Goal: Task Accomplishment & Management: Manage account settings

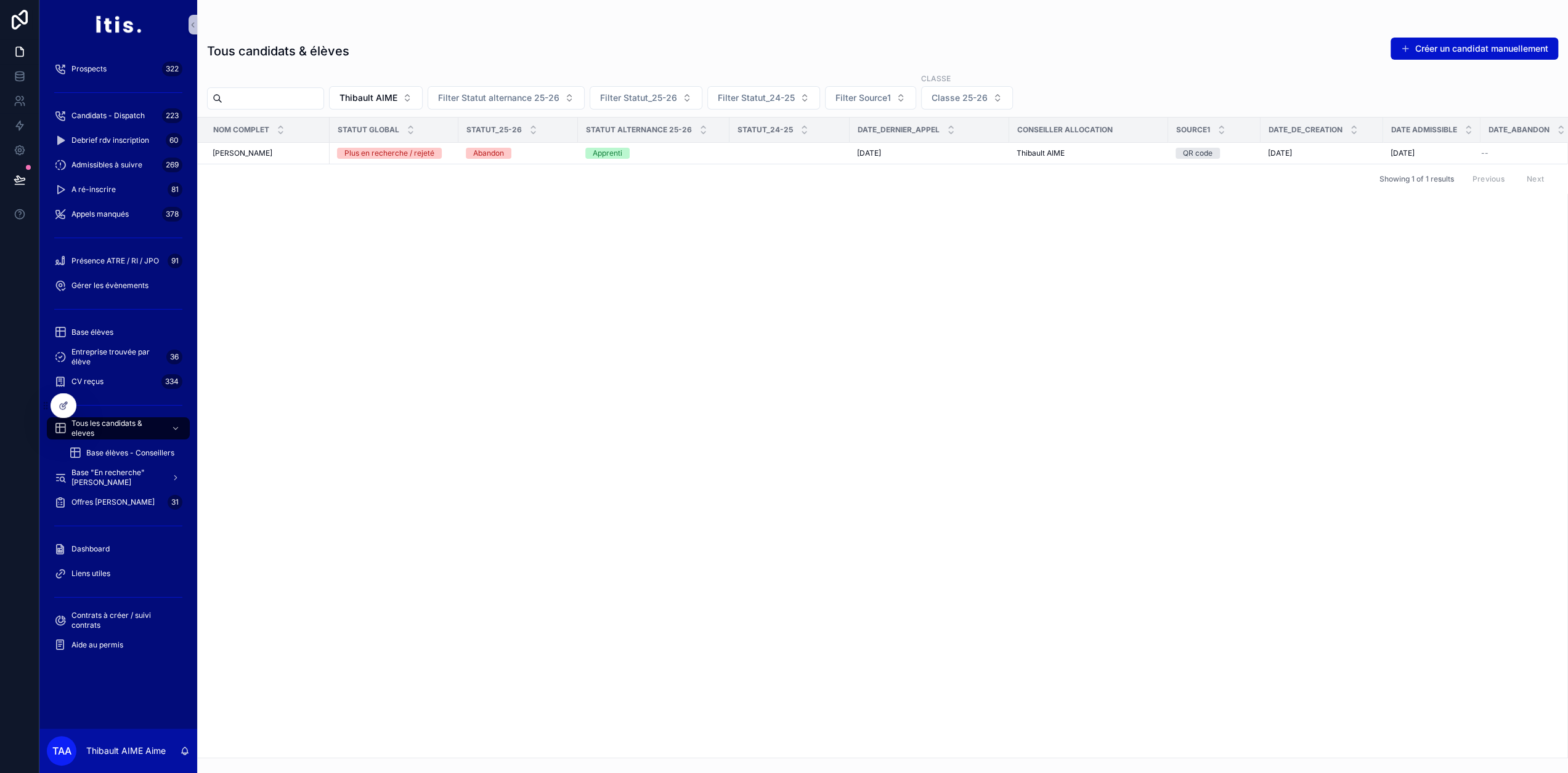
click at [528, 222] on div "Nom complet Statut global Statut_25-26 Statut alternance 25-26 Statut_24-25 Dat…" at bounding box center [883, 438] width 1370 height 641
click at [288, 155] on div "thibault Aime thibault Aime" at bounding box center [268, 153] width 110 height 10
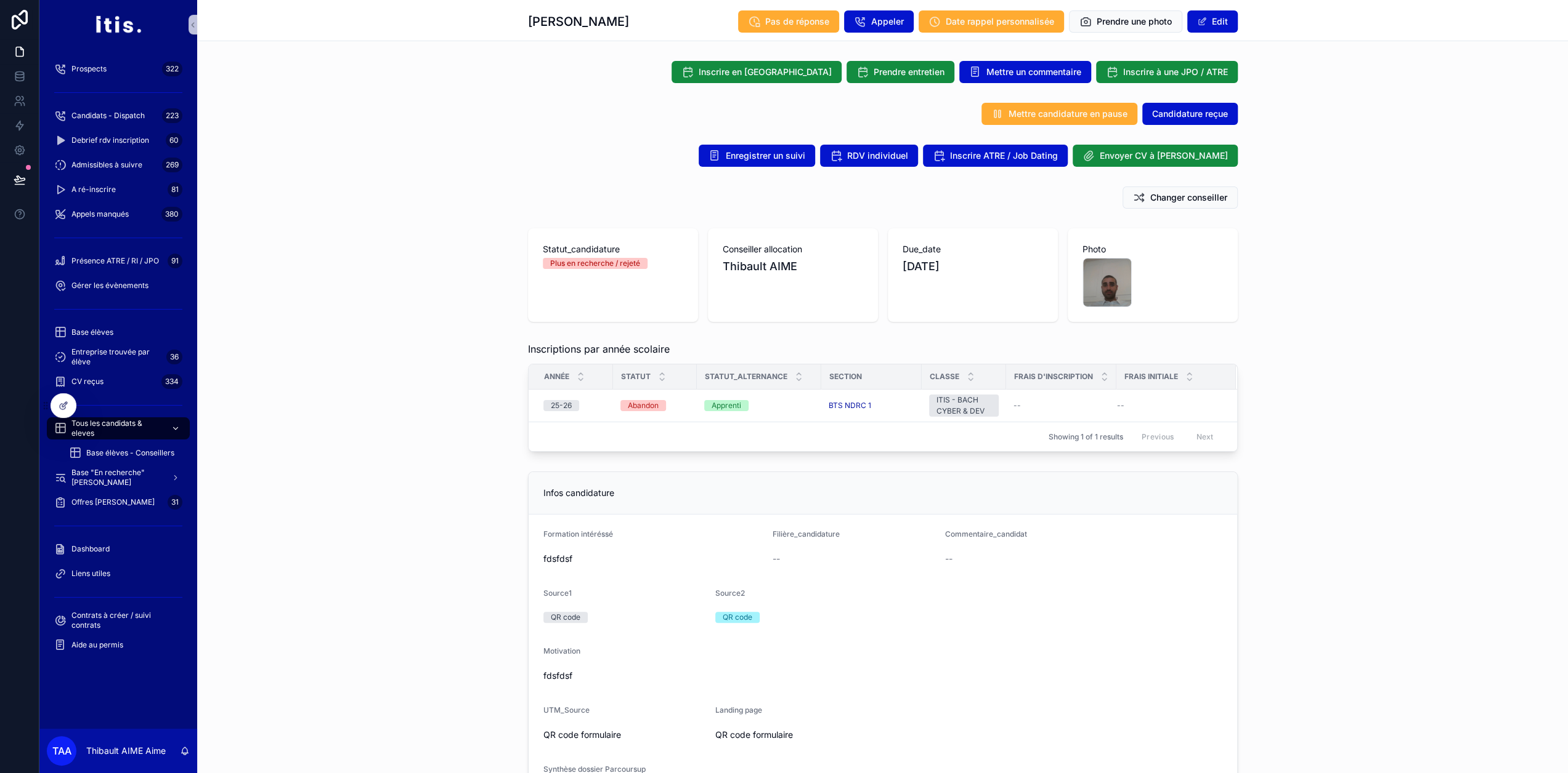
click at [129, 427] on span "Tous les candidats & eleves" at bounding box center [116, 429] width 90 height 20
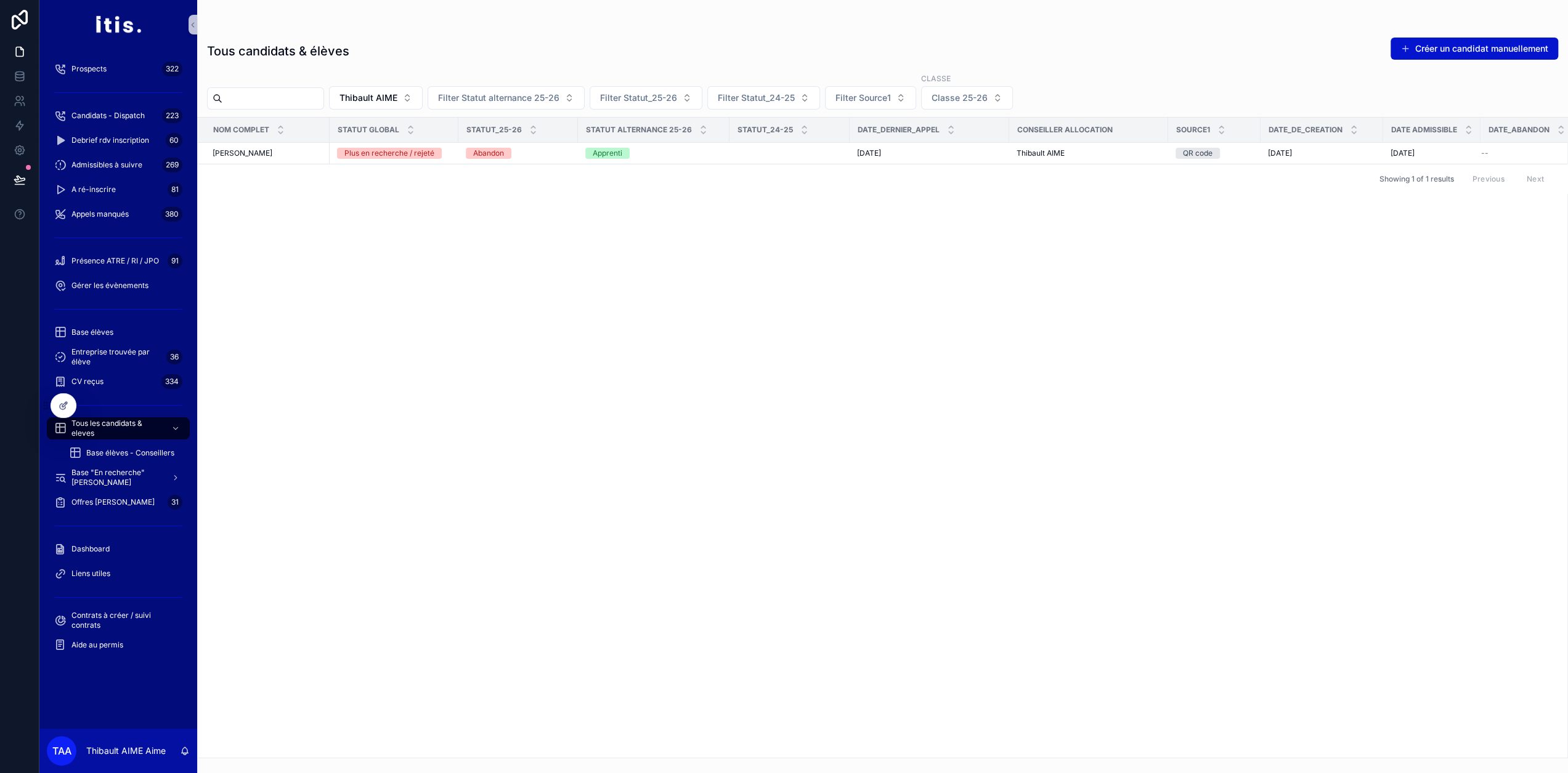
click at [350, 259] on div "Nom complet Statut global Statut_25-26 Statut alternance 25-26 Statut_24-25 Dat…" at bounding box center [883, 438] width 1370 height 641
click at [21, 183] on icon at bounding box center [19, 179] width 12 height 12
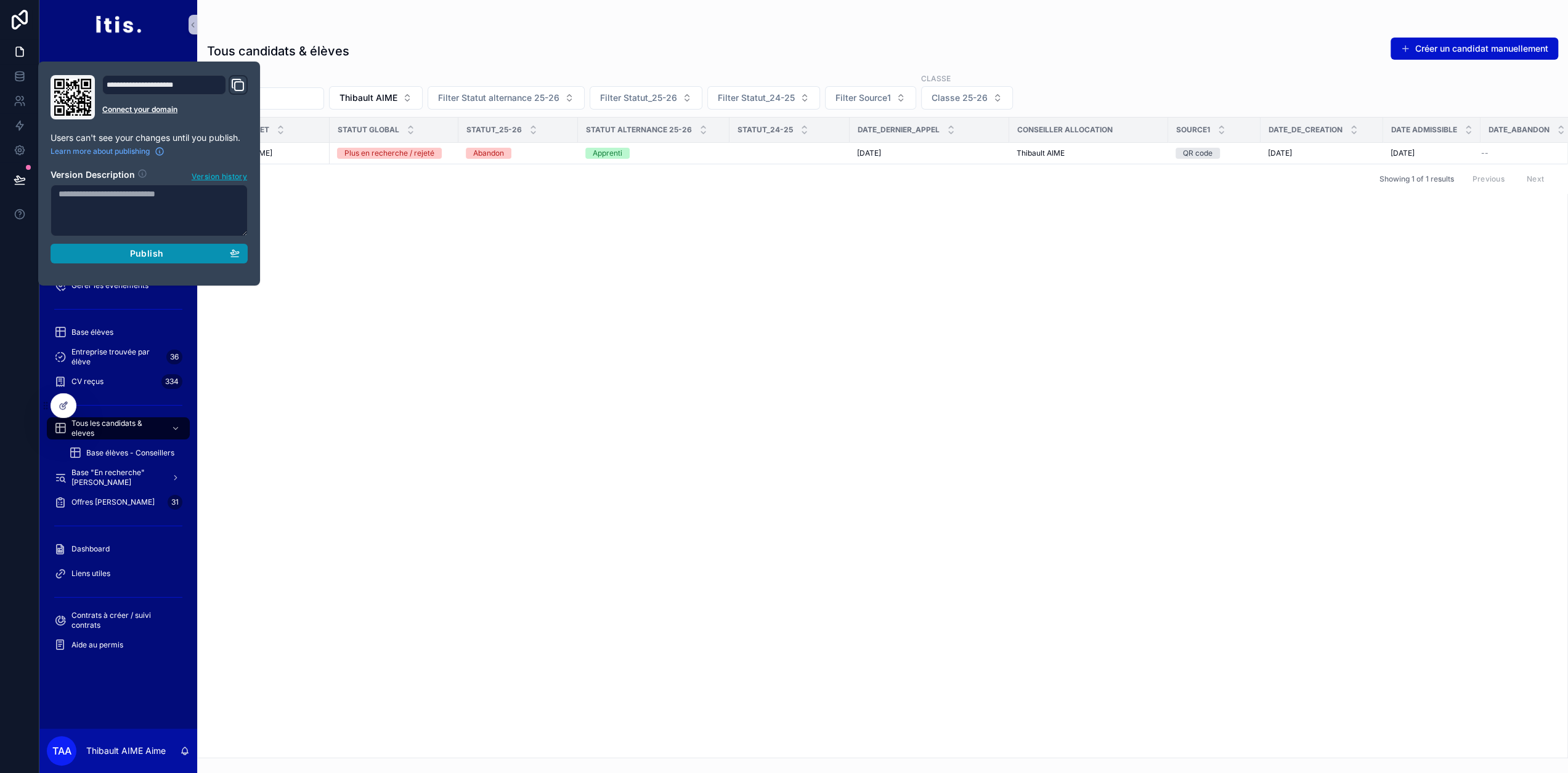
click at [119, 254] on div "Publish" at bounding box center [149, 254] width 181 height 11
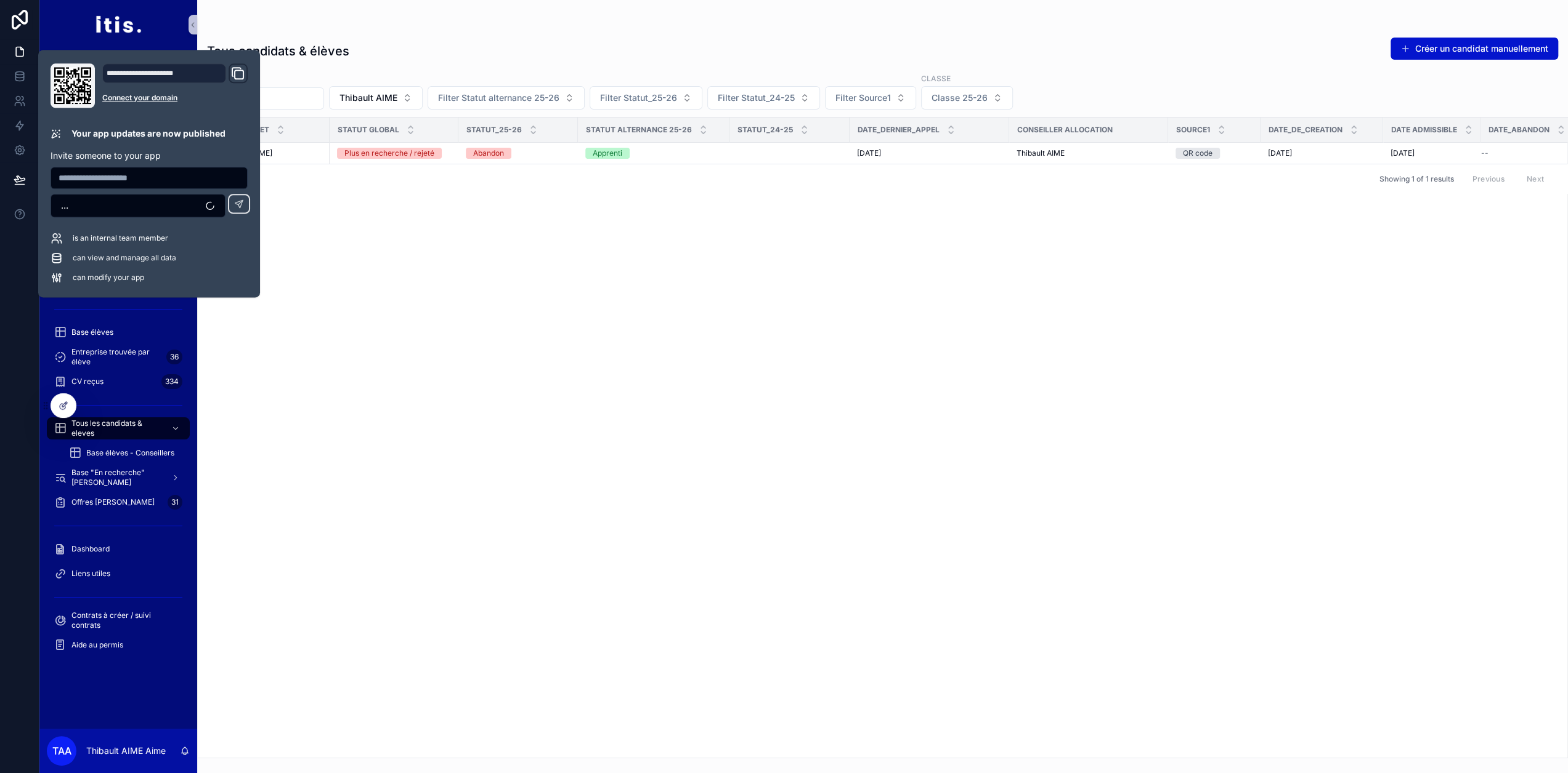
click at [459, 277] on div "Nom complet Statut global Statut_25-26 Statut alternance 25-26 Statut_24-25 Dat…" at bounding box center [883, 438] width 1370 height 641
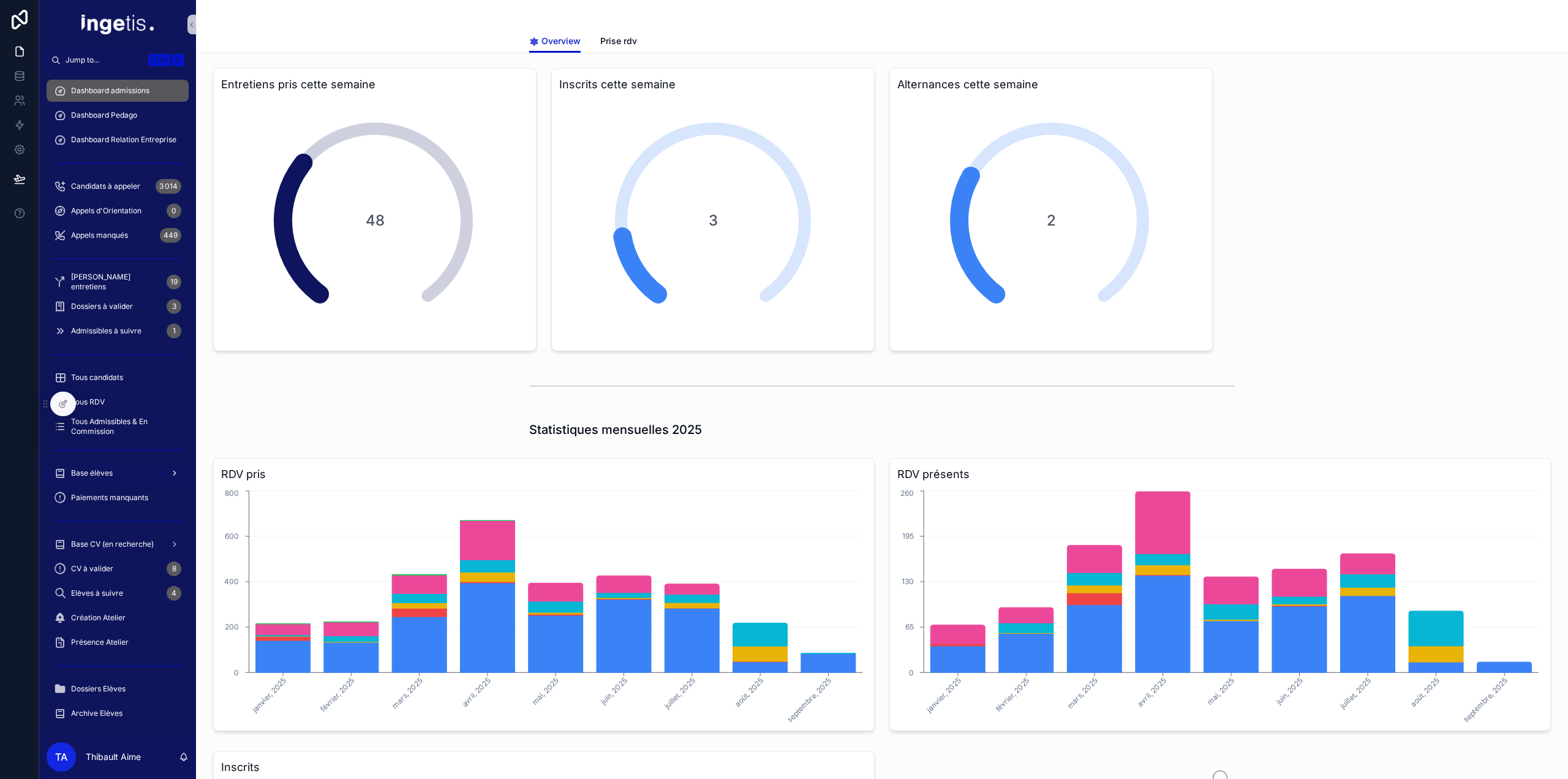
click at [110, 467] on div "Base élèves" at bounding box center [117, 473] width 127 height 20
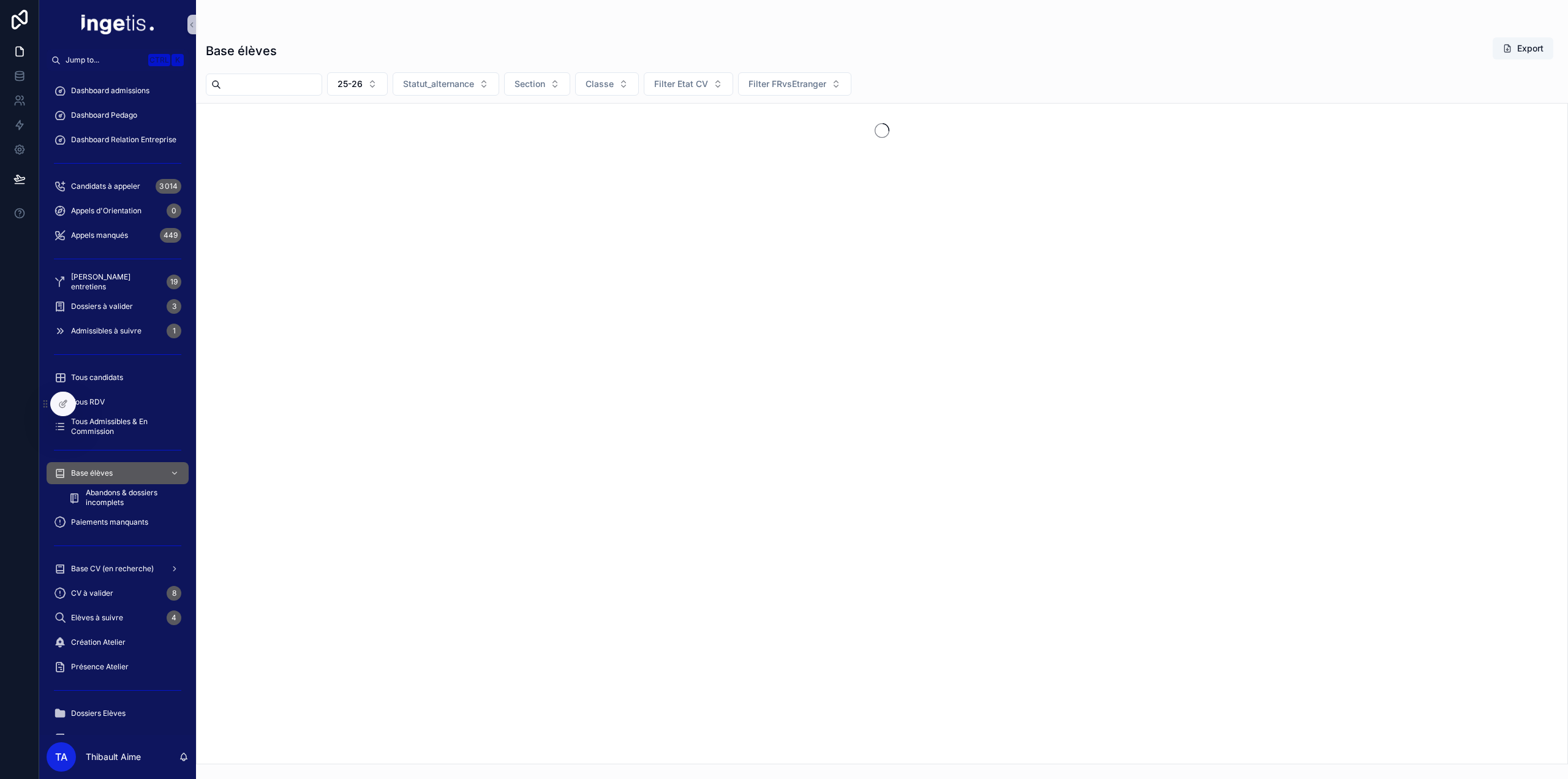
click at [293, 86] on input "scrollable content" at bounding box center [271, 84] width 101 height 17
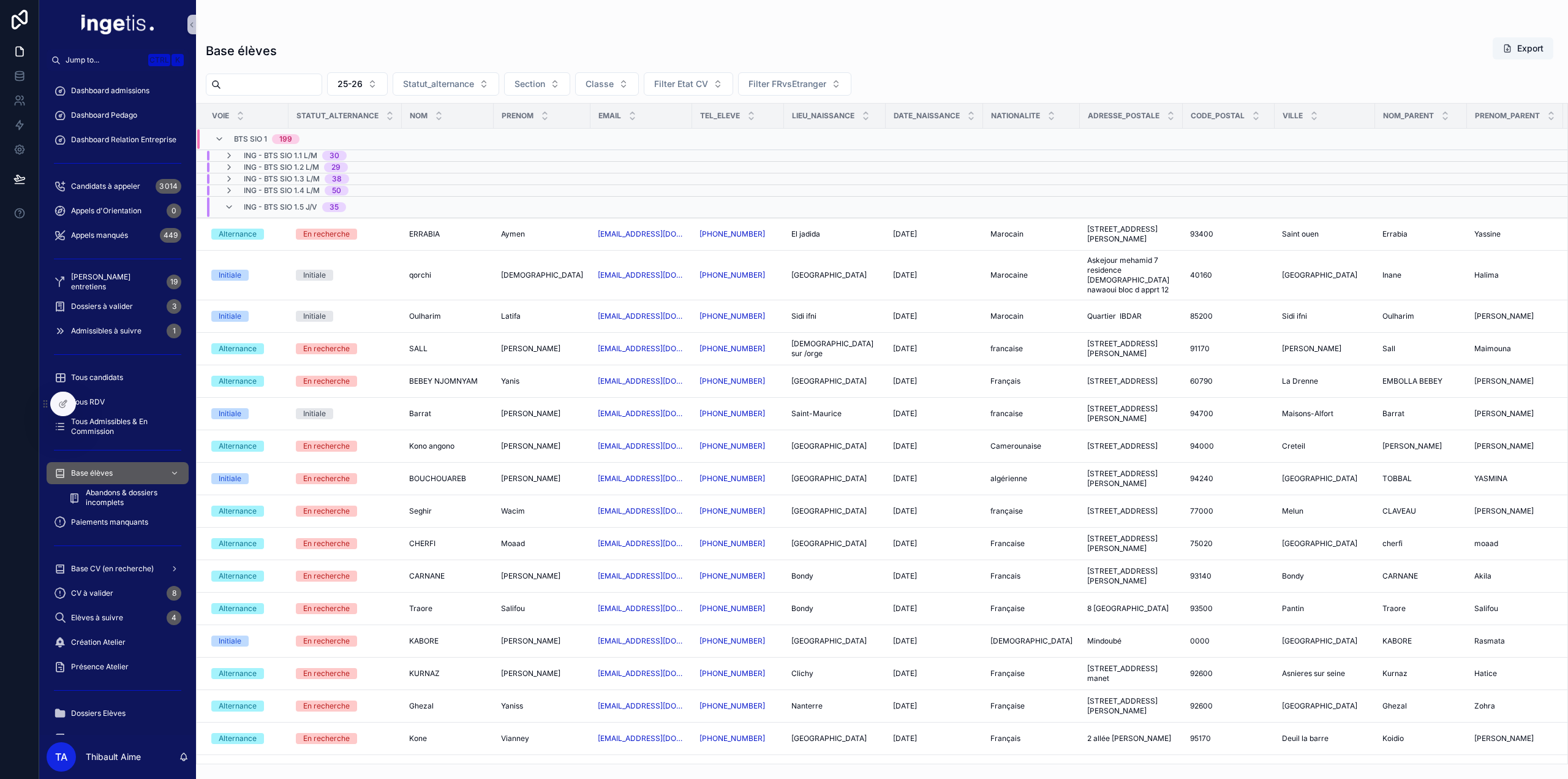
paste input "*********"
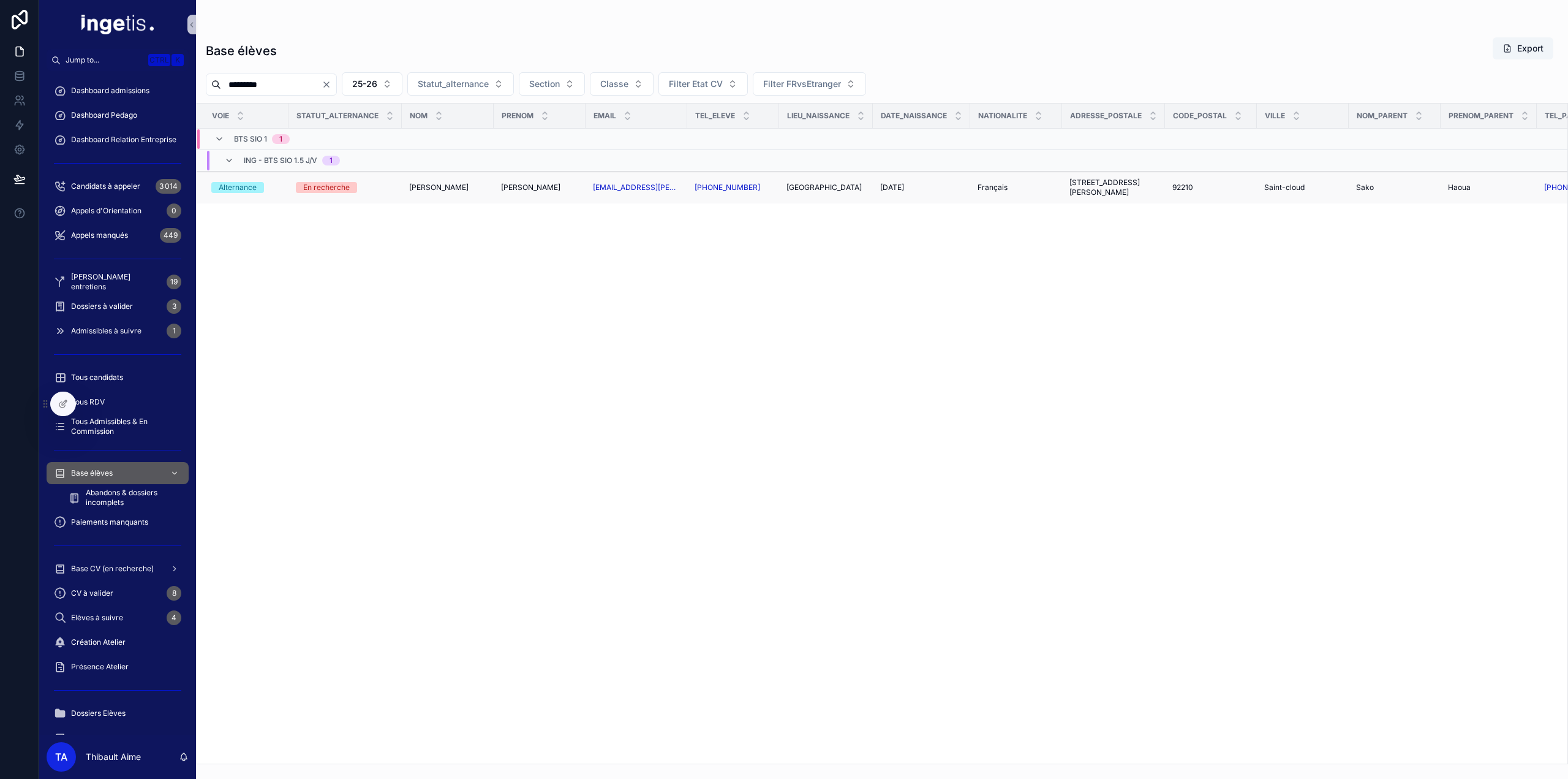
type input "*********"
click at [434, 192] on td "GARY GARY" at bounding box center [448, 188] width 92 height 33
click at [443, 185] on div "GARY GARY" at bounding box center [448, 187] width 77 height 10
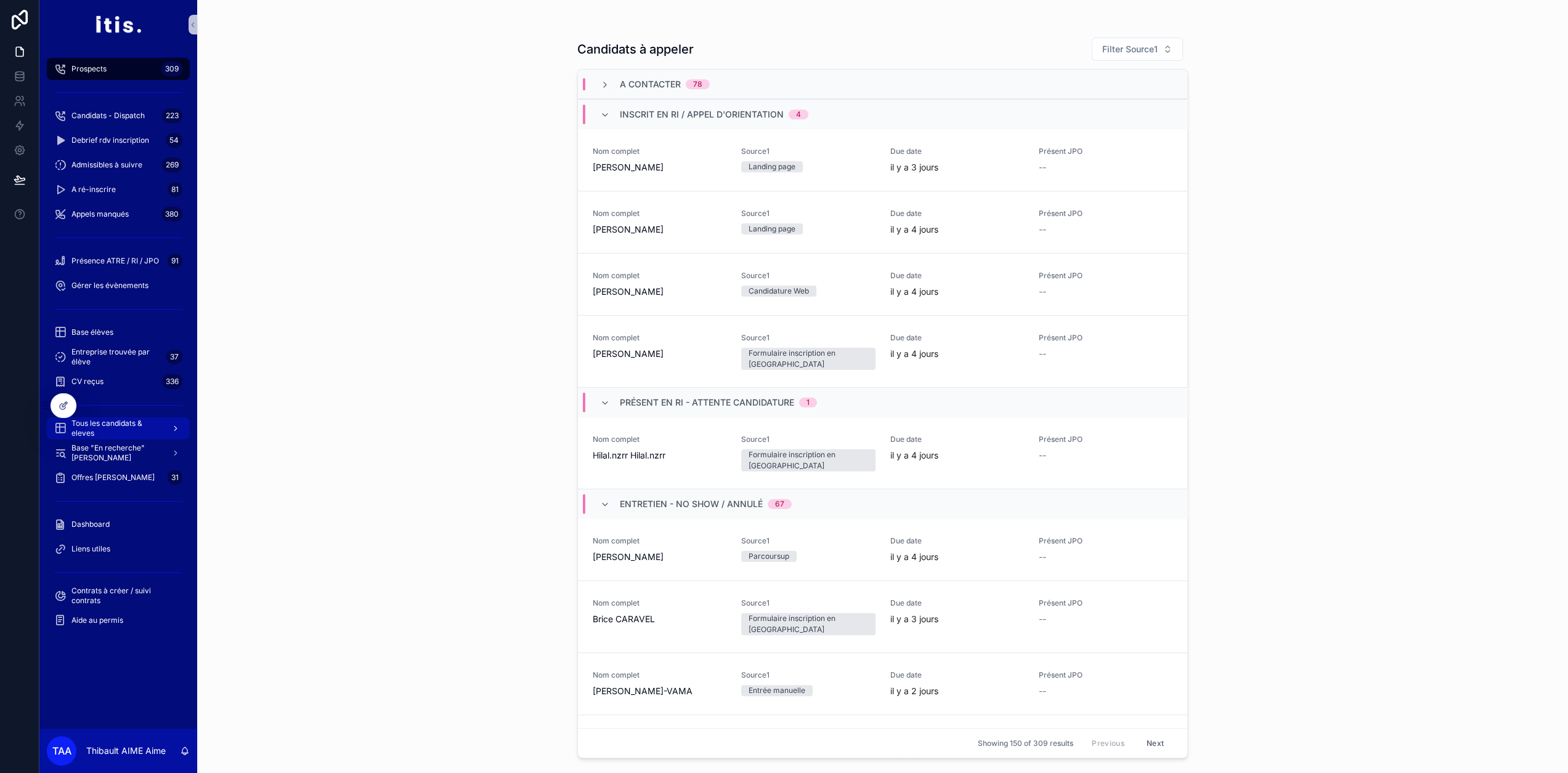
click at [127, 425] on span "Tous les candidats & eleves" at bounding box center [116, 429] width 90 height 20
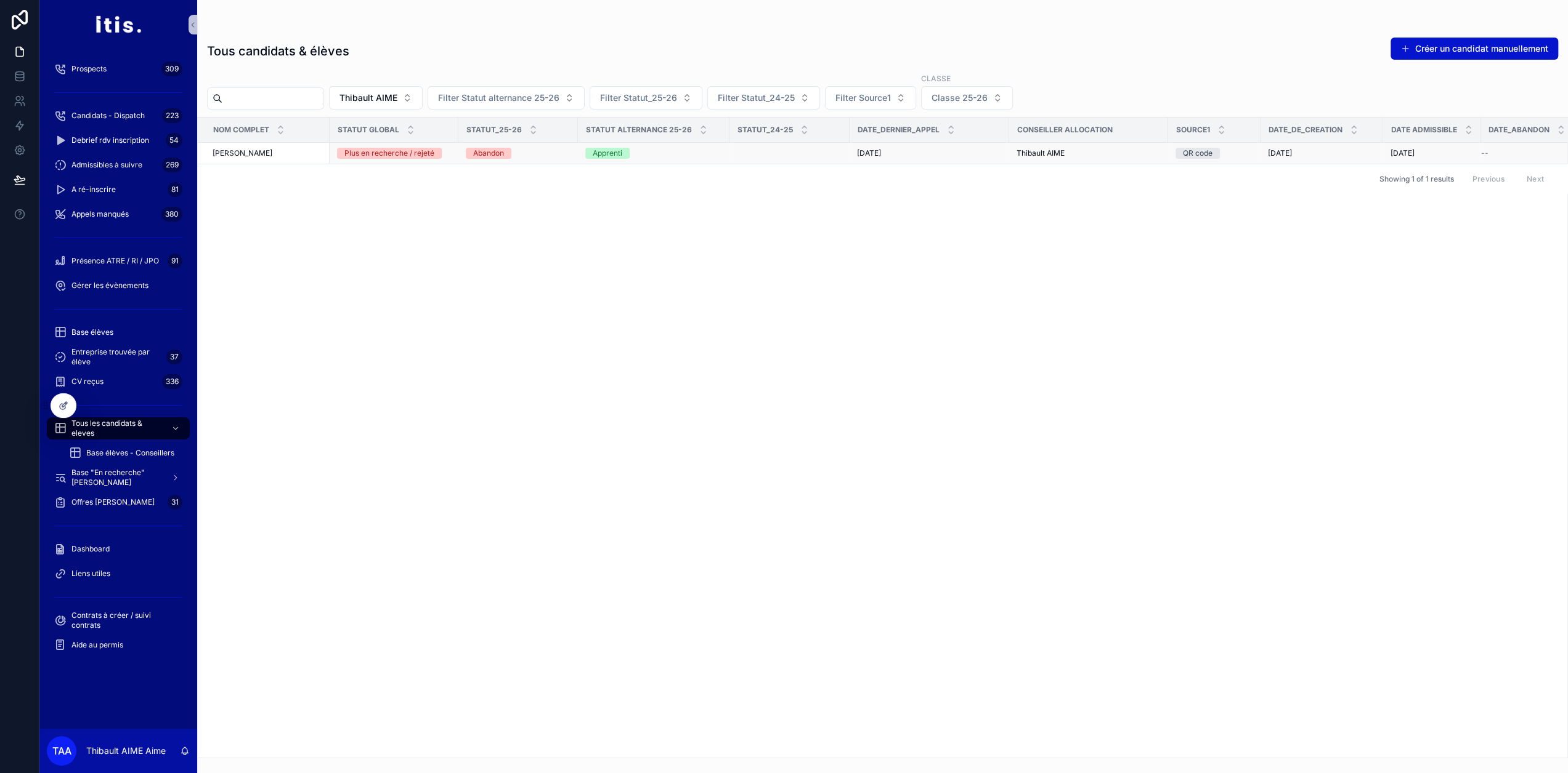
click at [316, 152] on div "[PERSON_NAME]" at bounding box center [268, 153] width 110 height 10
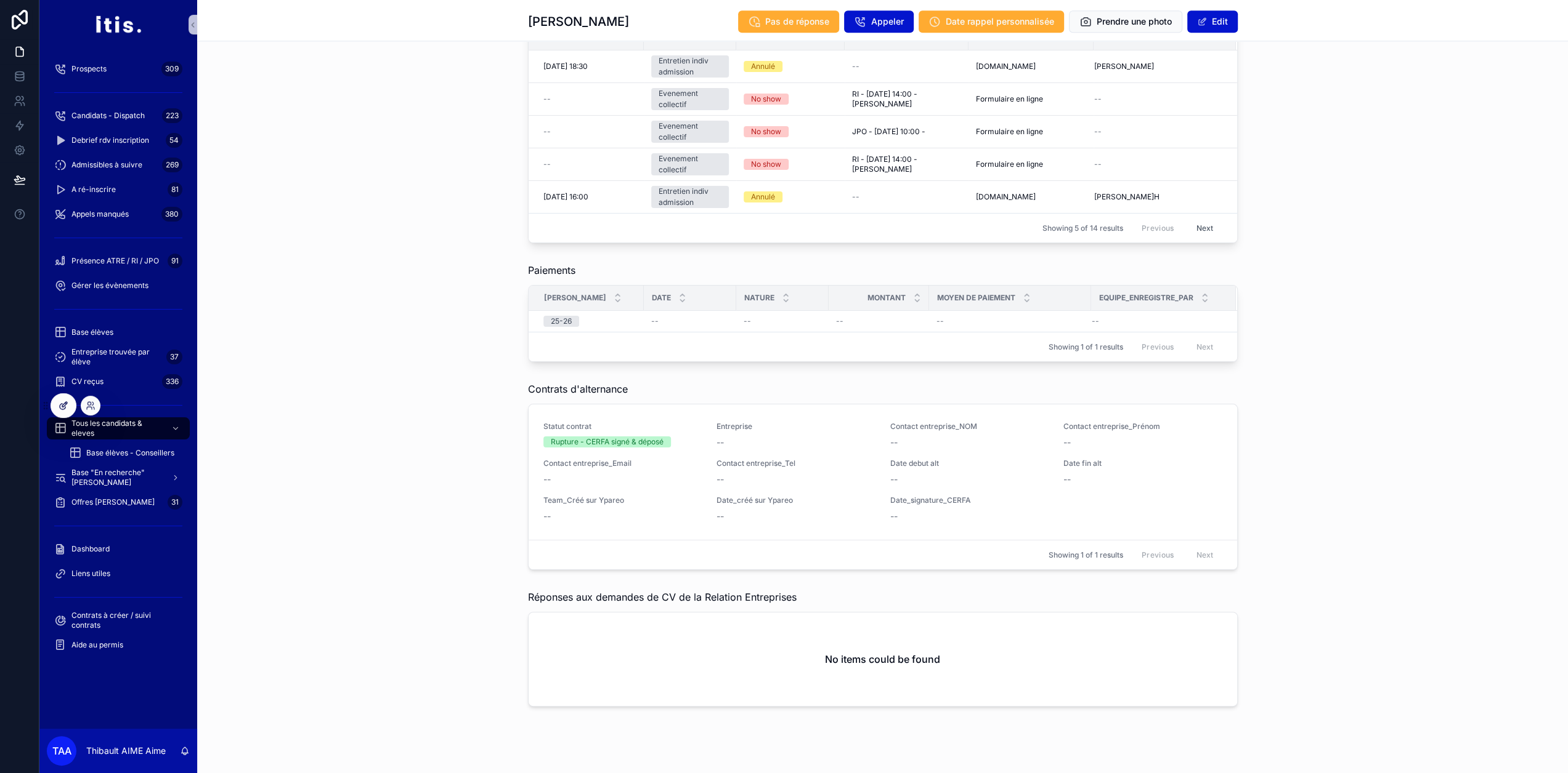
click at [59, 404] on icon at bounding box center [63, 405] width 10 height 10
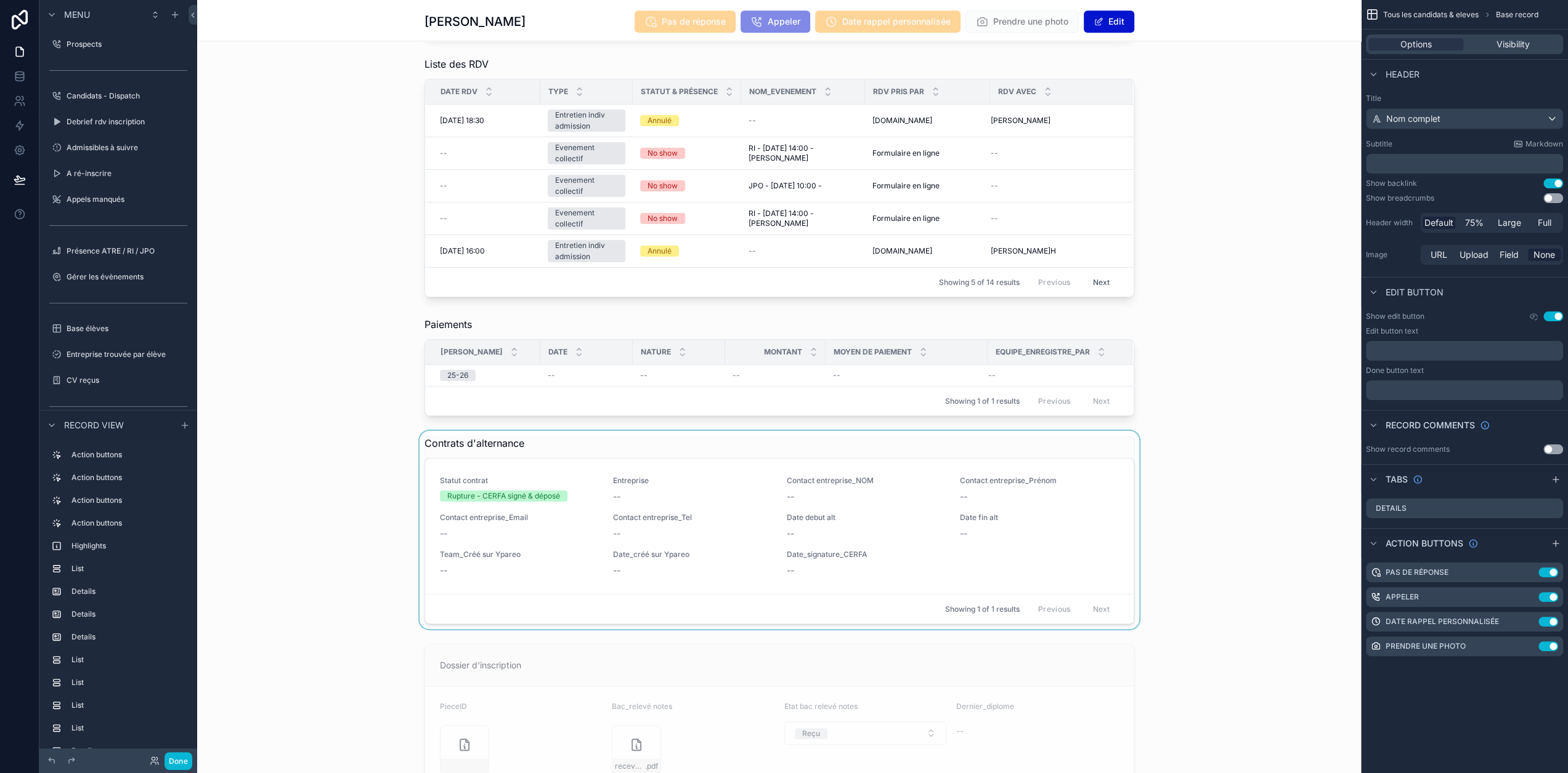
click at [610, 465] on div "scrollable content" at bounding box center [779, 529] width 1164 height 198
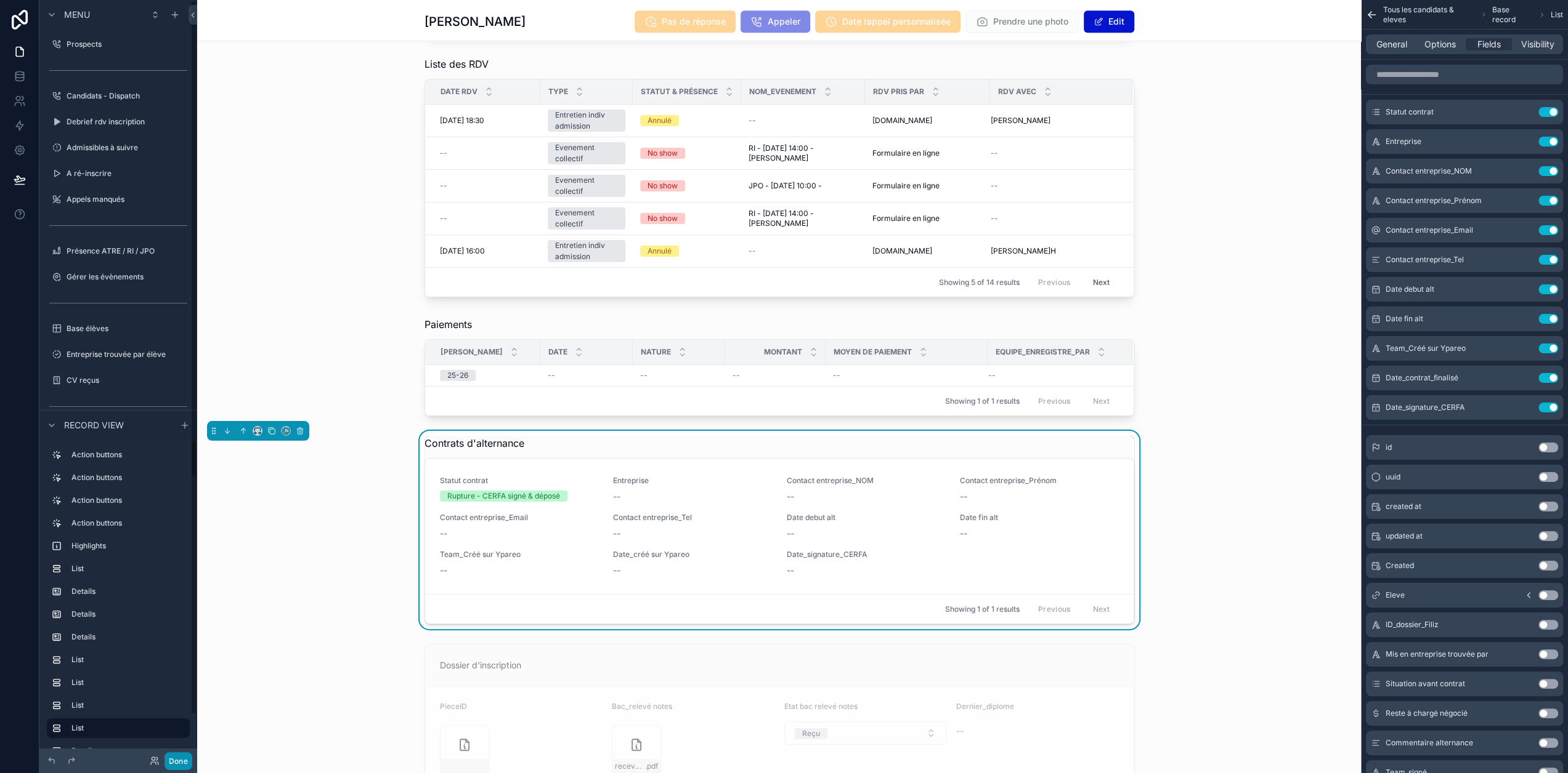
click at [184, 760] on button "Done" at bounding box center [178, 761] width 27 height 18
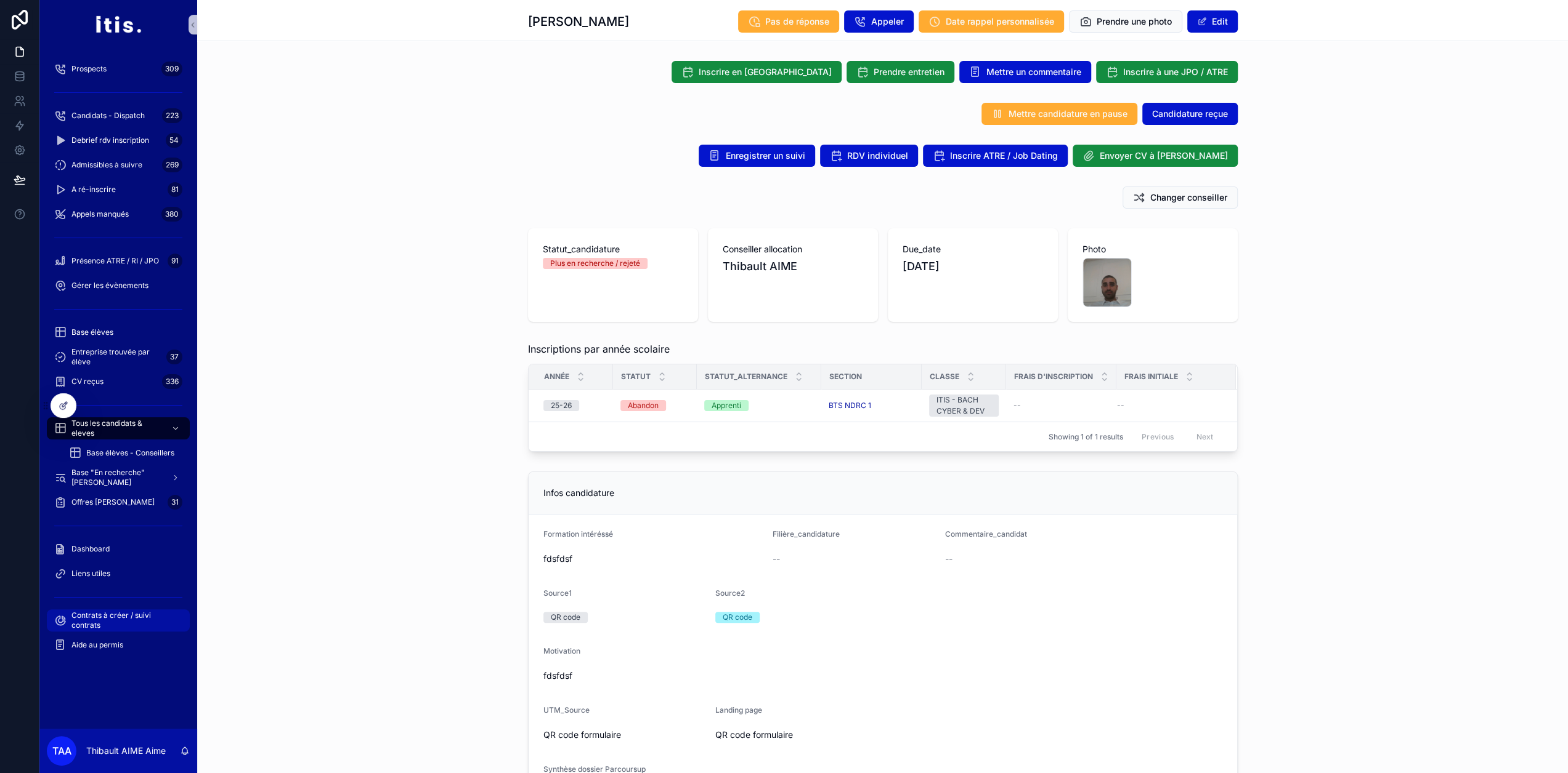
click at [135, 612] on span "Contrats à créer / suivi contrats" at bounding box center [124, 621] width 106 height 20
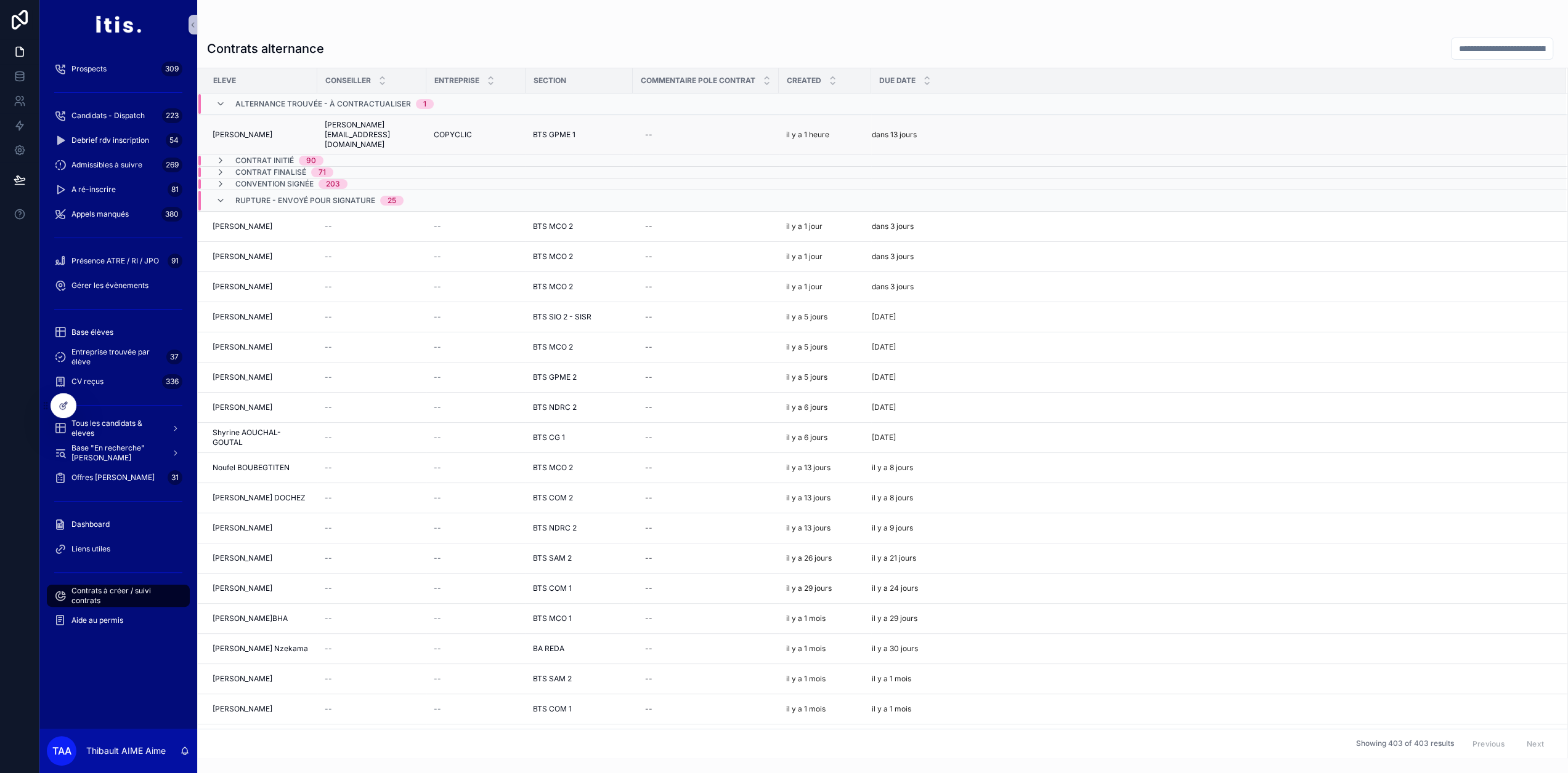
click at [503, 130] on div "COPYCLIC COPYCLIC" at bounding box center [476, 134] width 84 height 10
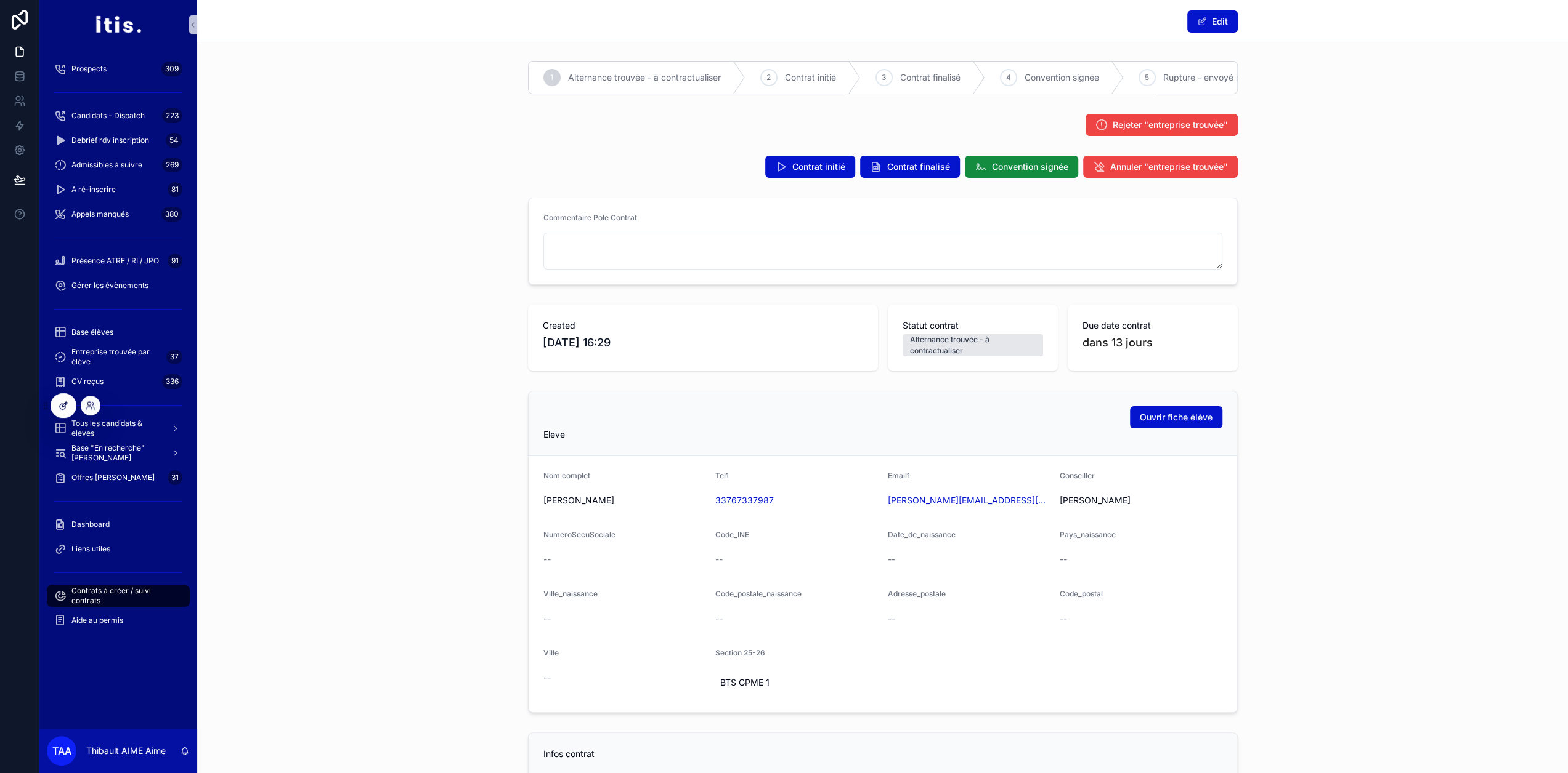
click at [56, 401] on div at bounding box center [63, 406] width 25 height 24
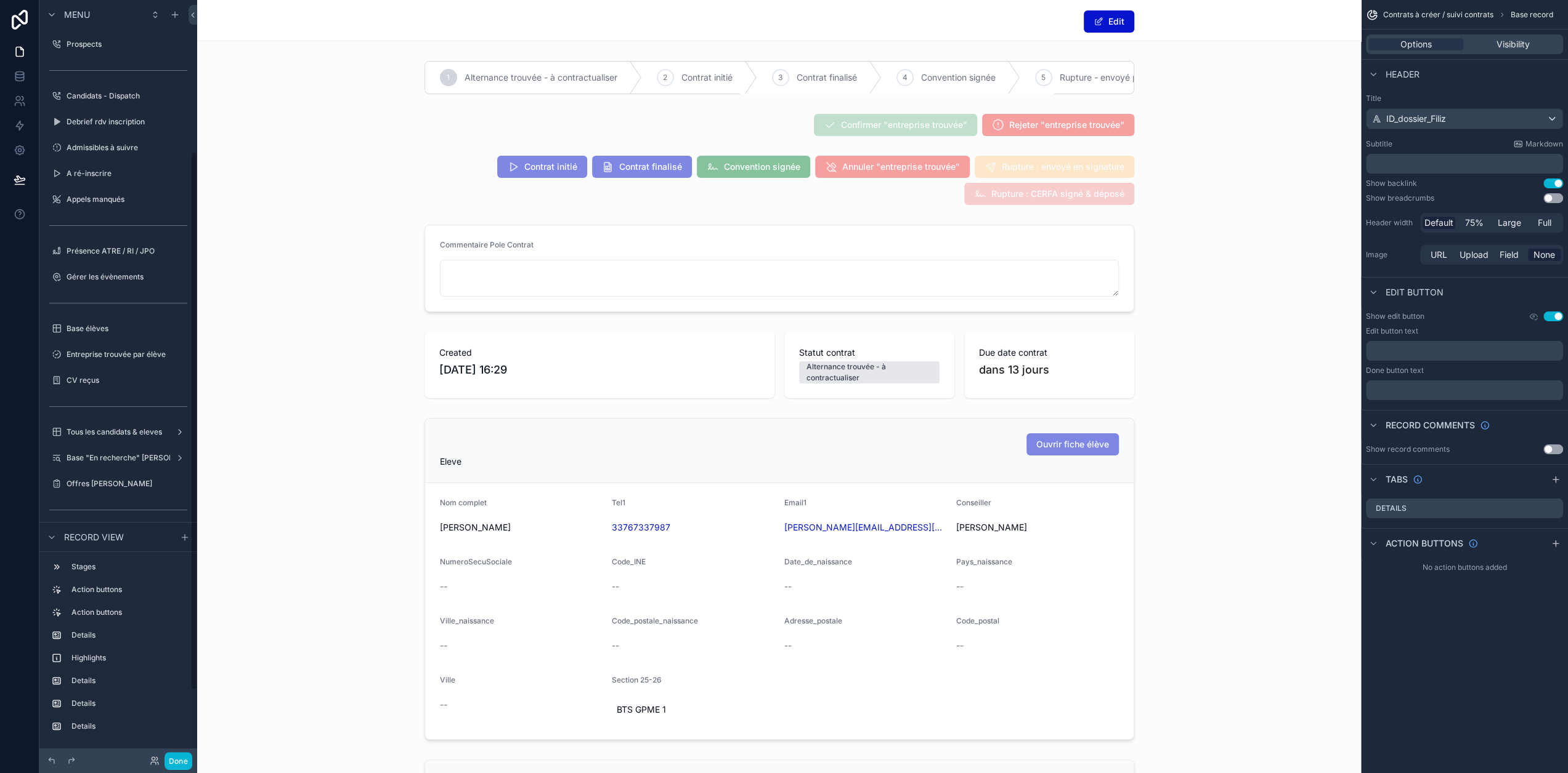
scroll to position [215, 0]
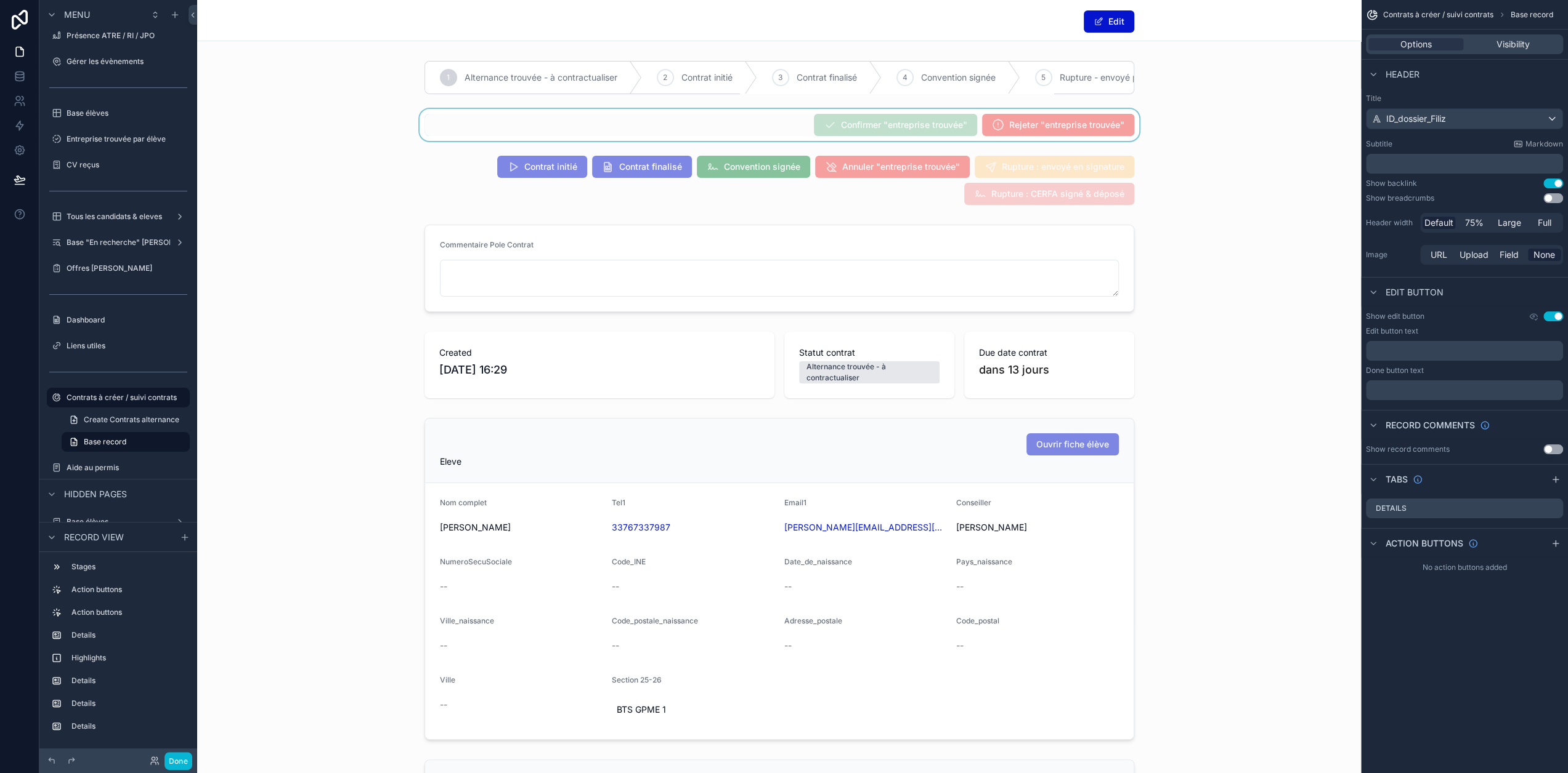
click at [708, 135] on div "scrollable content" at bounding box center [779, 124] width 1164 height 32
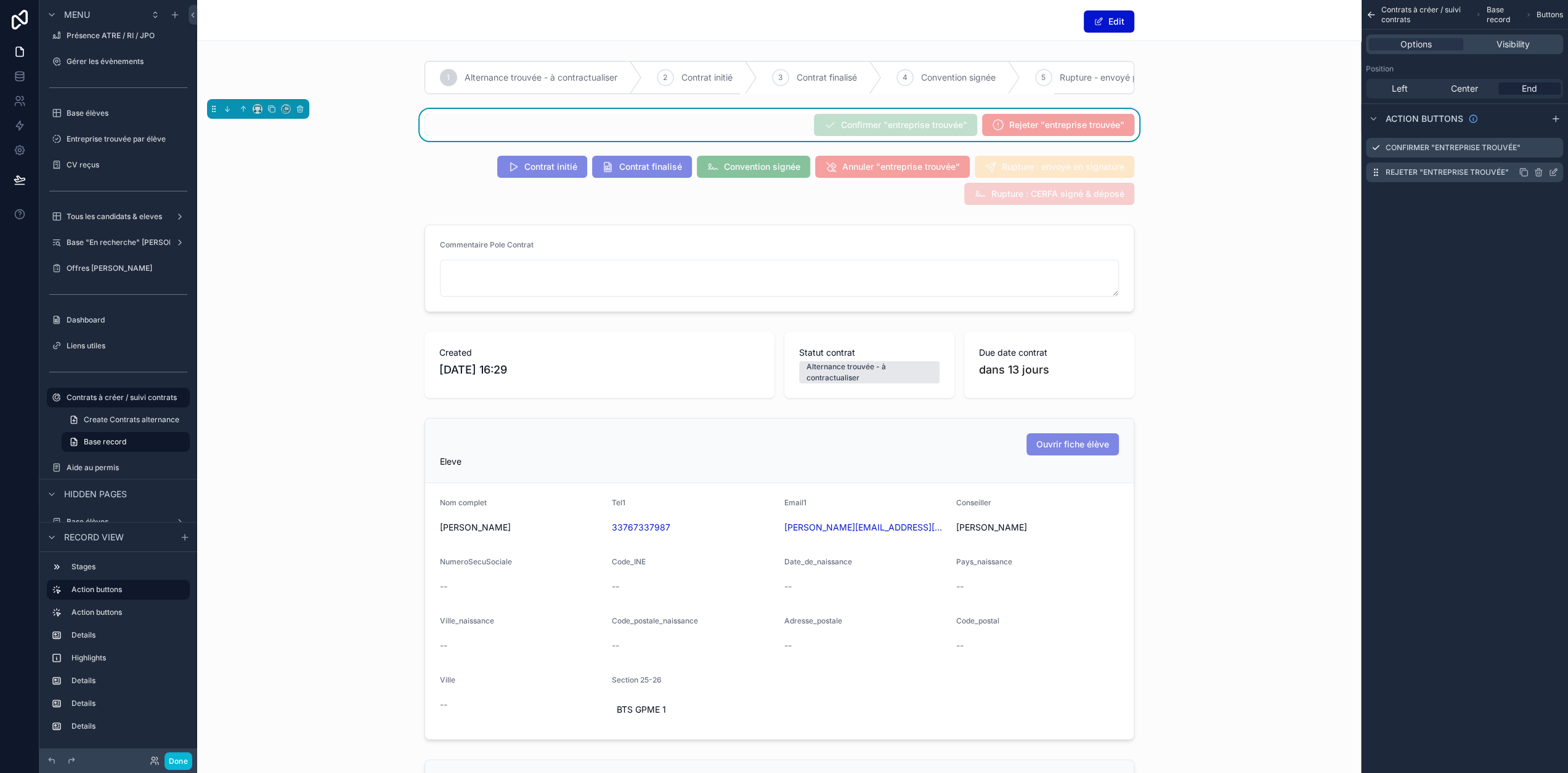
click at [1556, 175] on icon "scrollable content" at bounding box center [1553, 173] width 5 height 5
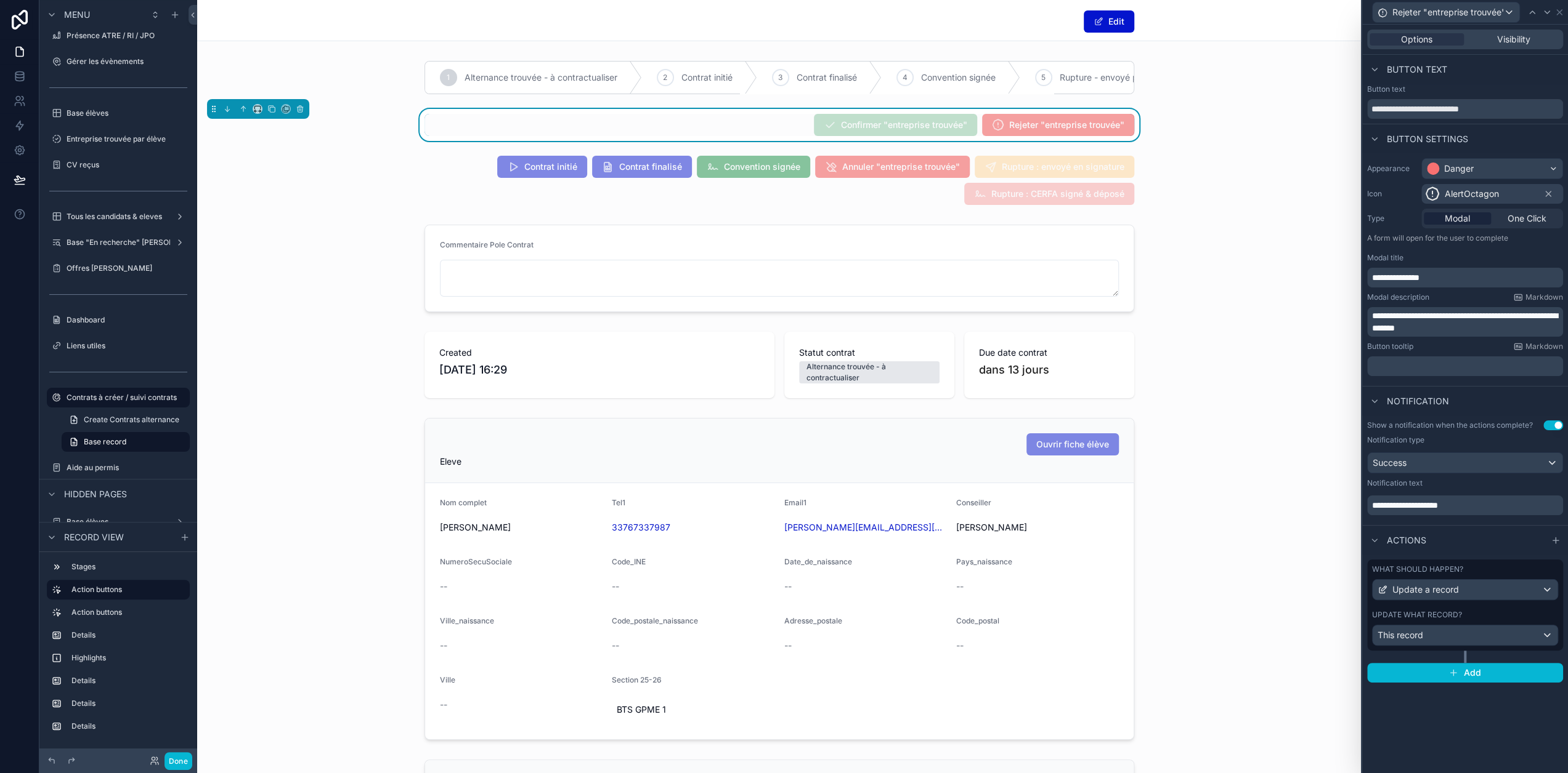
click at [1459, 569] on label "What should happen?" at bounding box center [1418, 569] width 91 height 10
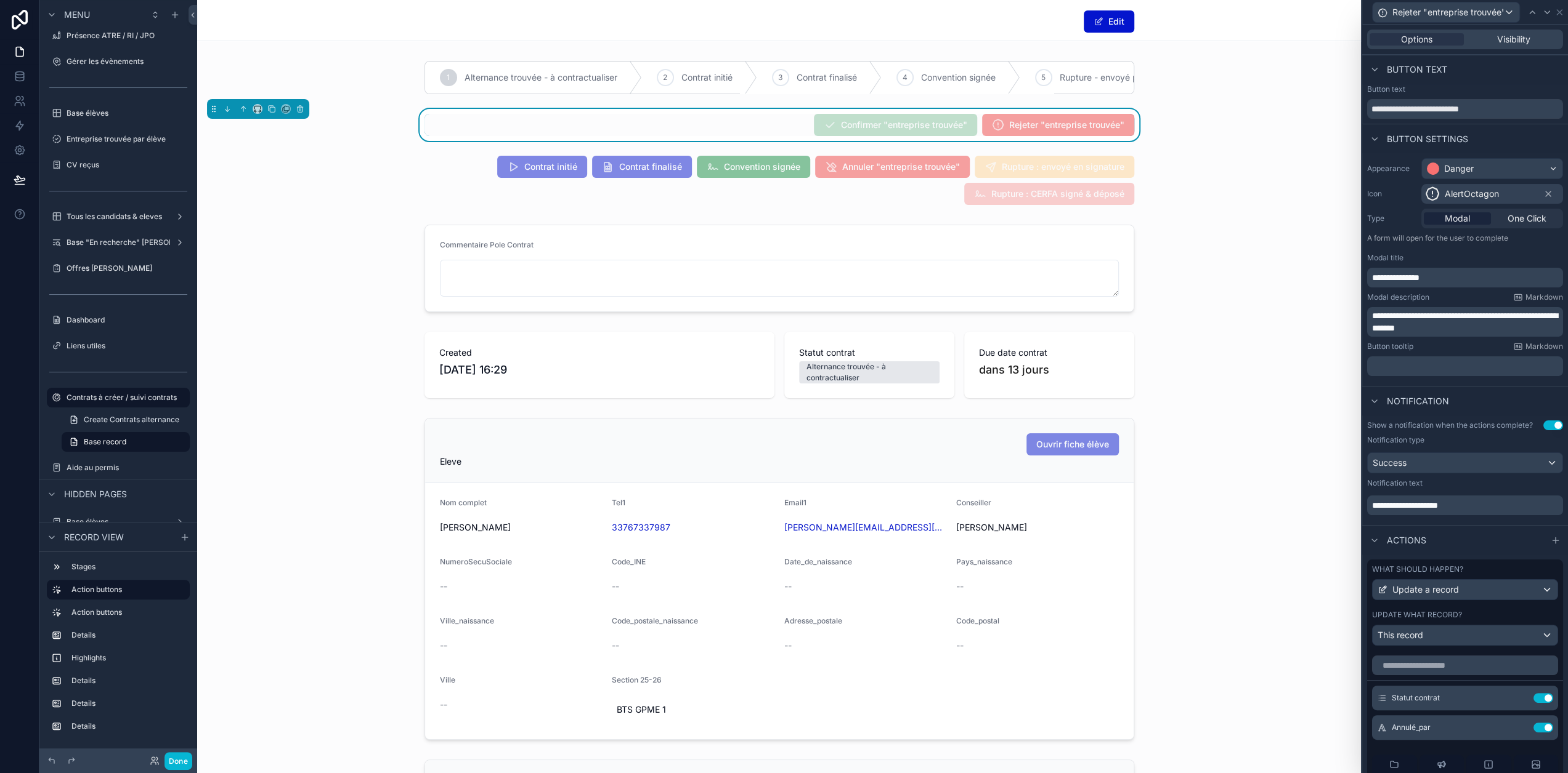
click at [1457, 488] on div "Notification text" at bounding box center [1465, 483] width 196 height 10
click at [1489, 575] on div "What should happen?" at bounding box center [1466, 569] width 186 height 10
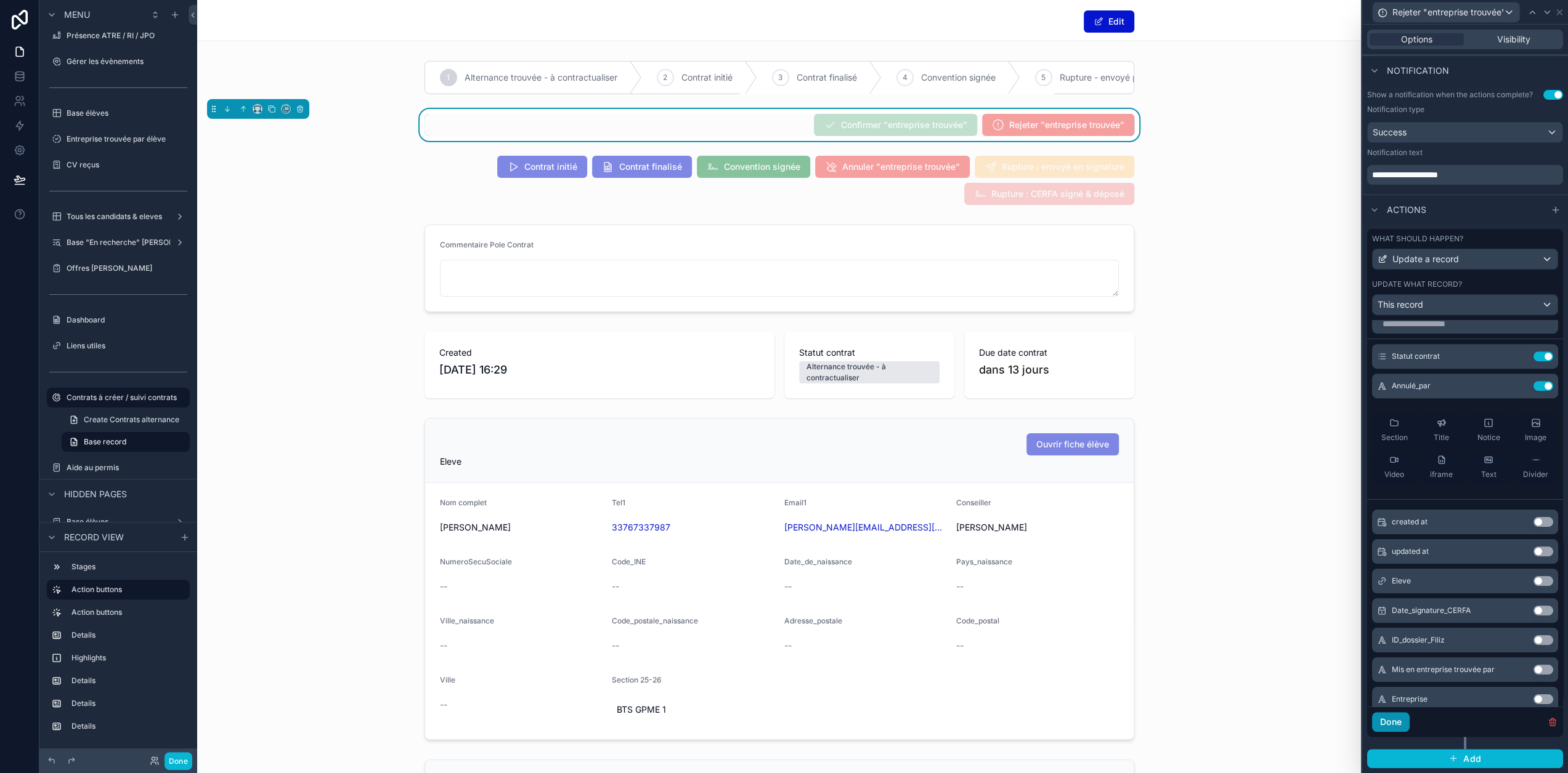
scroll to position [11, 0]
click at [1409, 728] on button "Done" at bounding box center [1391, 723] width 37 height 20
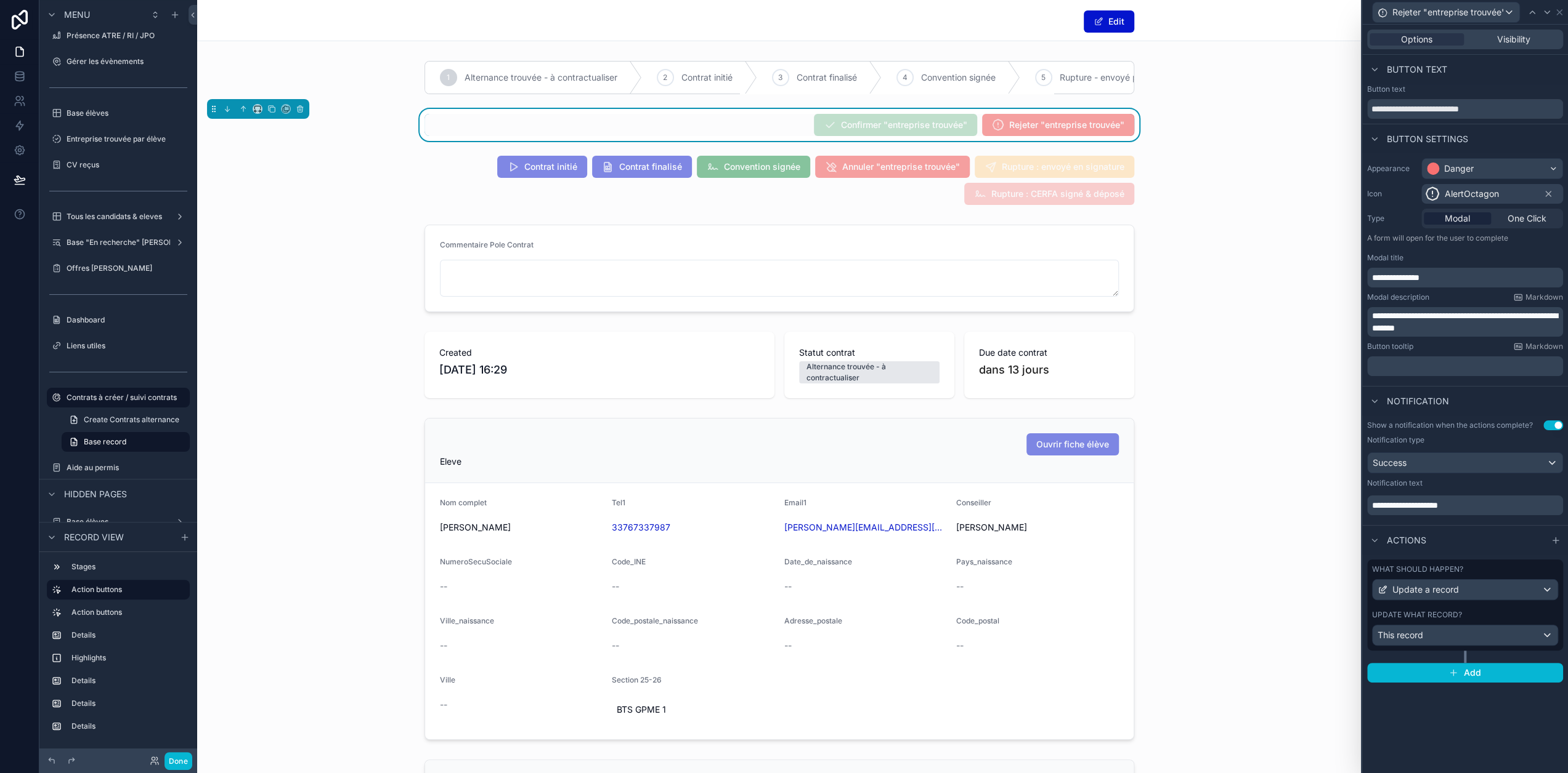
scroll to position [0, 0]
click at [1458, 671] on icon "button" at bounding box center [1453, 673] width 10 height 10
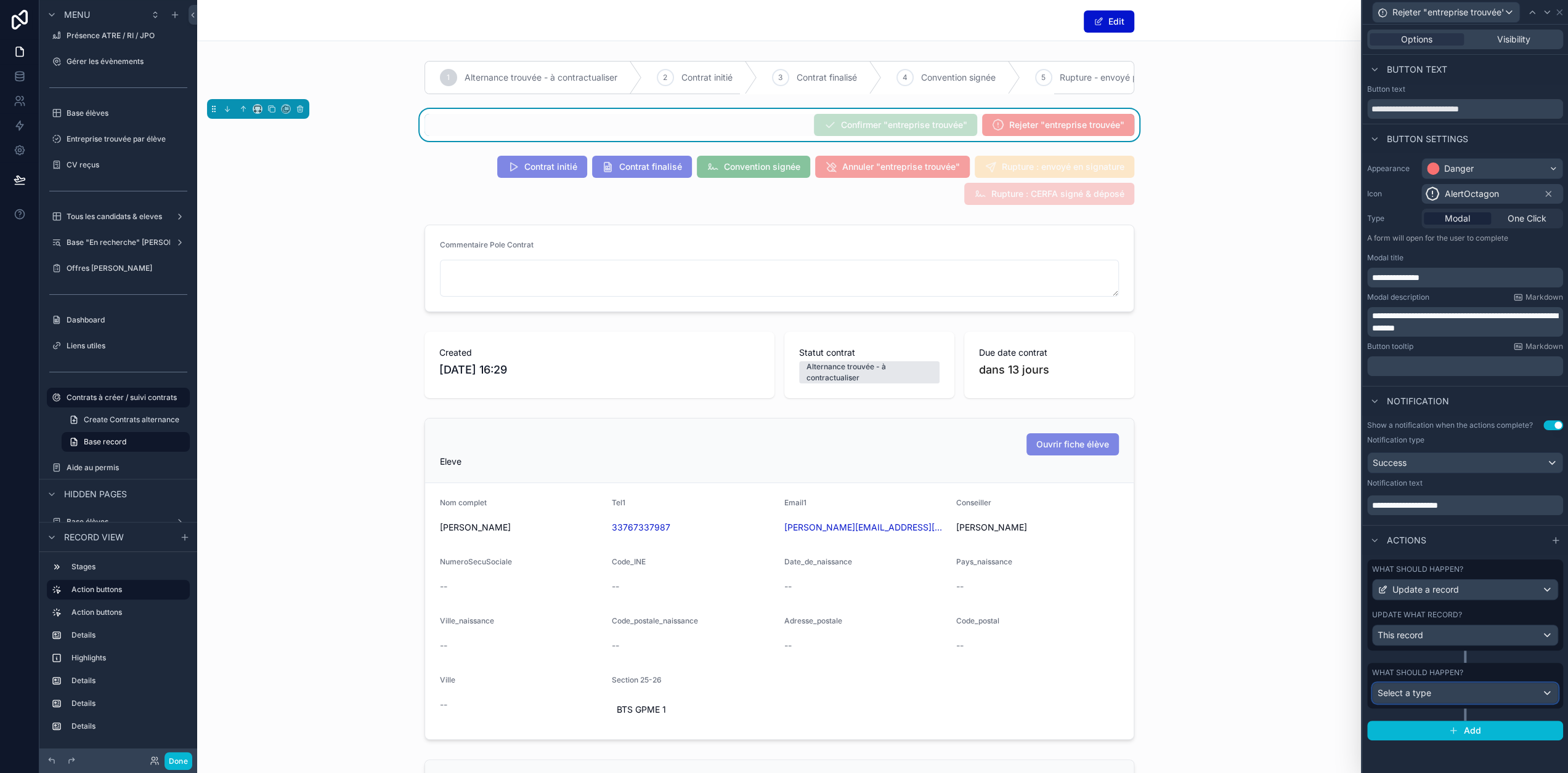
click at [1461, 687] on div "Select a type" at bounding box center [1465, 694] width 184 height 20
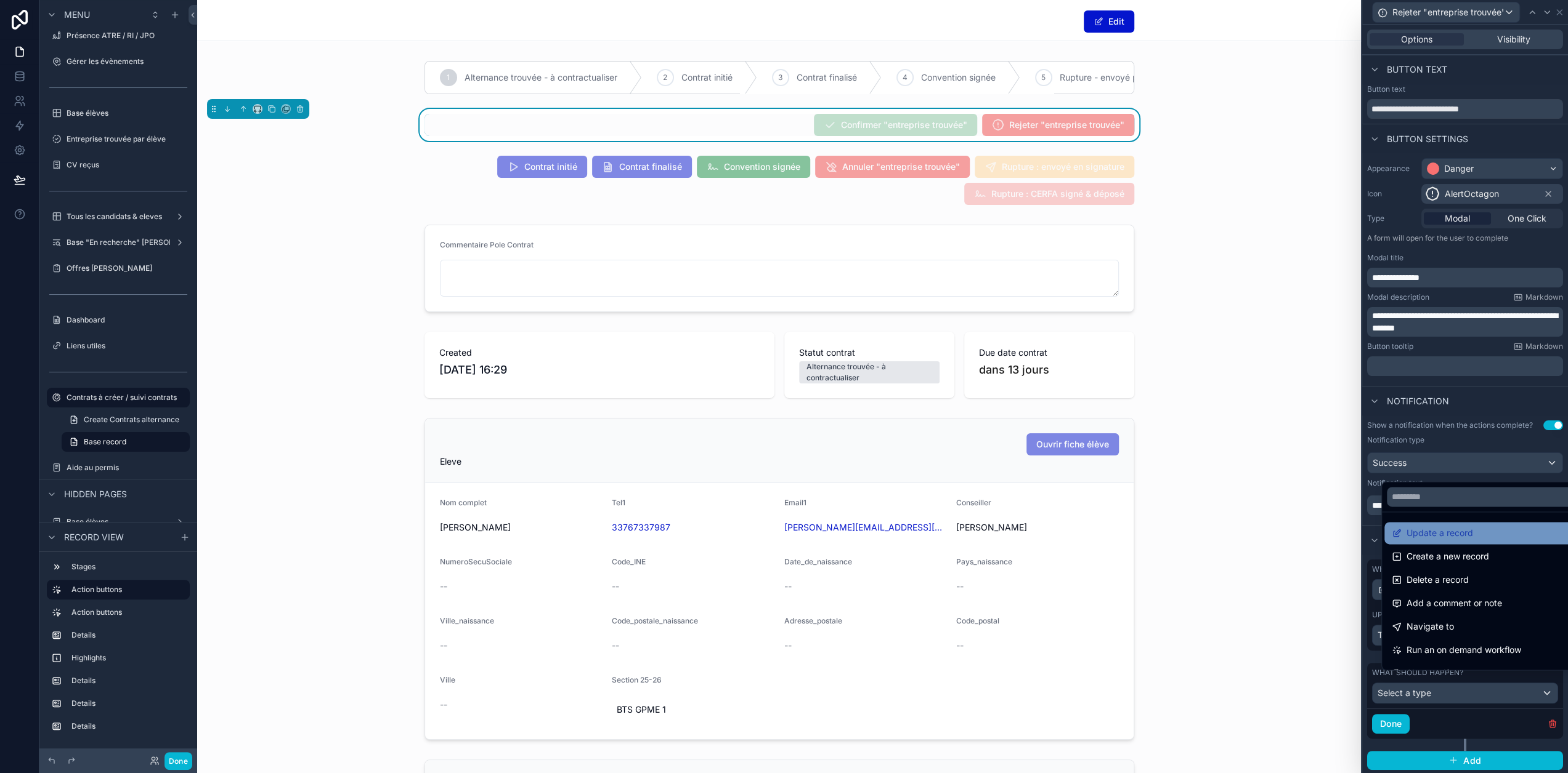
click at [1458, 544] on div "Update a record" at bounding box center [1489, 533] width 209 height 22
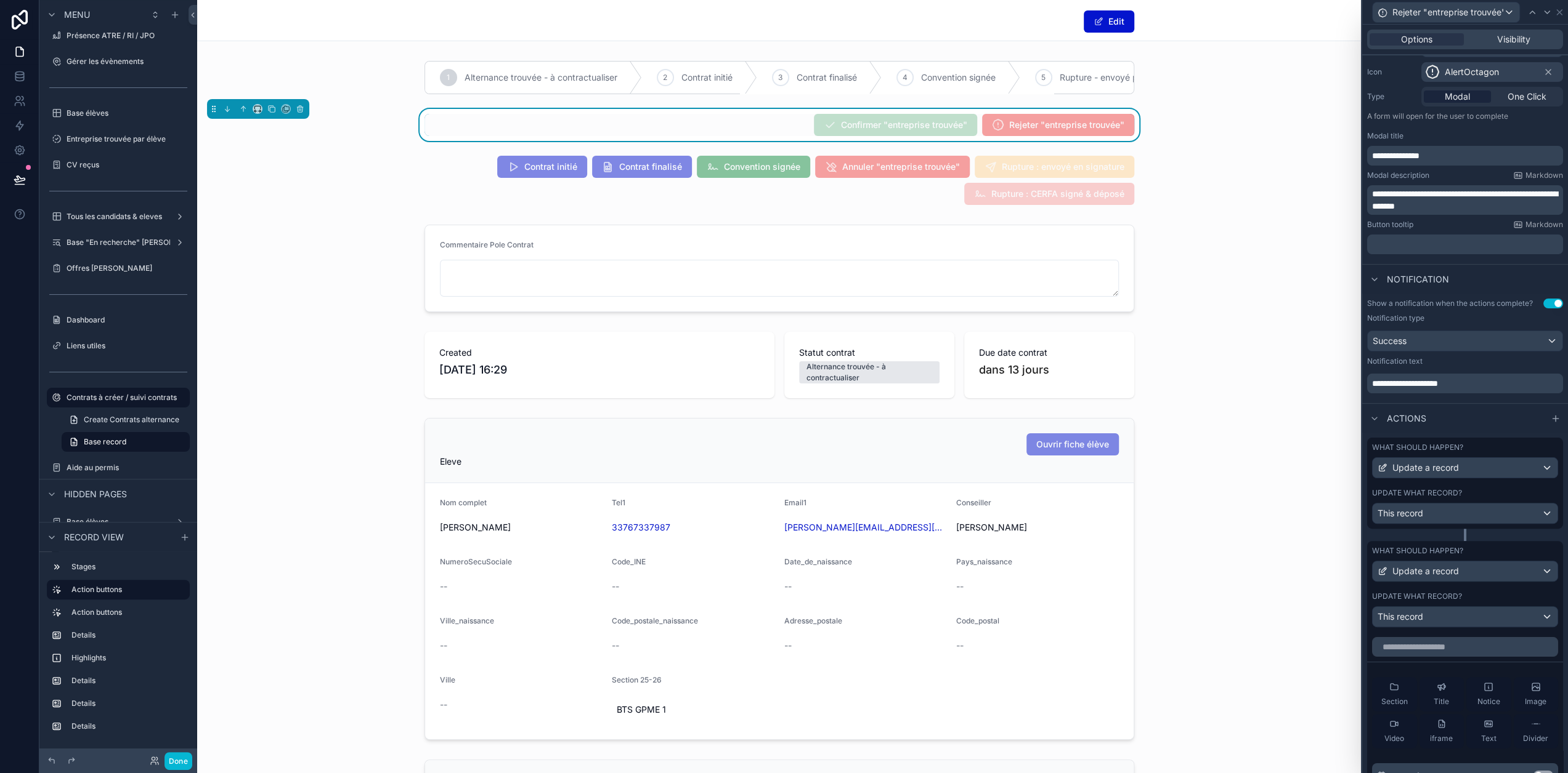
scroll to position [122, 0]
click at [1456, 626] on div "This record" at bounding box center [1465, 617] width 184 height 20
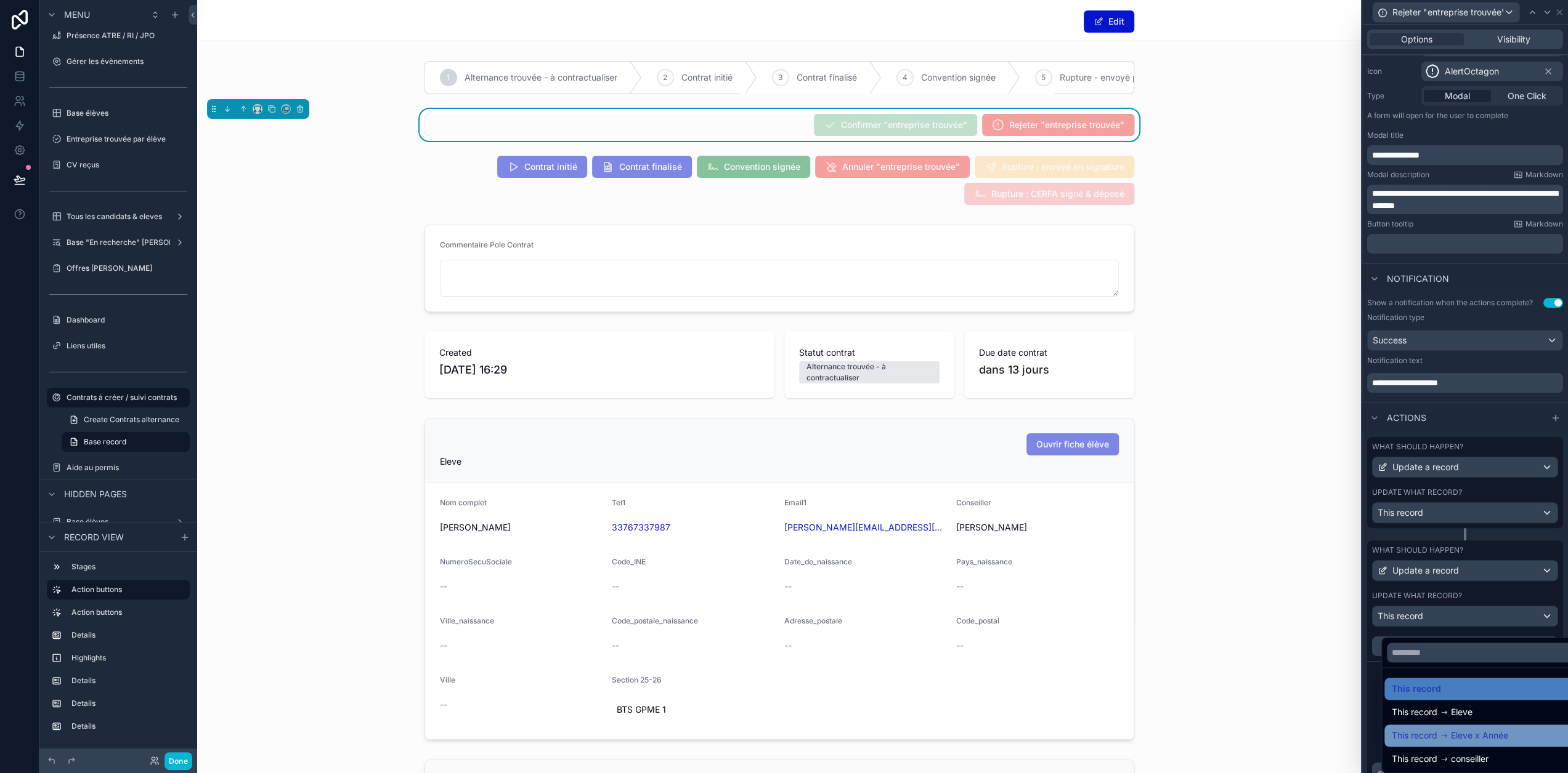
click at [1476, 732] on span "Eleve x Année" at bounding box center [1479, 736] width 58 height 15
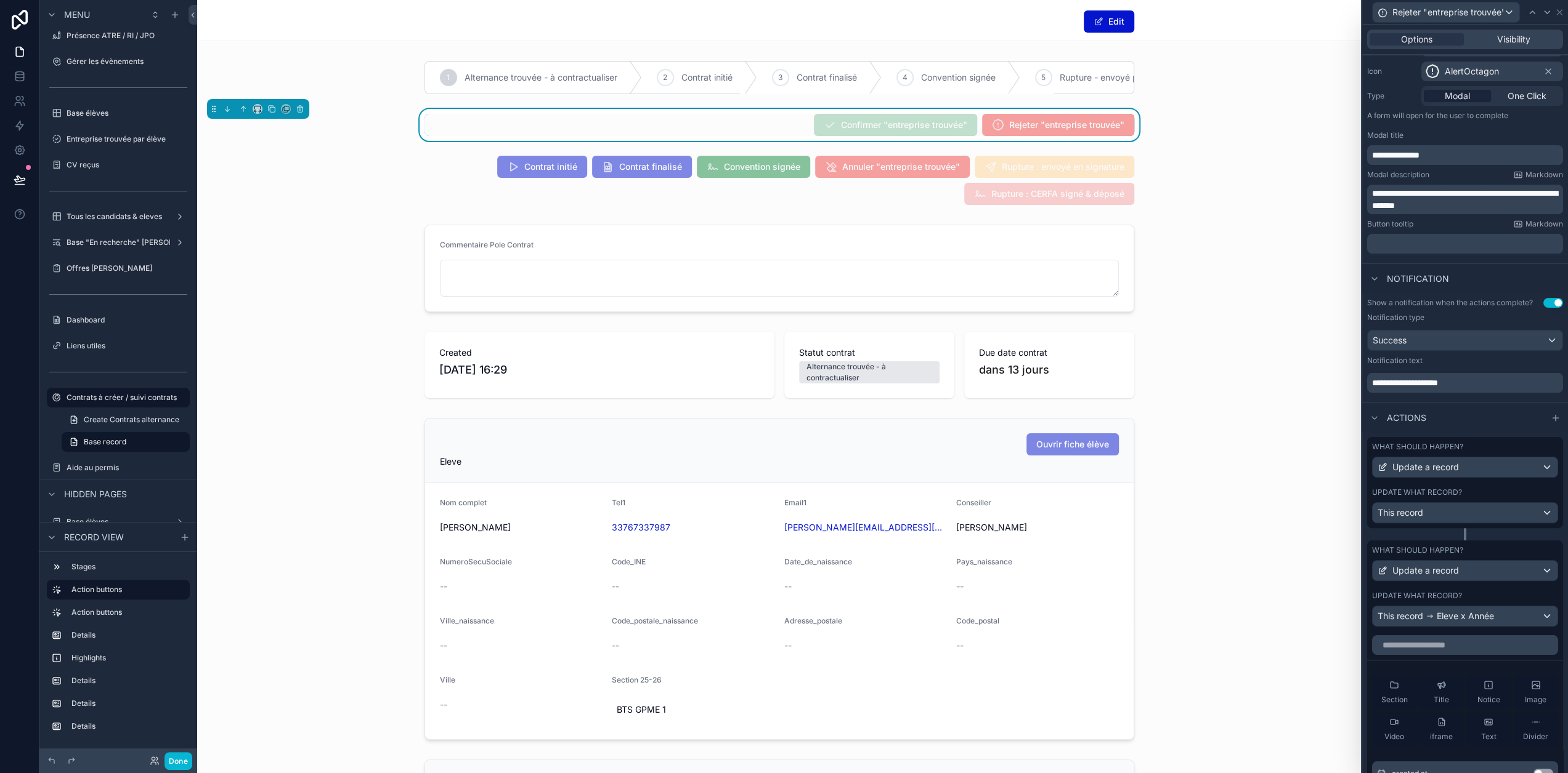
scroll to position [1, 0]
click at [1469, 655] on input "text" at bounding box center [1466, 645] width 186 height 20
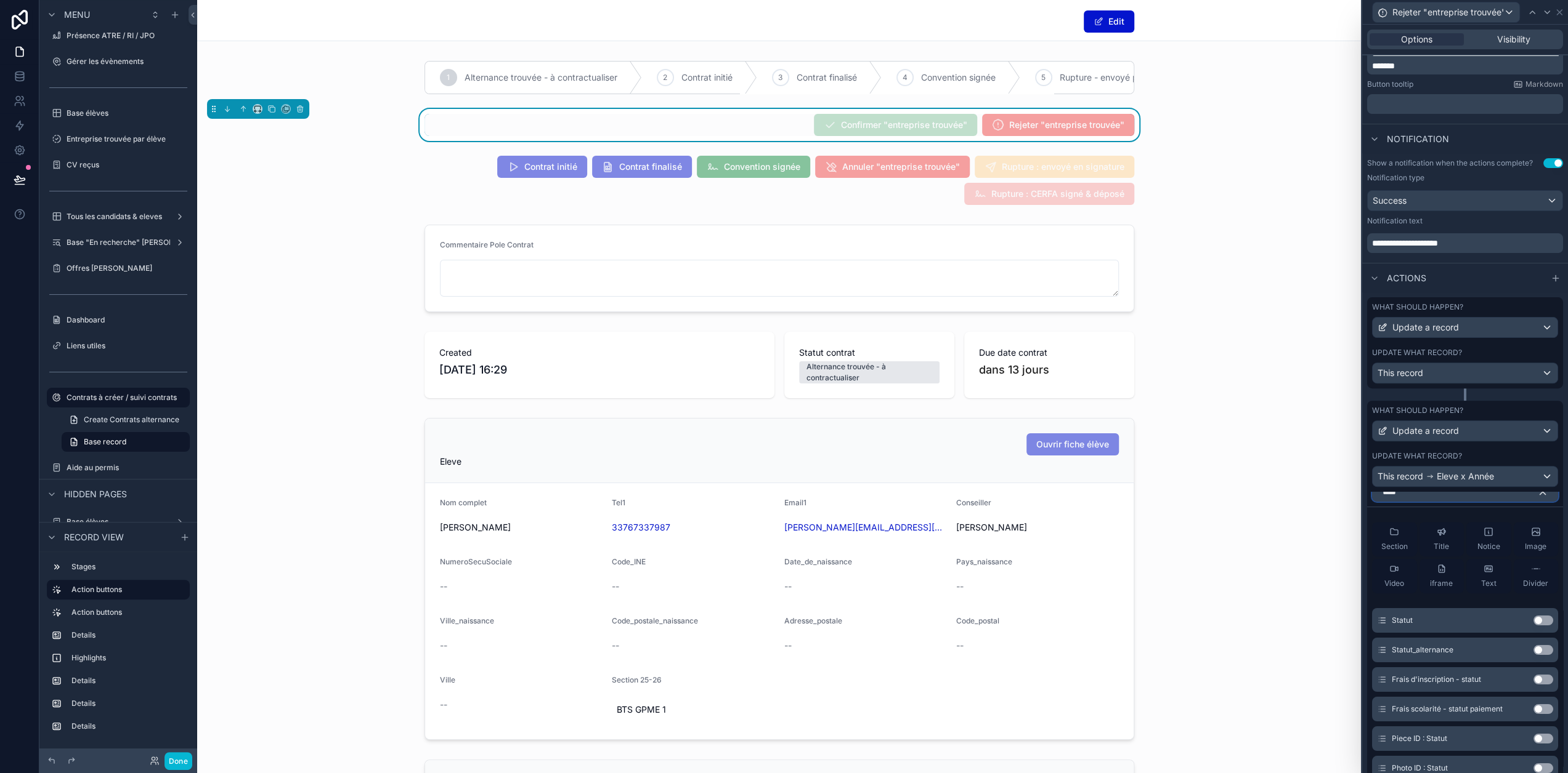
type input "****"
click at [1535, 655] on button "Use setting" at bounding box center [1543, 650] width 20 height 10
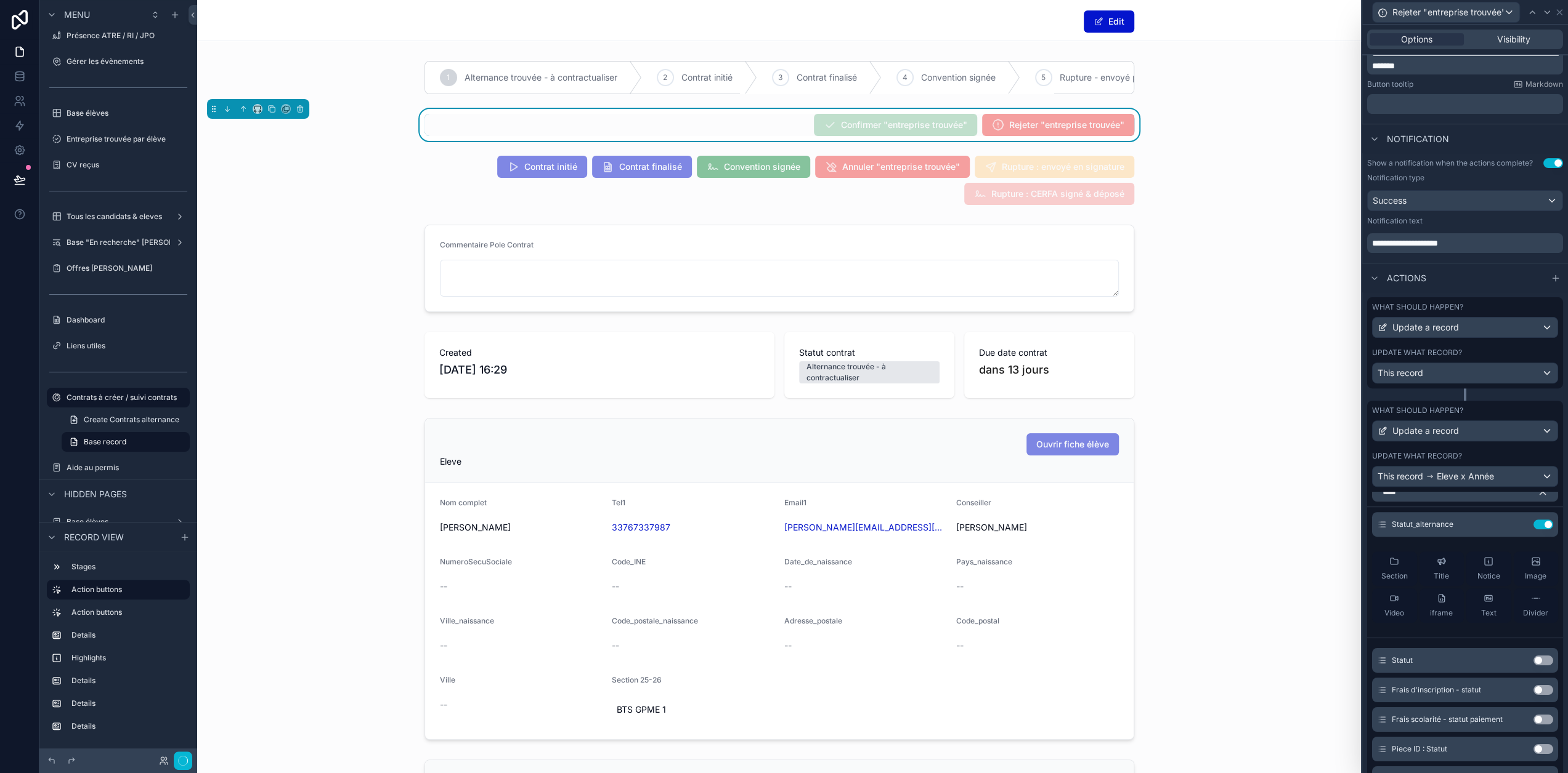
scroll to position [263, 0]
click at [1516, 528] on icon at bounding box center [1519, 525] width 5 height 5
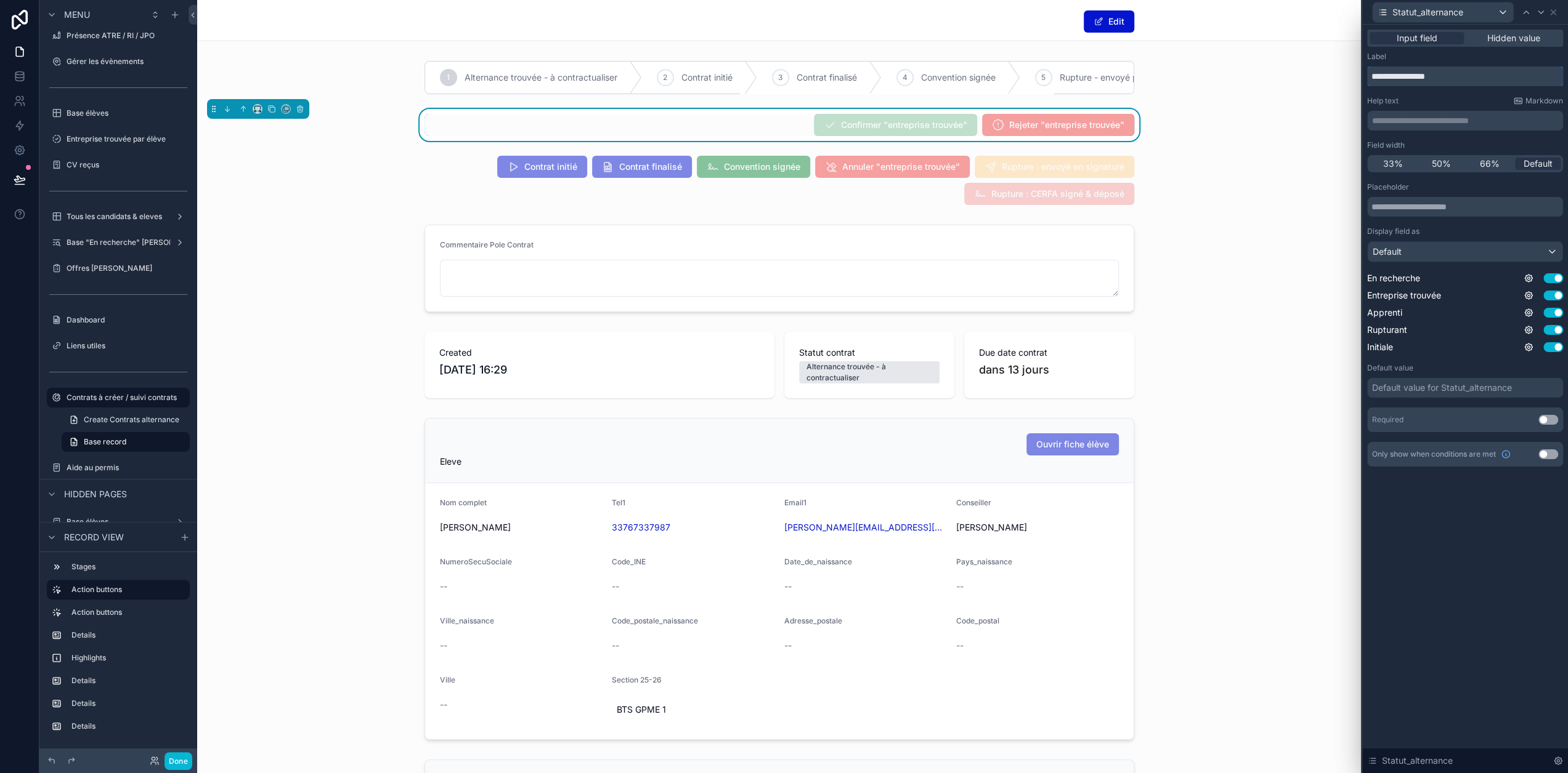
drag, startPoint x: 1470, startPoint y: 77, endPoint x: 1414, endPoint y: 77, distance: 56.0
click at [1414, 77] on input "**********" at bounding box center [1465, 77] width 196 height 20
click at [1407, 80] on input "**********" at bounding box center [1465, 77] width 196 height 20
type input "**********"
click at [1433, 114] on p "﻿" at bounding box center [1467, 120] width 188 height 12
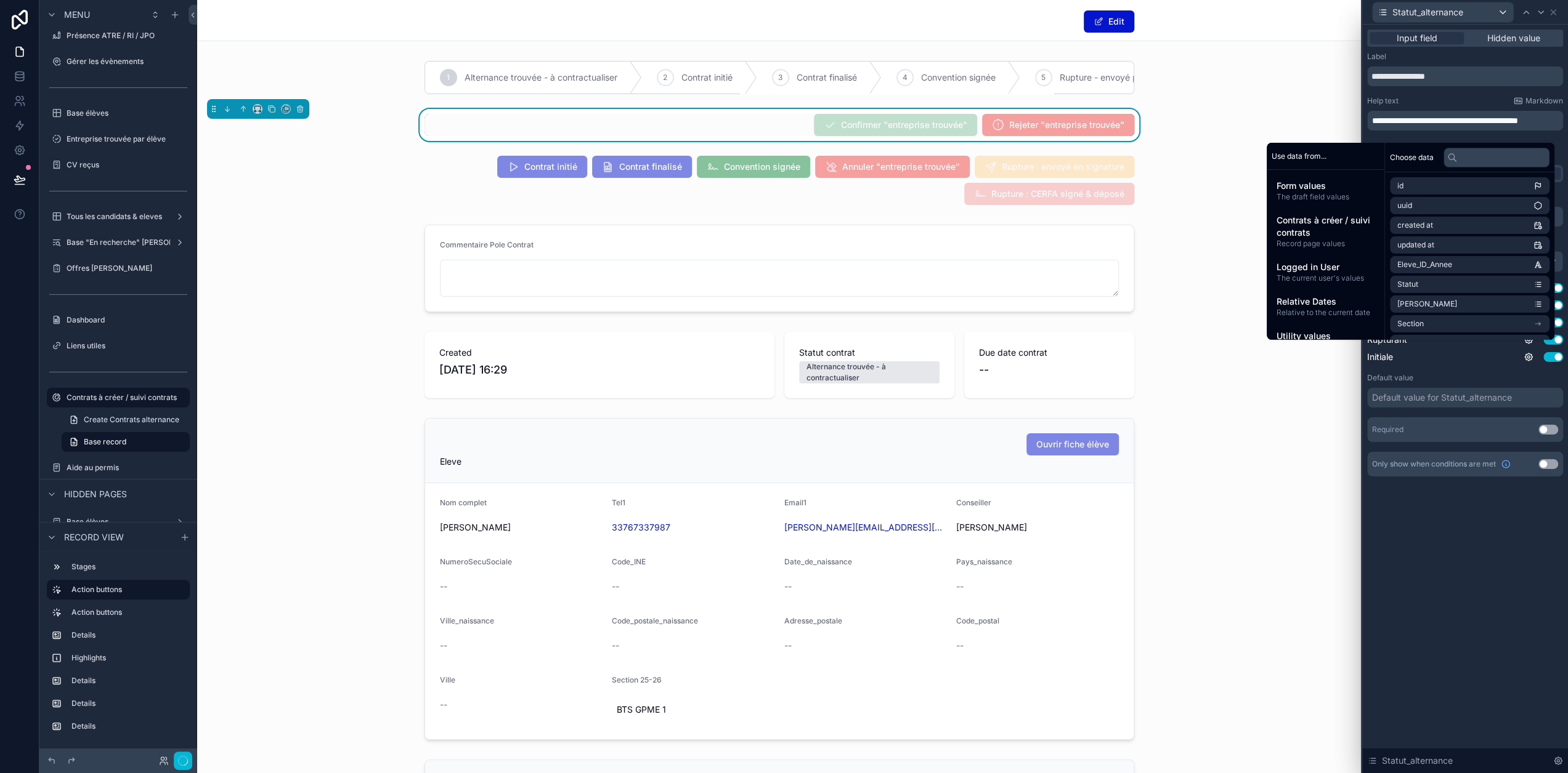
scroll to position [0, 0]
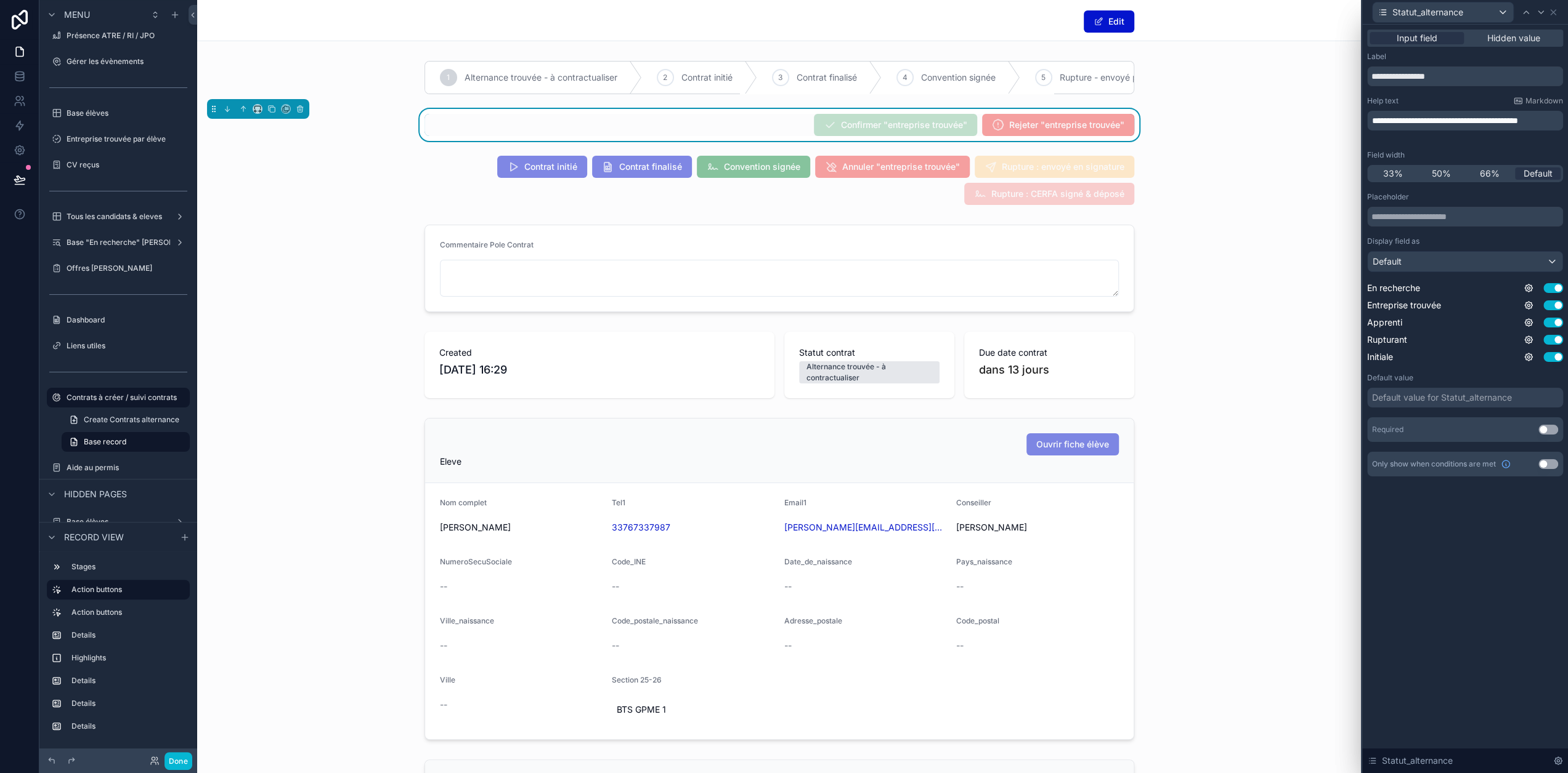
click at [1446, 106] on div "**********" at bounding box center [1465, 118] width 196 height 45
click at [1559, 323] on button "Use setting" at bounding box center [1553, 322] width 20 height 10
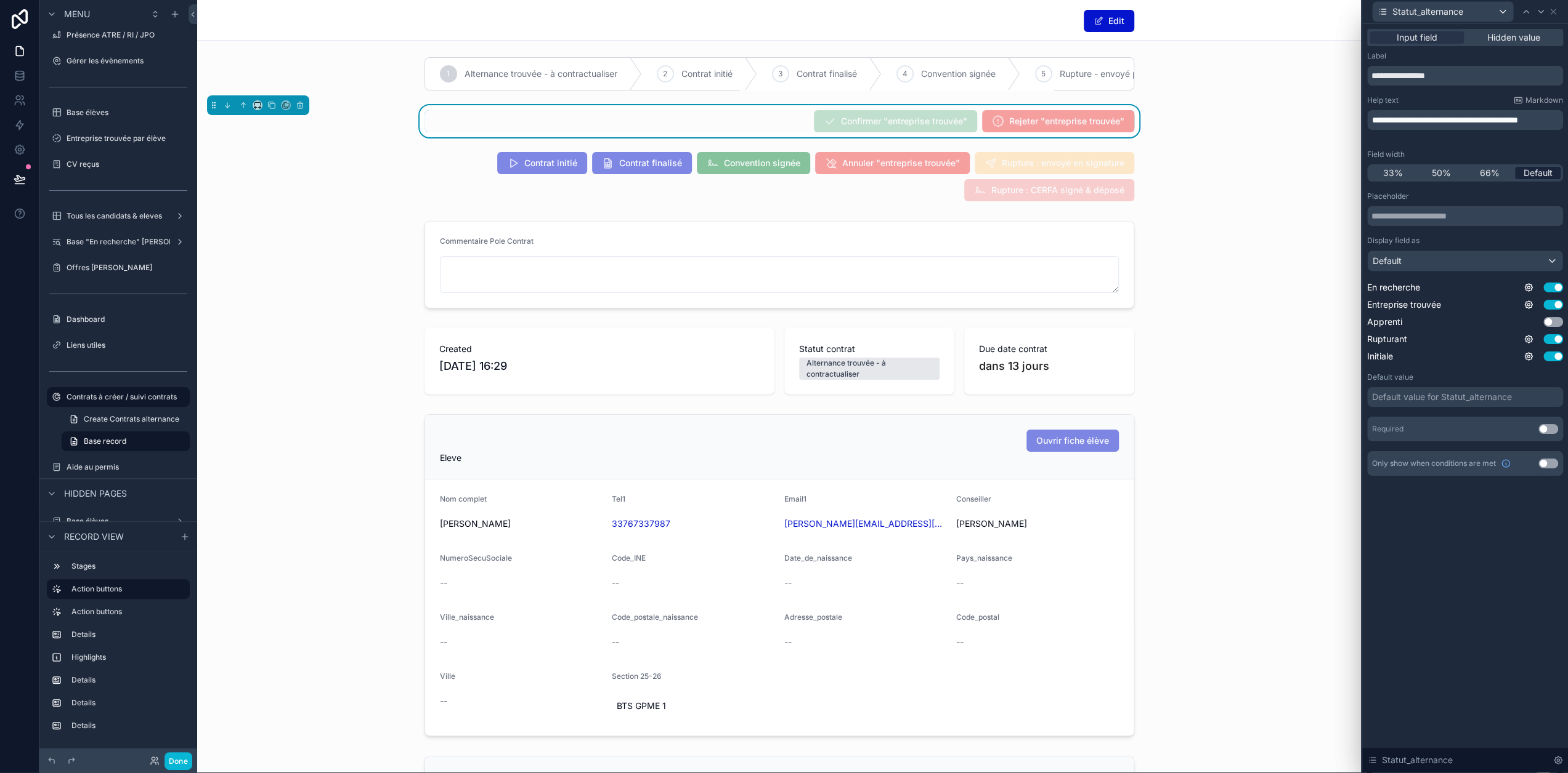
scroll to position [0, 1]
click at [1473, 80] on input "**********" at bounding box center [1465, 77] width 196 height 20
type input "**********"
click at [185, 756] on button "Done" at bounding box center [178, 761] width 27 height 18
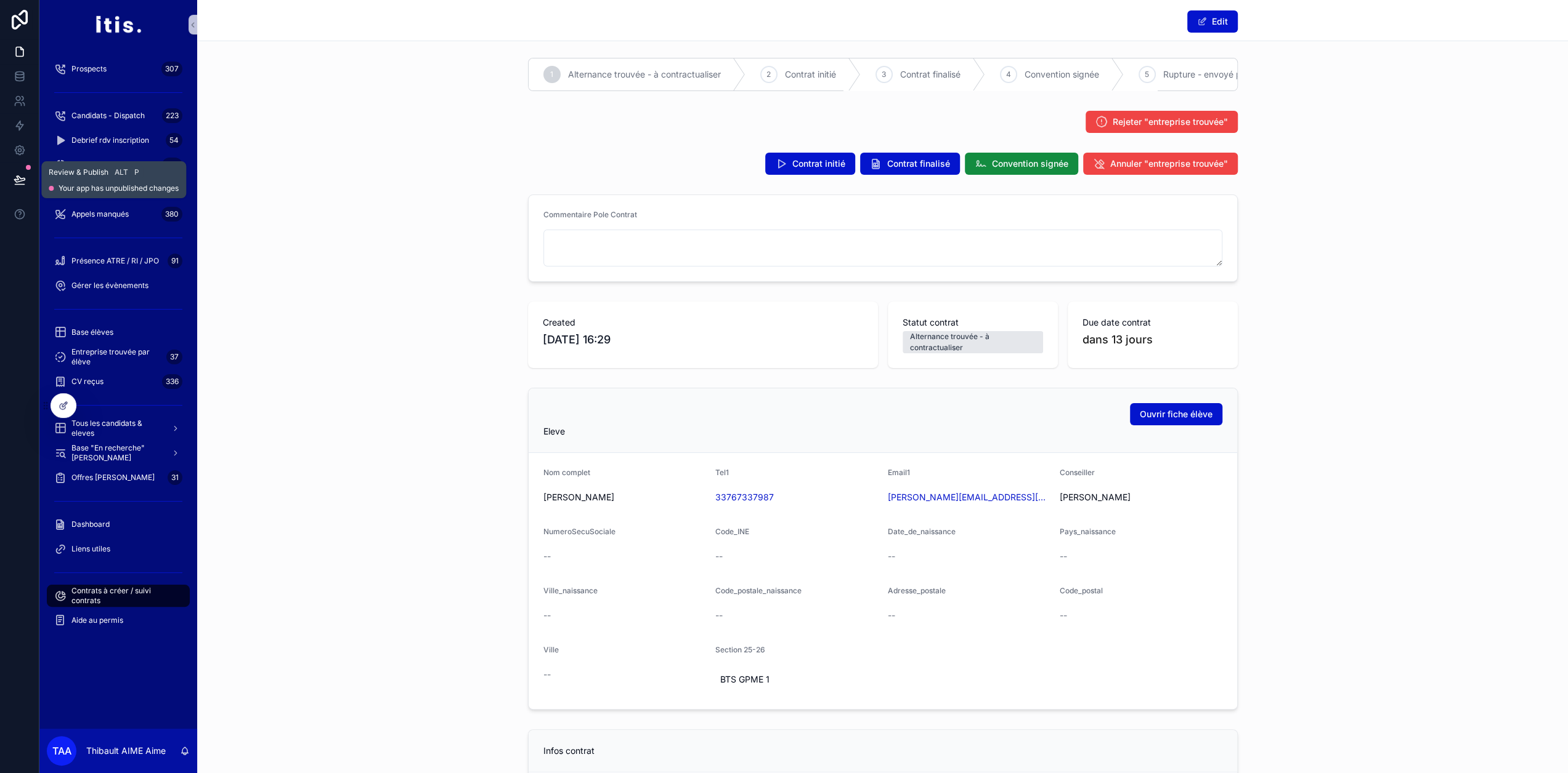
click at [20, 181] on icon at bounding box center [19, 179] width 10 height 6
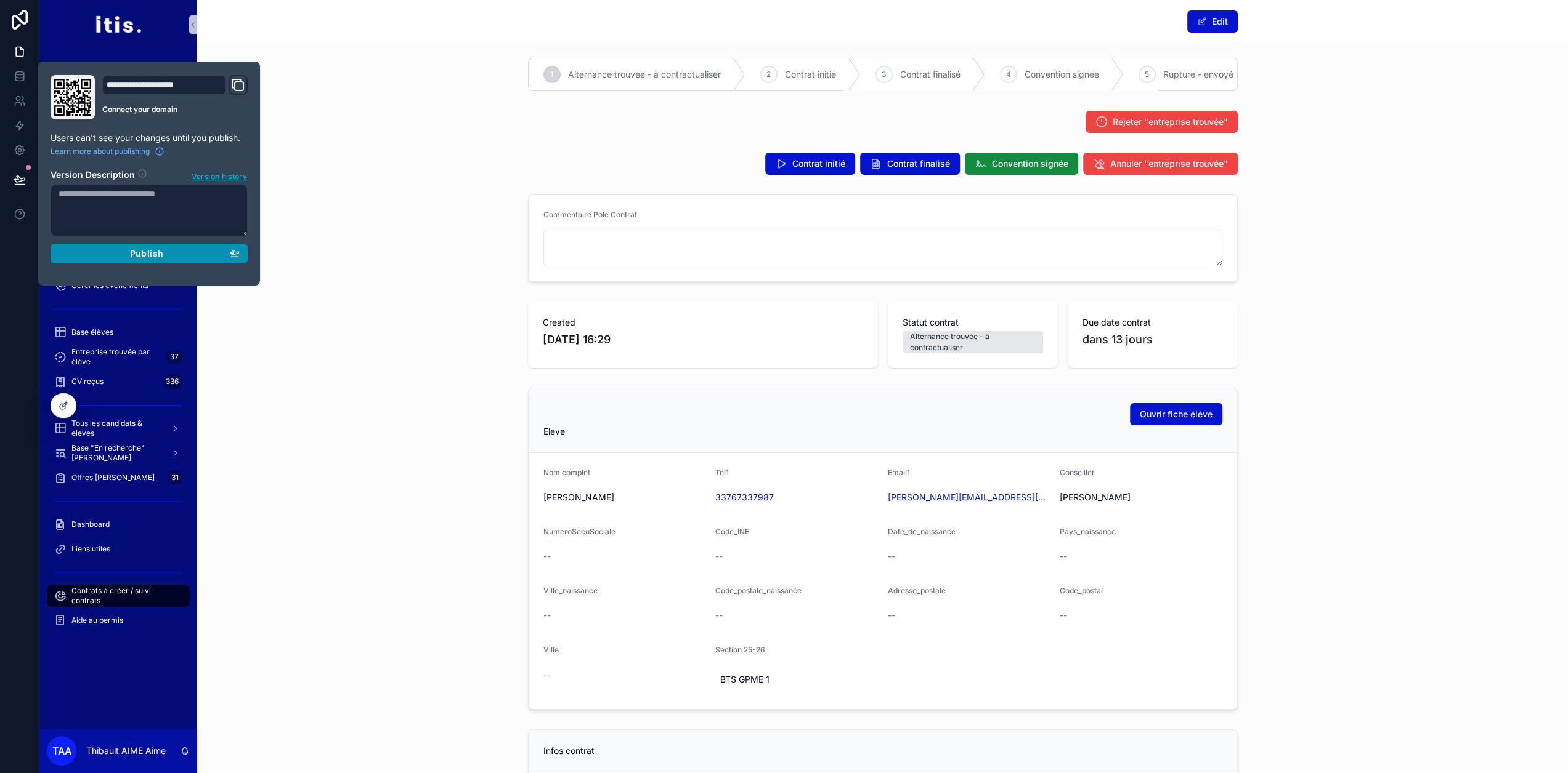
click at [120, 246] on button "Publish" at bounding box center [149, 254] width 197 height 20
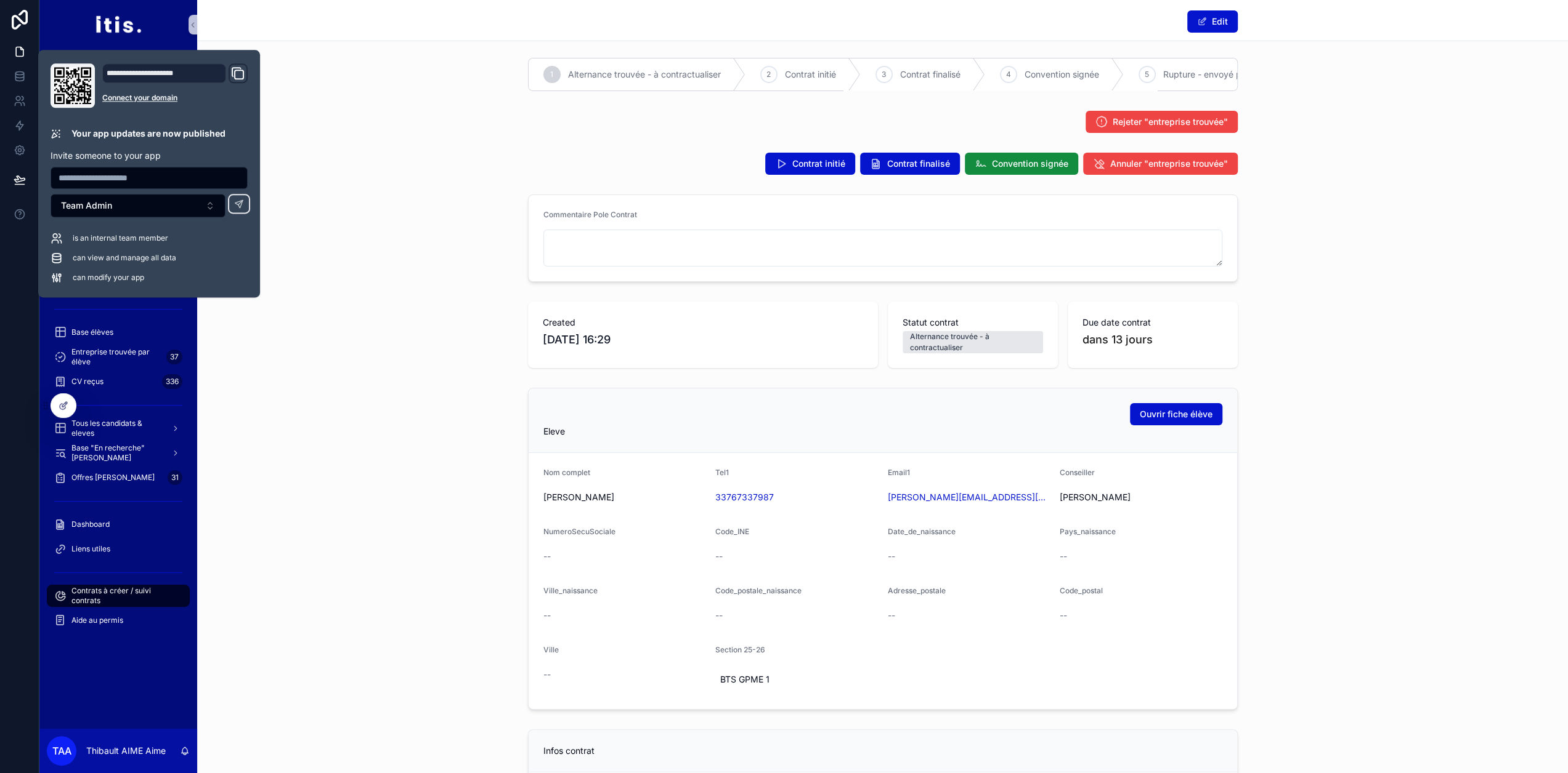
click at [389, 287] on div "Commentaire Pole Contrat" at bounding box center [882, 238] width 1371 height 98
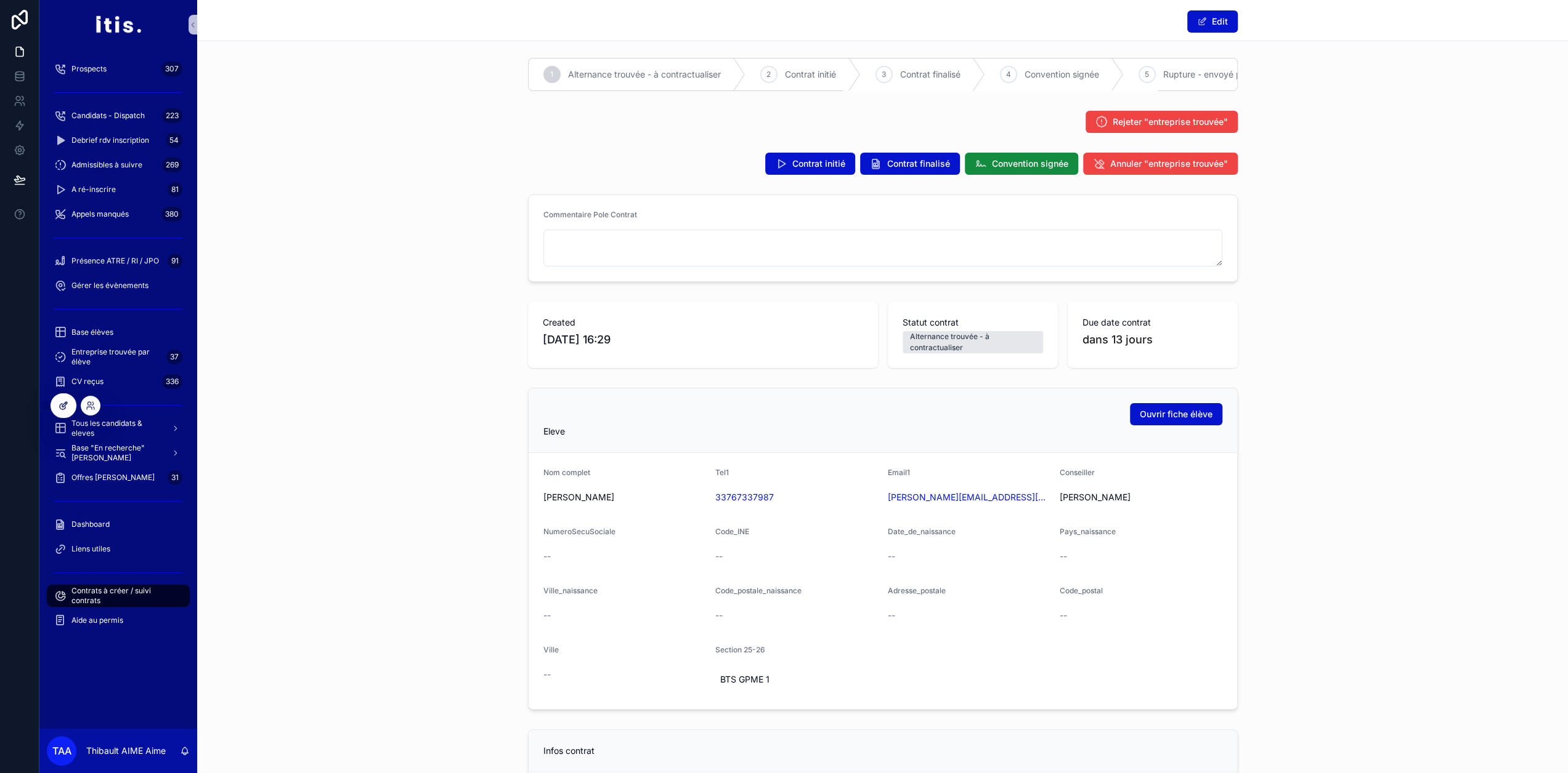
click at [69, 404] on div at bounding box center [63, 406] width 25 height 24
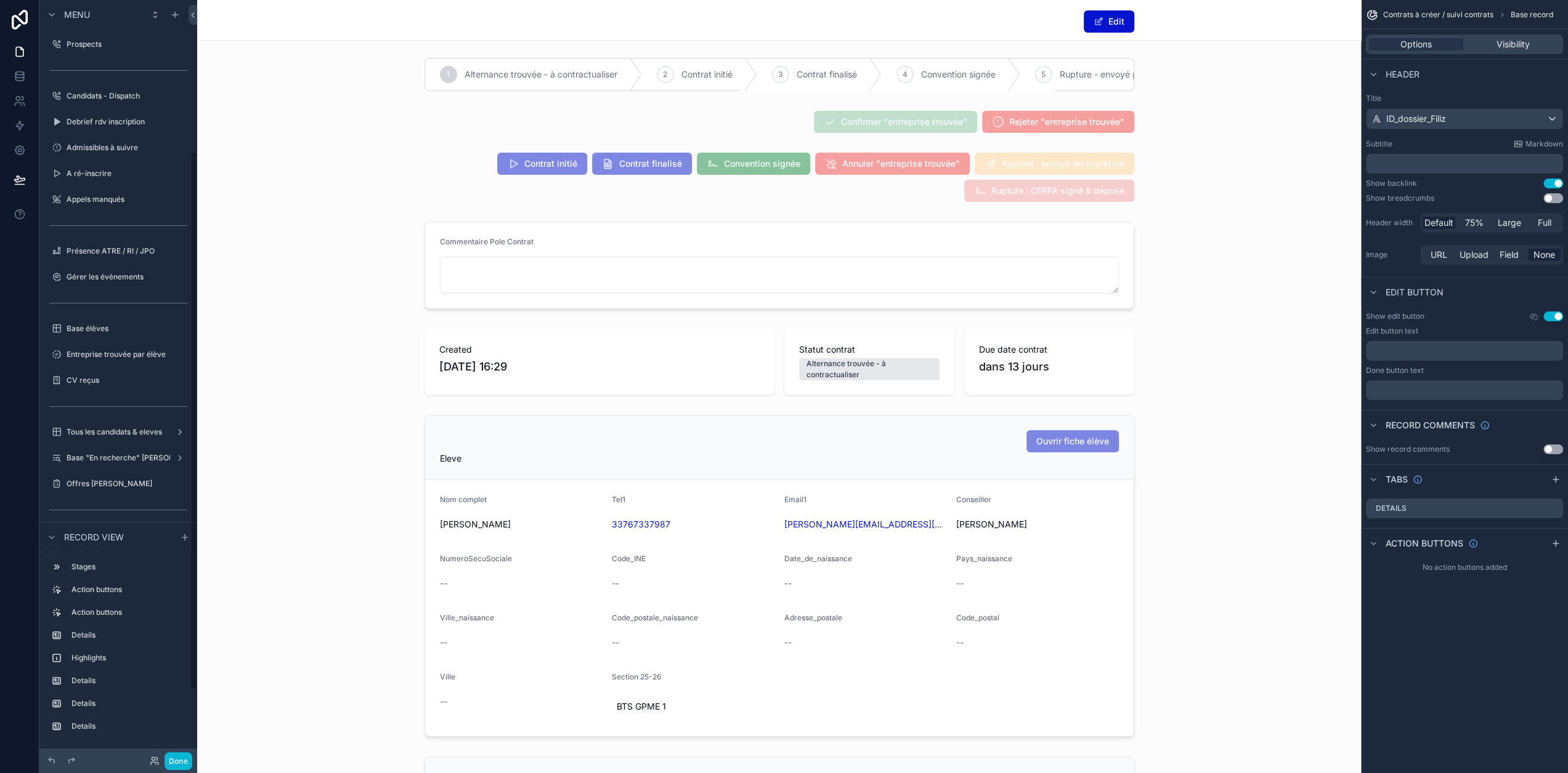
scroll to position [215, 0]
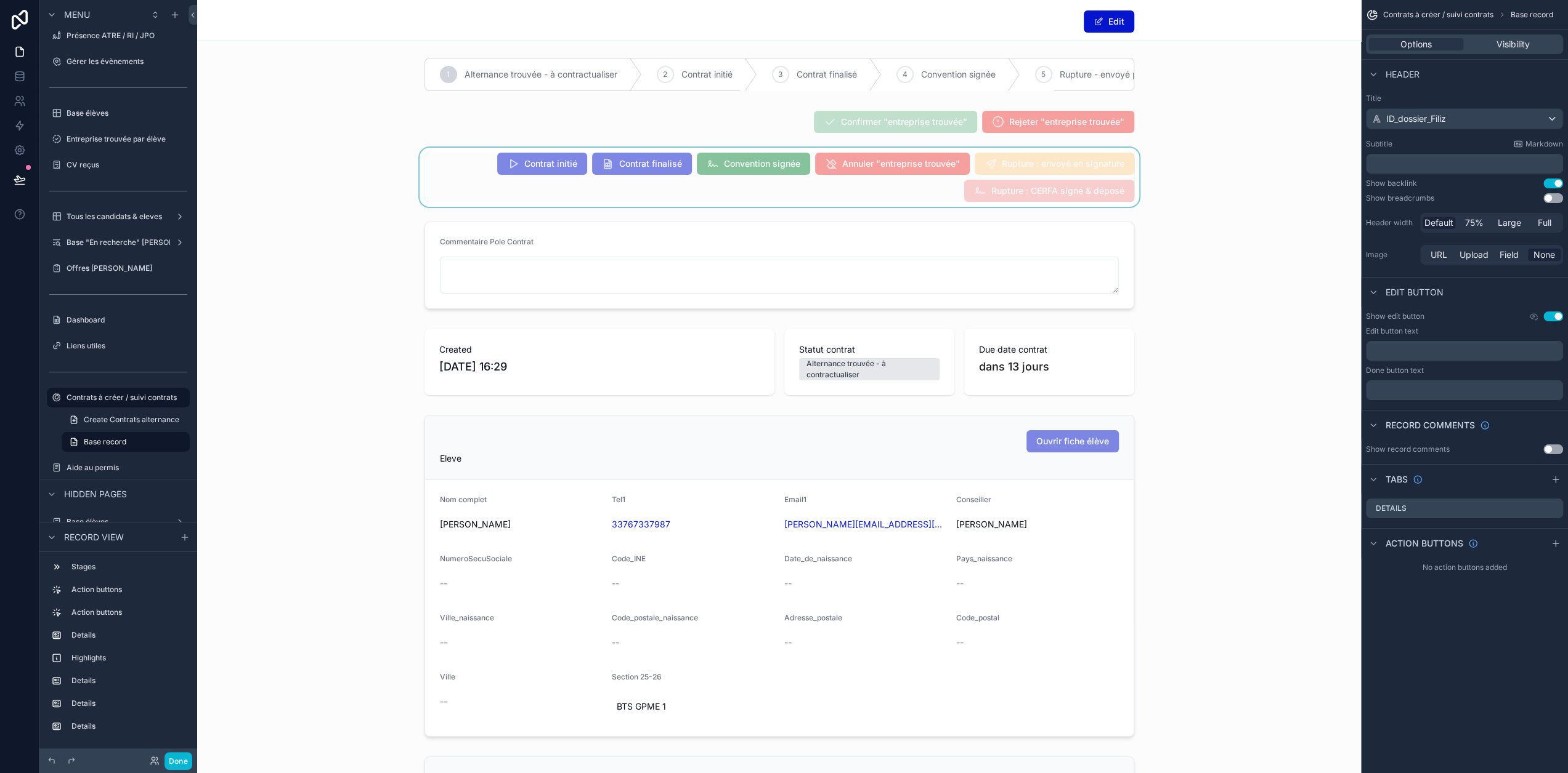
click at [897, 204] on div "scrollable content" at bounding box center [779, 177] width 1164 height 59
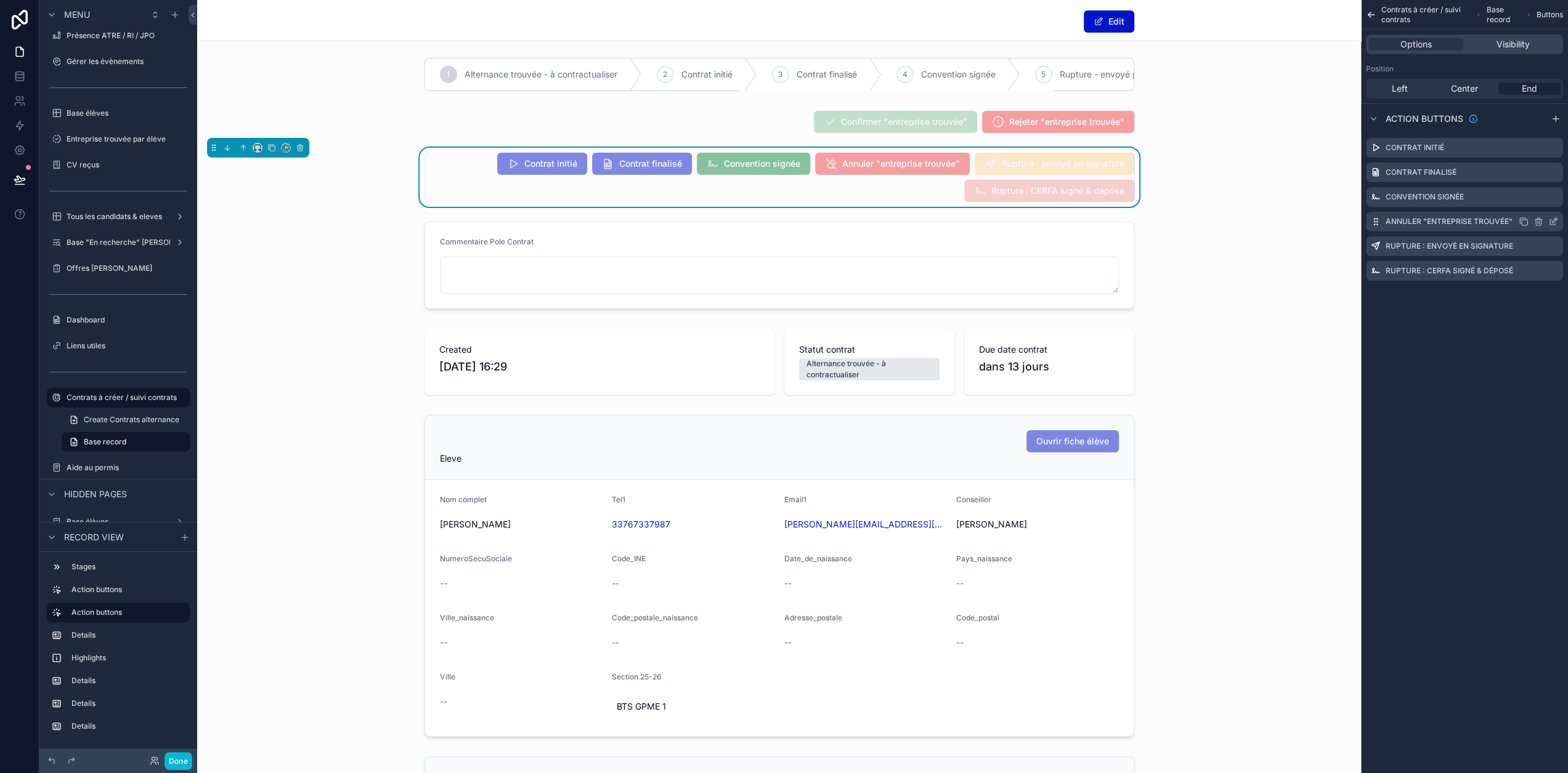
click at [1558, 222] on icon "scrollable content" at bounding box center [1553, 221] width 10 height 10
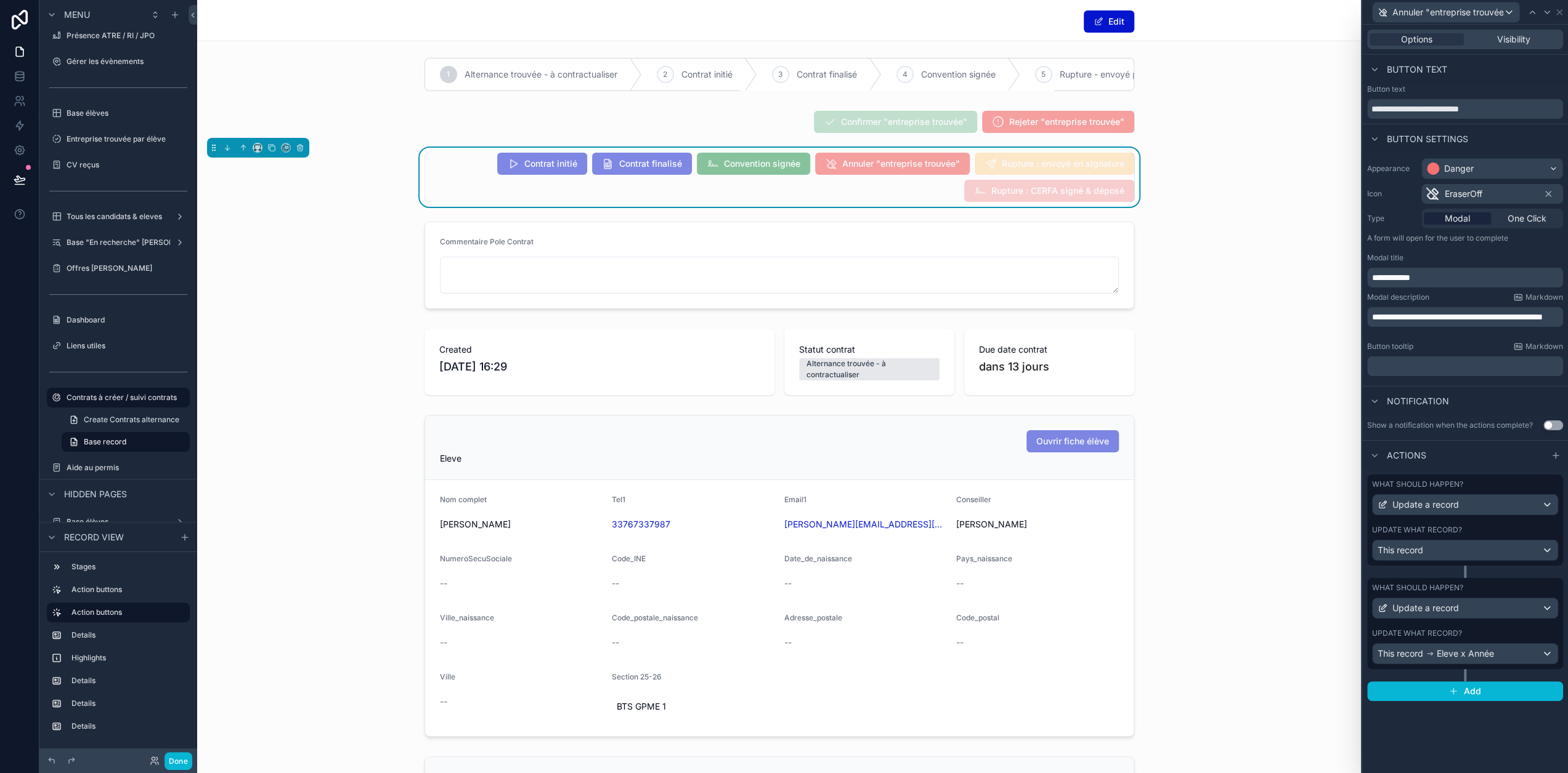
click at [1484, 590] on div "What should happen?" at bounding box center [1466, 588] width 186 height 10
click at [1514, 722] on icon at bounding box center [1519, 716] width 10 height 10
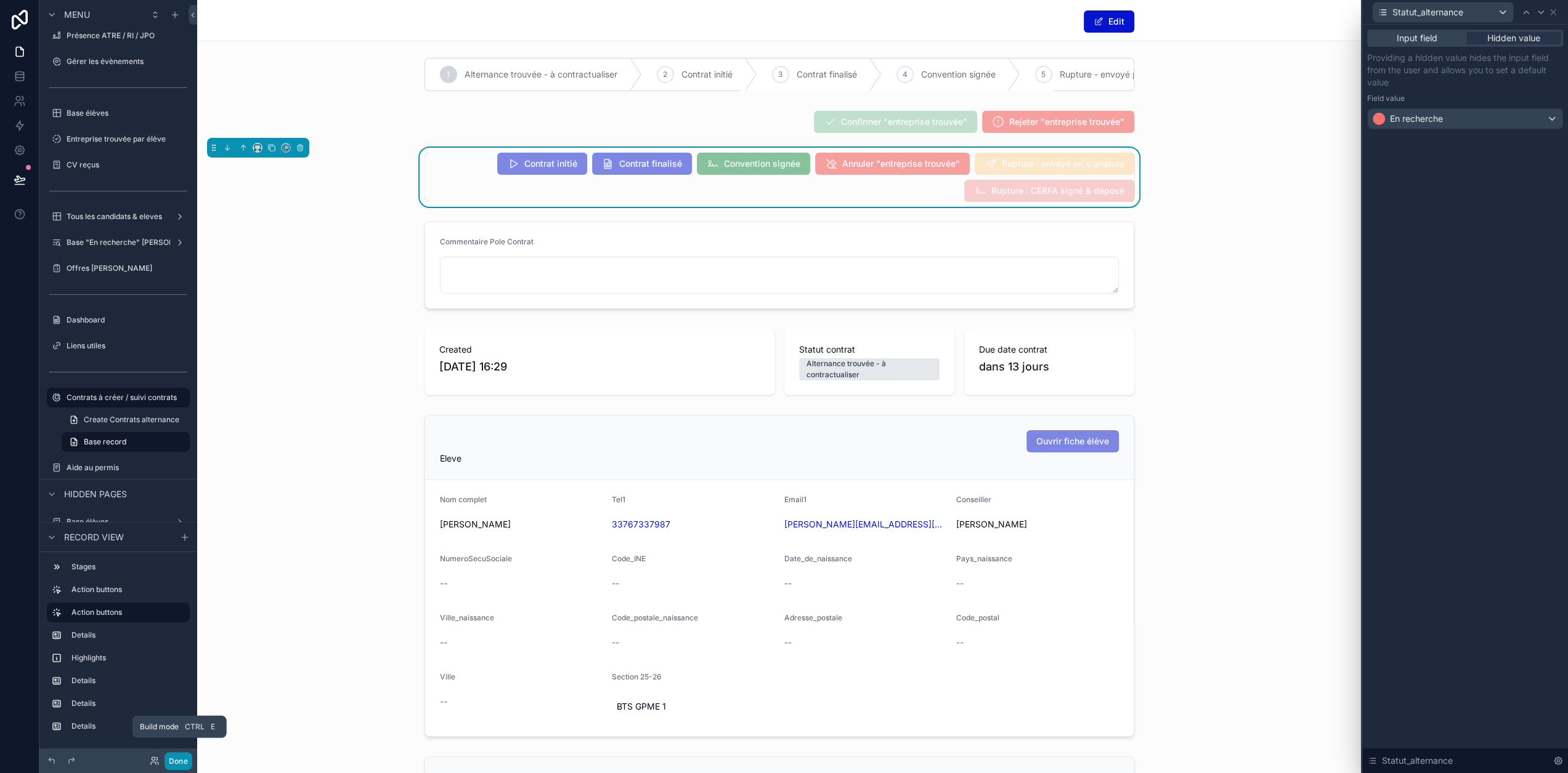
click at [181, 762] on button "Done" at bounding box center [178, 761] width 27 height 18
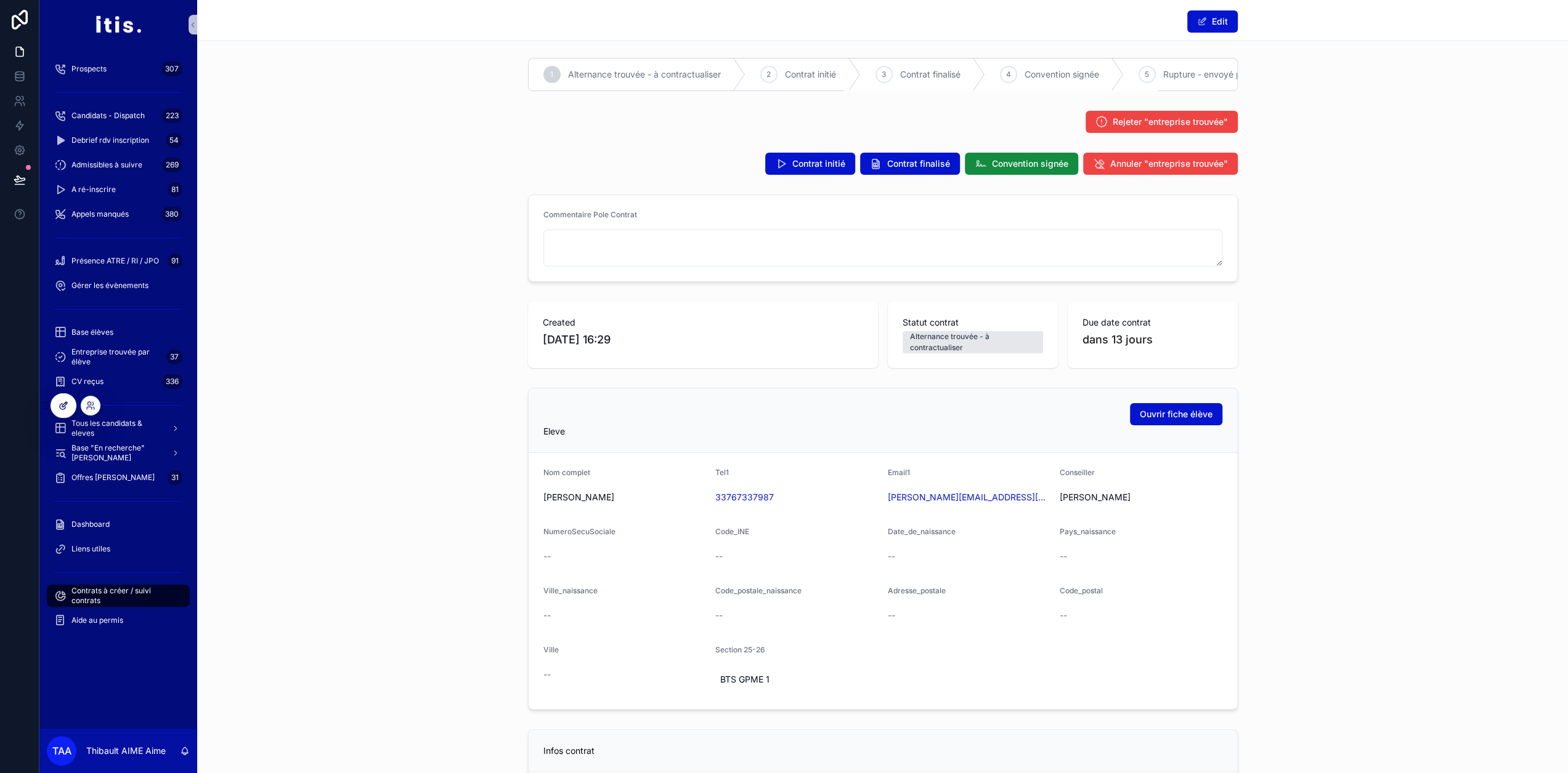
click at [64, 410] on icon at bounding box center [63, 405] width 10 height 10
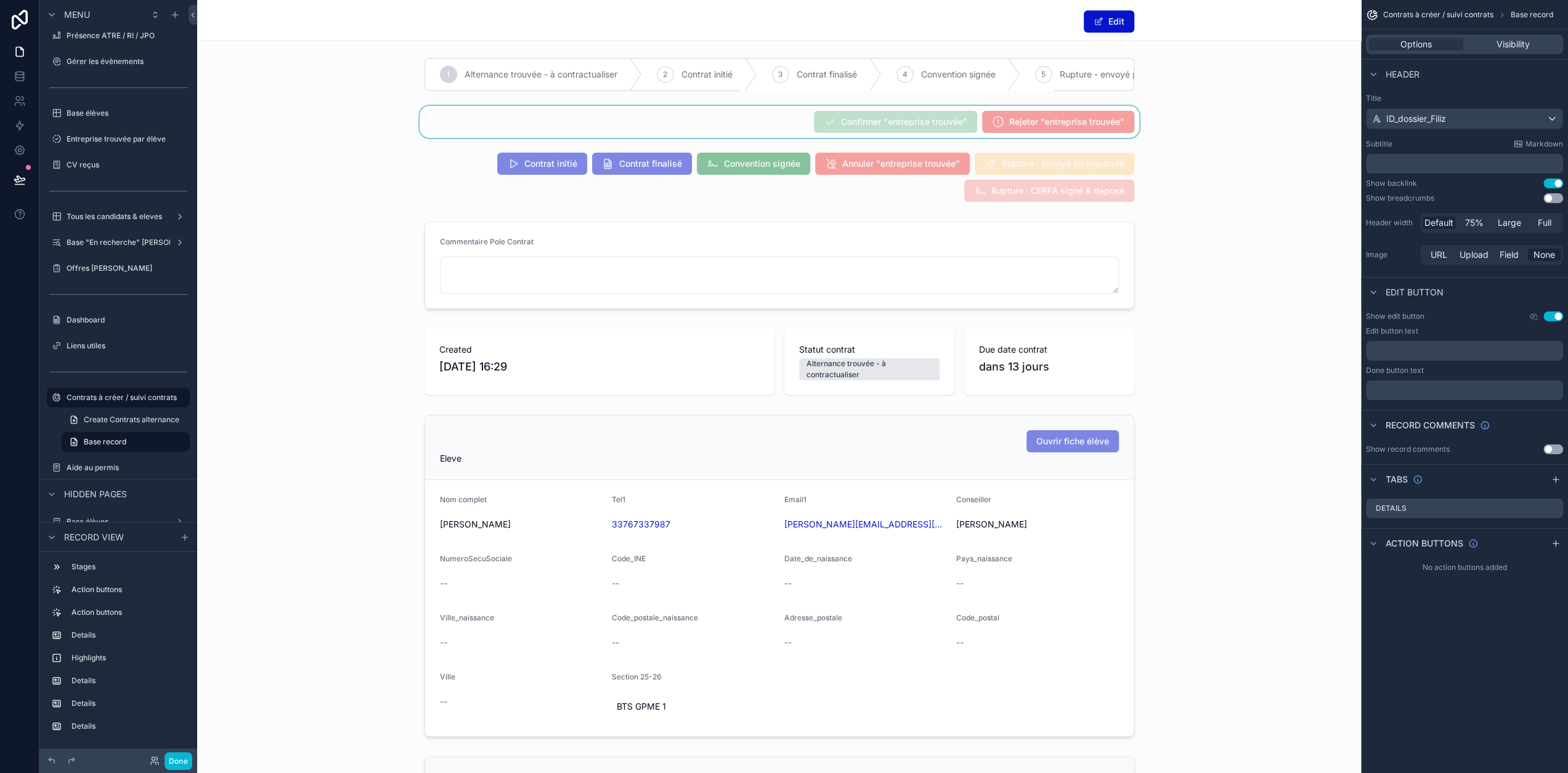
click at [686, 133] on div "scrollable content" at bounding box center [779, 121] width 1164 height 32
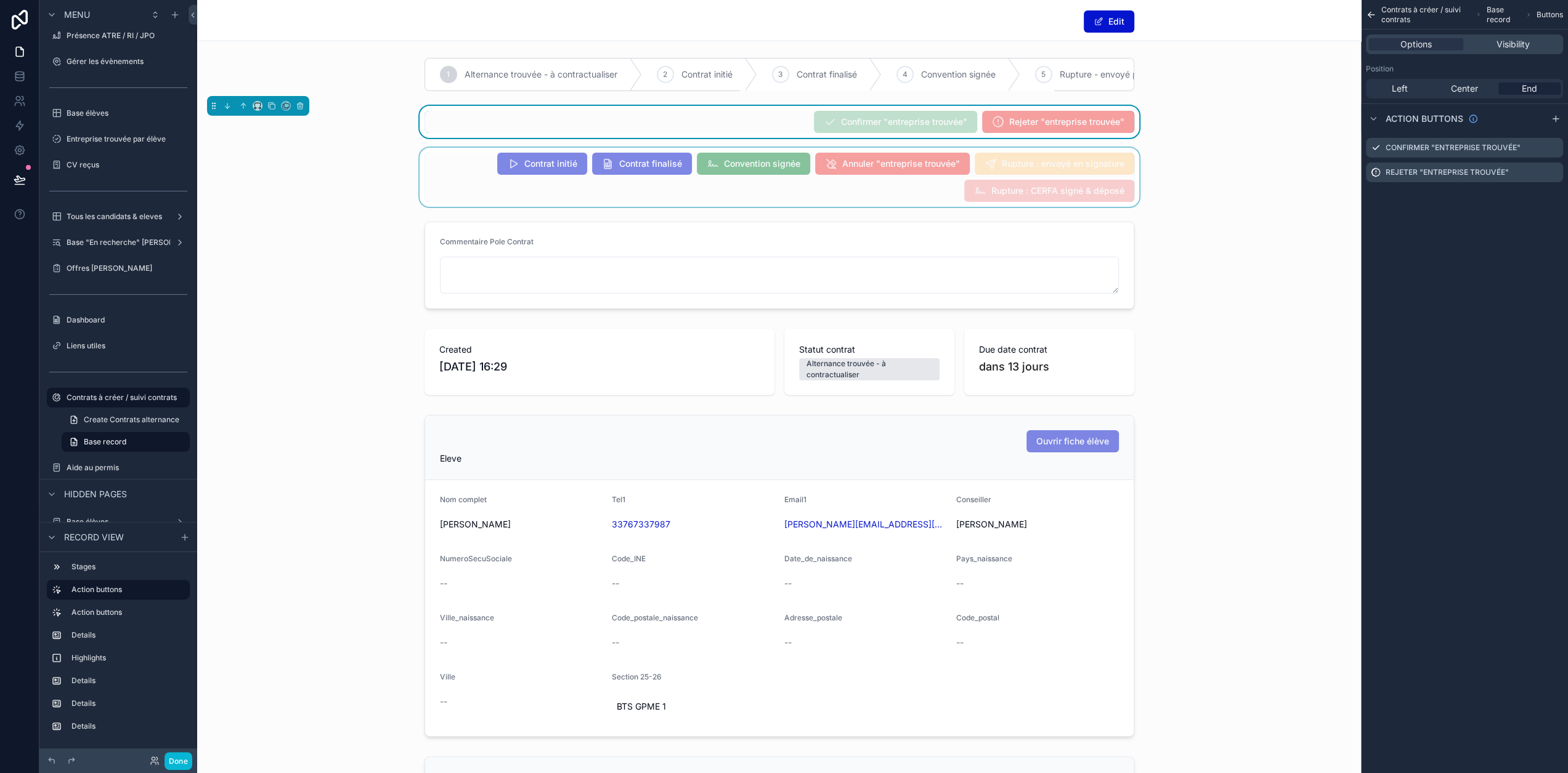
click at [781, 203] on div "scrollable content" at bounding box center [779, 177] width 1164 height 59
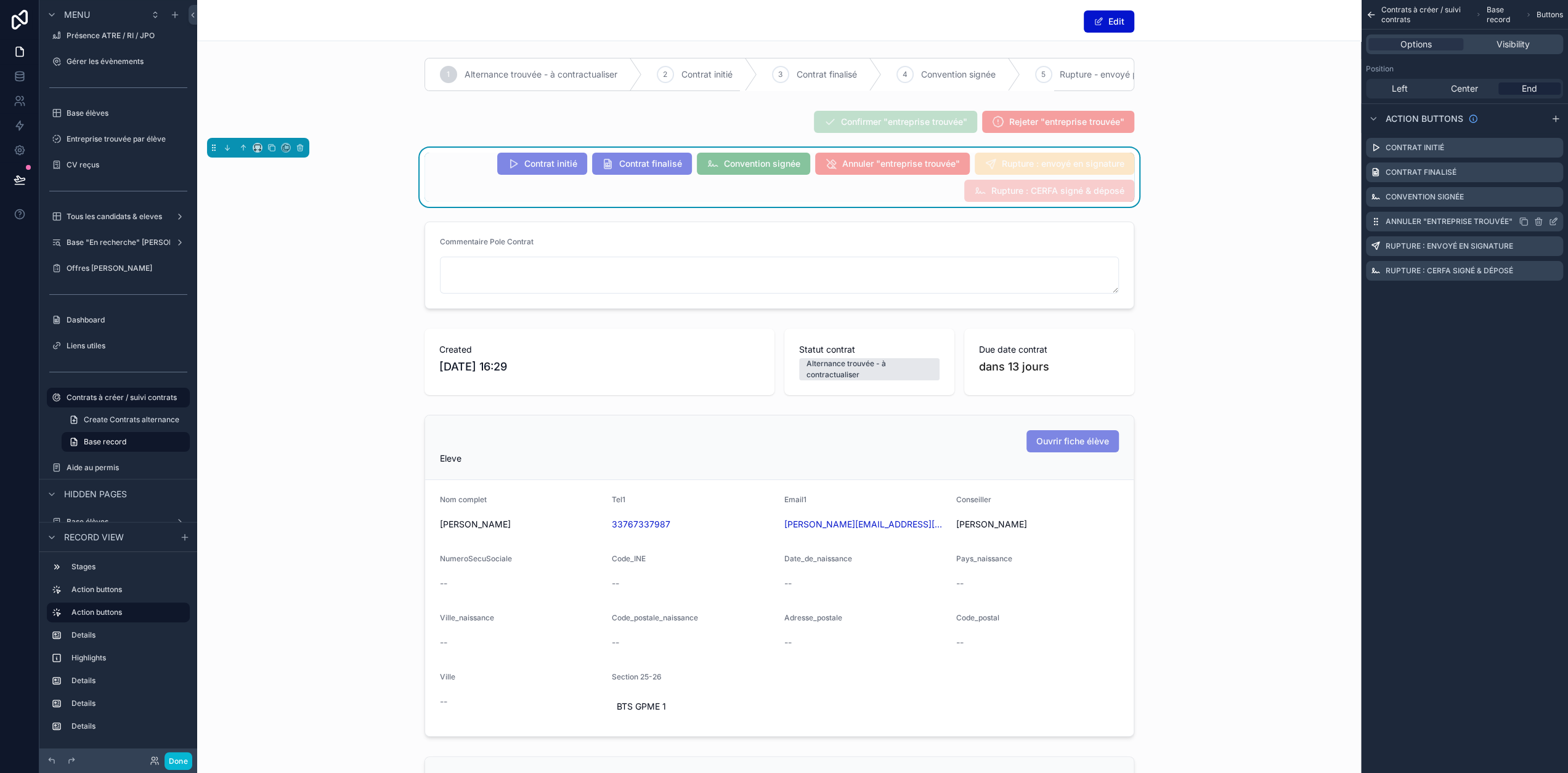
click at [1556, 221] on icon "scrollable content" at bounding box center [1553, 223] width 5 height 5
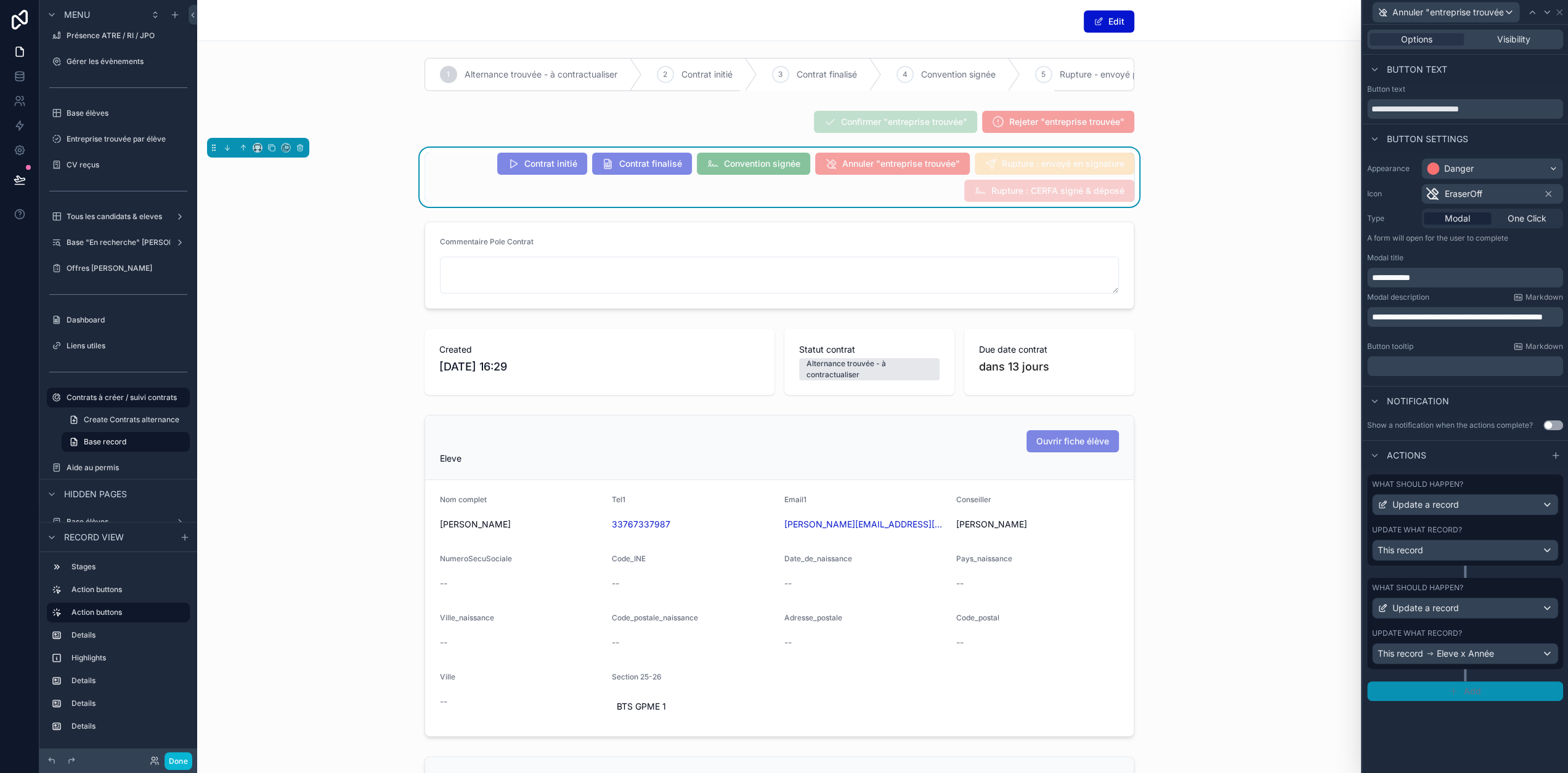
click at [1481, 693] on span "Add" at bounding box center [1472, 692] width 18 height 11
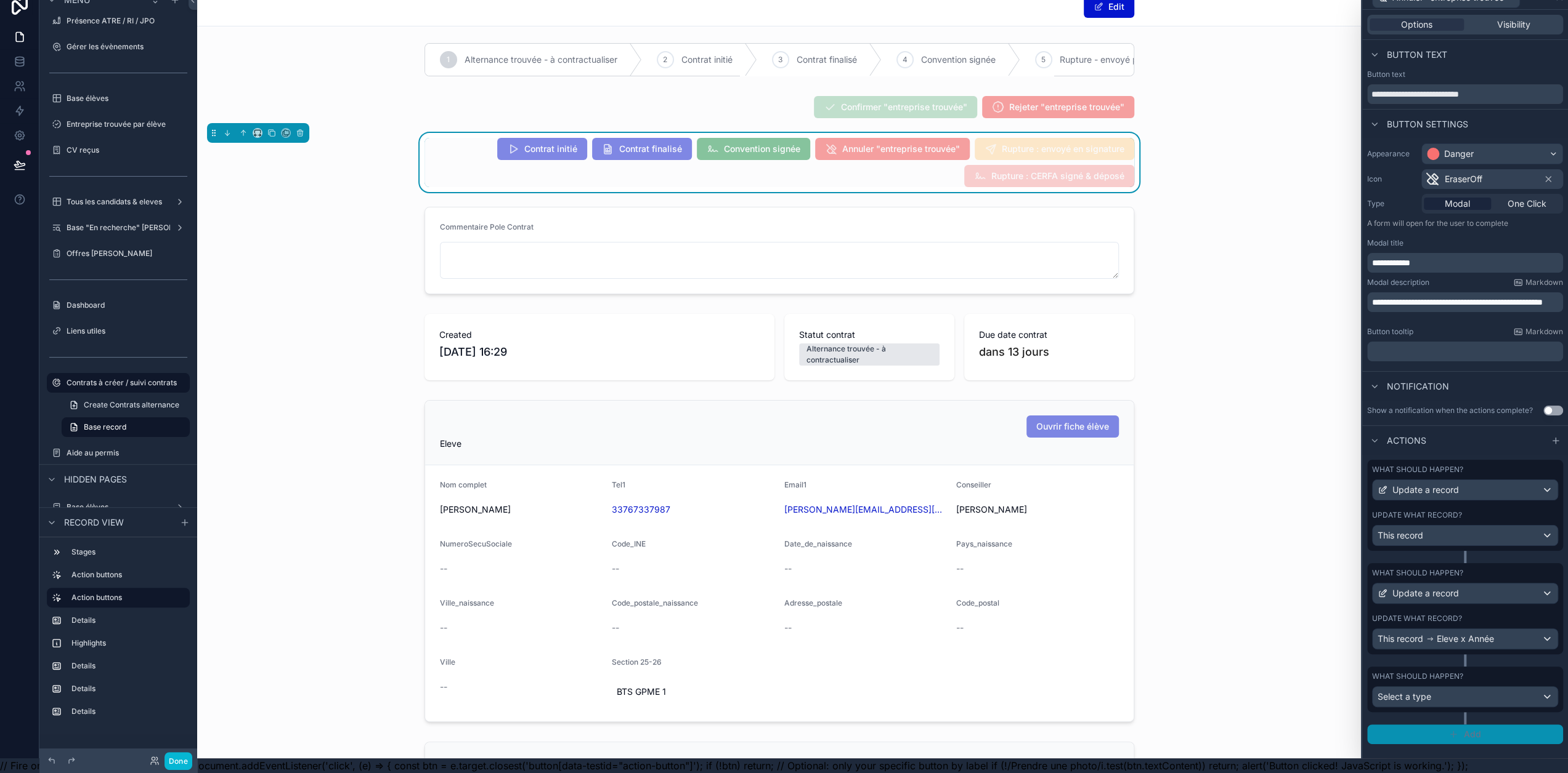
scroll to position [24, 1]
click at [1468, 688] on div "Select a type" at bounding box center [1465, 697] width 184 height 20
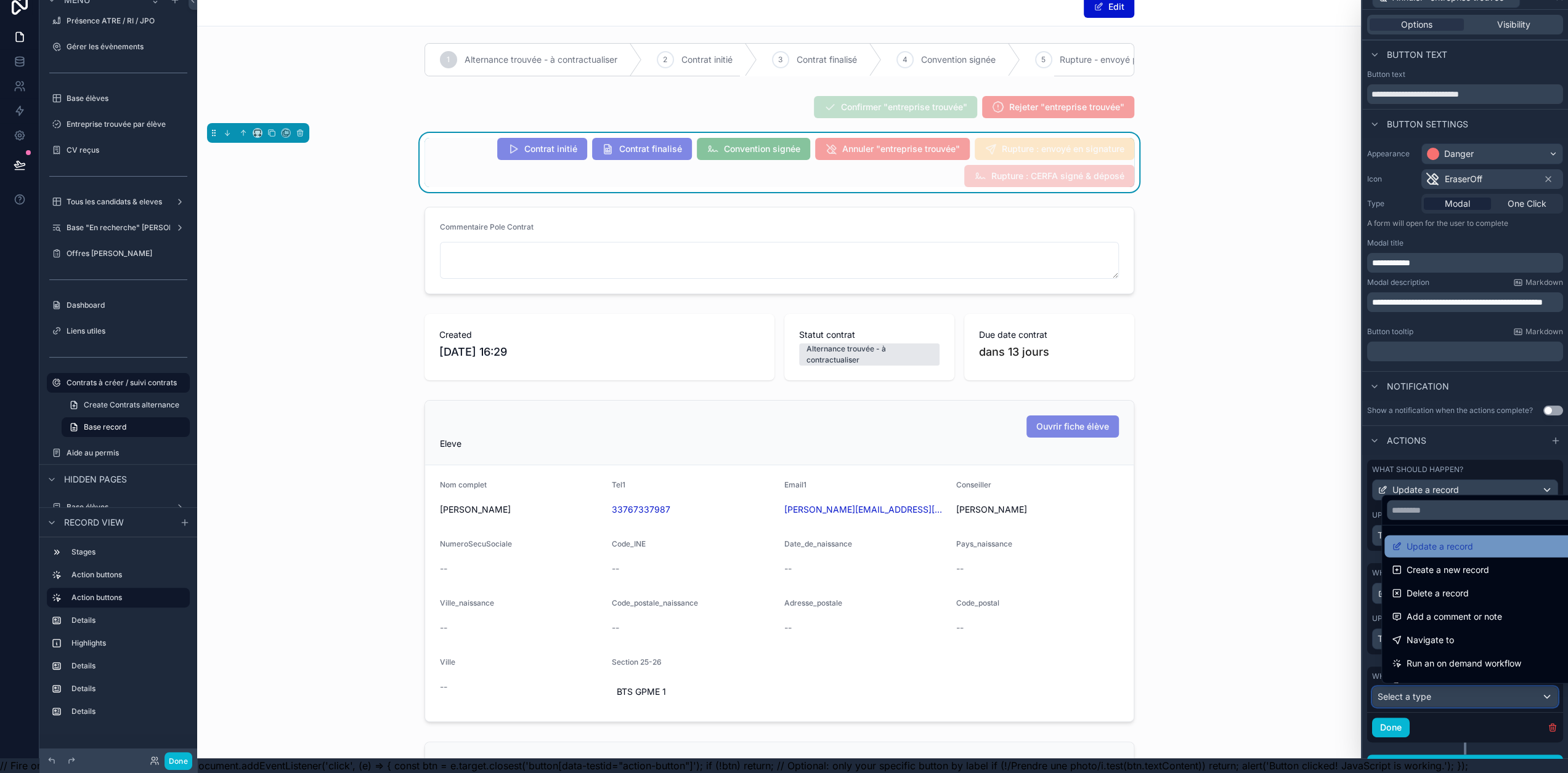
scroll to position [0, 0]
click at [1484, 571] on span "Create a new record" at bounding box center [1447, 570] width 82 height 15
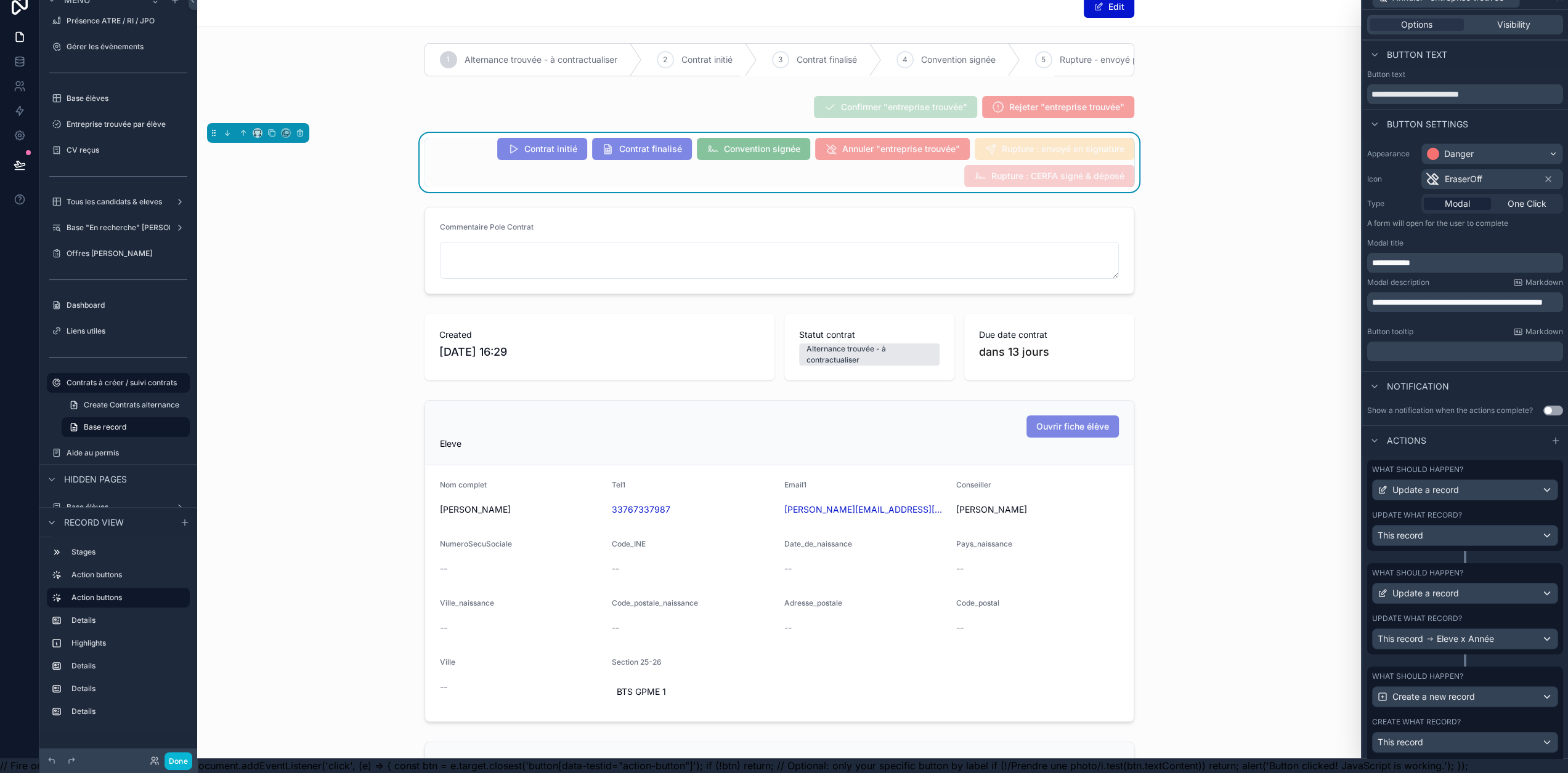
scroll to position [0, 1]
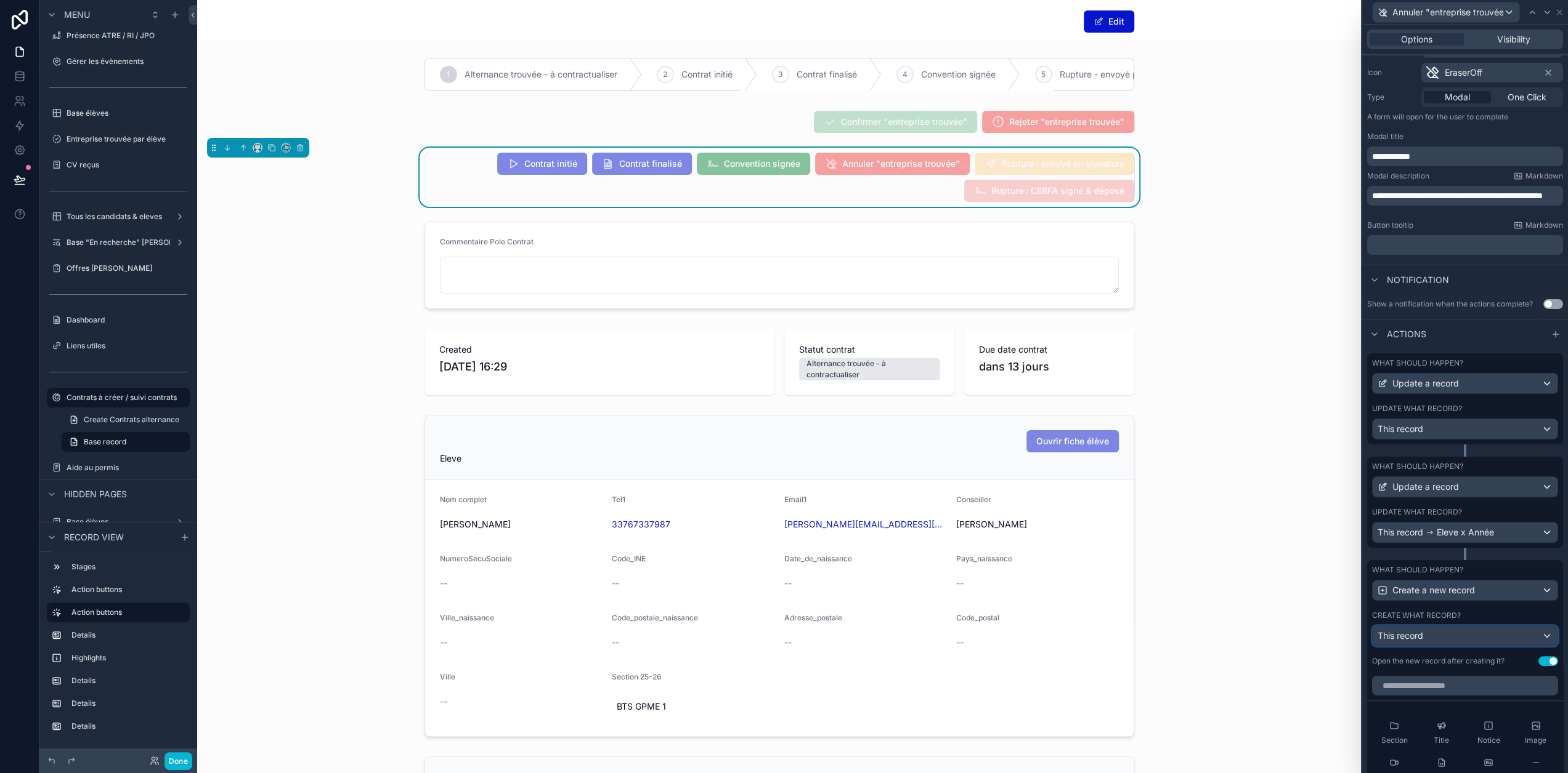
click at [1492, 646] on div "This record" at bounding box center [1465, 636] width 184 height 20
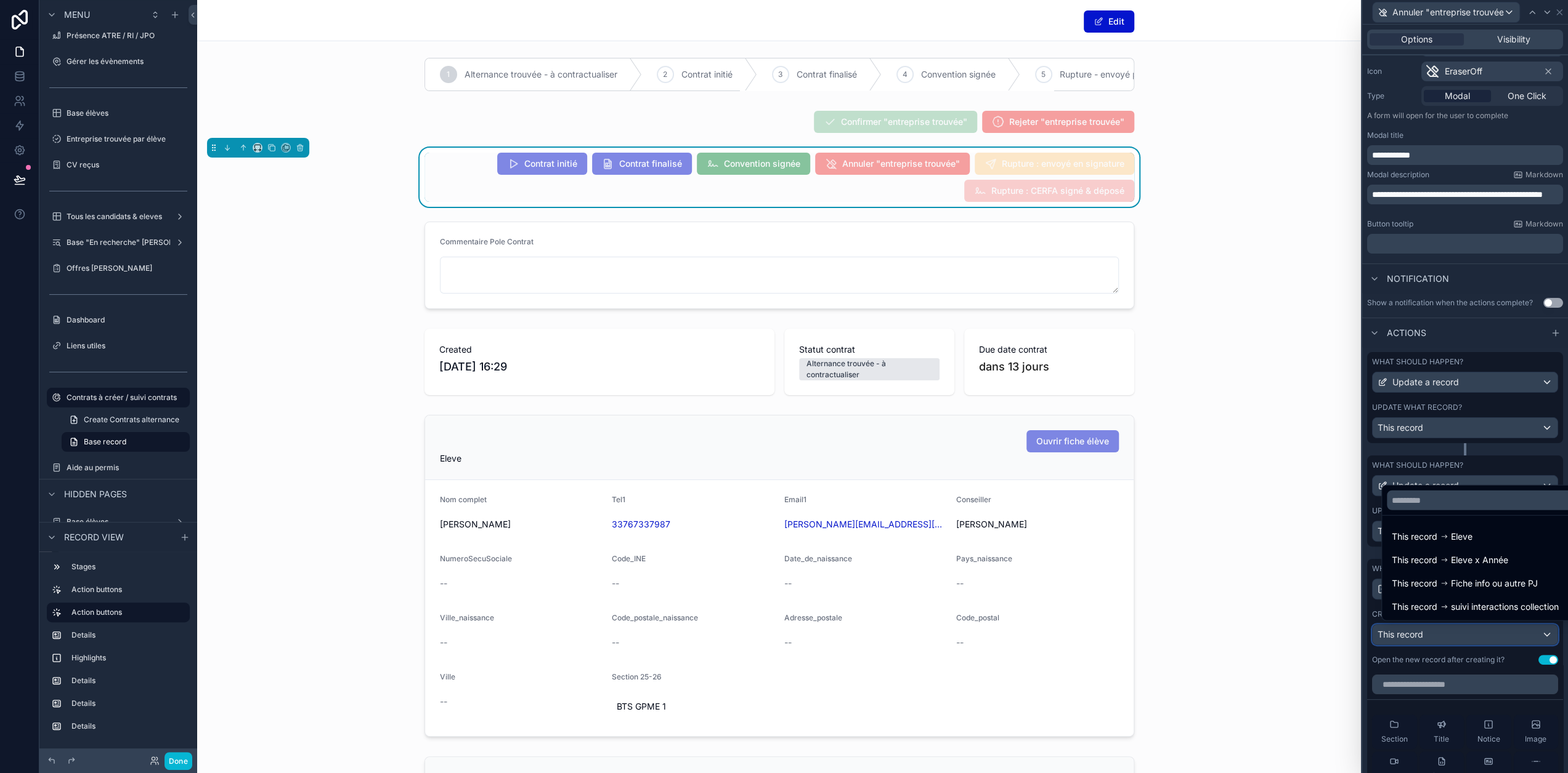
scroll to position [123, 0]
click at [1465, 612] on span "suivi interactions collection" at bounding box center [1505, 606] width 108 height 15
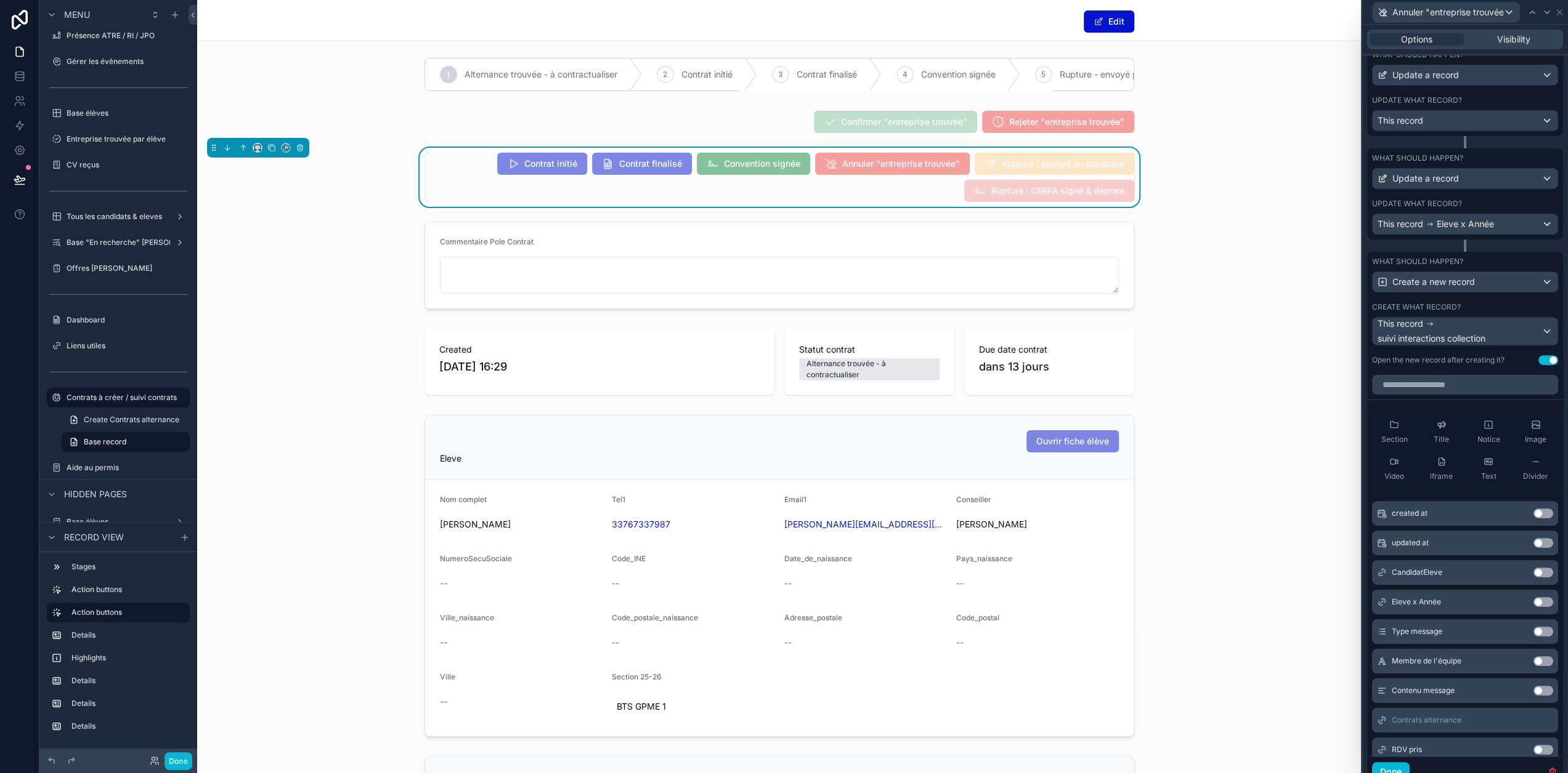
scroll to position [431, 0]
click at [1533, 577] on button "Use setting" at bounding box center [1543, 571] width 20 height 10
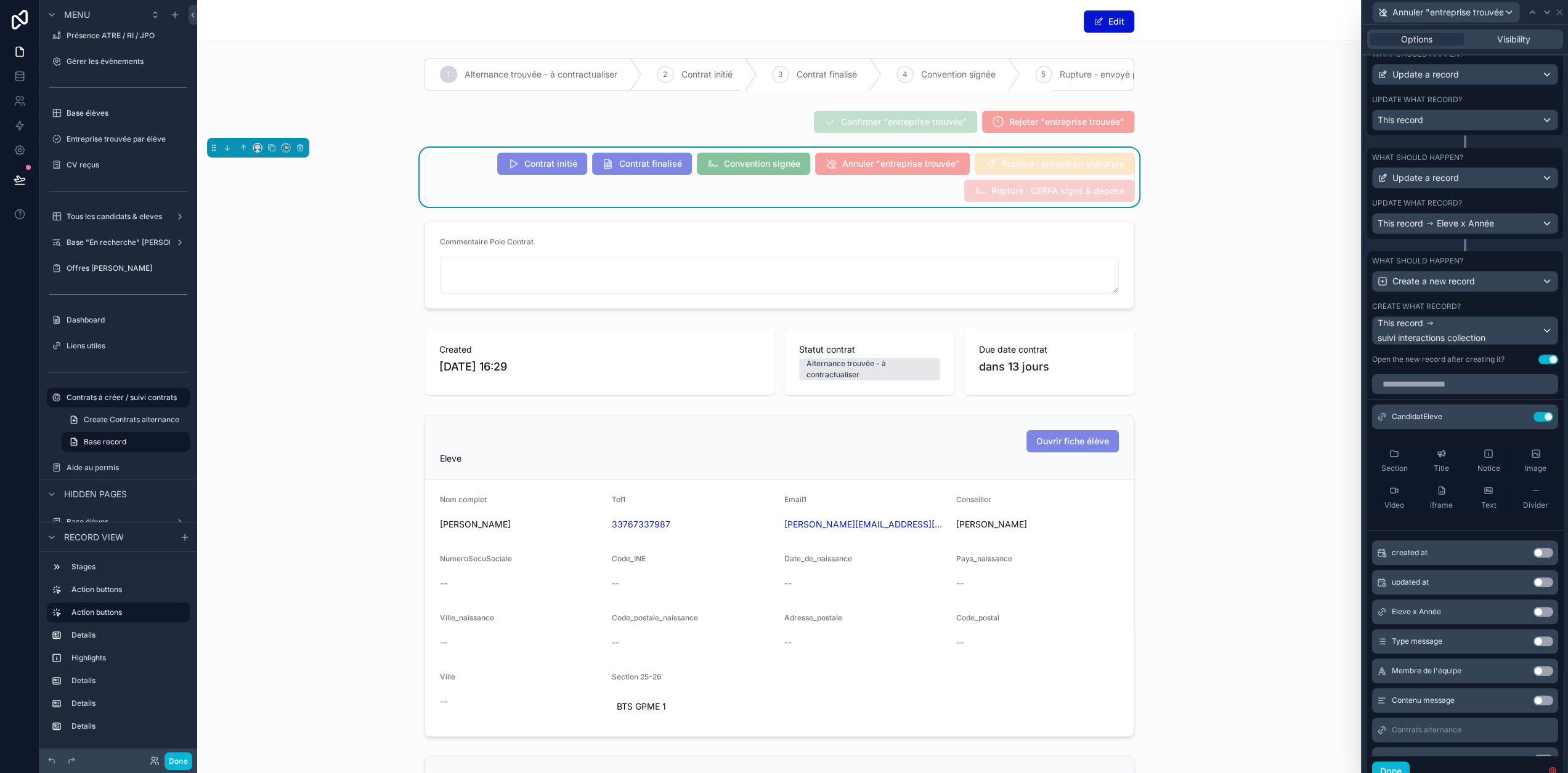
click at [1533, 614] on button "Use setting" at bounding box center [1543, 611] width 20 height 10
click at [1533, 645] on button "Use setting" at bounding box center [1543, 642] width 20 height 10
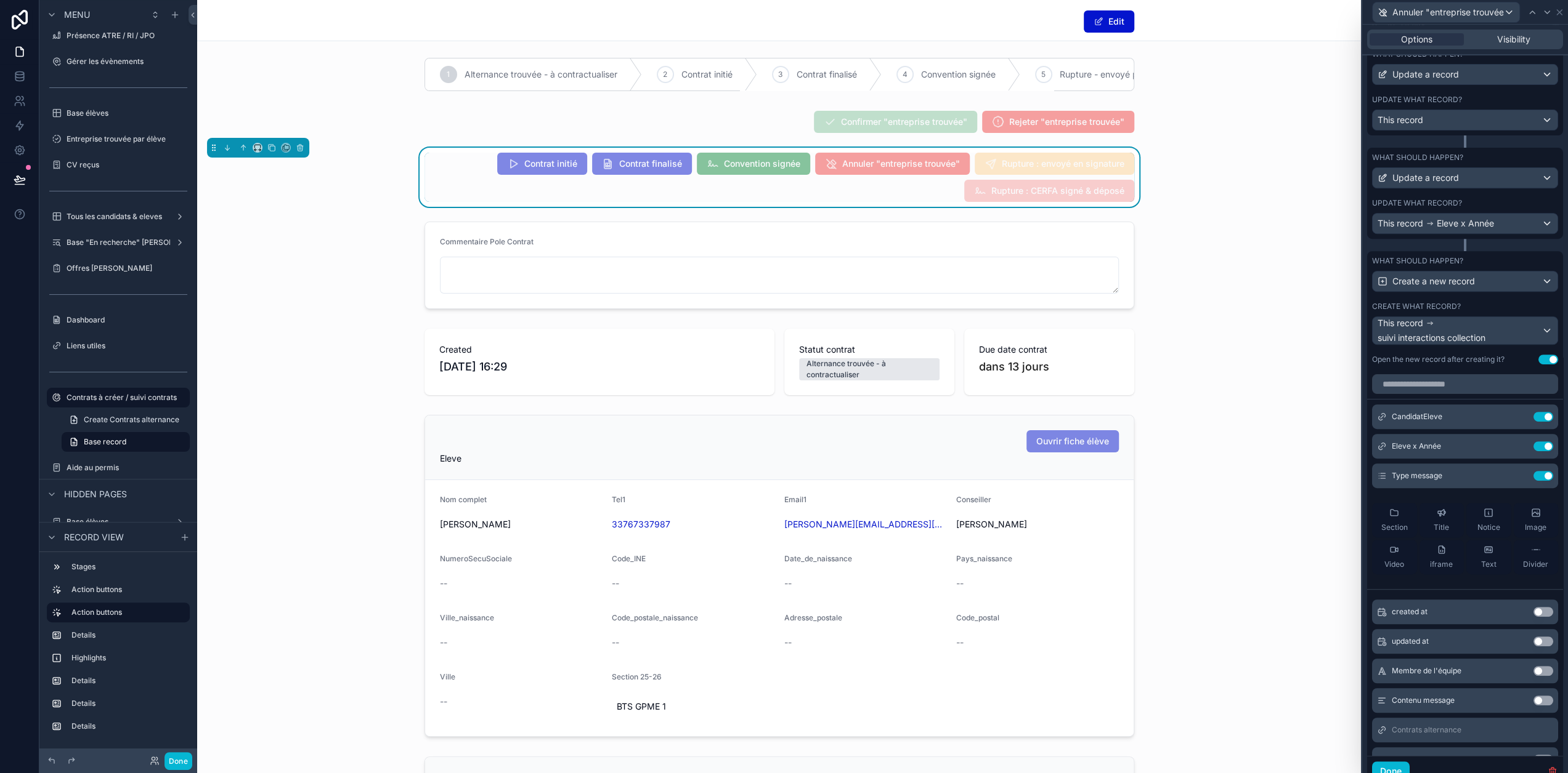
click at [1533, 675] on button "Use setting" at bounding box center [1543, 671] width 20 height 10
click at [1535, 701] on div "Contenu message Use setting" at bounding box center [1466, 700] width 186 height 25
click at [1537, 705] on button "Use setting" at bounding box center [1543, 700] width 20 height 10
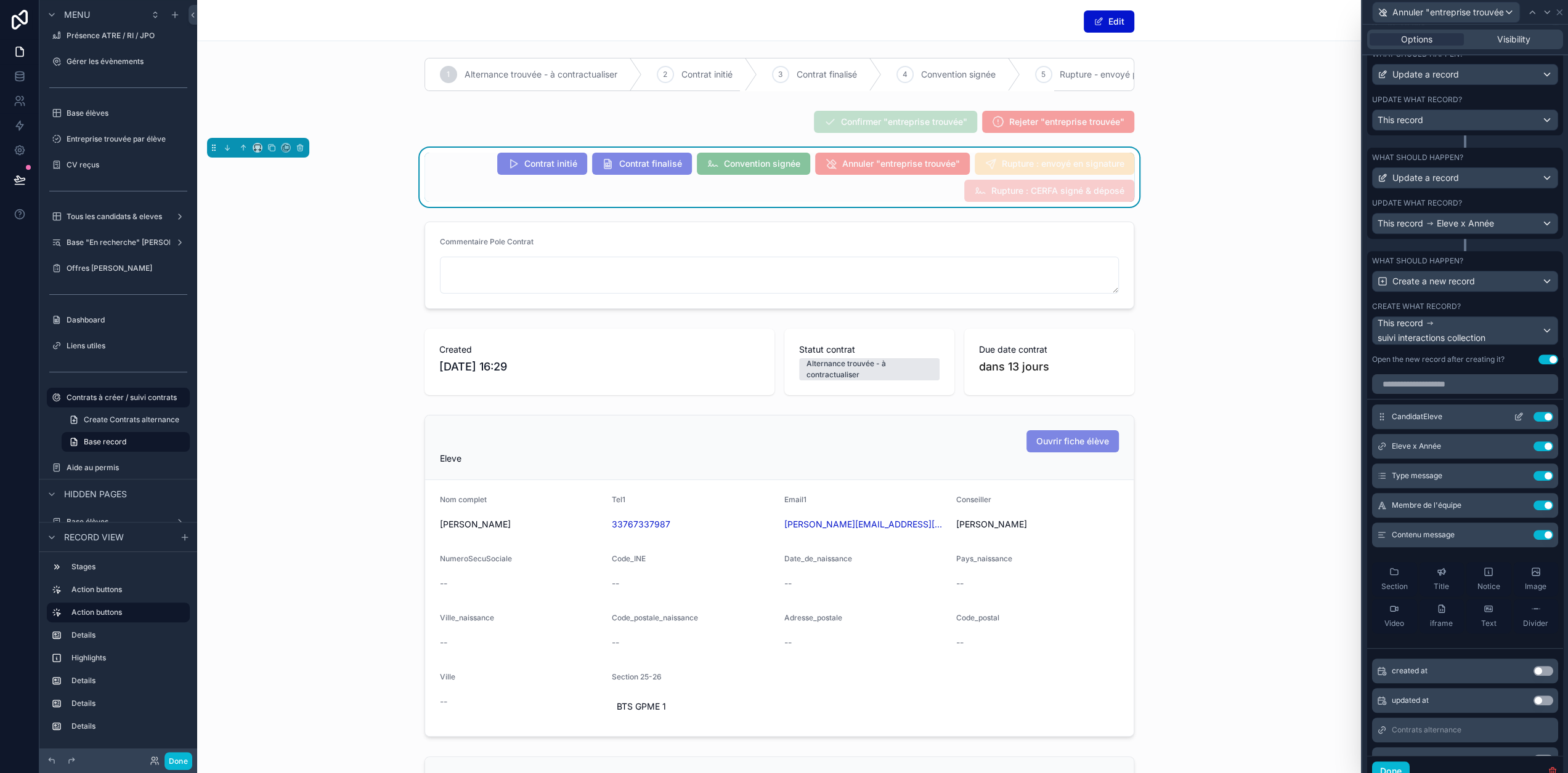
click at [1516, 421] on icon at bounding box center [1519, 418] width 5 height 5
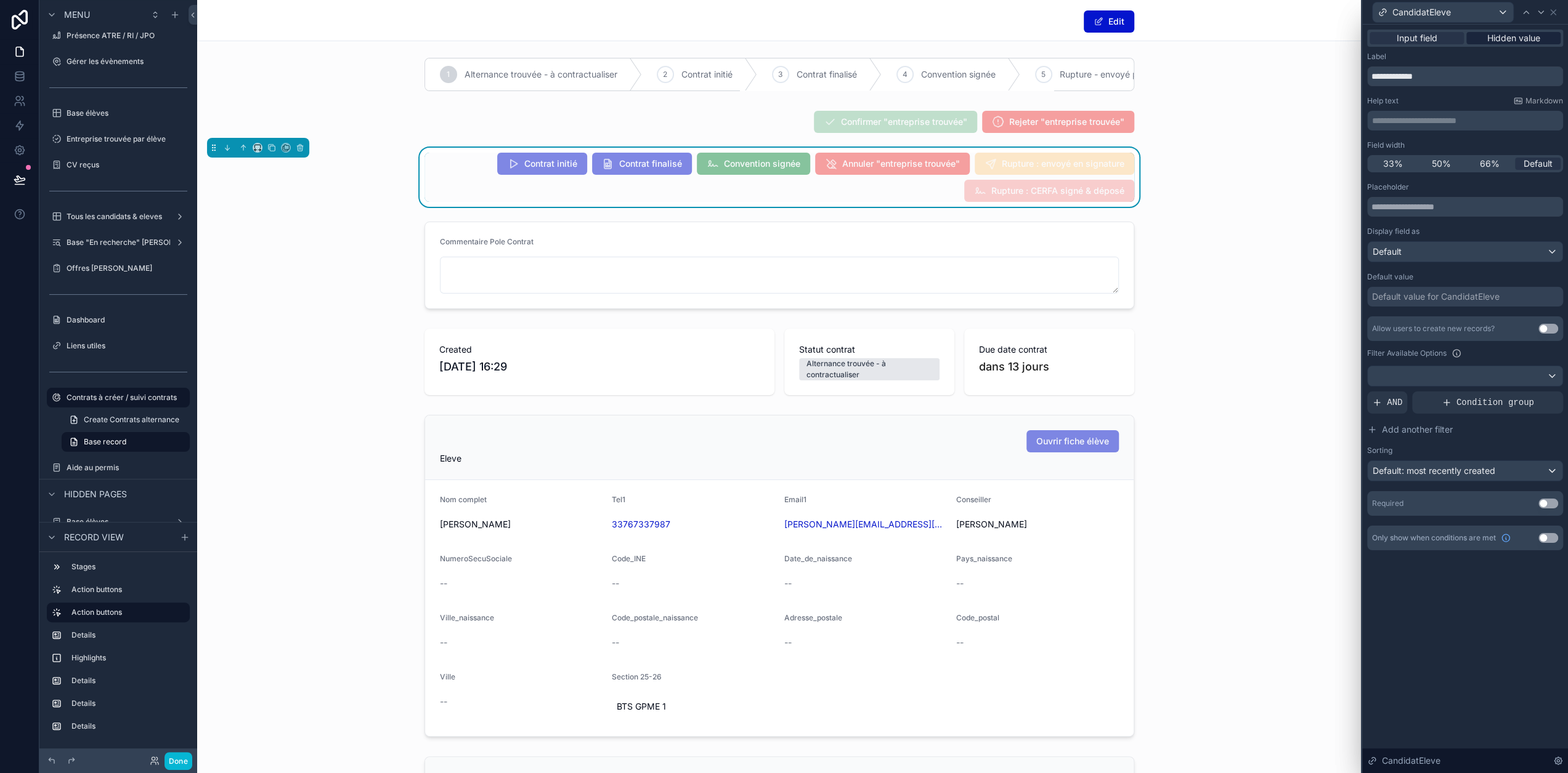
click at [1509, 39] on span "Hidden value" at bounding box center [1514, 37] width 53 height 12
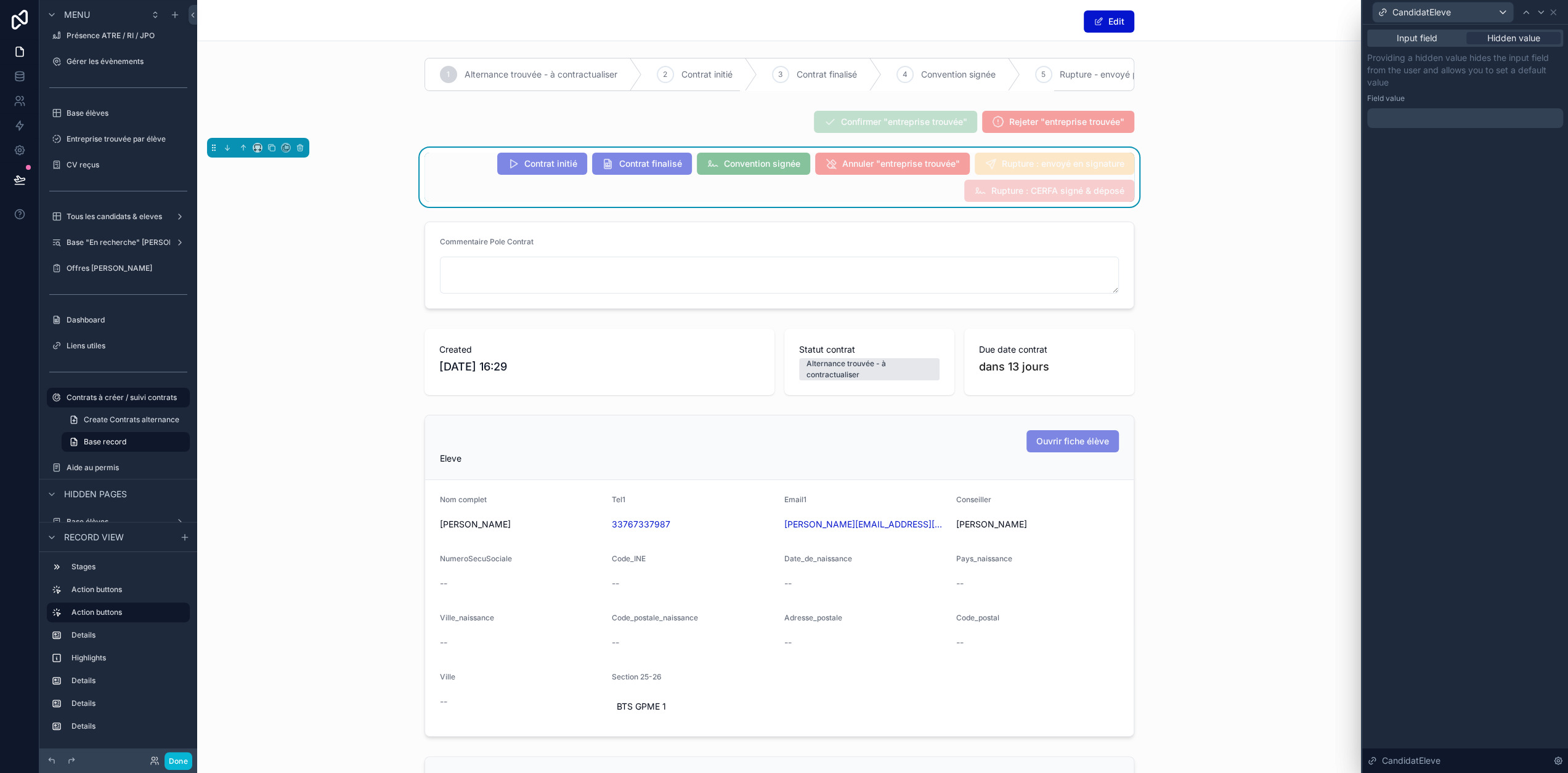
click at [1453, 114] on div at bounding box center [1465, 119] width 196 height 20
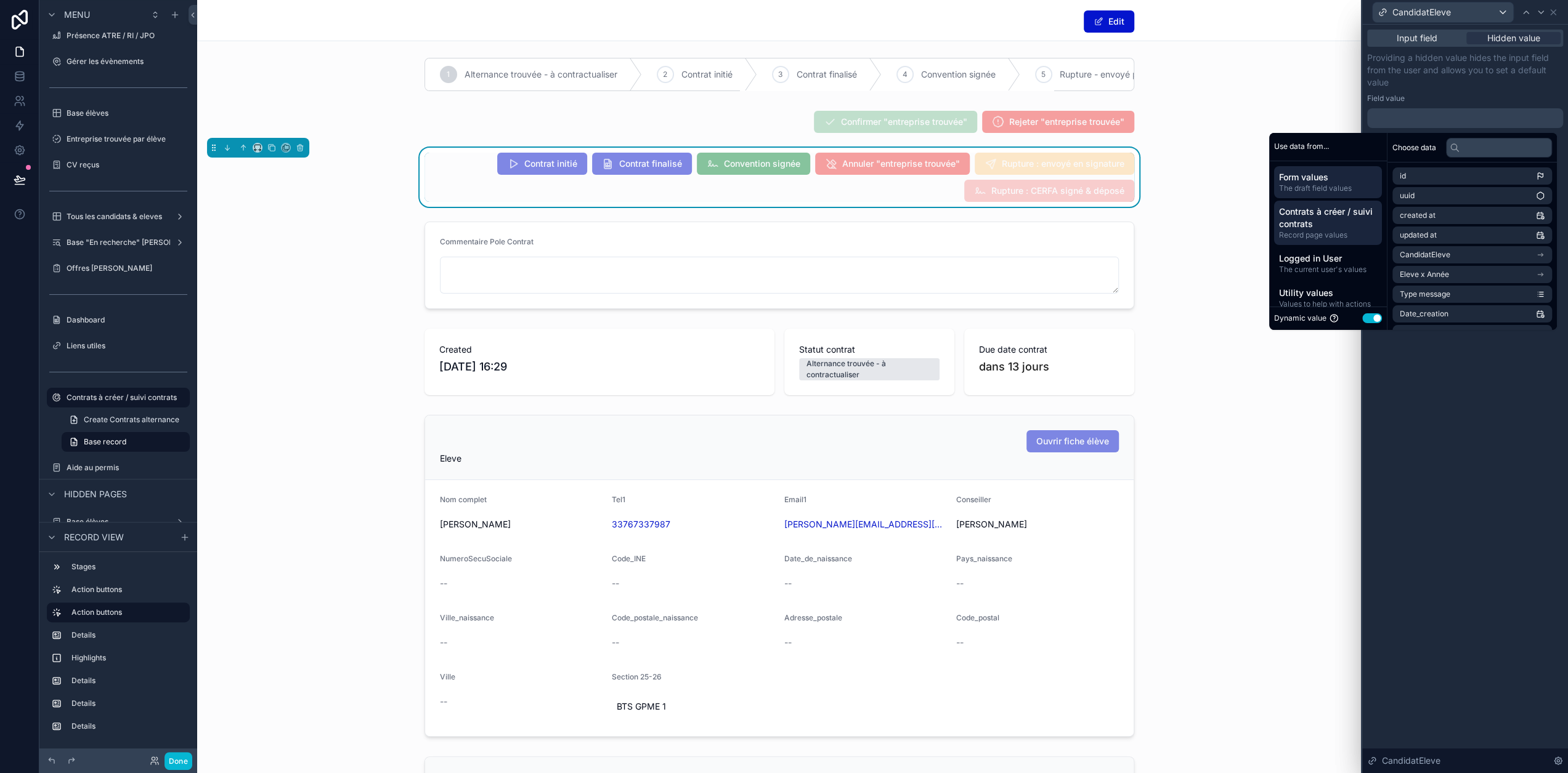
click at [1344, 230] on span "Record page values" at bounding box center [1328, 235] width 98 height 10
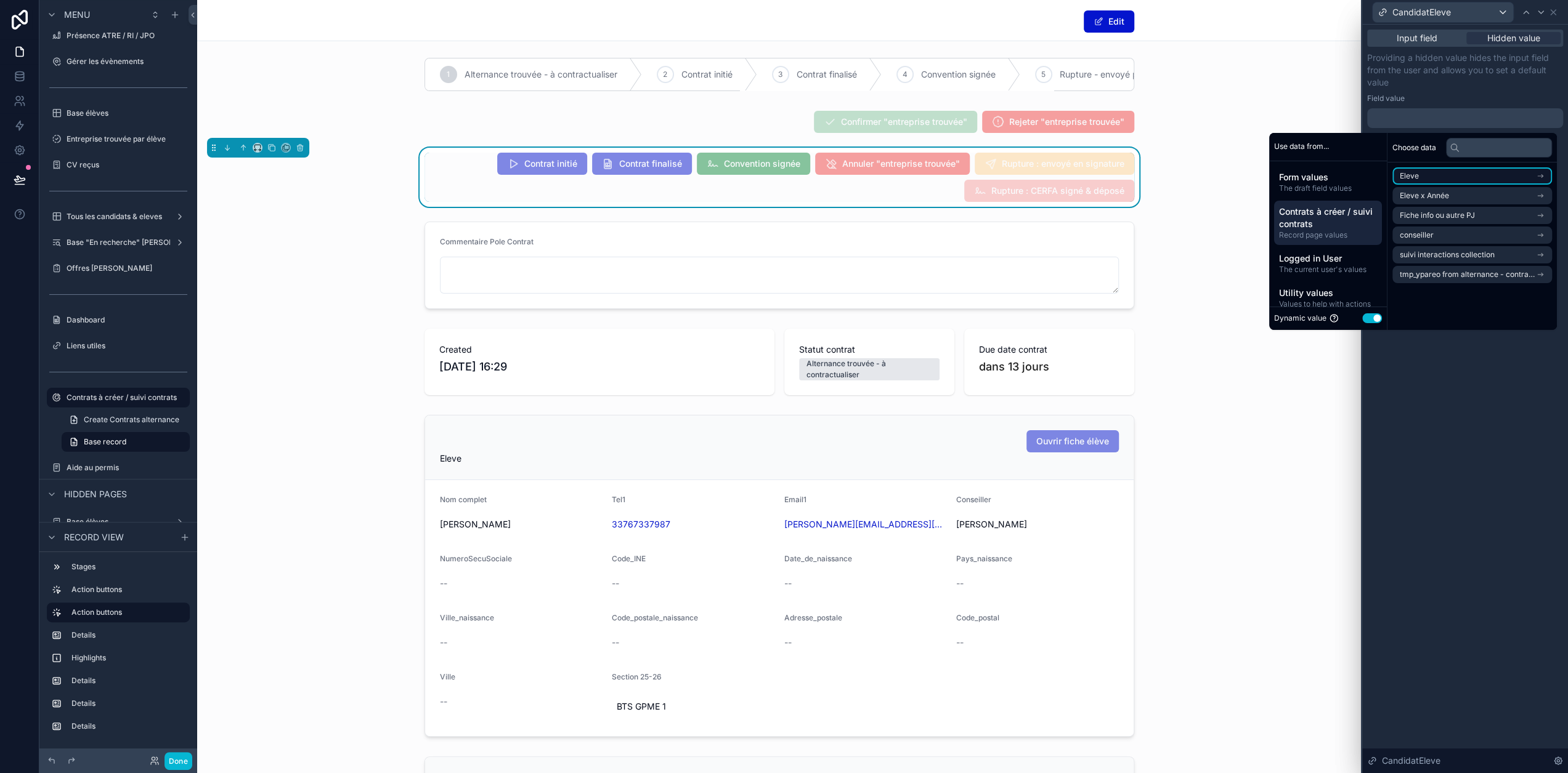
click at [1449, 179] on li "Eleve" at bounding box center [1472, 176] width 160 height 17
click at [1447, 202] on li "Eleve" at bounding box center [1472, 198] width 160 height 17
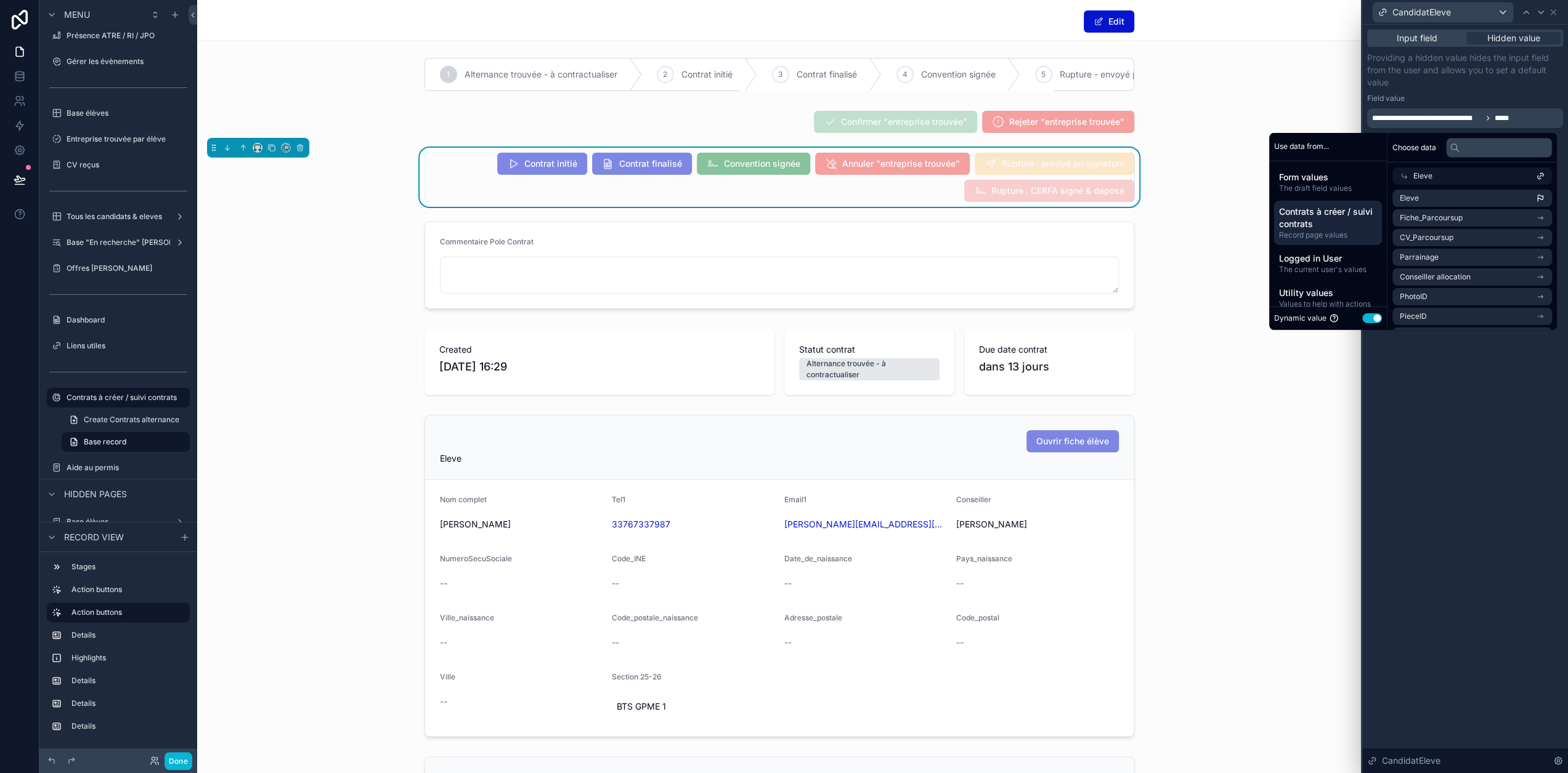
click at [1498, 86] on p "Providing a hidden value hides the input field from the user and allows you to …" at bounding box center [1465, 70] width 196 height 37
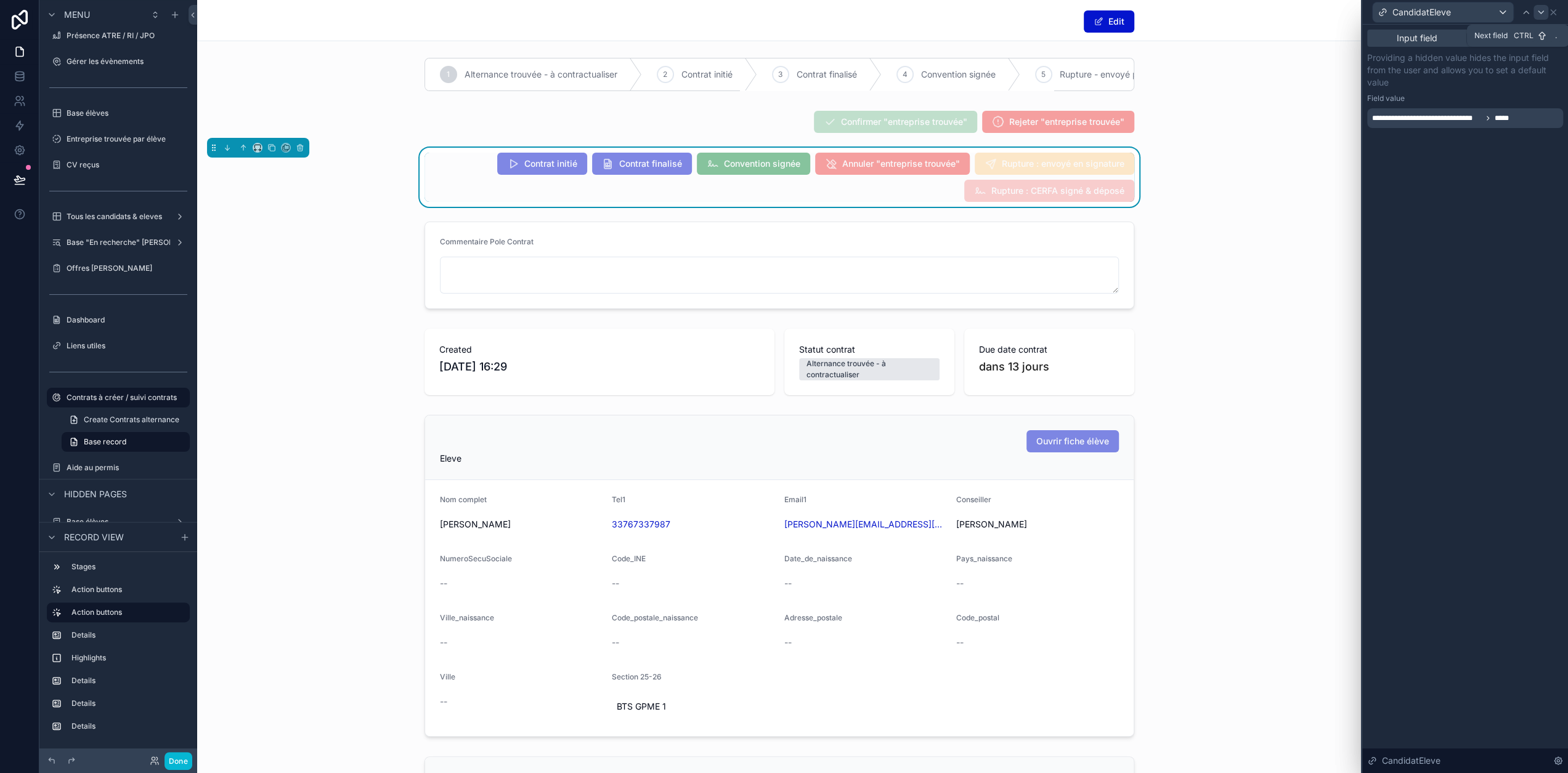
click at [1543, 12] on icon at bounding box center [1541, 12] width 5 height 3
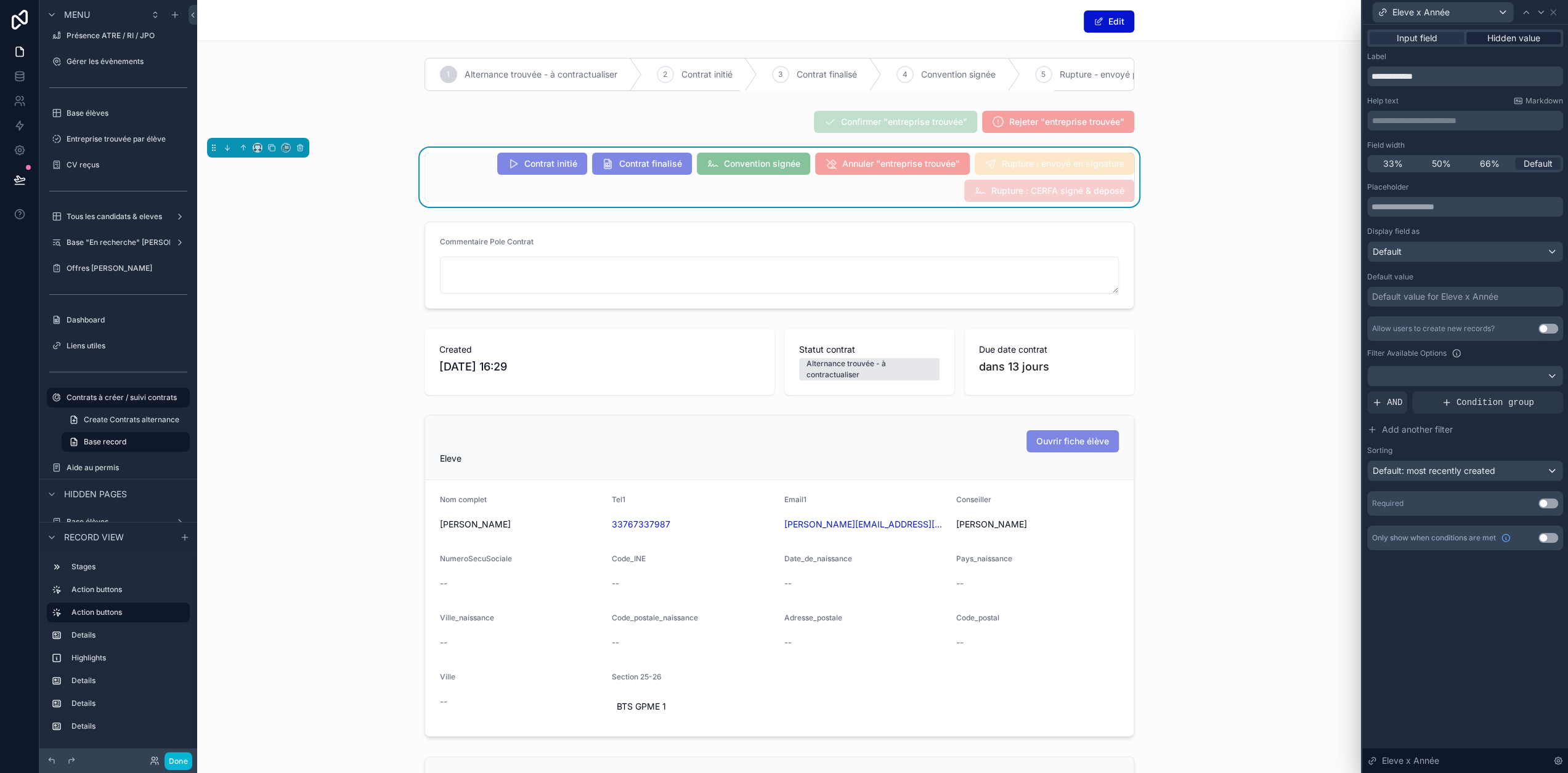
click at [1515, 35] on span "Hidden value" at bounding box center [1514, 37] width 53 height 12
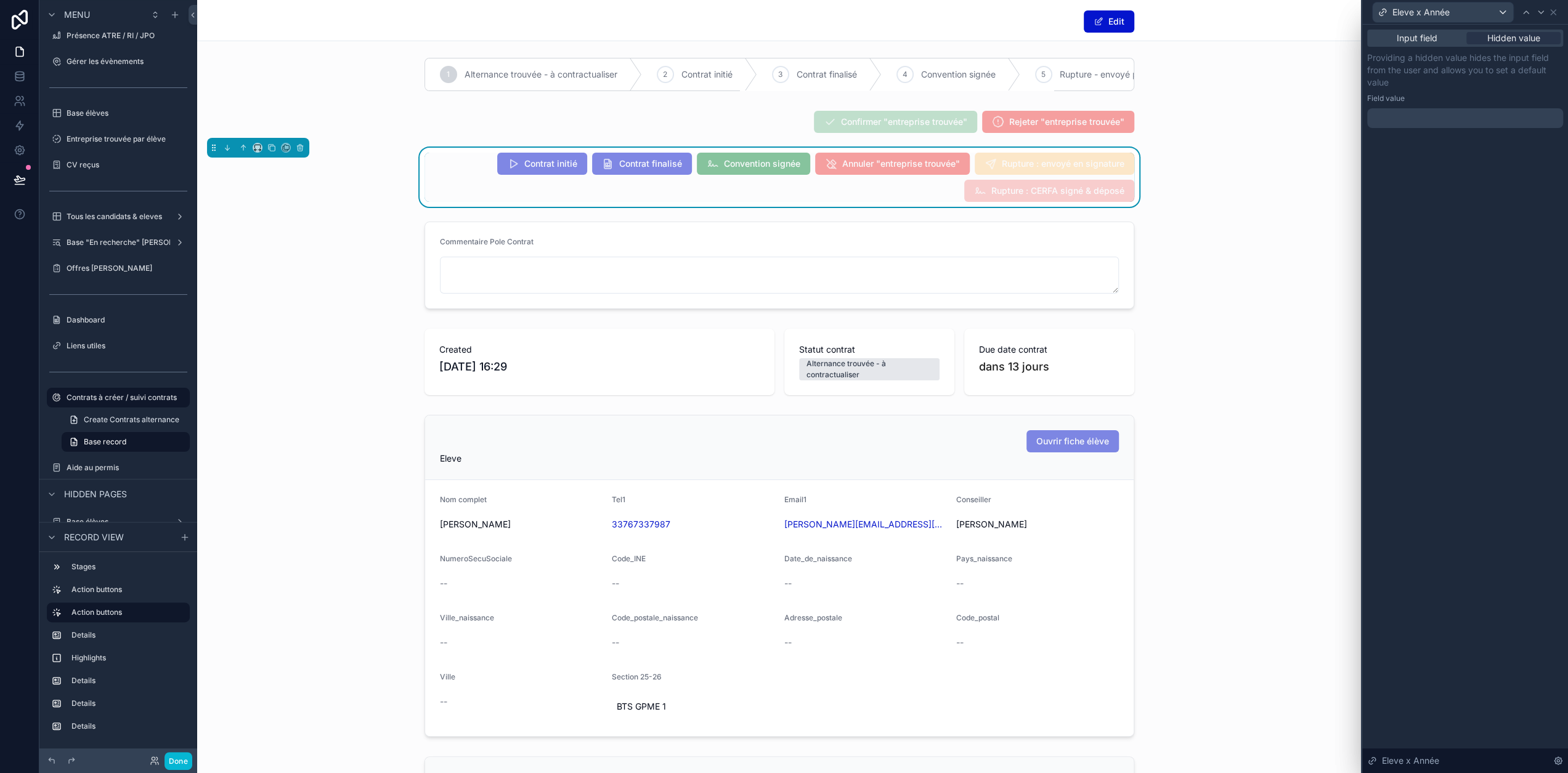
click at [1454, 119] on div at bounding box center [1465, 119] width 196 height 20
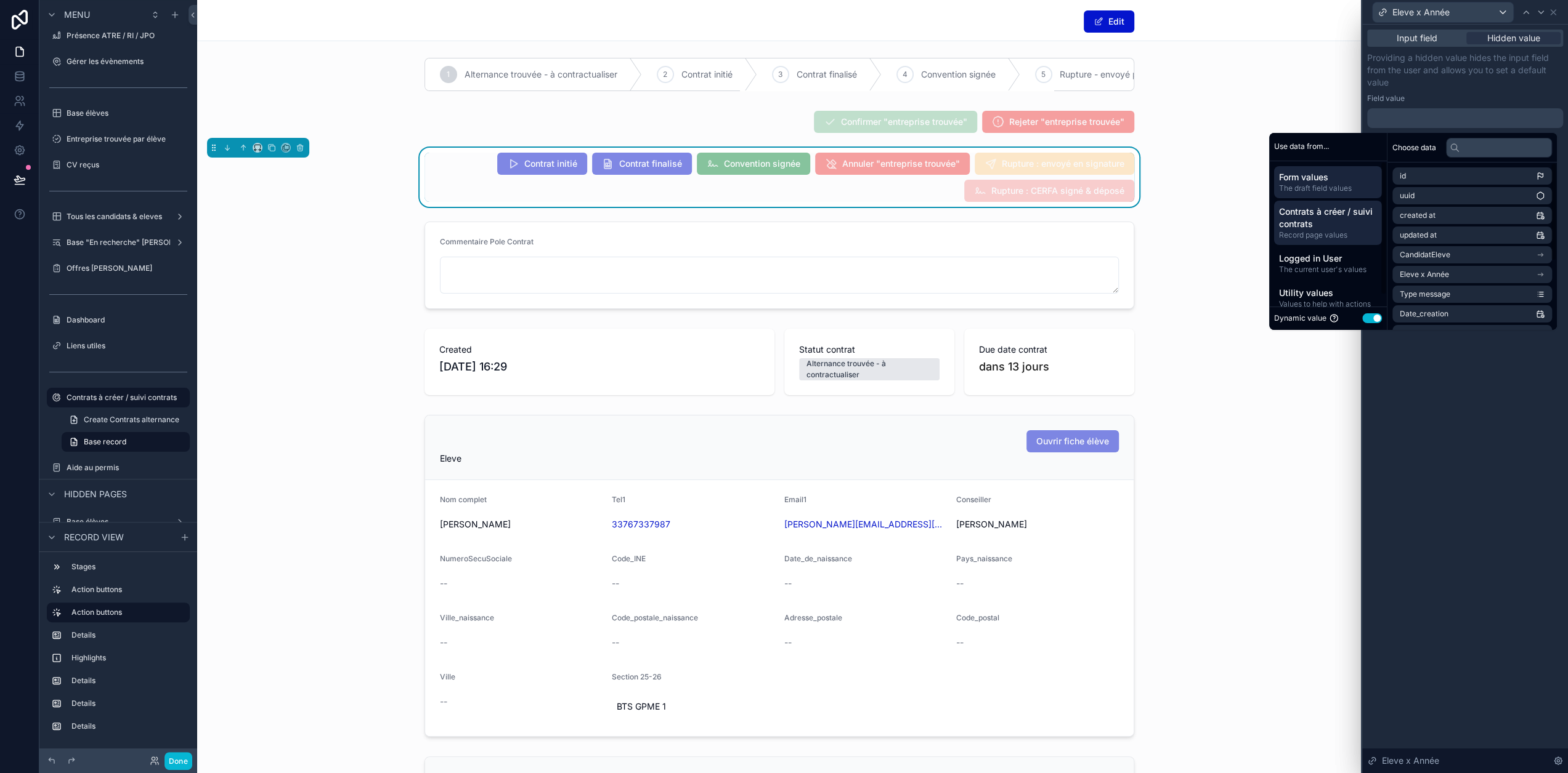
click at [1354, 223] on span "Contrats à créer / suivi contrats" at bounding box center [1328, 217] width 98 height 25
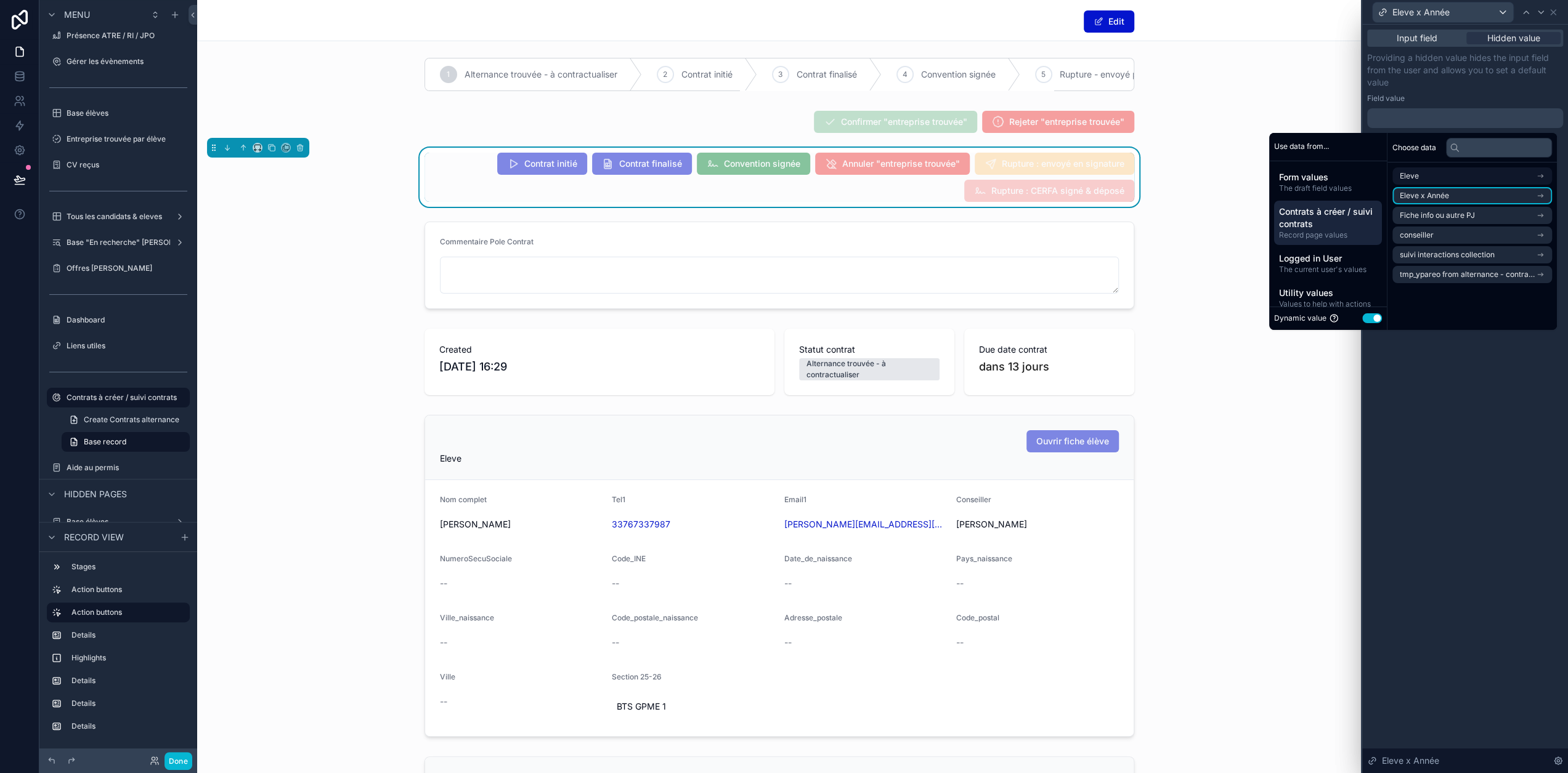
click at [1439, 201] on li "Eleve x Année" at bounding box center [1472, 195] width 160 height 17
click at [1447, 204] on li "Eleve x Année" at bounding box center [1472, 198] width 160 height 17
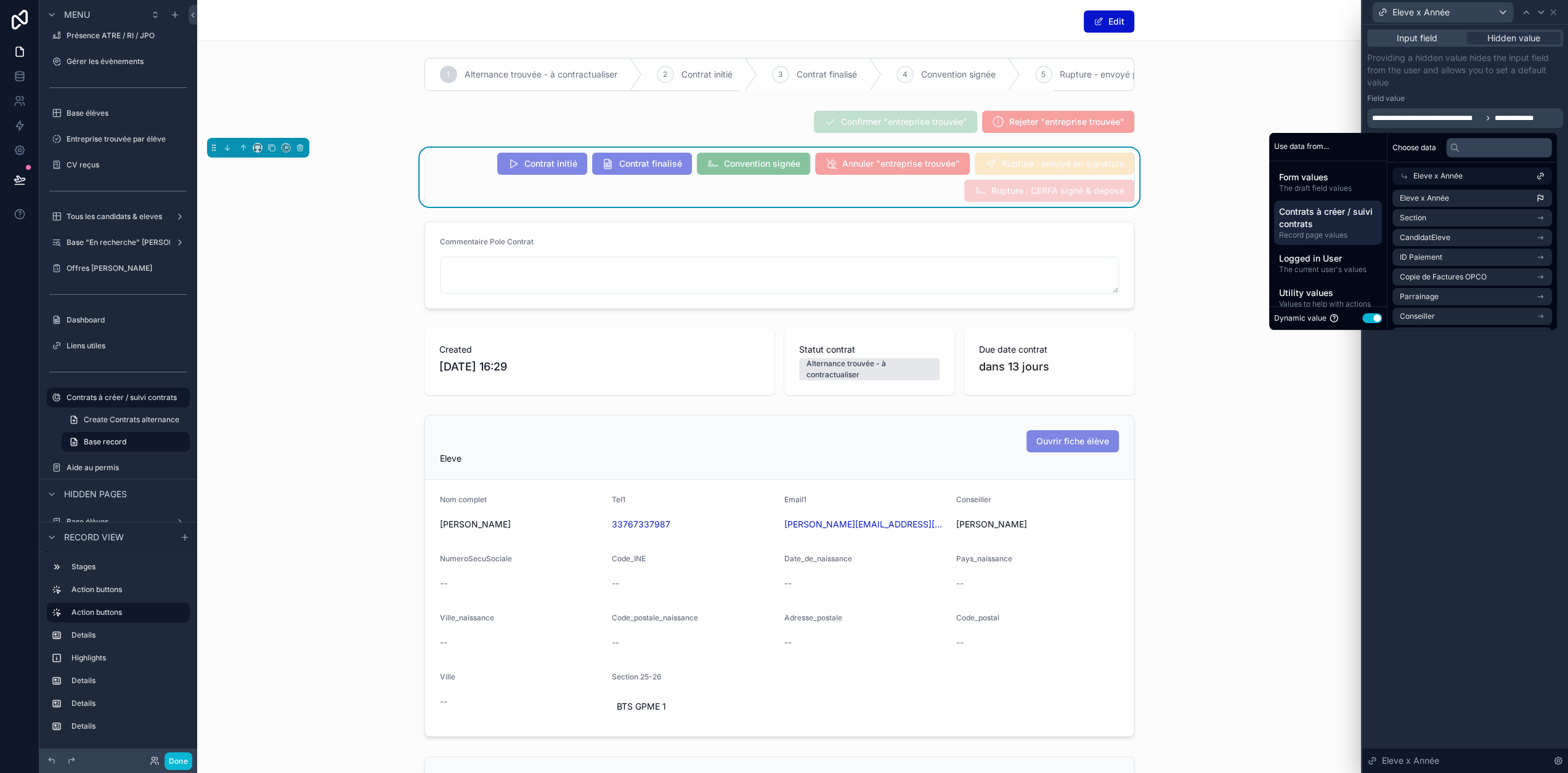
click at [1496, 90] on div "**********" at bounding box center [1465, 90] width 196 height 77
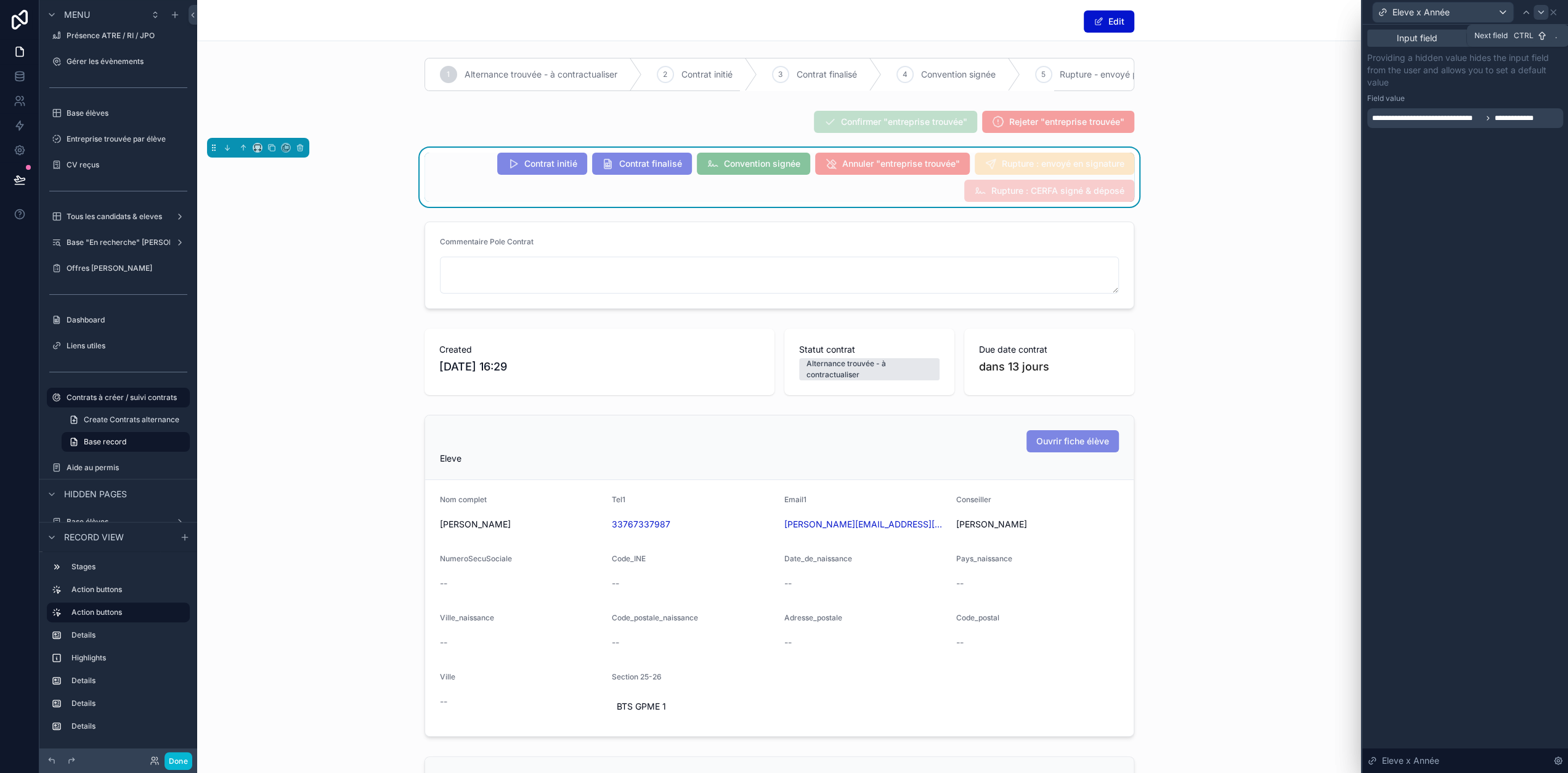
click at [1546, 13] on icon at bounding box center [1541, 12] width 10 height 10
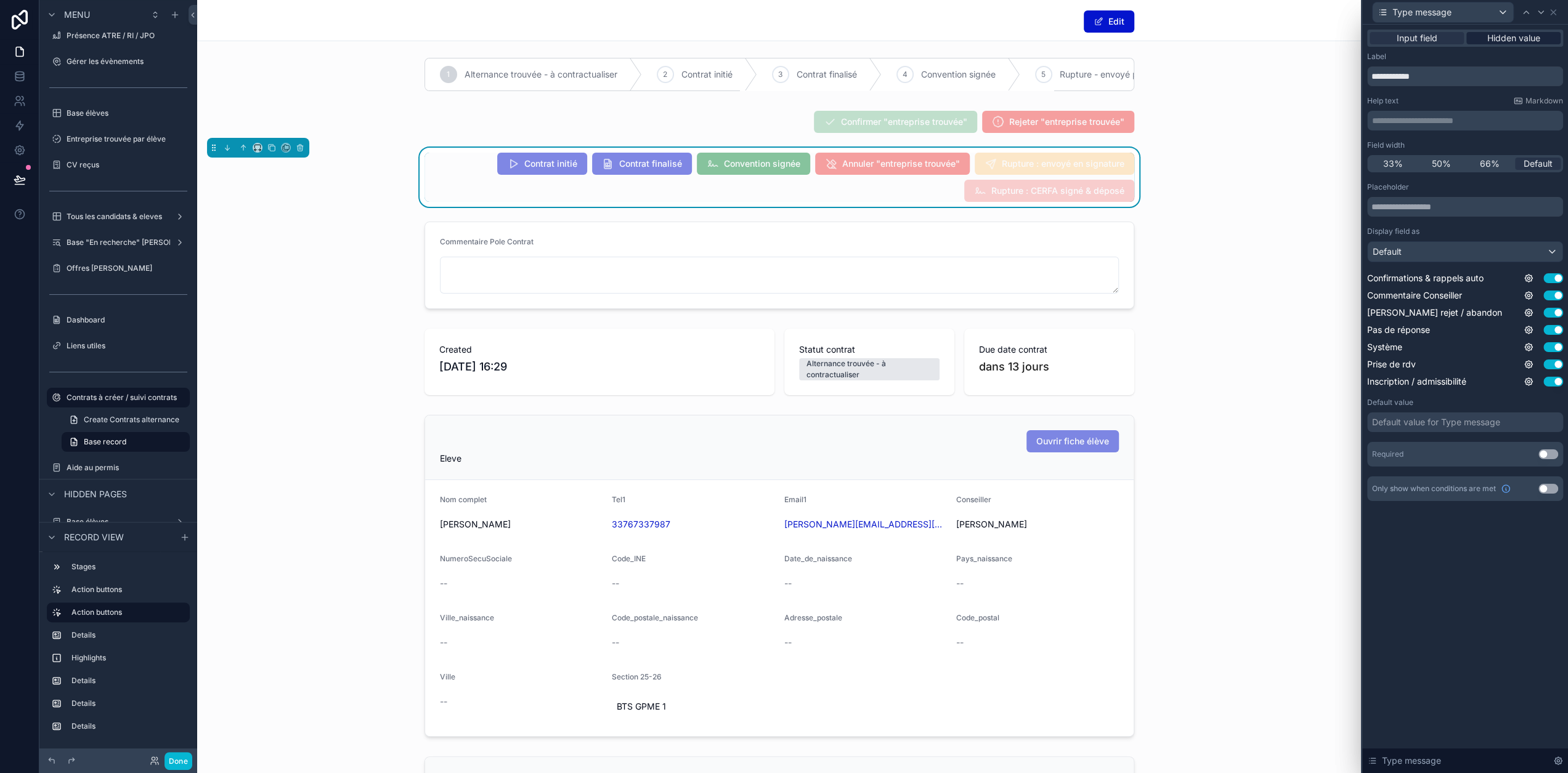
click at [1523, 37] on span "Hidden value" at bounding box center [1514, 37] width 53 height 12
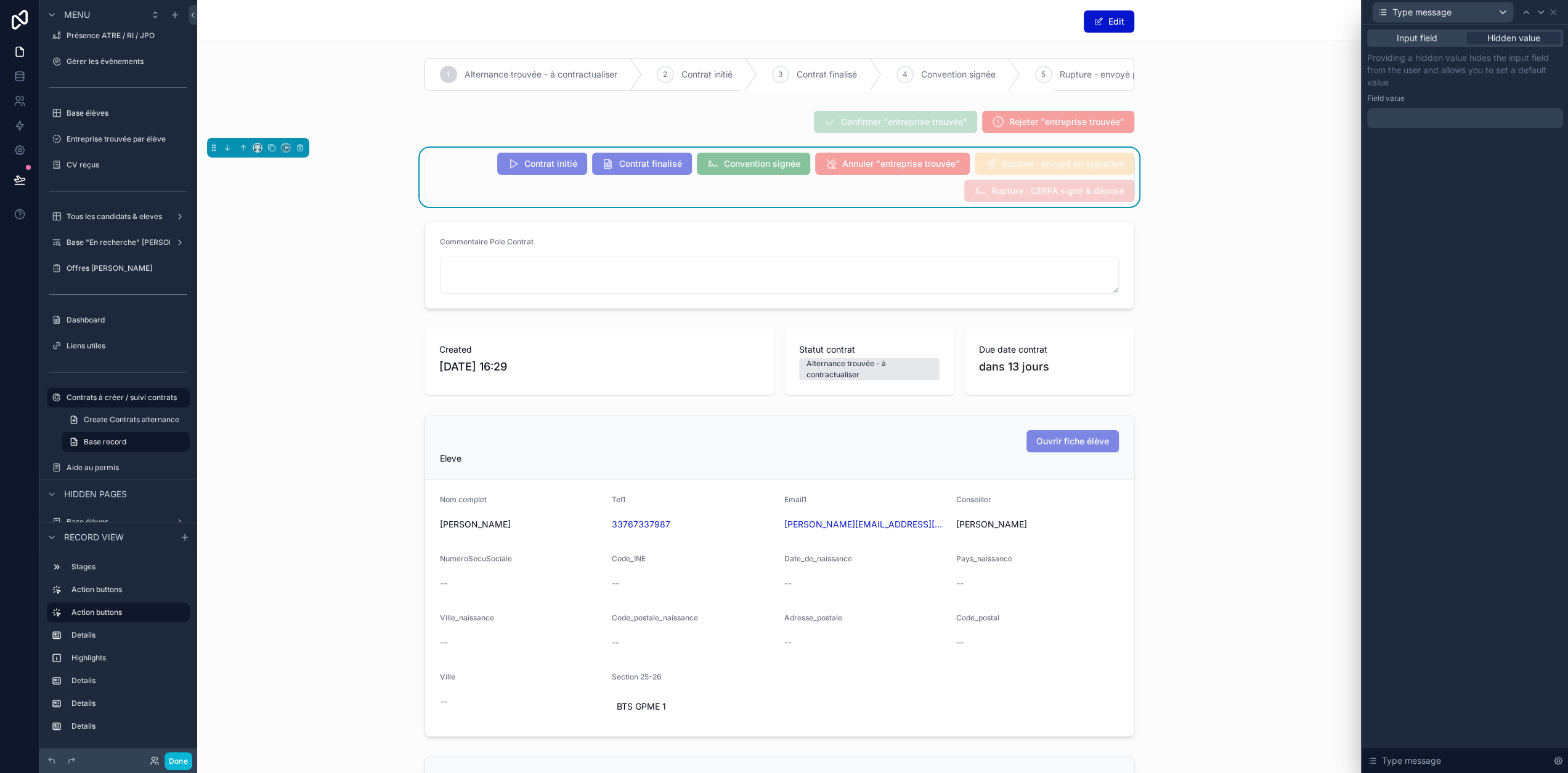
click at [1484, 120] on div at bounding box center [1465, 119] width 196 height 20
click at [1483, 94] on div "Field value" at bounding box center [1465, 99] width 196 height 10
click at [1466, 114] on div at bounding box center [1465, 119] width 196 height 20
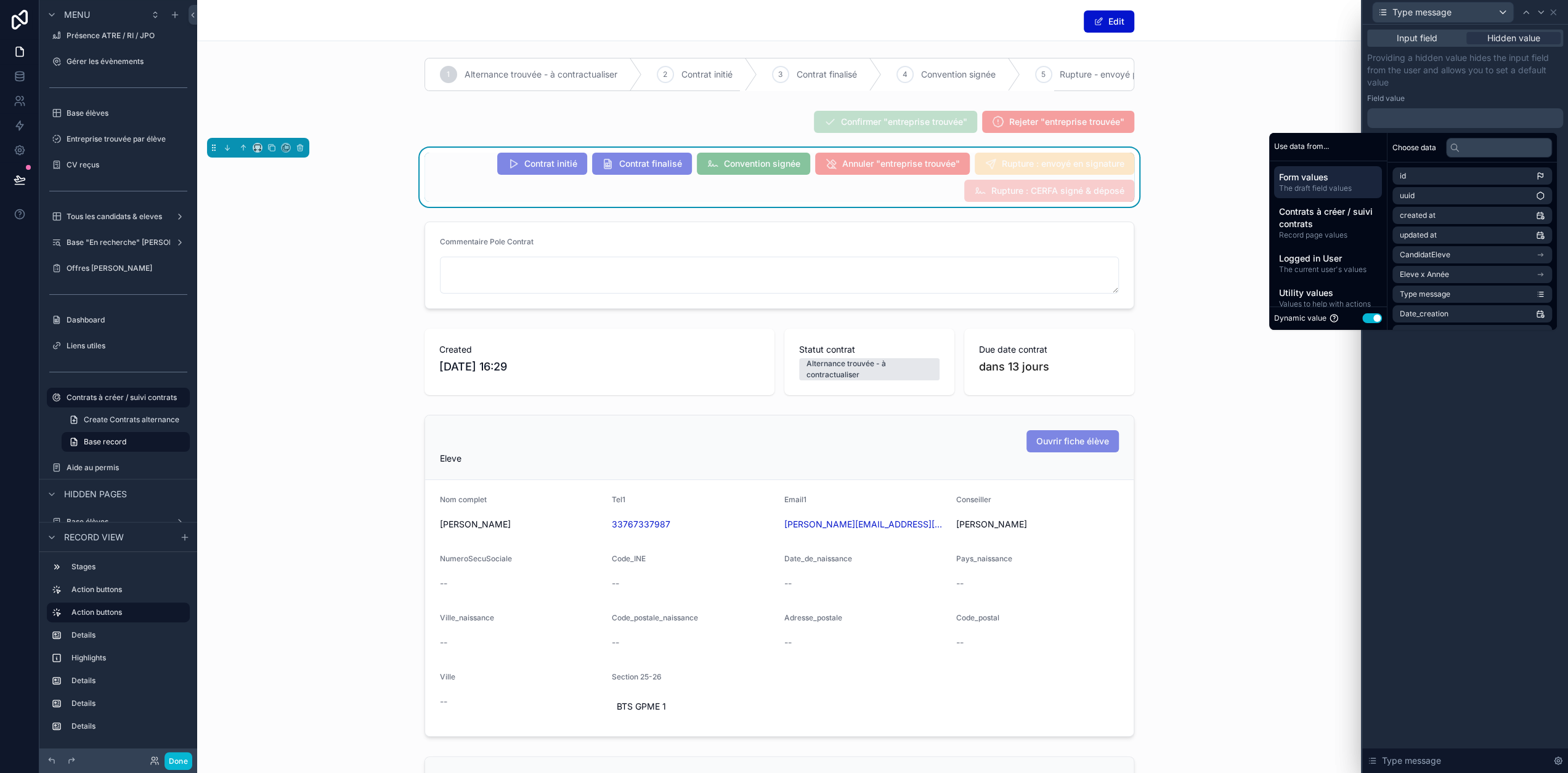
click at [1475, 92] on div "Providing a hidden value hides the input field from the user and allows you to …" at bounding box center [1465, 90] width 196 height 77
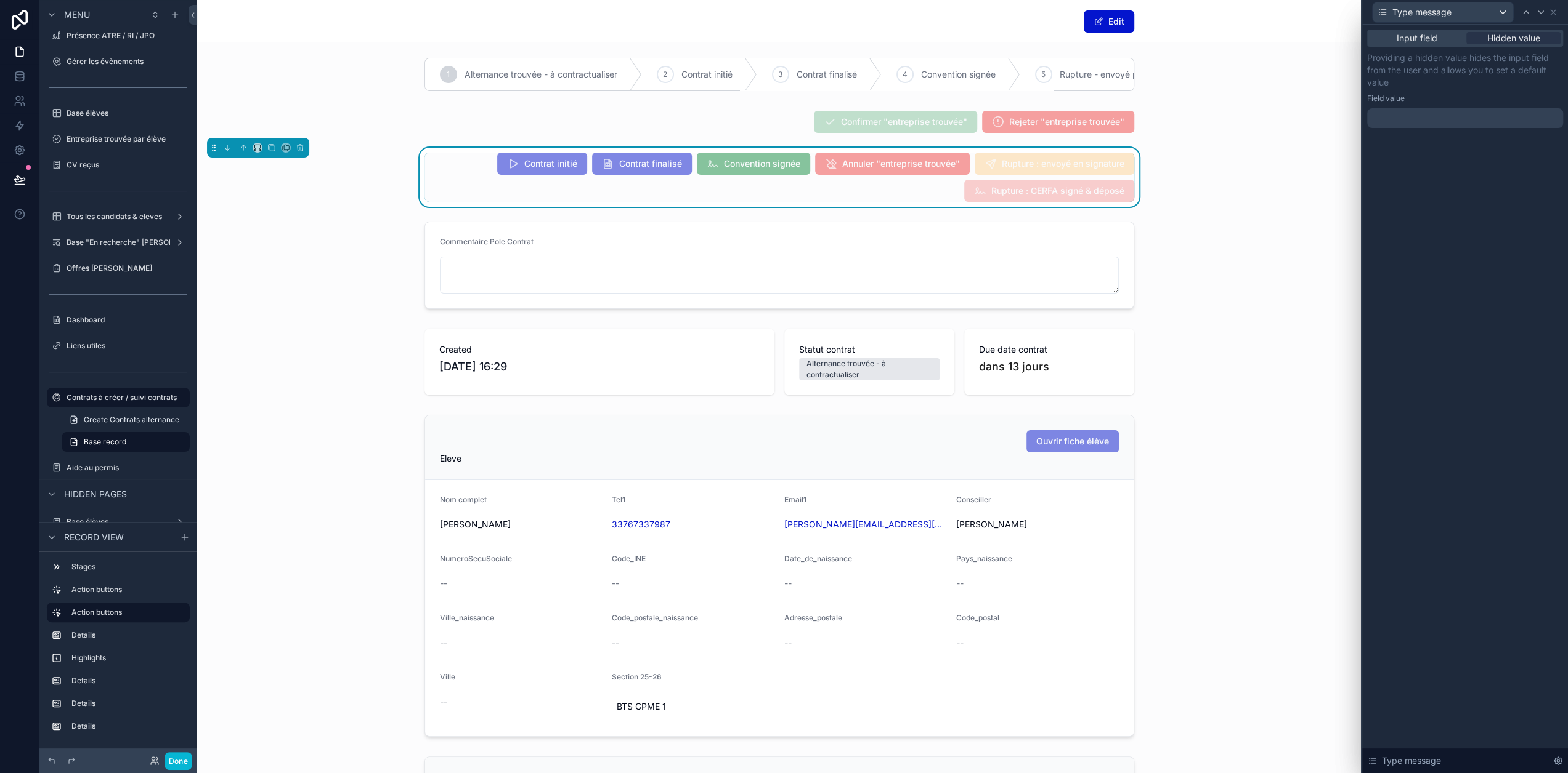
click at [1464, 121] on div at bounding box center [1465, 119] width 196 height 20
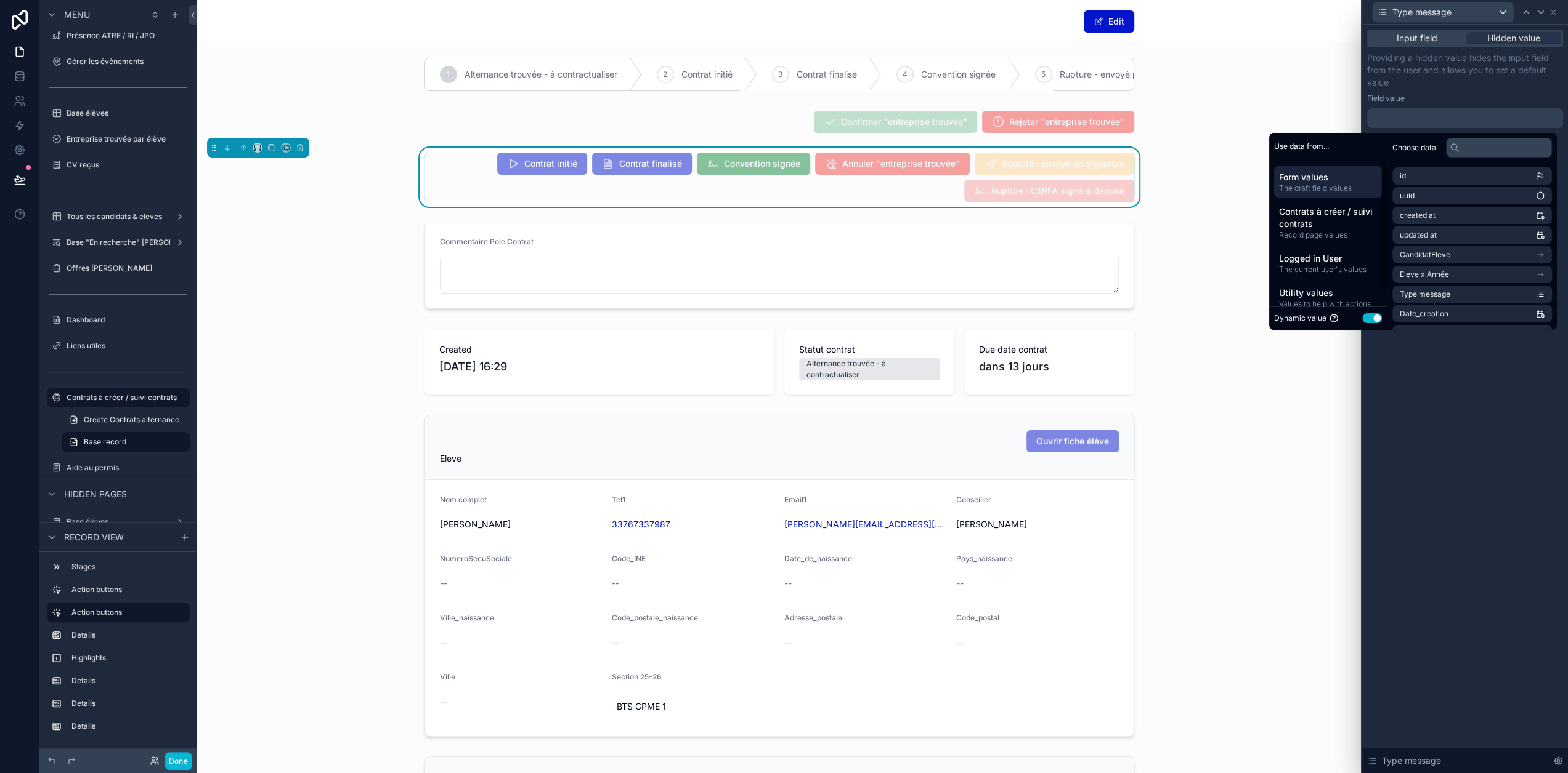
click at [1380, 315] on button "Use setting" at bounding box center [1373, 318] width 20 height 10
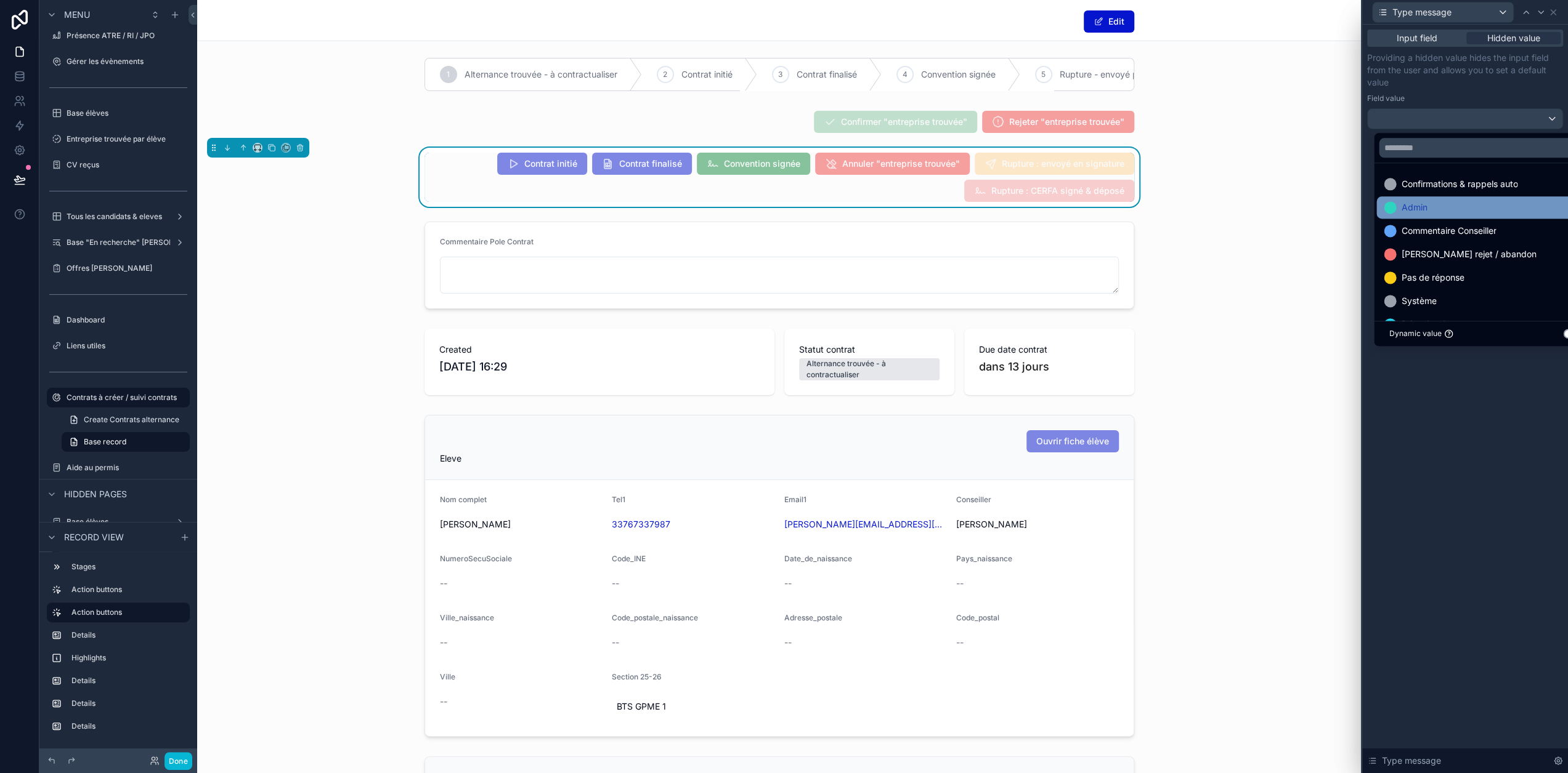
scroll to position [0, 0]
click at [1445, 211] on div "Admin" at bounding box center [1485, 207] width 204 height 15
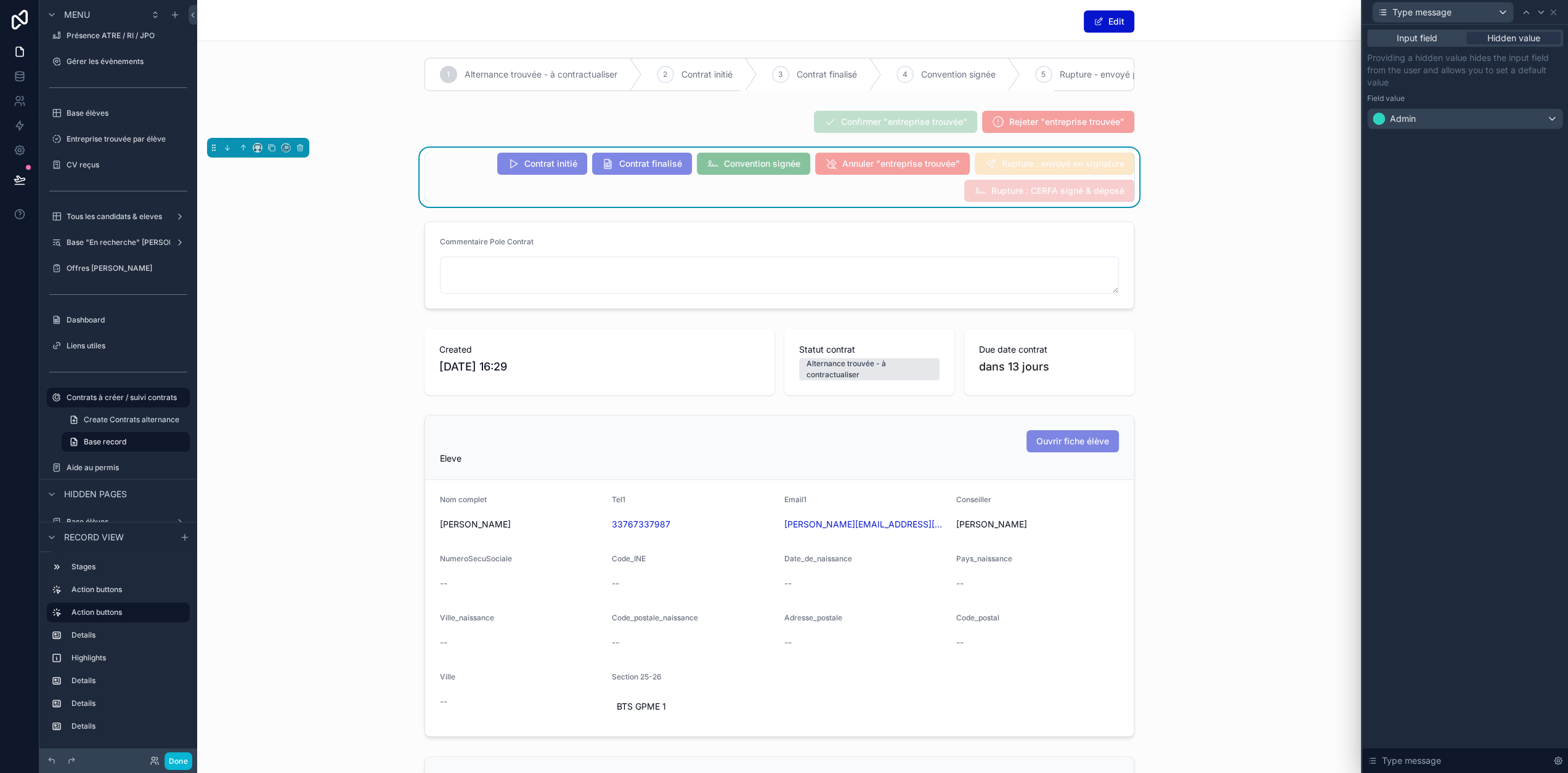
click at [1491, 90] on div "Providing a hidden value hides the input field from the user and allows you to …" at bounding box center [1465, 90] width 196 height 78
click at [1545, 15] on icon at bounding box center [1541, 12] width 10 height 10
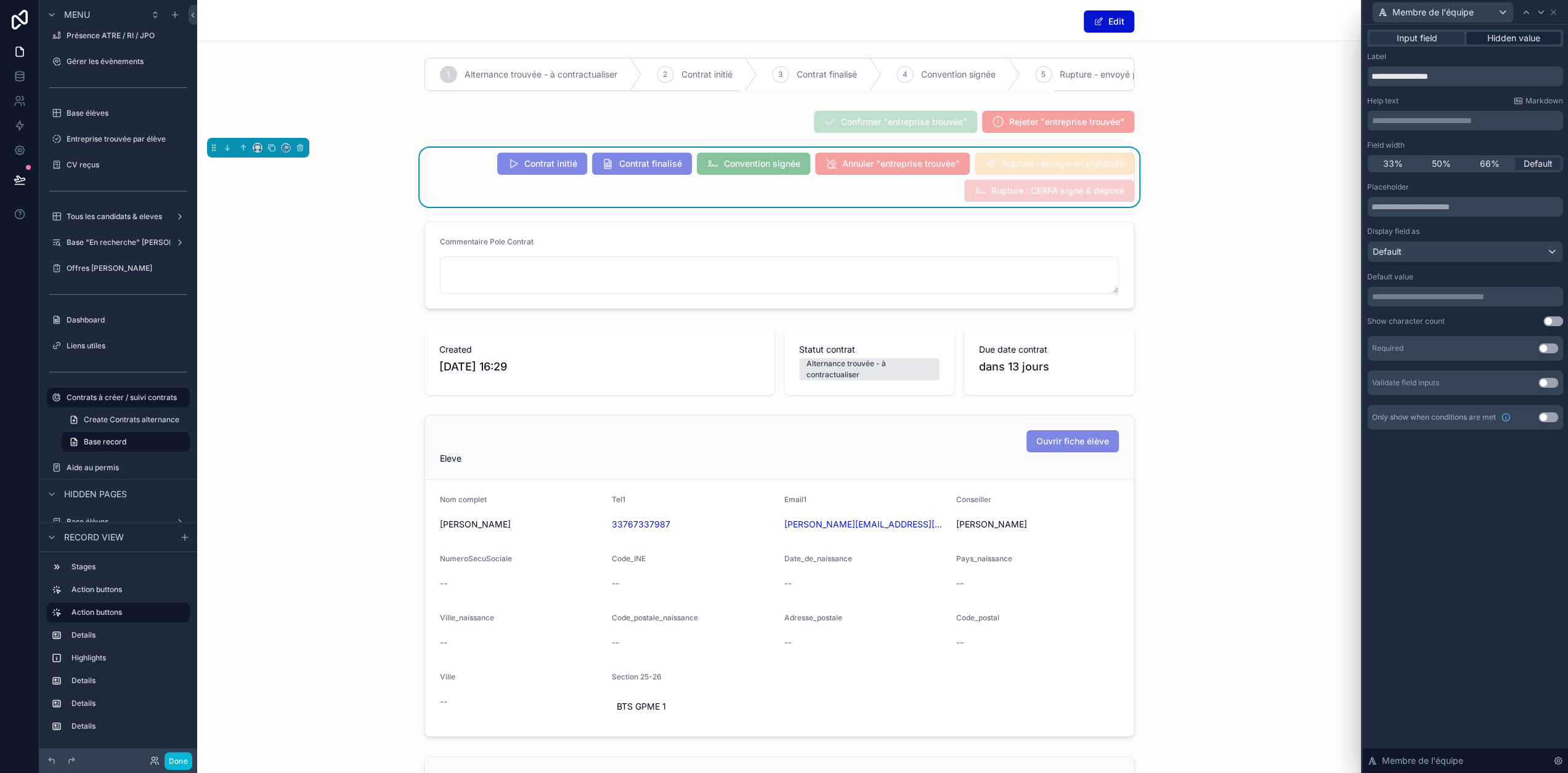
click at [1533, 37] on span "Hidden value" at bounding box center [1514, 37] width 53 height 12
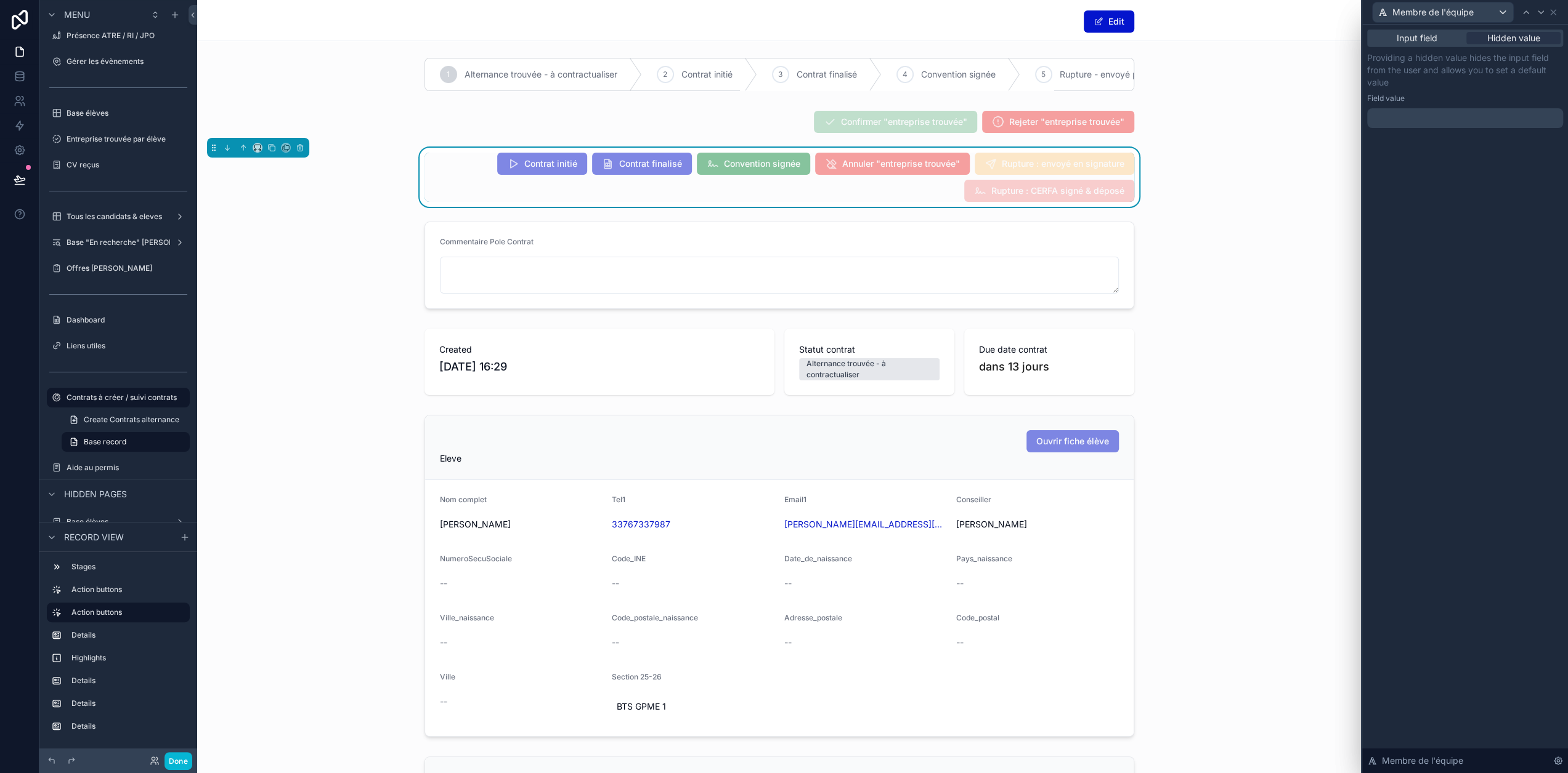
click at [1468, 112] on p "﻿" at bounding box center [1467, 118] width 188 height 12
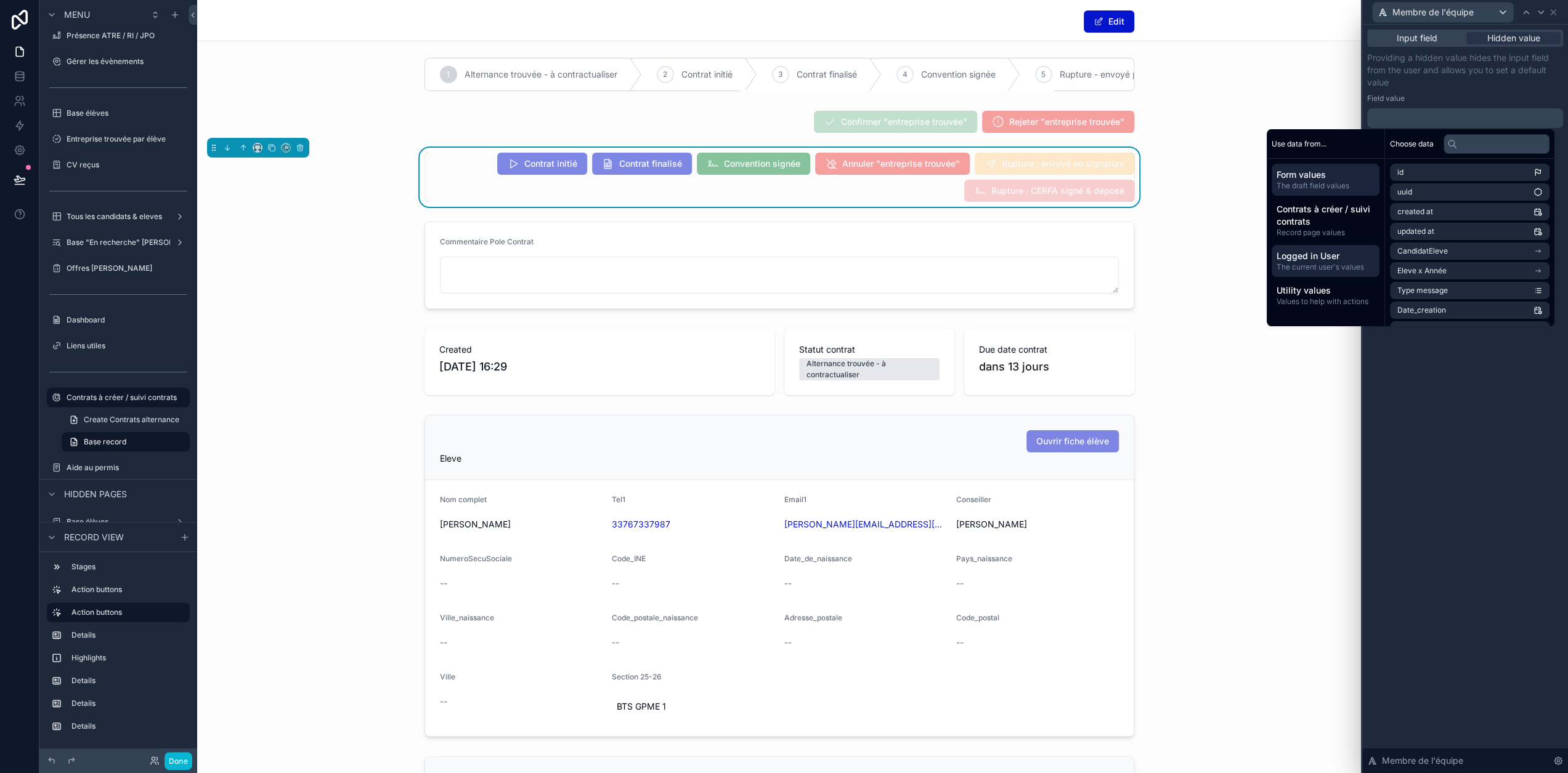
click at [1334, 250] on span "Logged in User" at bounding box center [1325, 256] width 98 height 12
click at [1431, 193] on li "email" at bounding box center [1469, 192] width 160 height 17
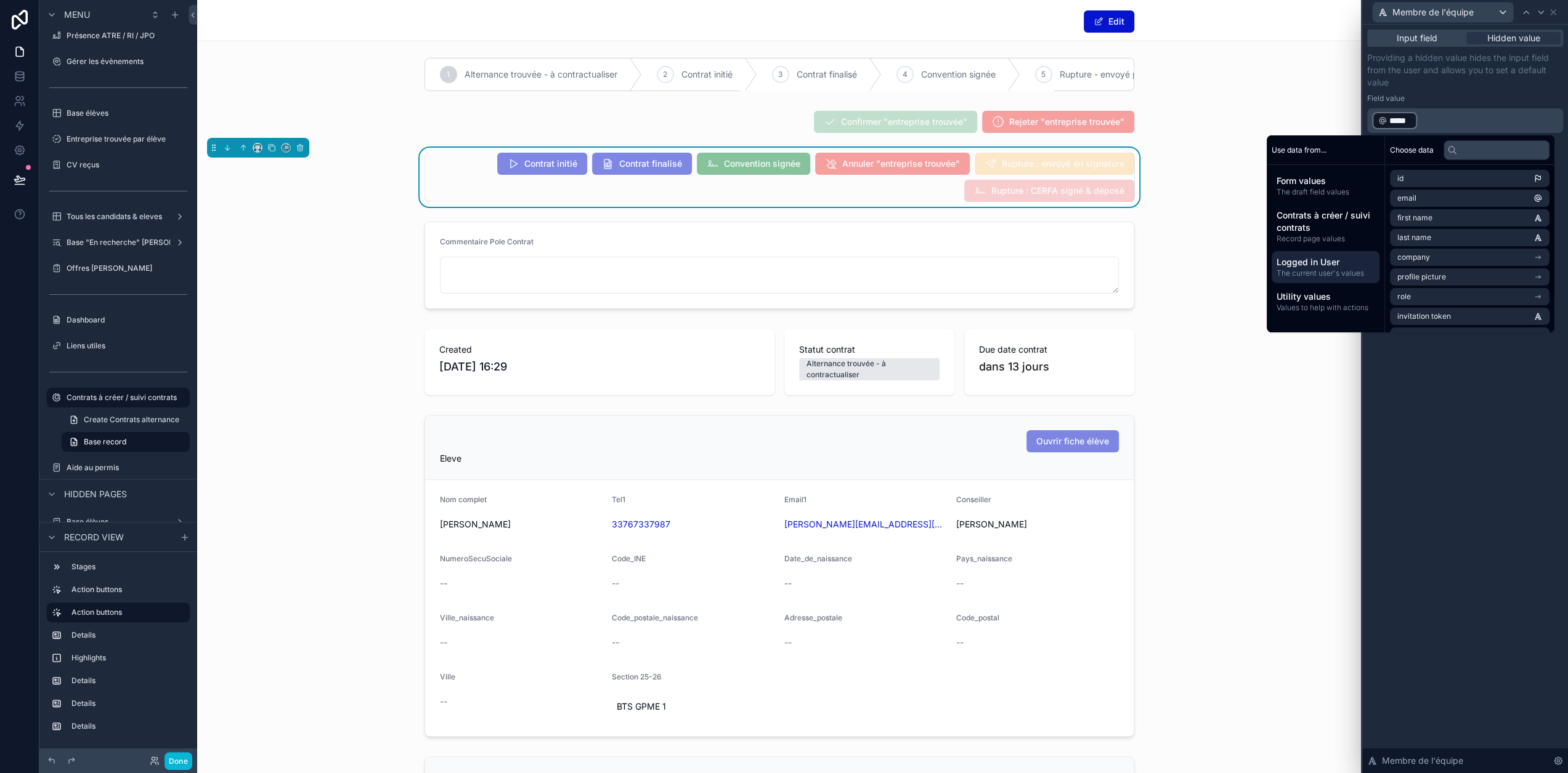
click at [1486, 88] on p "Providing a hidden value hides the input field from the user and allows you to …" at bounding box center [1465, 70] width 196 height 37
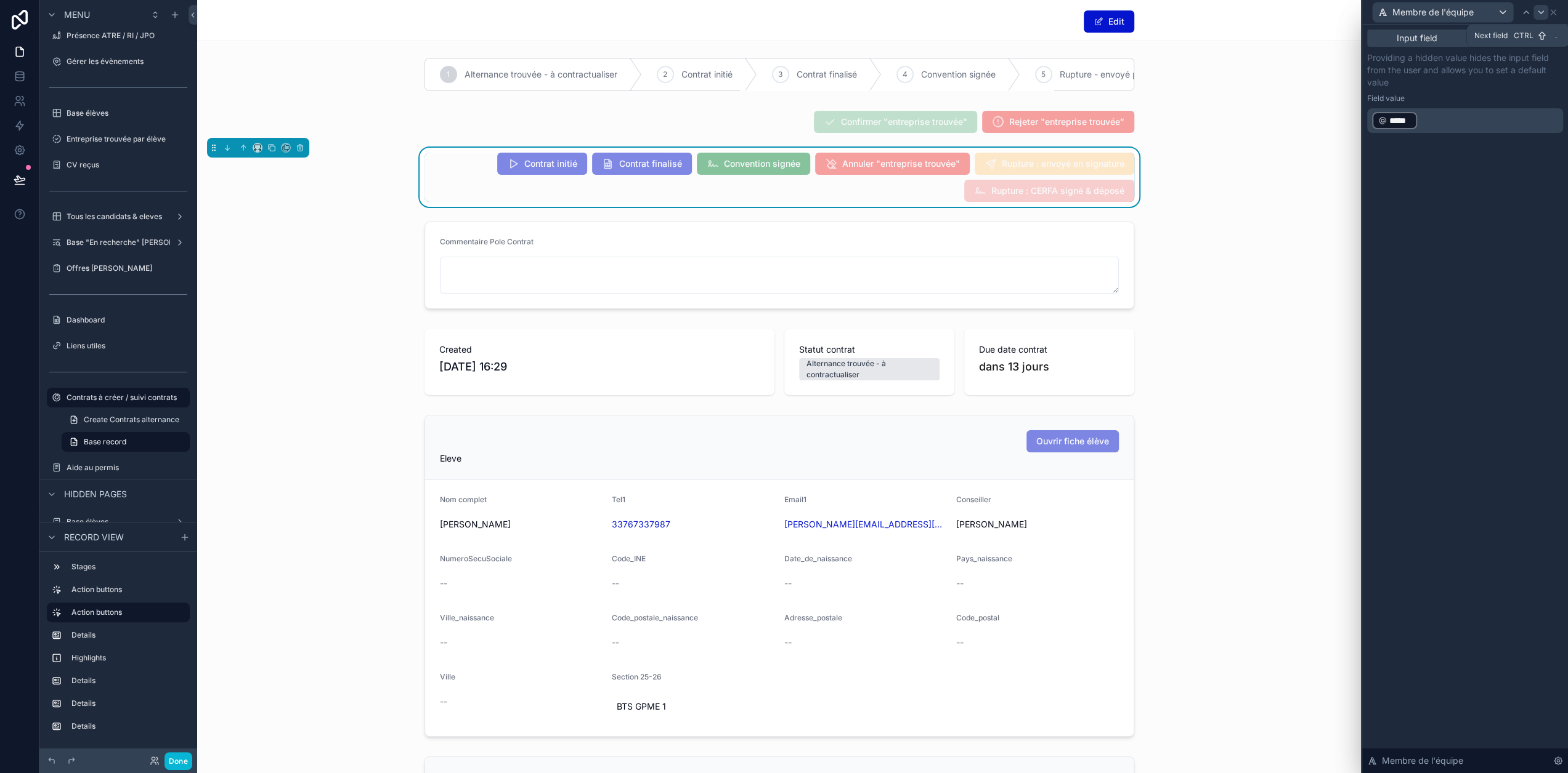
click at [1545, 16] on icon at bounding box center [1541, 12] width 10 height 10
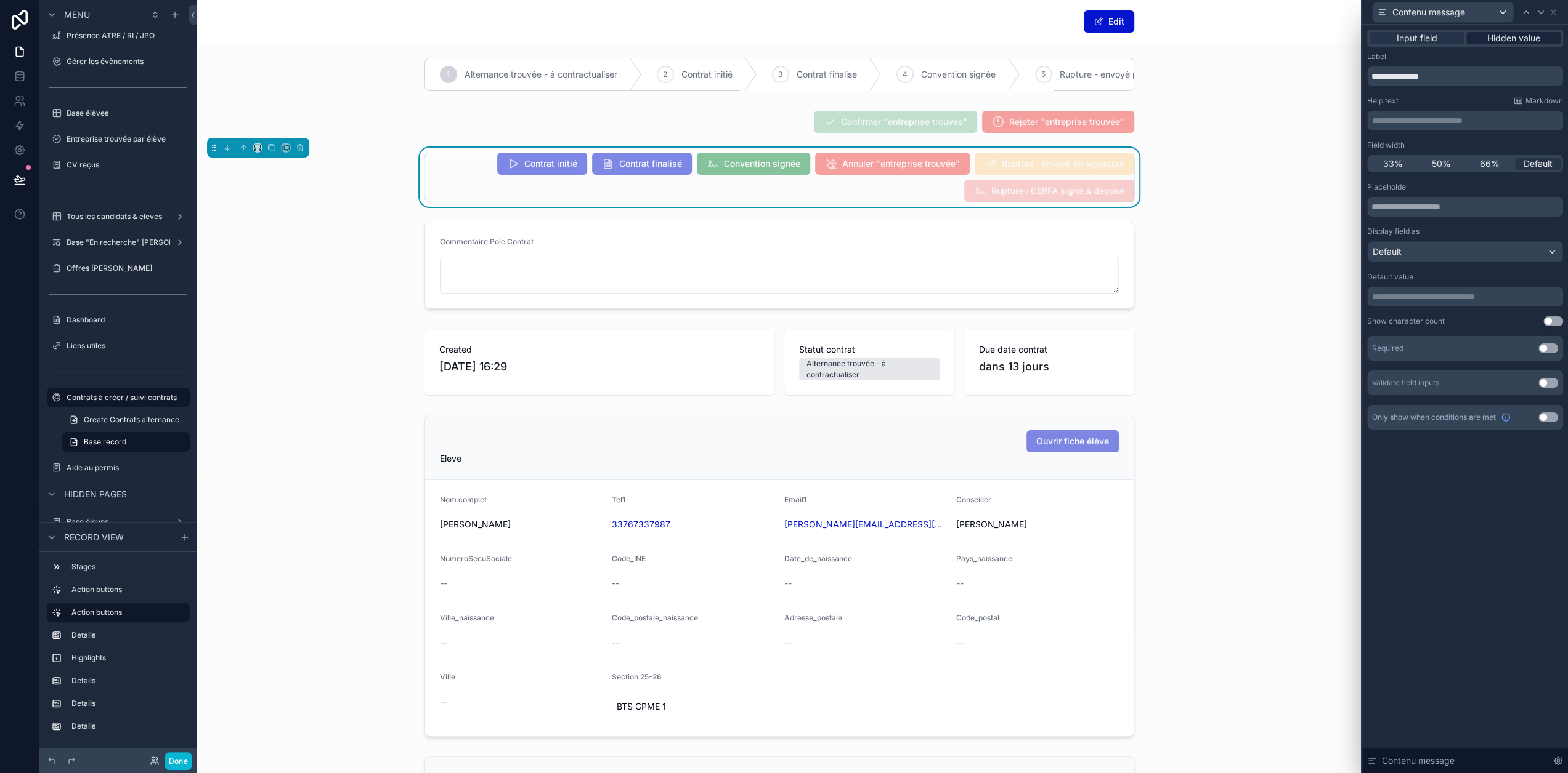
click at [1526, 35] on span "Hidden value" at bounding box center [1514, 37] width 53 height 12
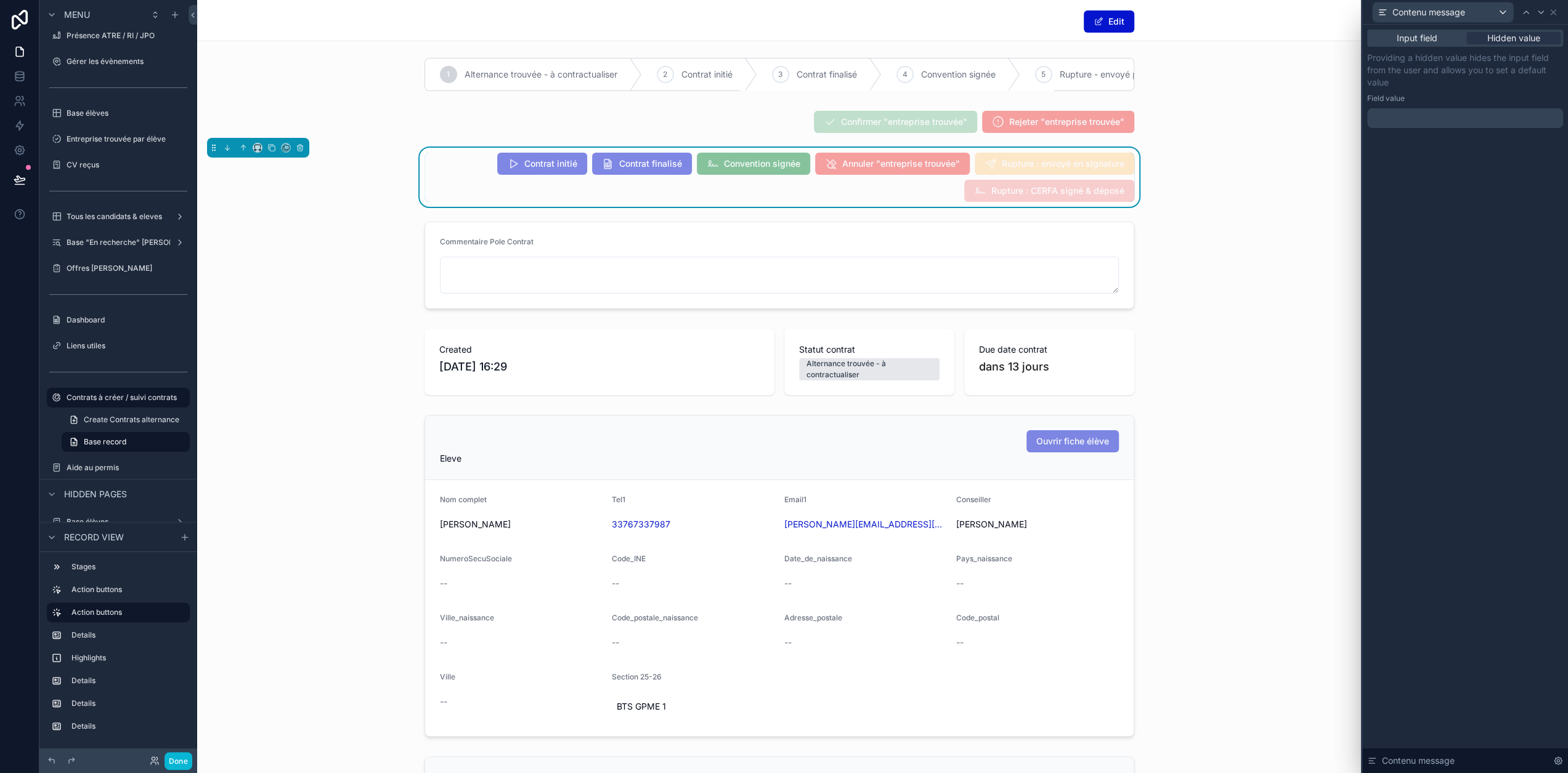
click at [1452, 120] on p "﻿" at bounding box center [1467, 118] width 188 height 12
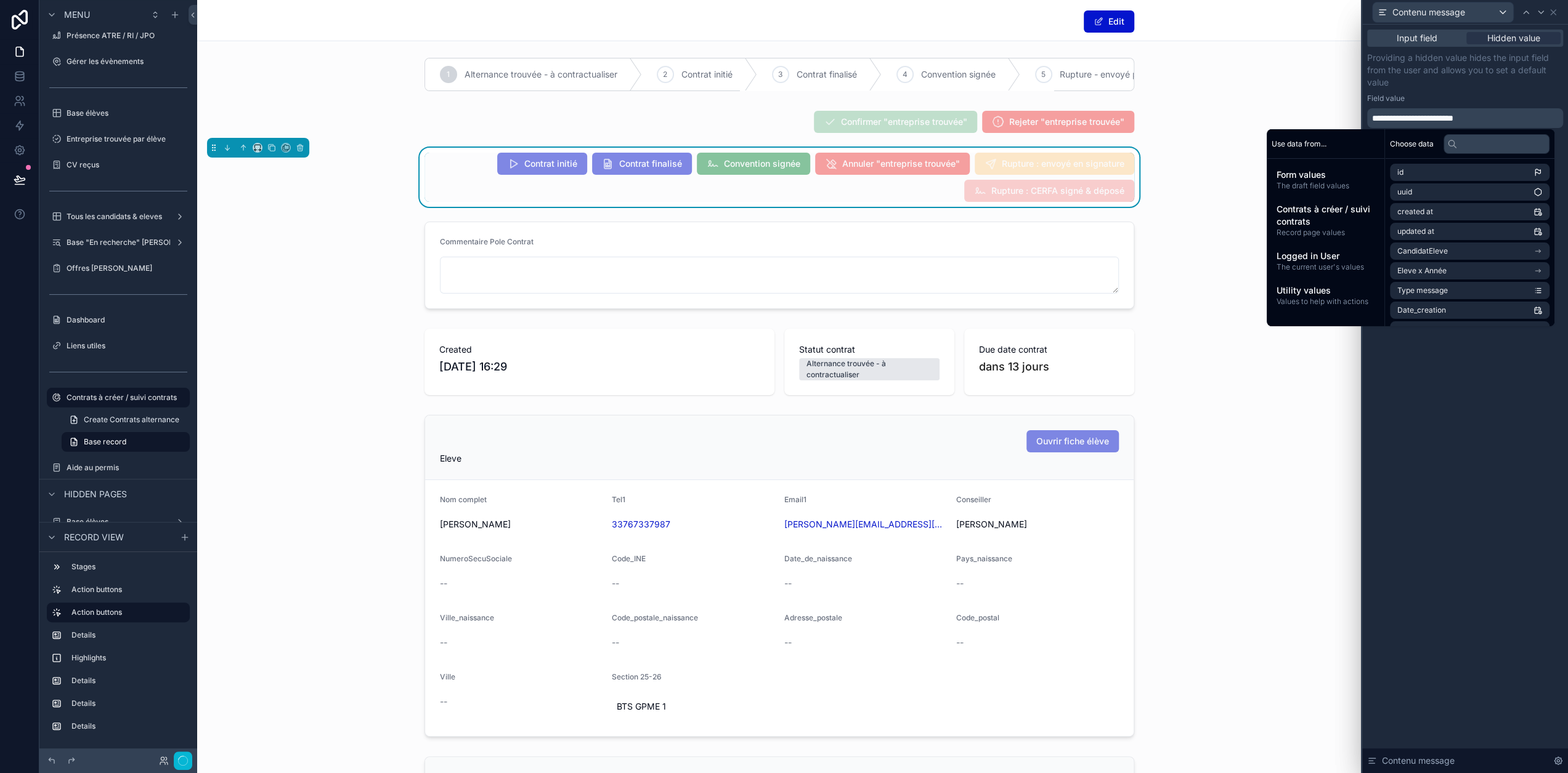
click at [1489, 91] on div "**********" at bounding box center [1465, 90] width 196 height 77
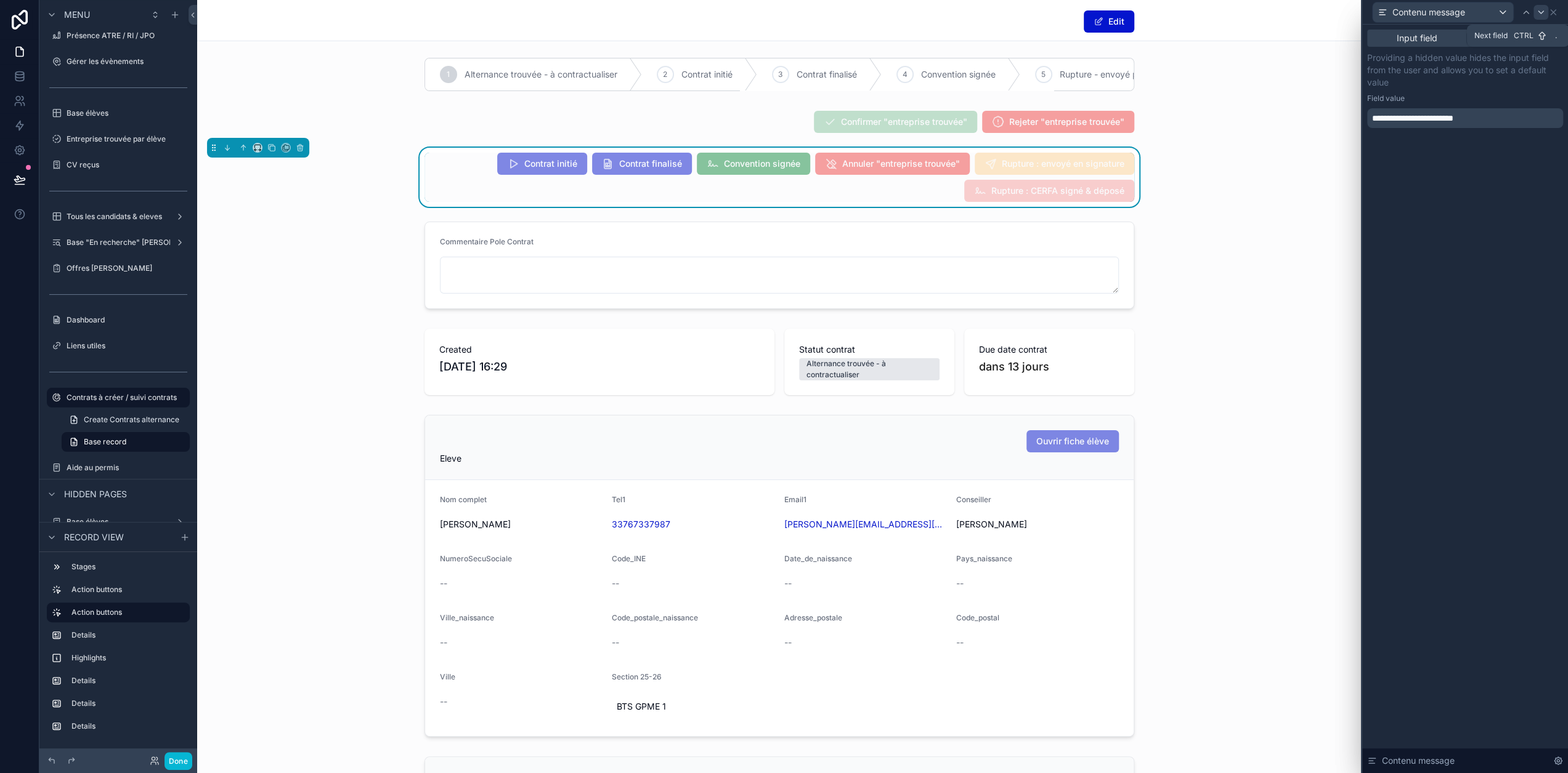
click at [1546, 16] on icon at bounding box center [1541, 12] width 10 height 10
click at [1558, 12] on icon at bounding box center [1553, 12] width 10 height 10
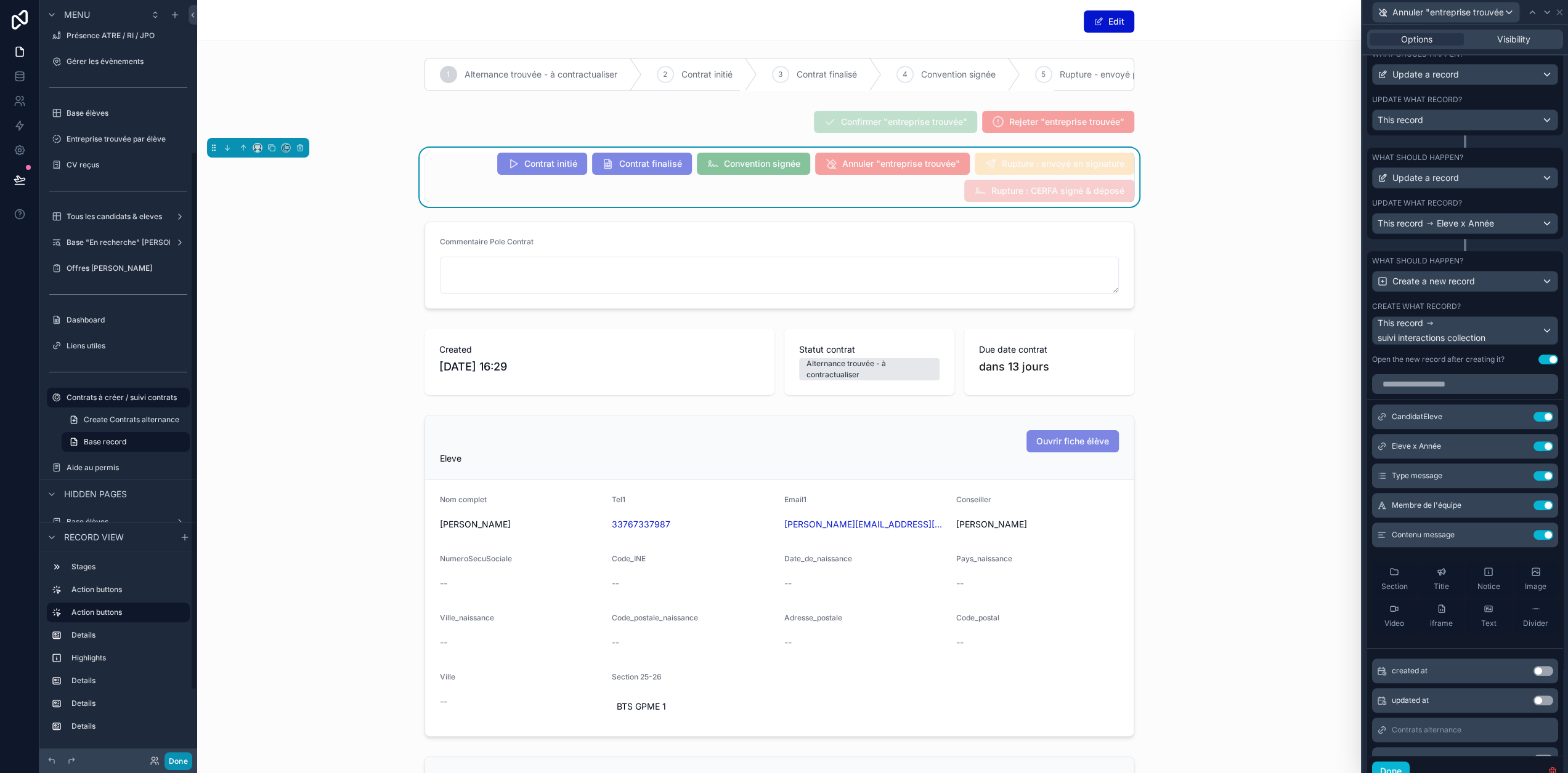
click at [184, 757] on button "Done" at bounding box center [178, 761] width 27 height 18
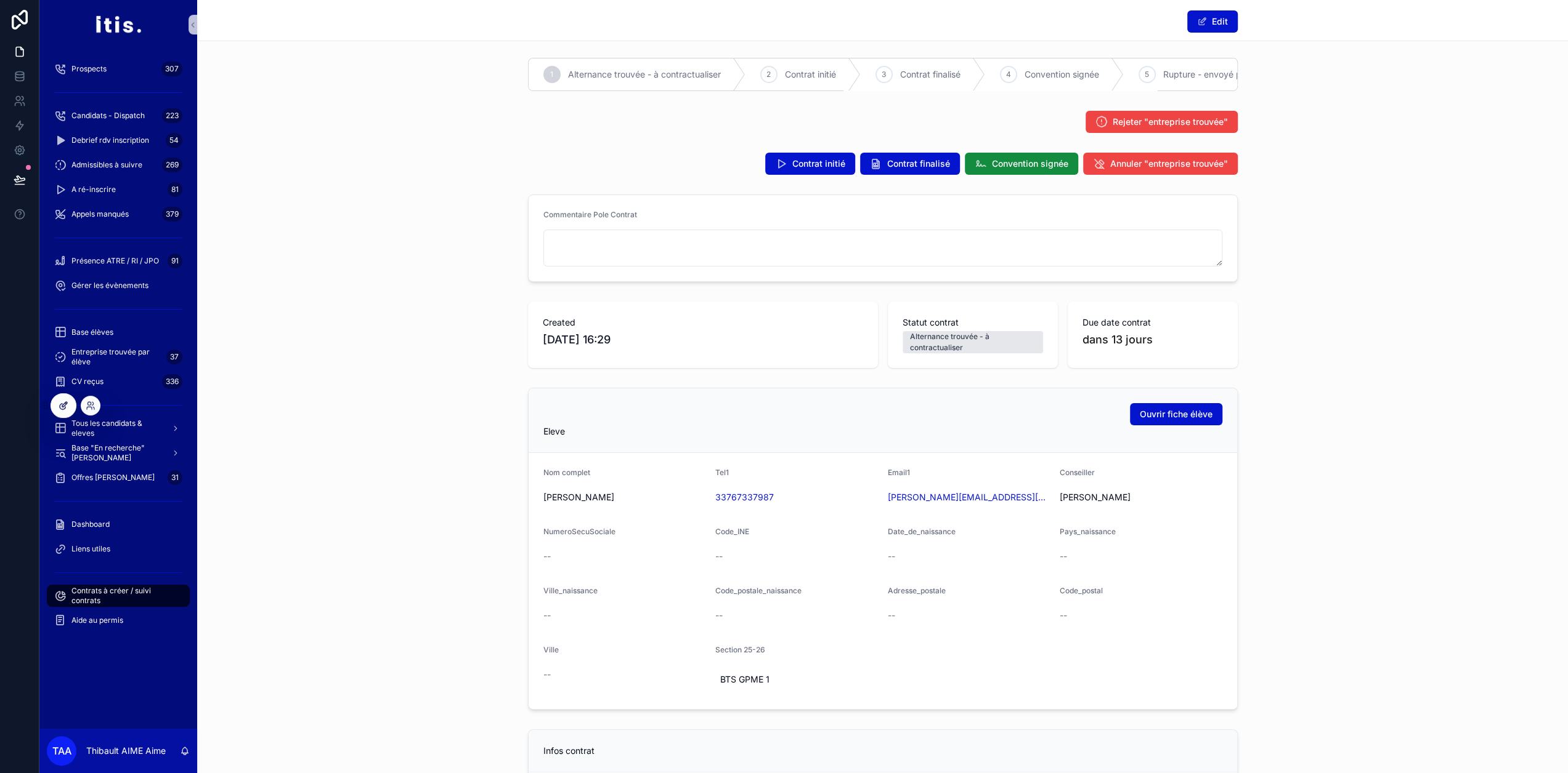
click at [65, 413] on div at bounding box center [63, 406] width 25 height 24
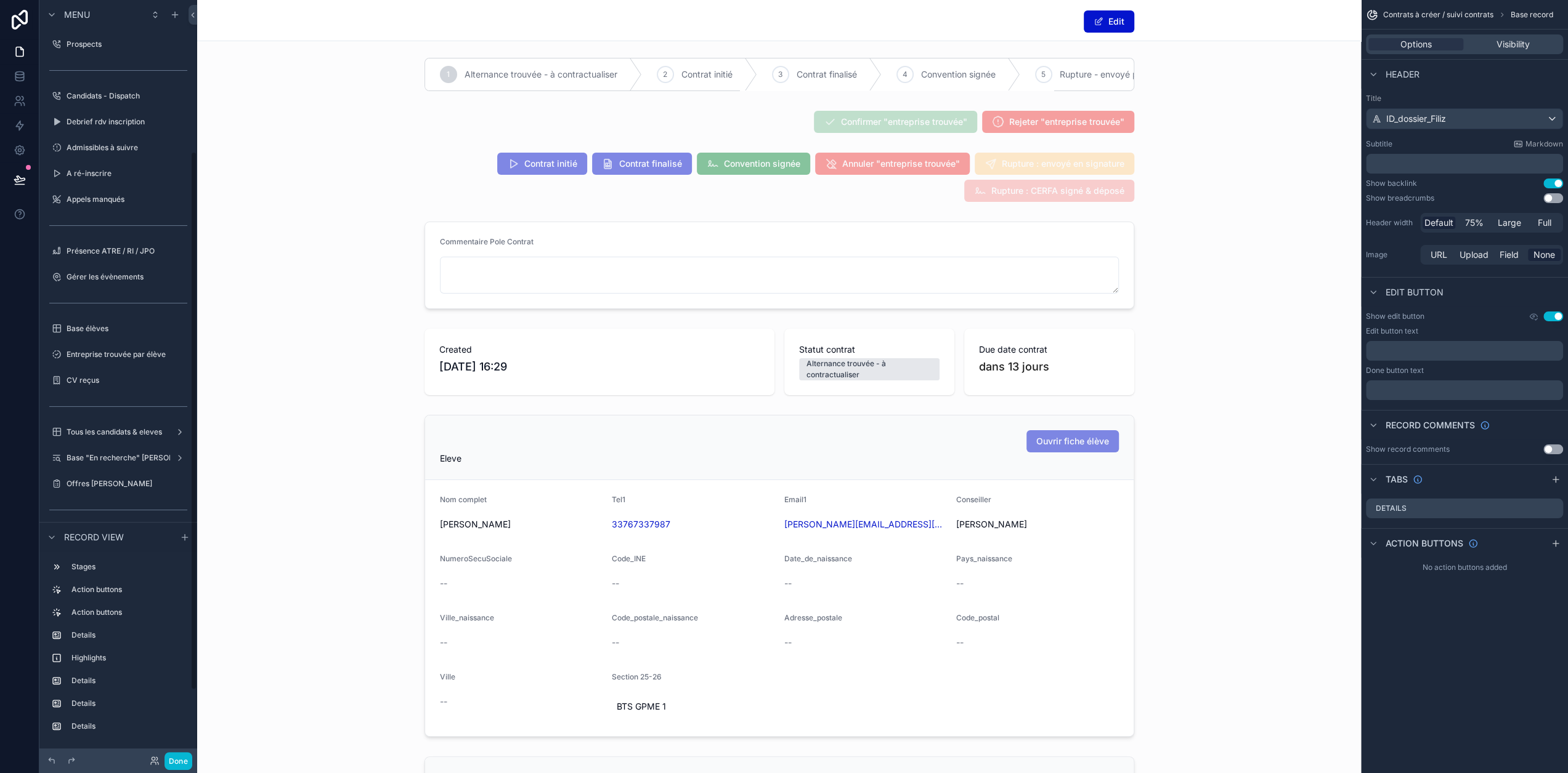
scroll to position [215, 0]
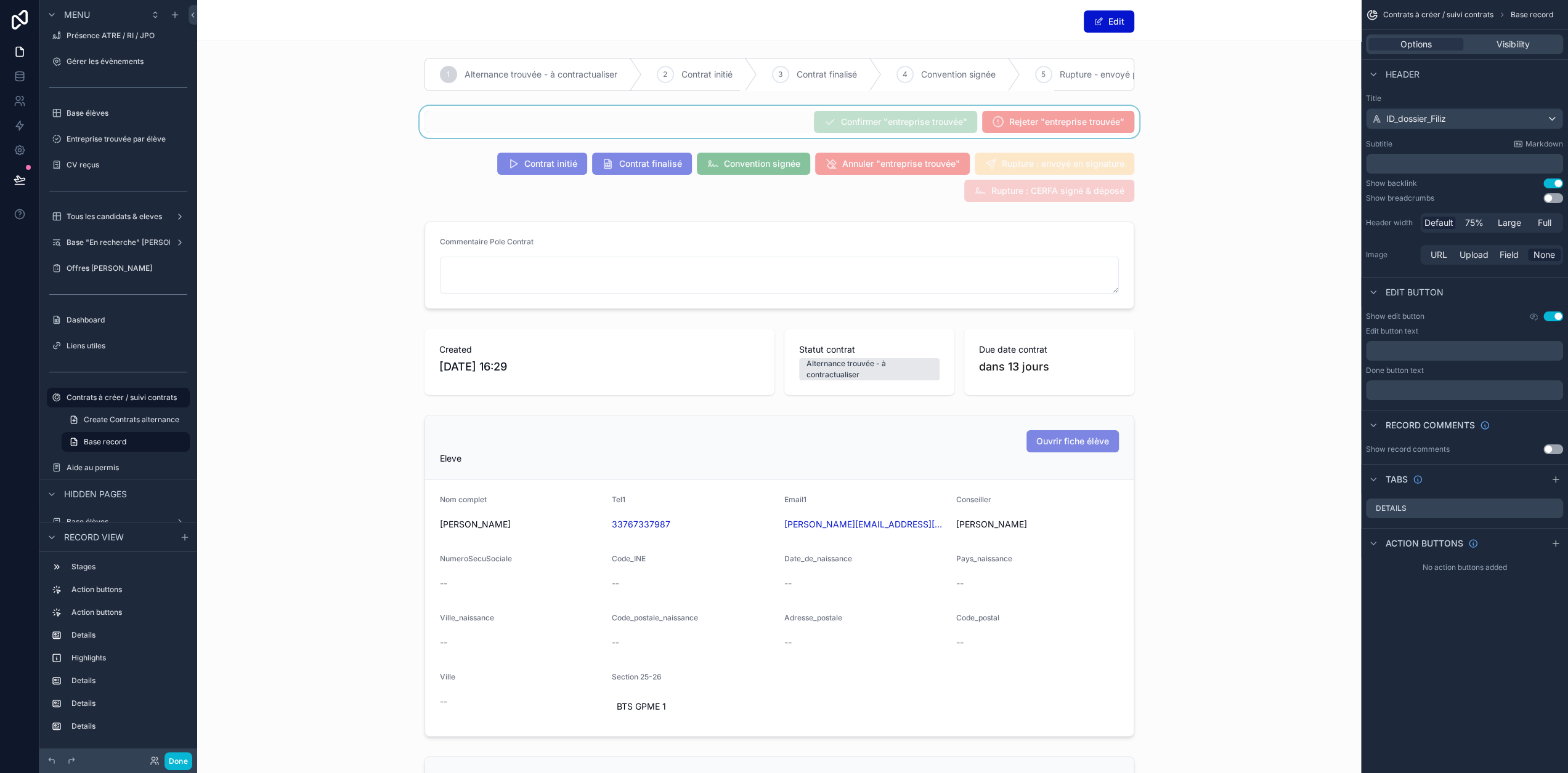
click at [748, 127] on div "scrollable content" at bounding box center [779, 121] width 1164 height 32
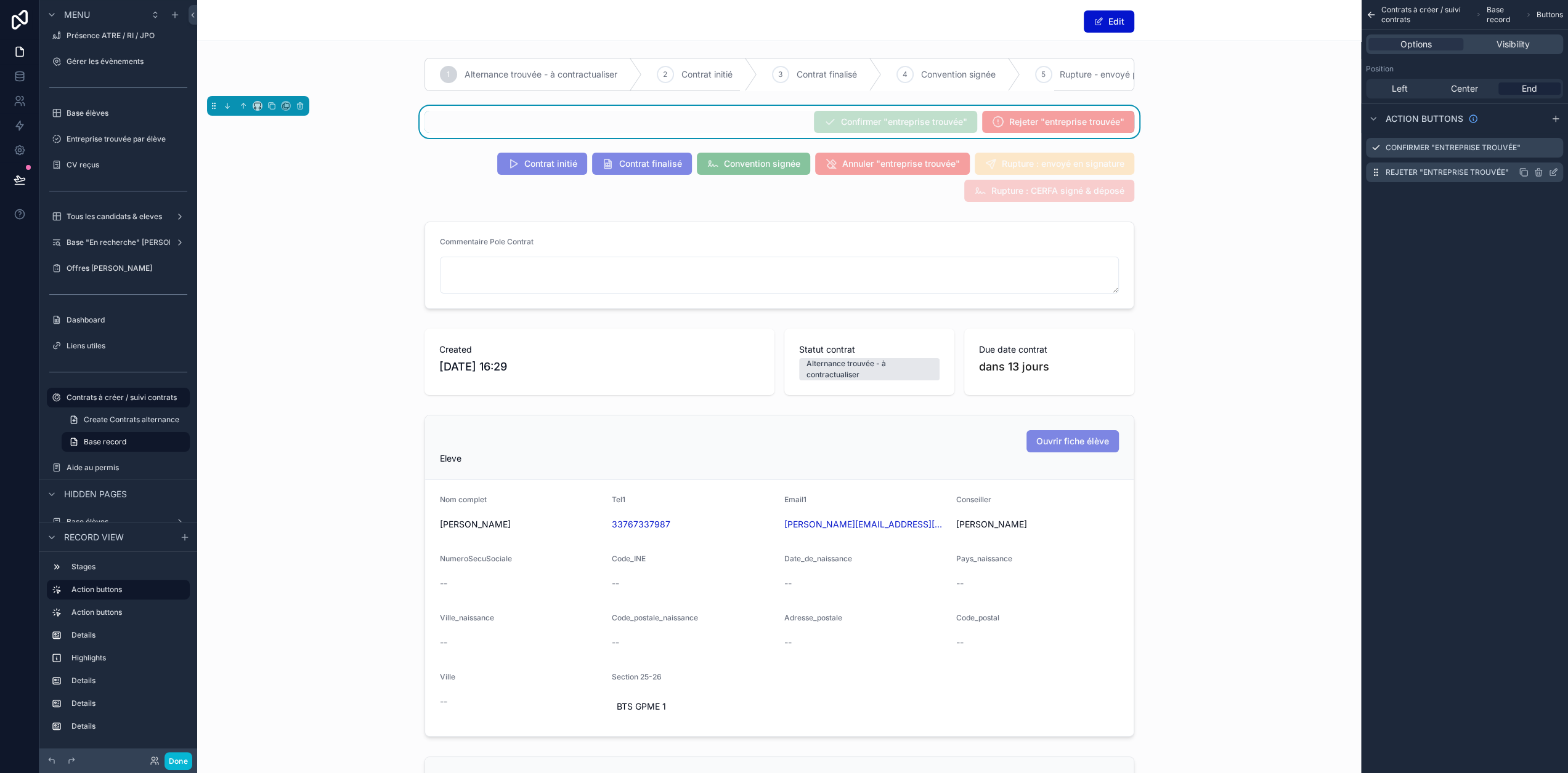
click at [1558, 174] on icon "scrollable content" at bounding box center [1553, 172] width 10 height 10
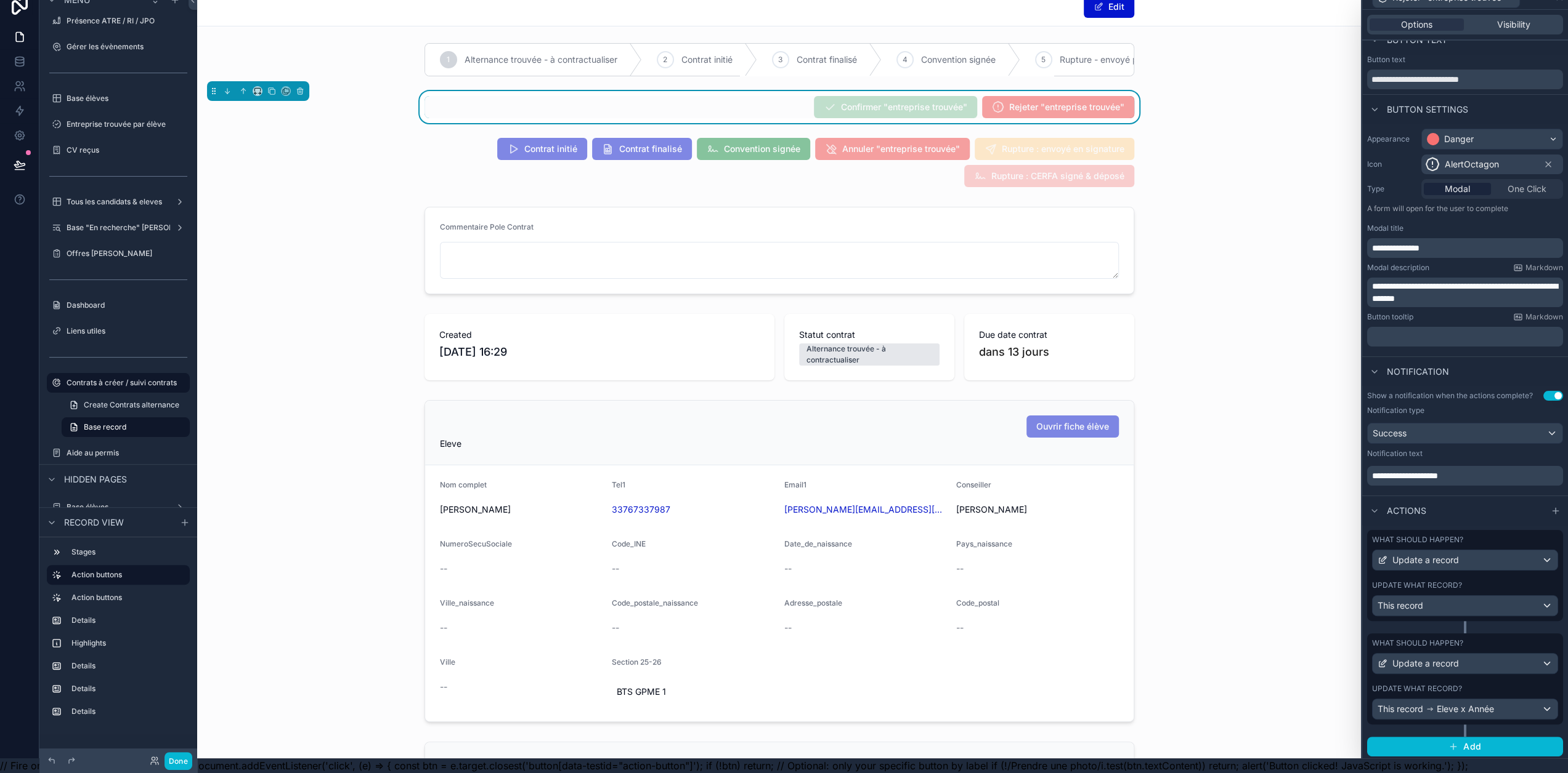
scroll to position [24, 1]
click at [1468, 742] on span "Add" at bounding box center [1472, 747] width 18 height 11
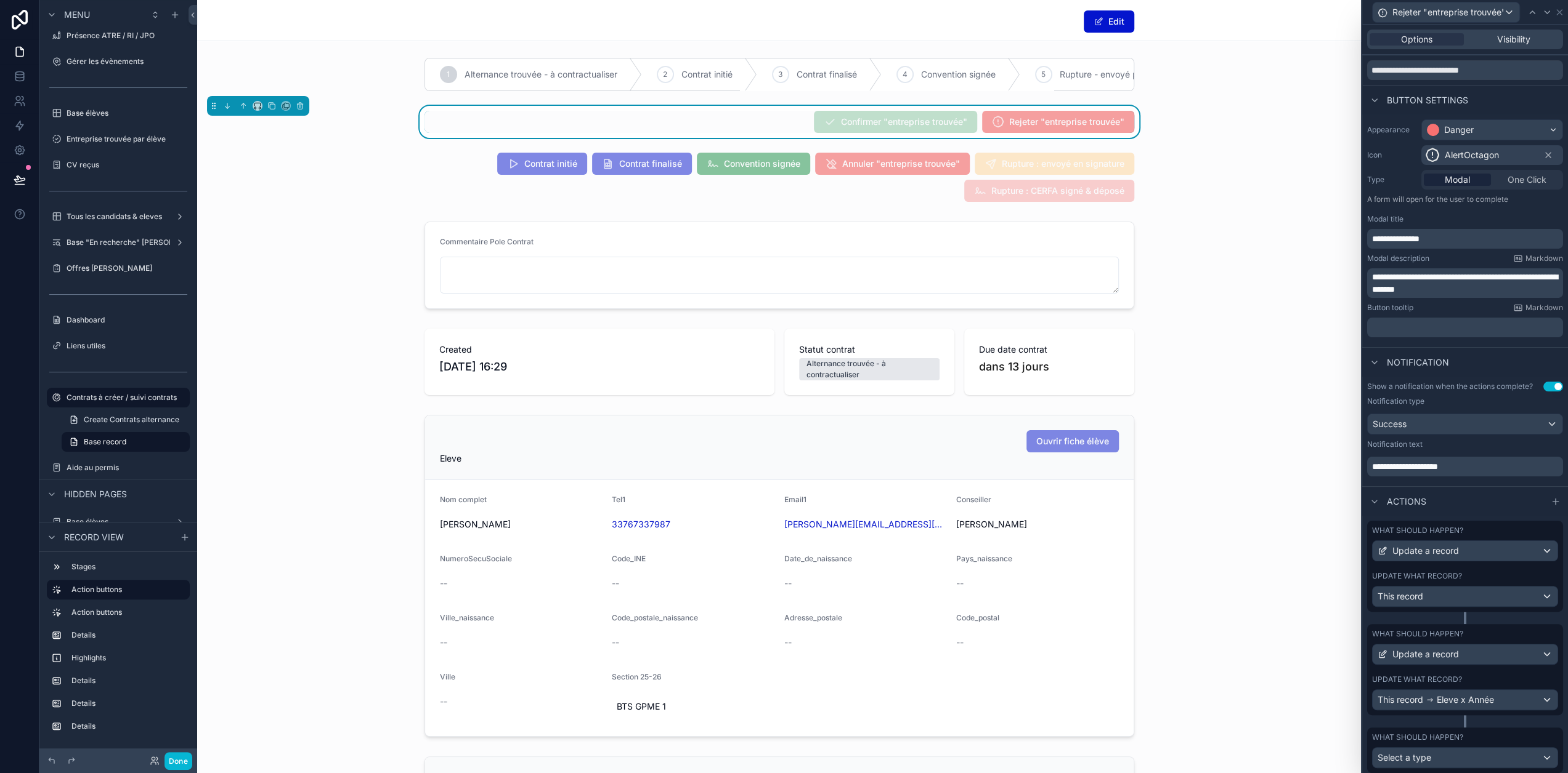
scroll to position [72, 0]
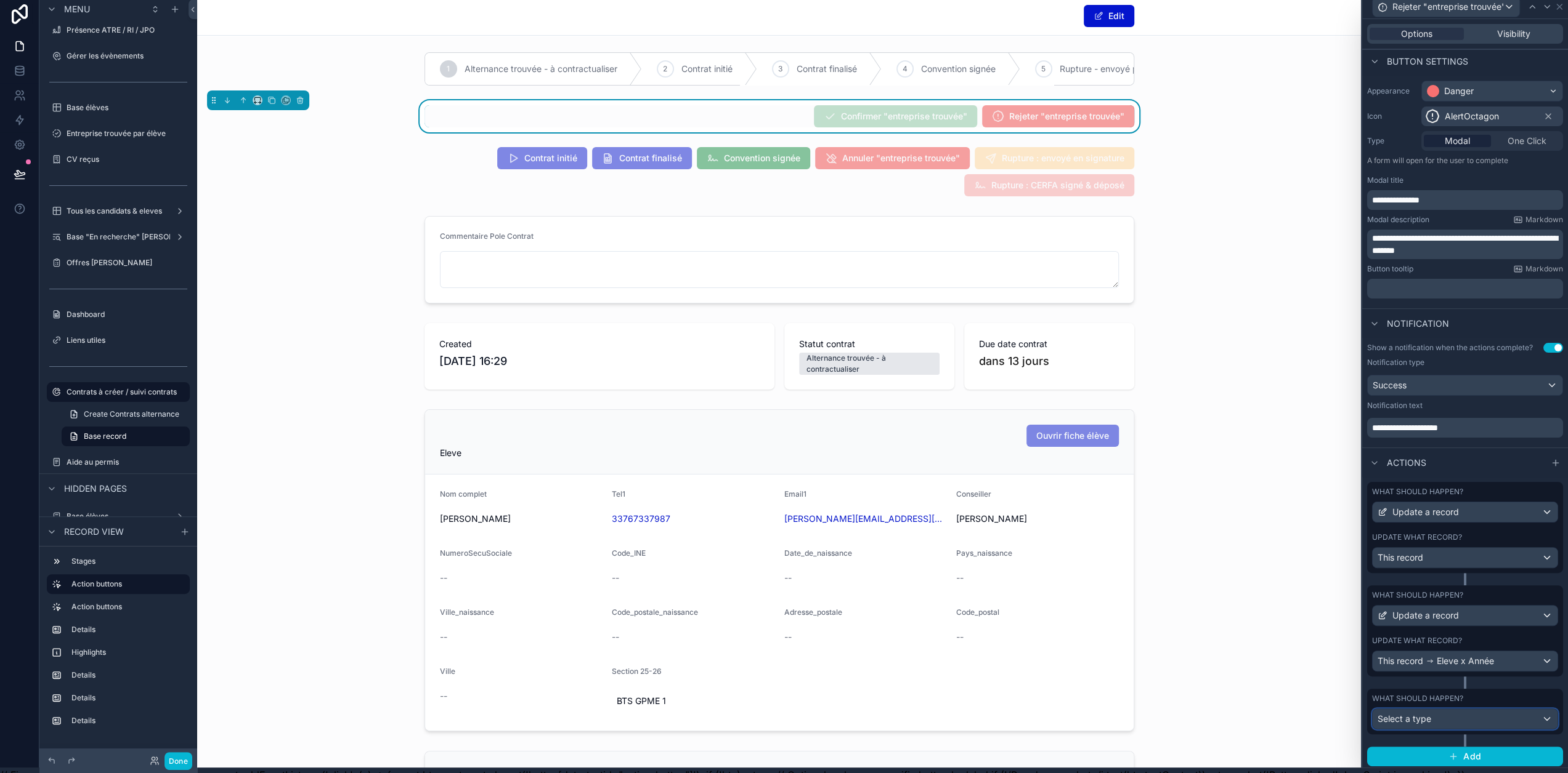
click at [1458, 728] on div "Select a type" at bounding box center [1465, 719] width 184 height 20
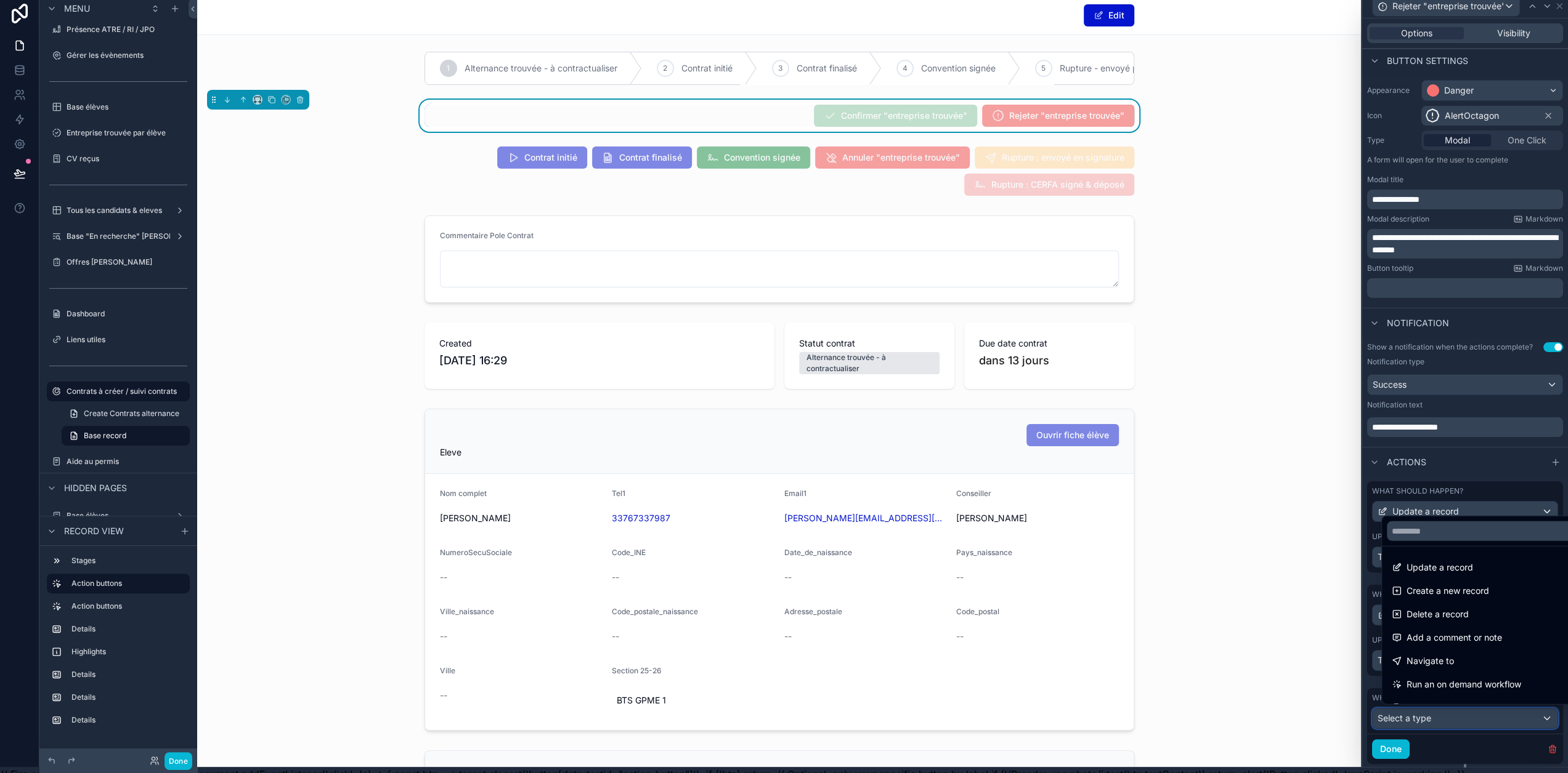
scroll to position [6, 1]
click at [1498, 599] on div "Create a new record" at bounding box center [1484, 591] width 184 height 15
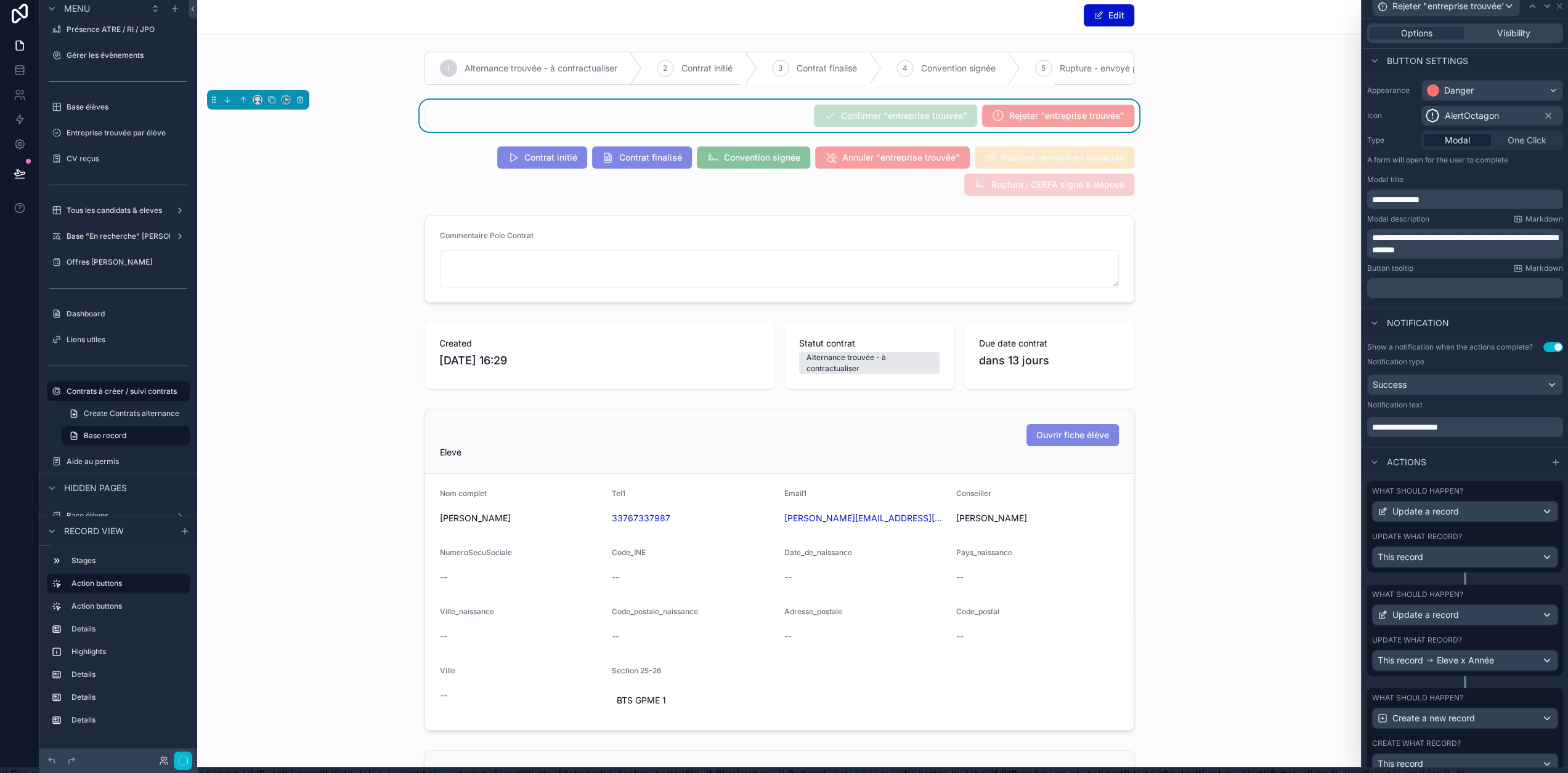
scroll to position [0, 1]
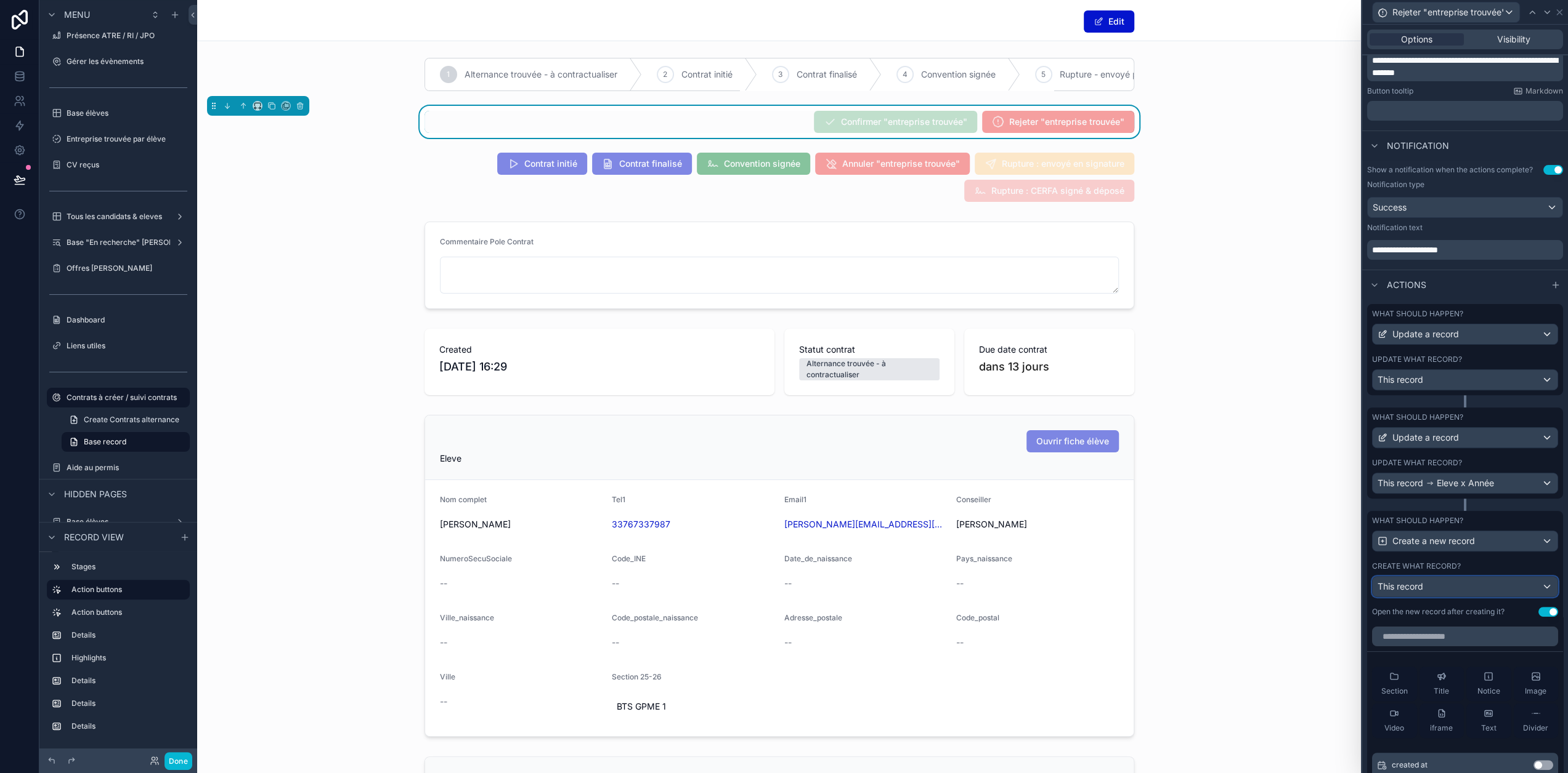
click at [1452, 597] on div "This record" at bounding box center [1465, 587] width 184 height 20
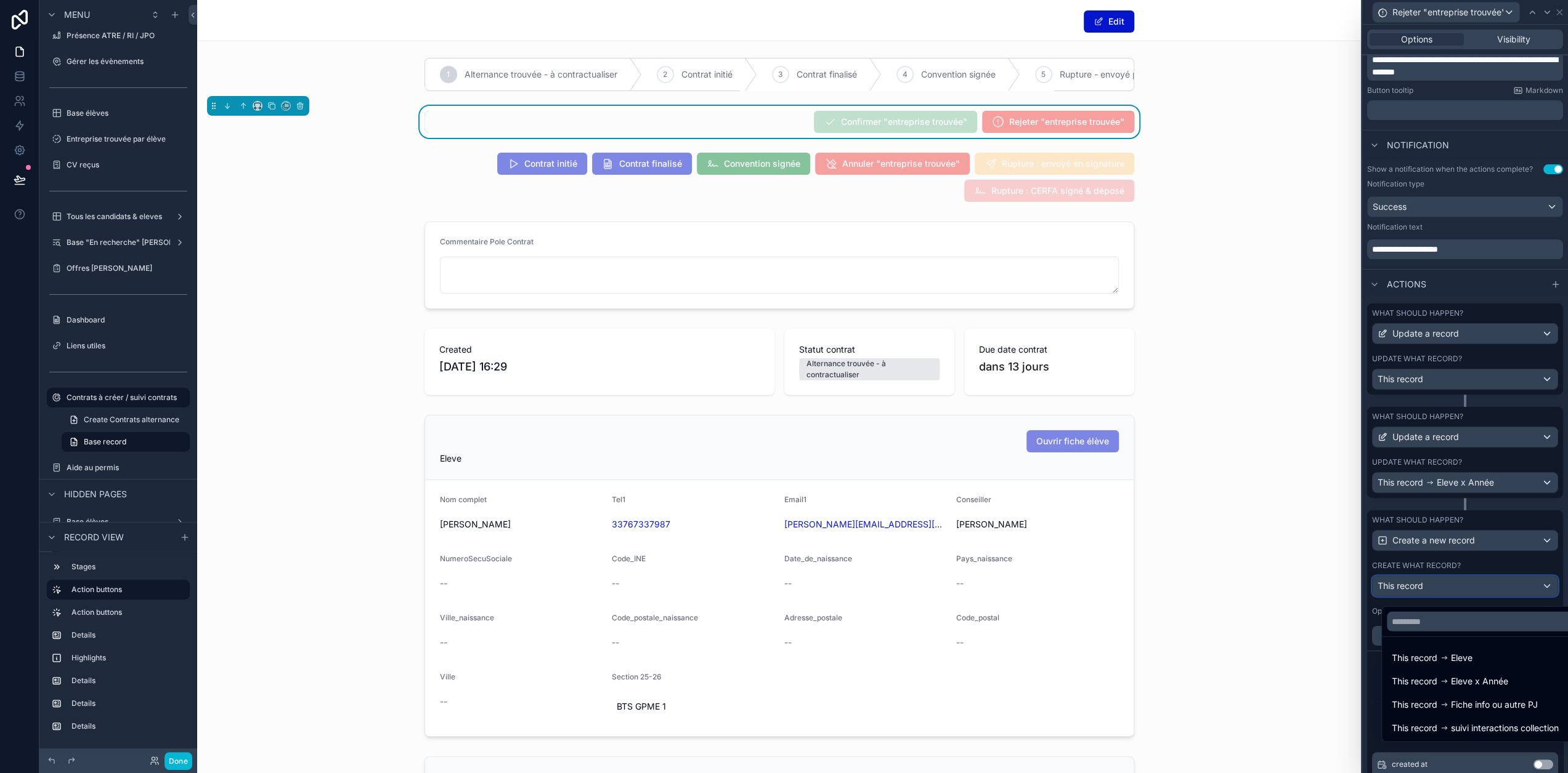
scroll to position [256, 0]
click at [1463, 724] on span "suivi interactions collection" at bounding box center [1505, 728] width 108 height 15
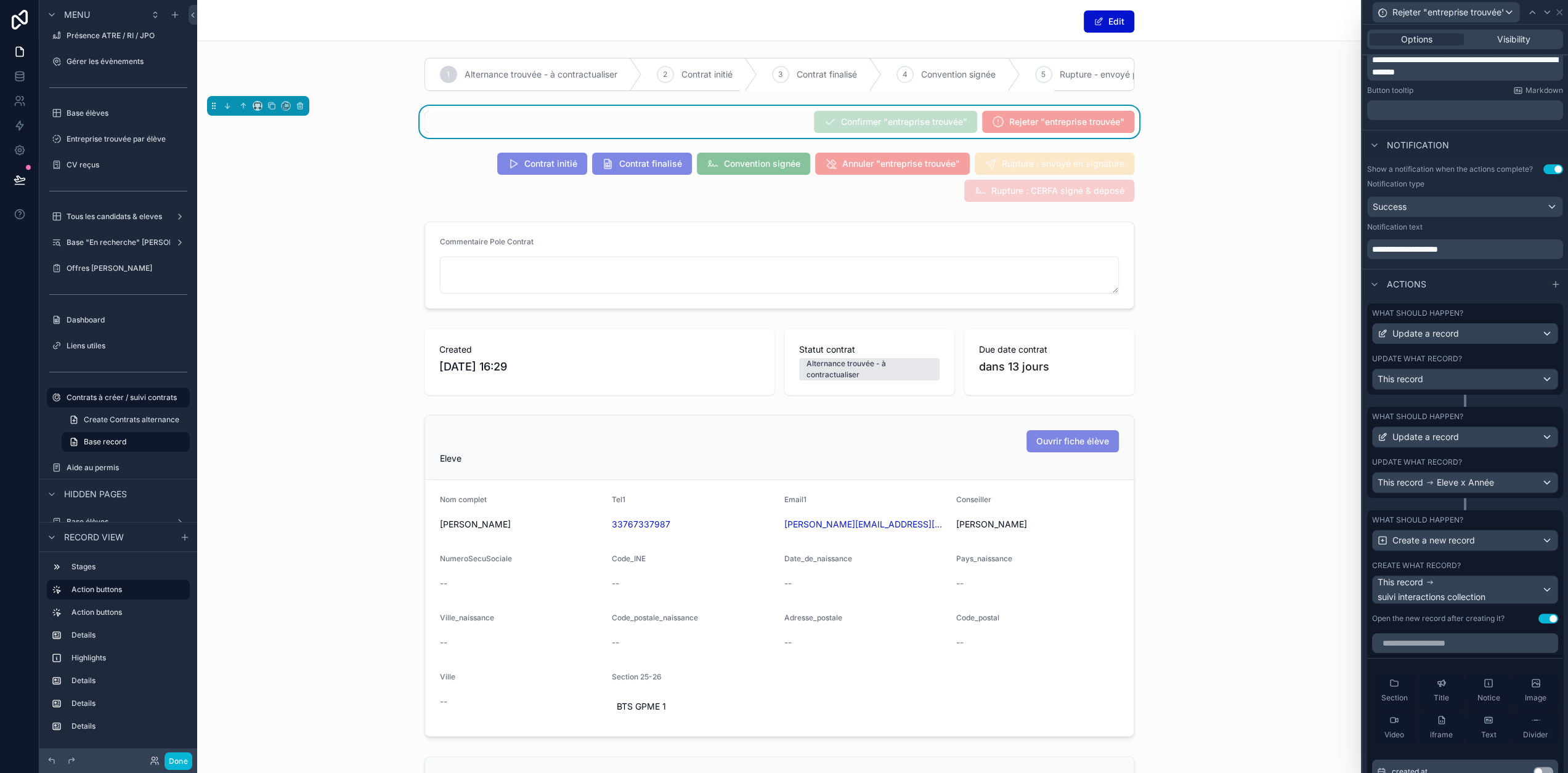
click at [1548, 623] on button "Use setting" at bounding box center [1549, 619] width 20 height 10
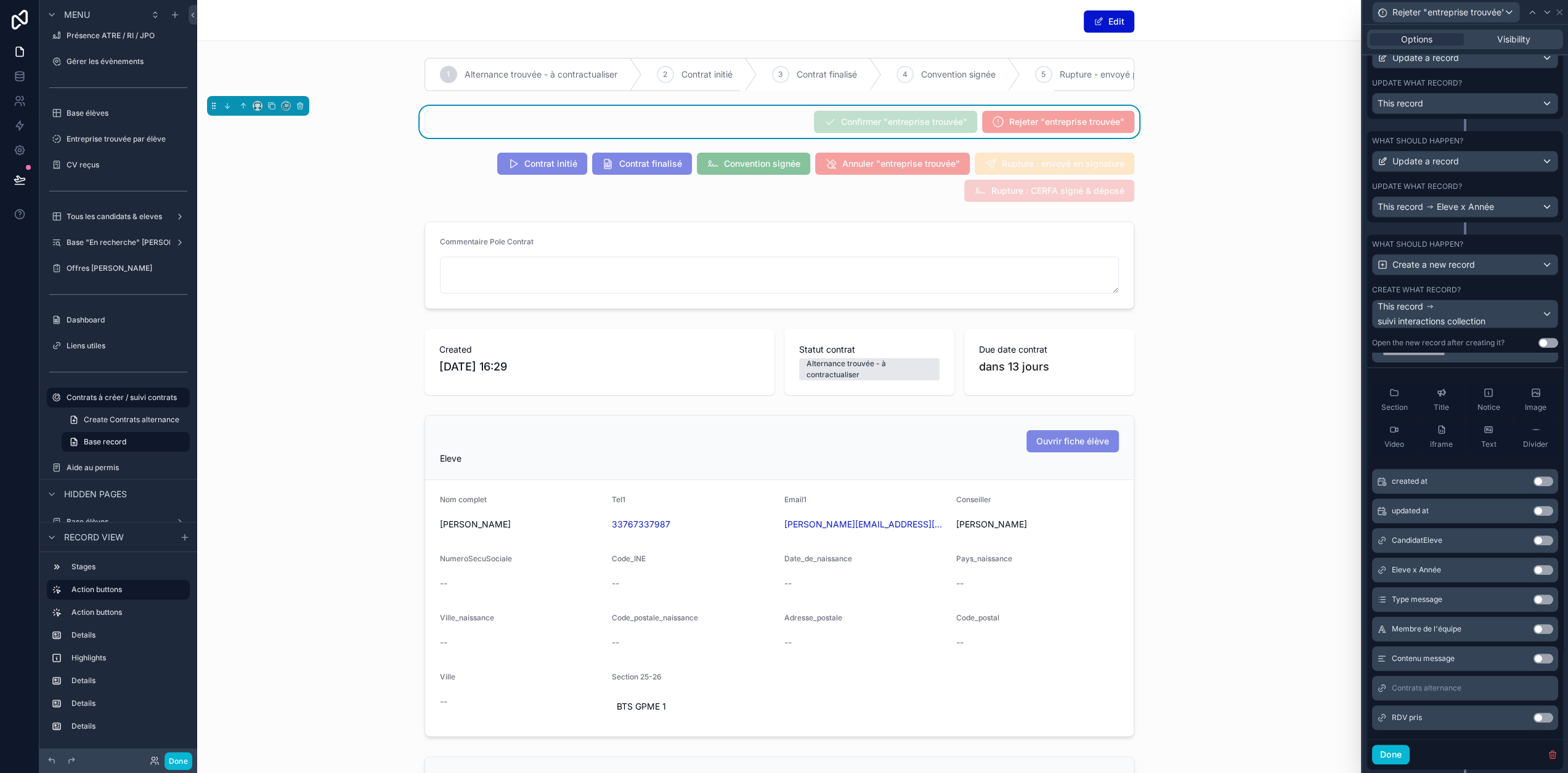
scroll to position [532, 0]
click at [1533, 546] on button "Use setting" at bounding box center [1543, 540] width 20 height 10
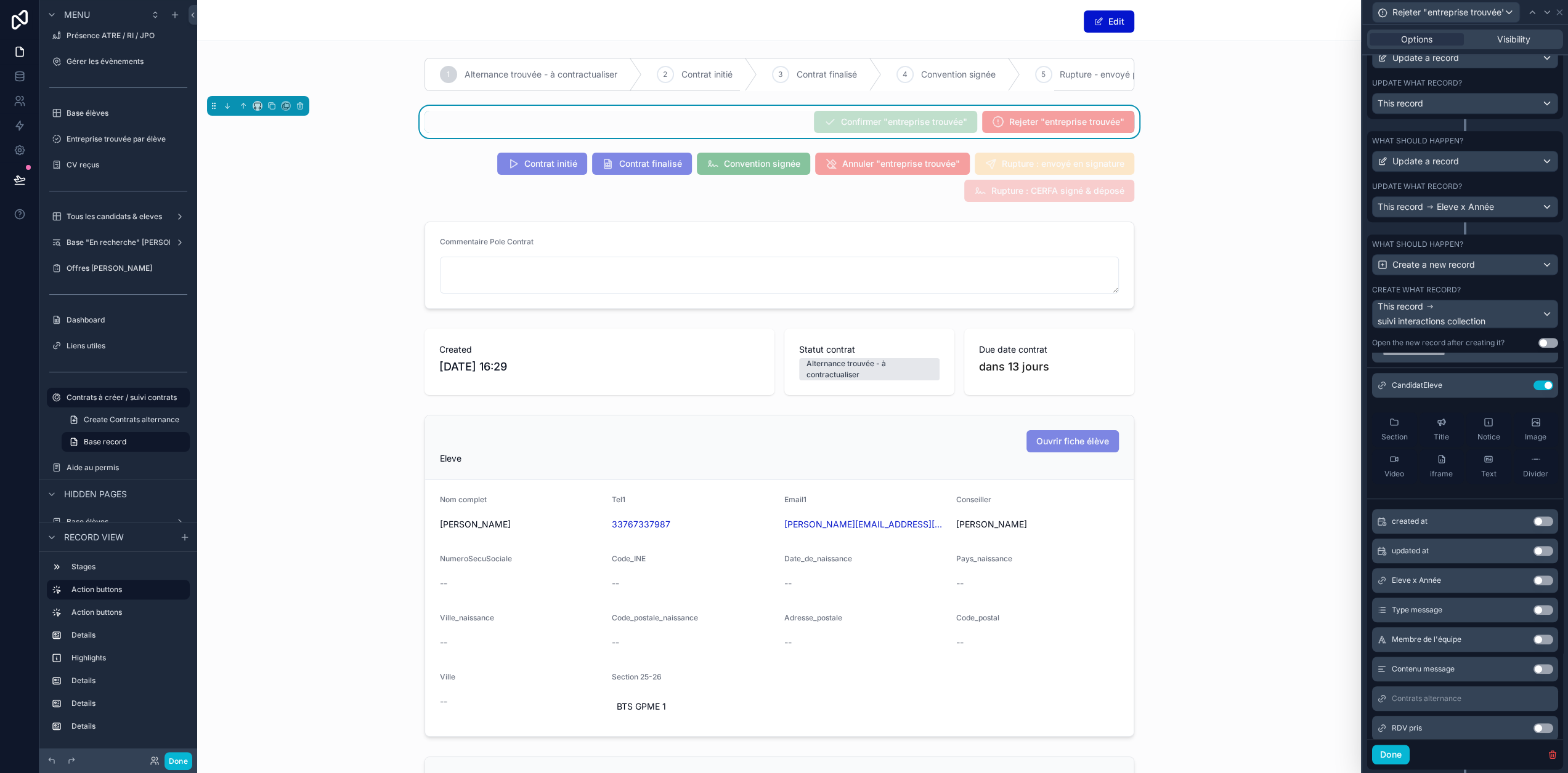
click at [1533, 586] on button "Use setting" at bounding box center [1543, 580] width 20 height 10
click at [1533, 615] on button "Use setting" at bounding box center [1543, 610] width 20 height 10
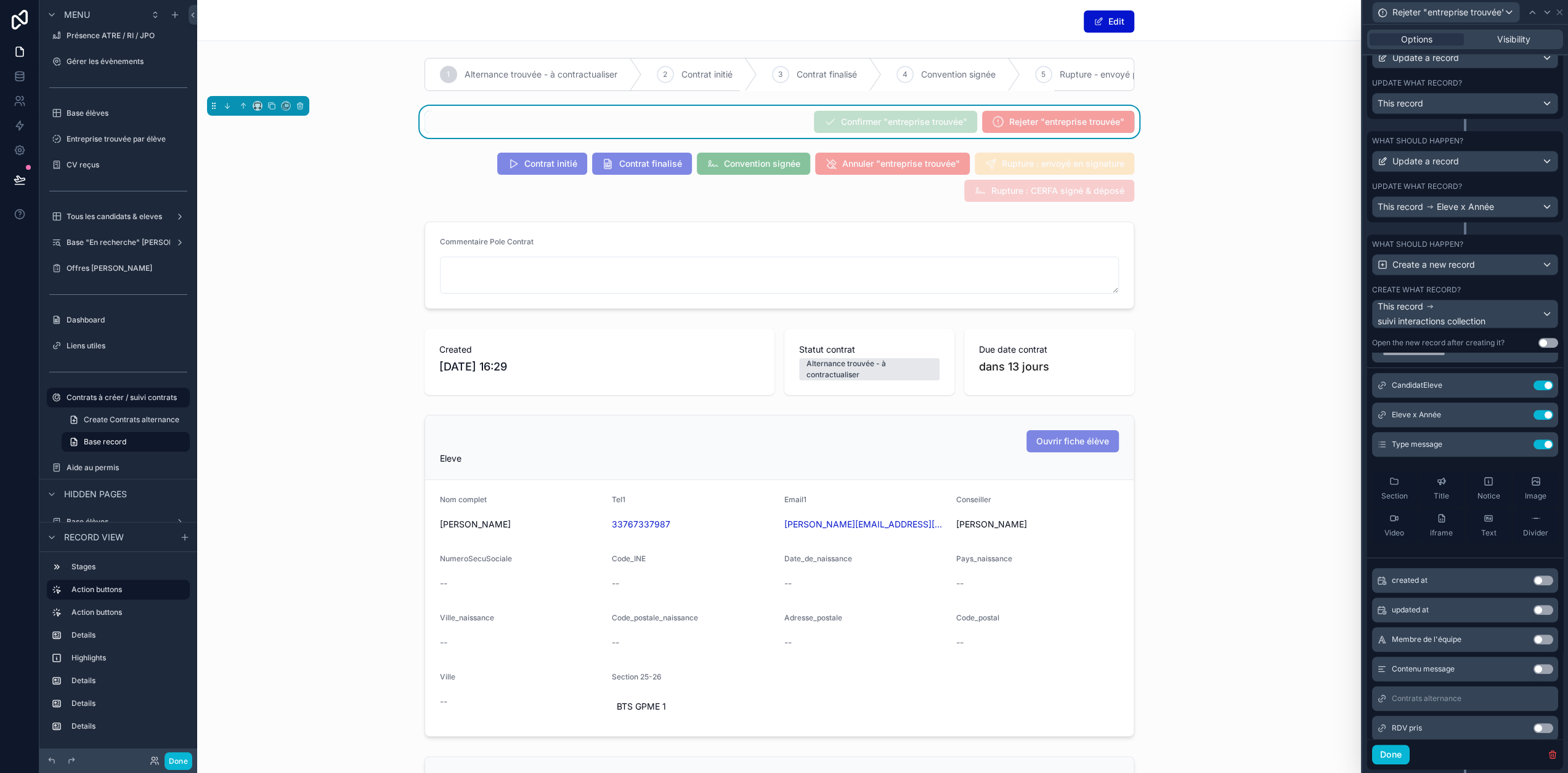
click at [1533, 642] on button "Use setting" at bounding box center [1543, 640] width 20 height 10
click at [1533, 674] on button "Use setting" at bounding box center [1543, 669] width 20 height 10
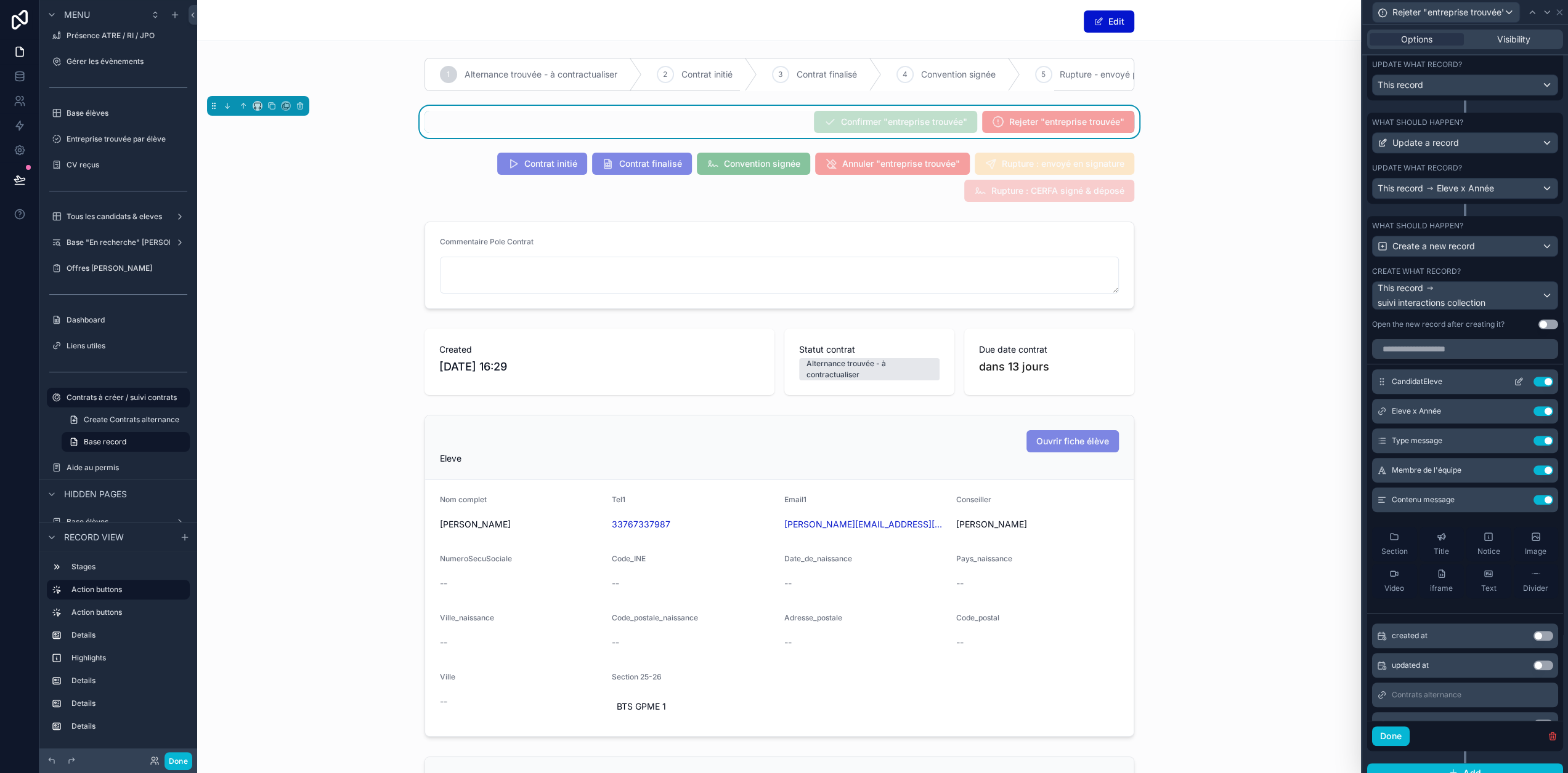
scroll to position [549, 0]
click at [1405, 744] on button "Done" at bounding box center [1391, 738] width 37 height 20
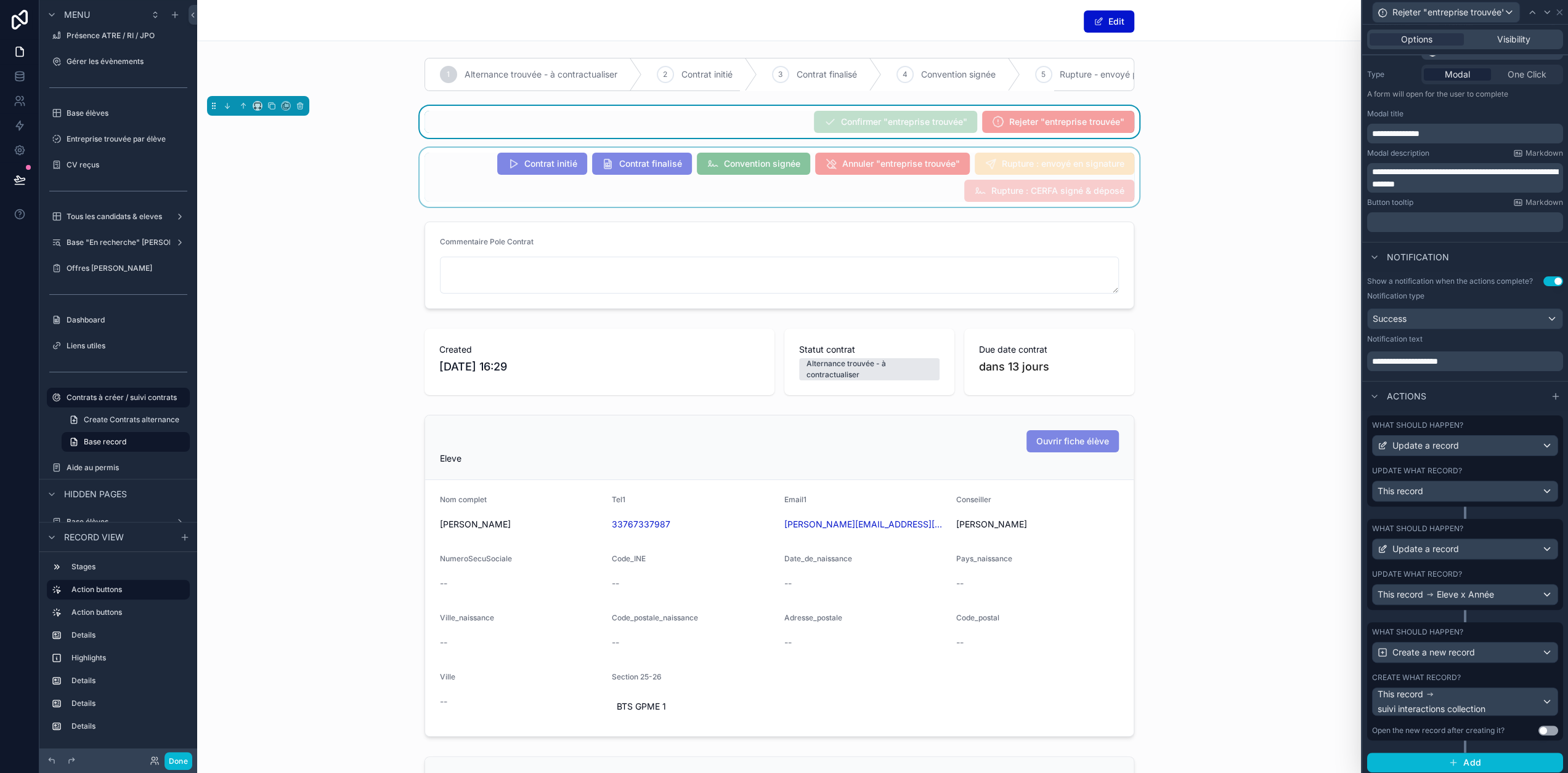
click at [523, 202] on div "scrollable content" at bounding box center [779, 177] width 1164 height 59
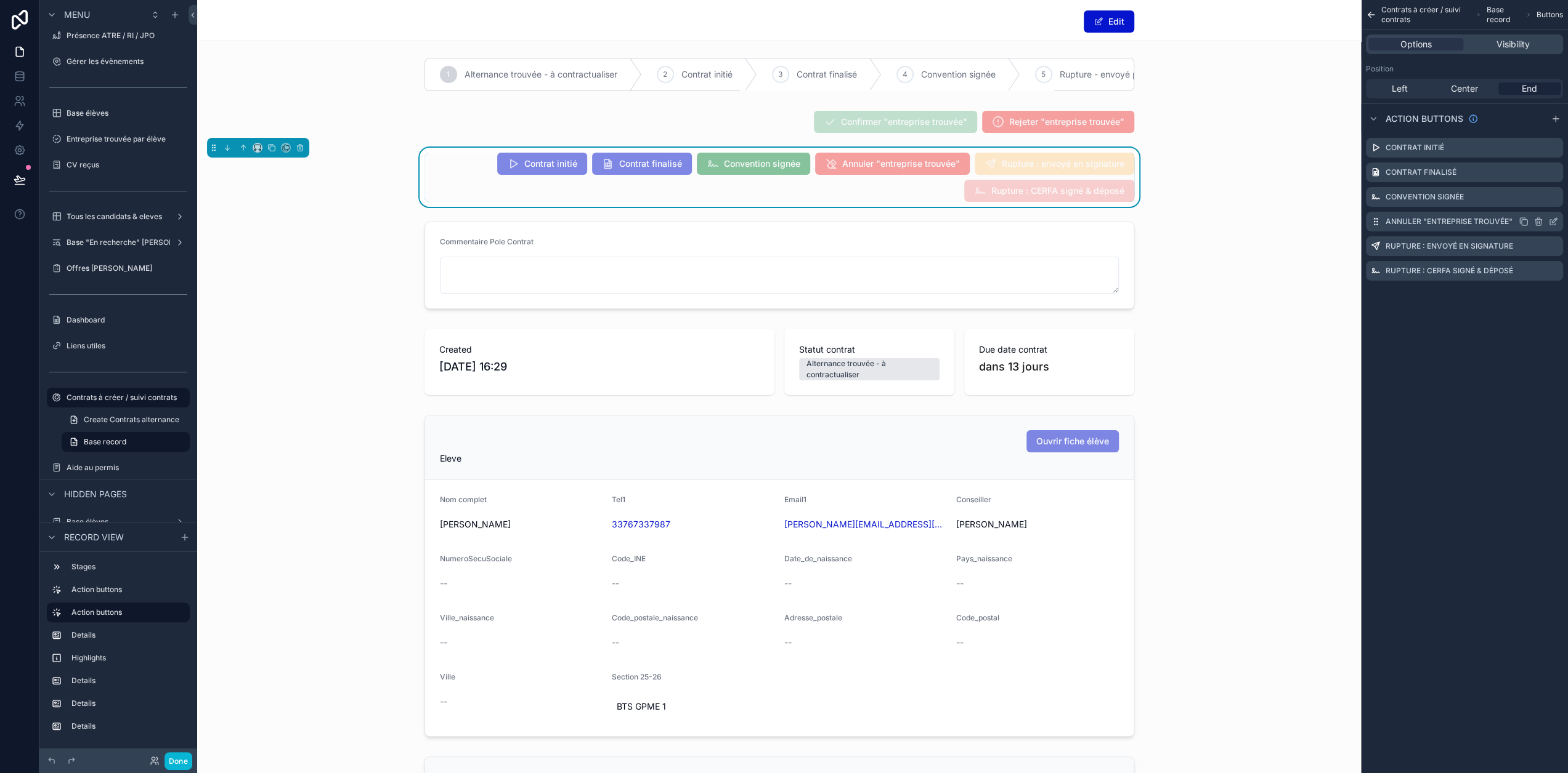
click at [1556, 223] on icon "scrollable content" at bounding box center [1553, 223] width 5 height 5
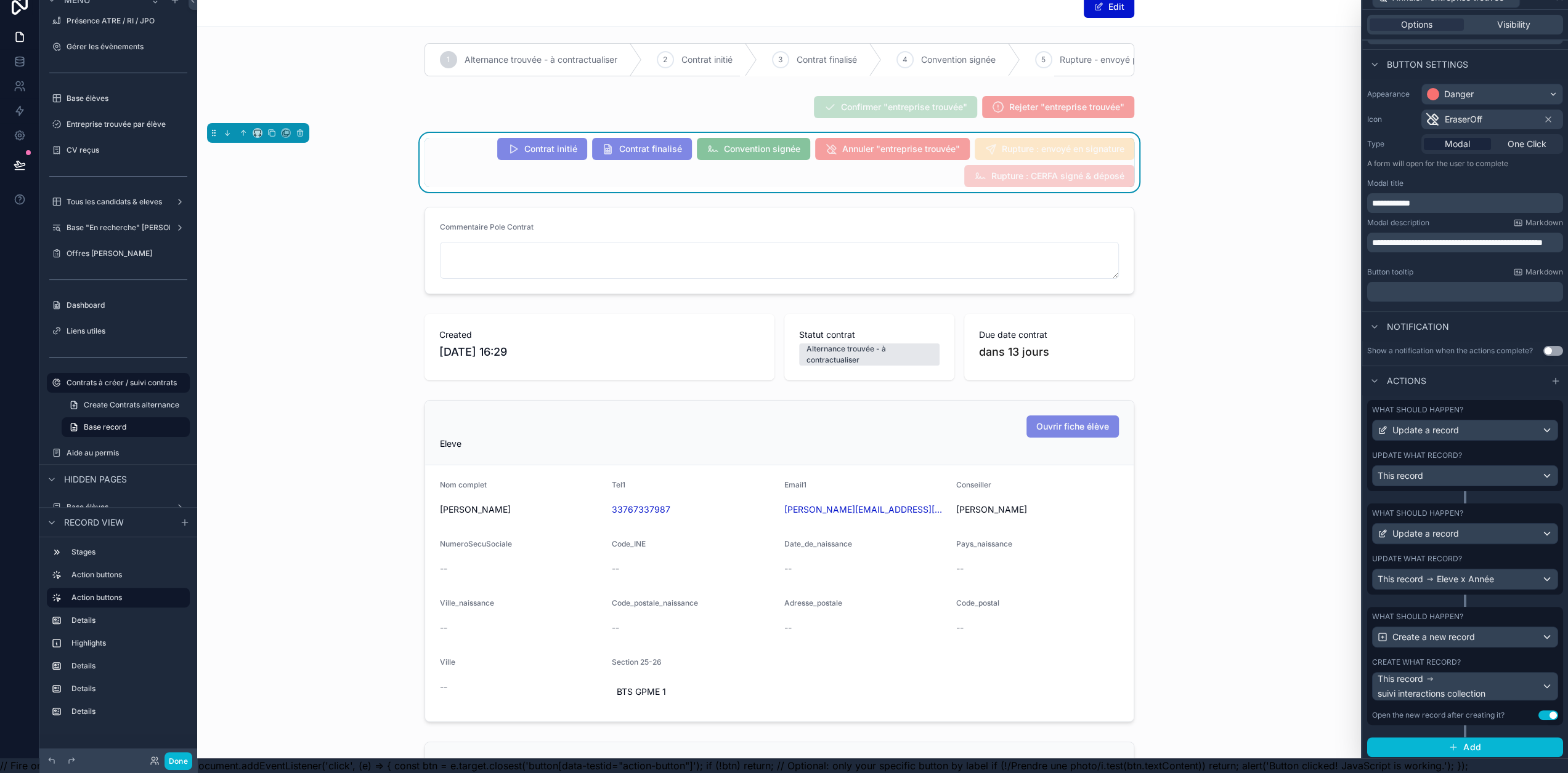
scroll to position [22, 1]
click at [1552, 713] on button "Use setting" at bounding box center [1549, 716] width 20 height 10
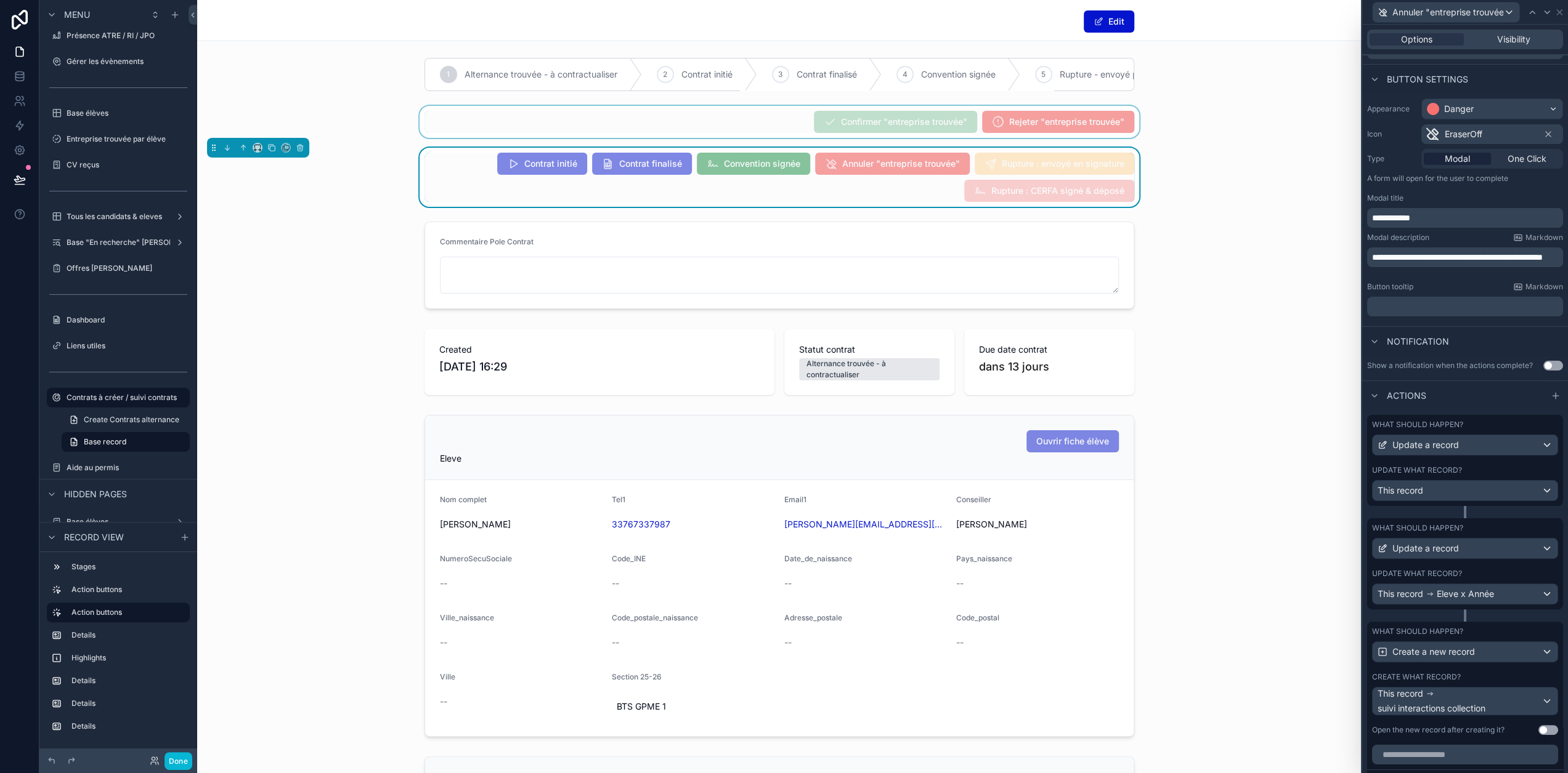
click at [731, 126] on div "scrollable content" at bounding box center [779, 121] width 1164 height 32
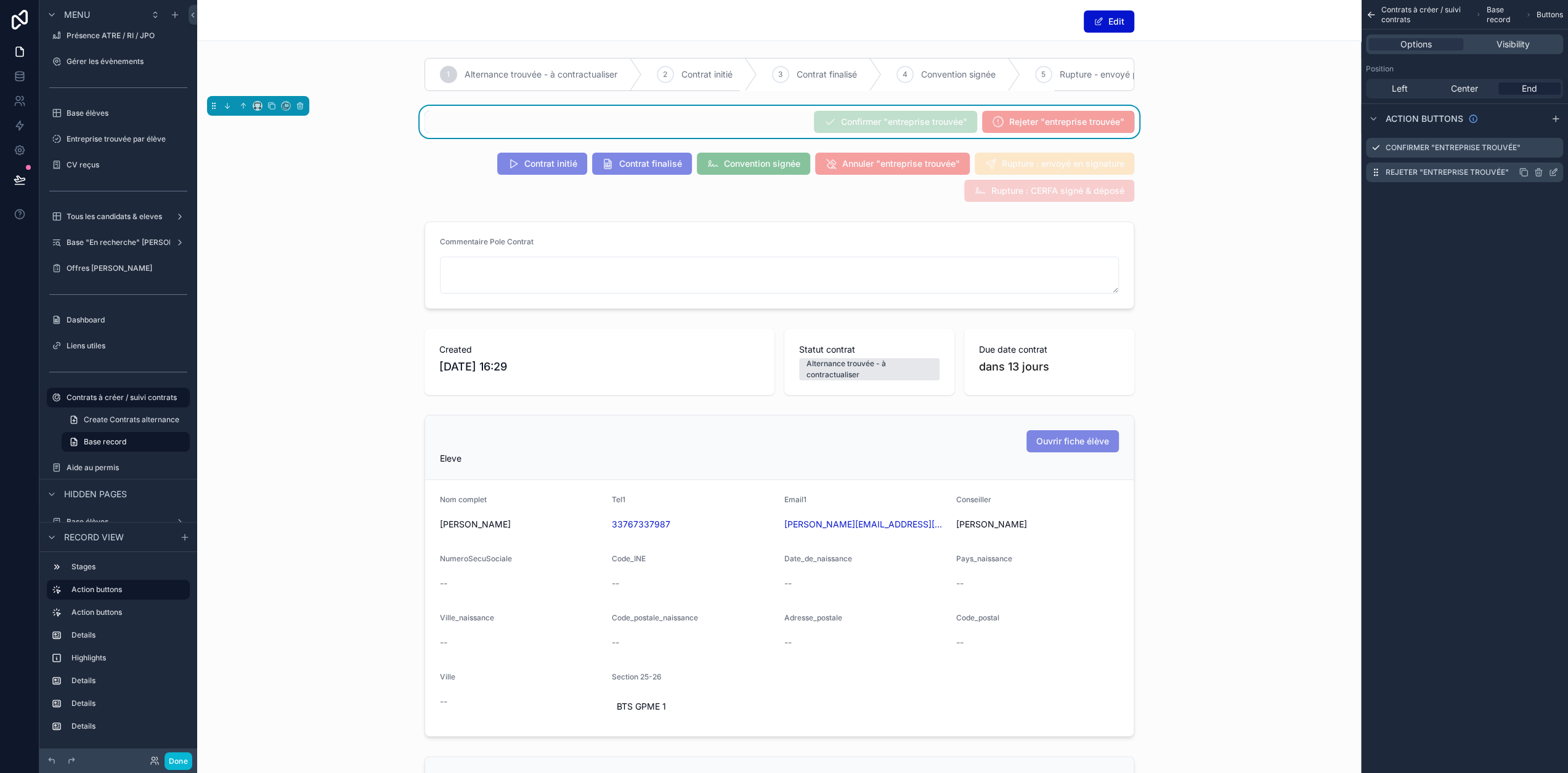
click at [1557, 173] on icon "scrollable content" at bounding box center [1554, 171] width 5 height 5
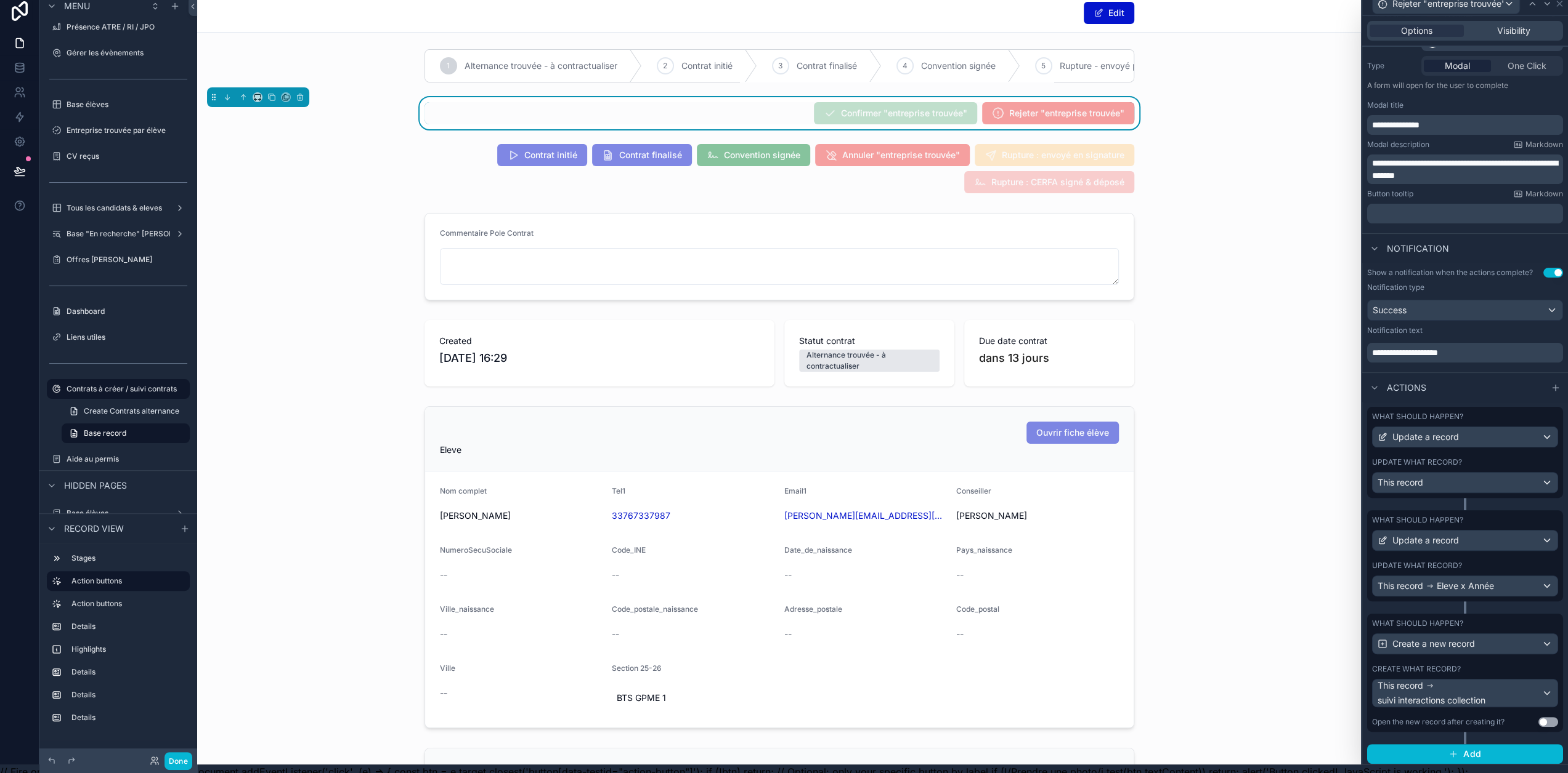
scroll to position [9, 1]
click at [902, 190] on div "scrollable content" at bounding box center [779, 168] width 1164 height 59
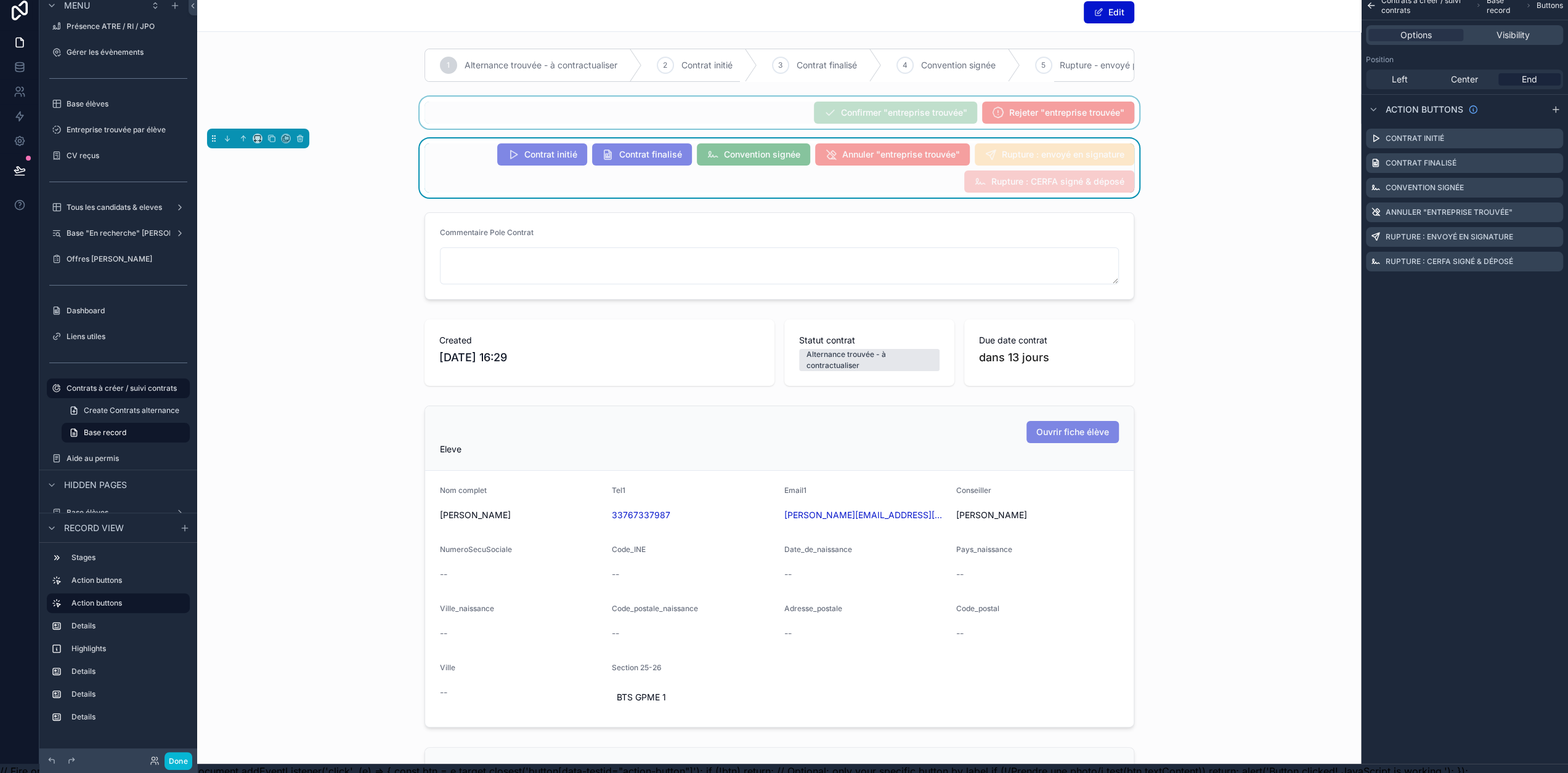
click at [784, 118] on div "scrollable content" at bounding box center [779, 112] width 1164 height 32
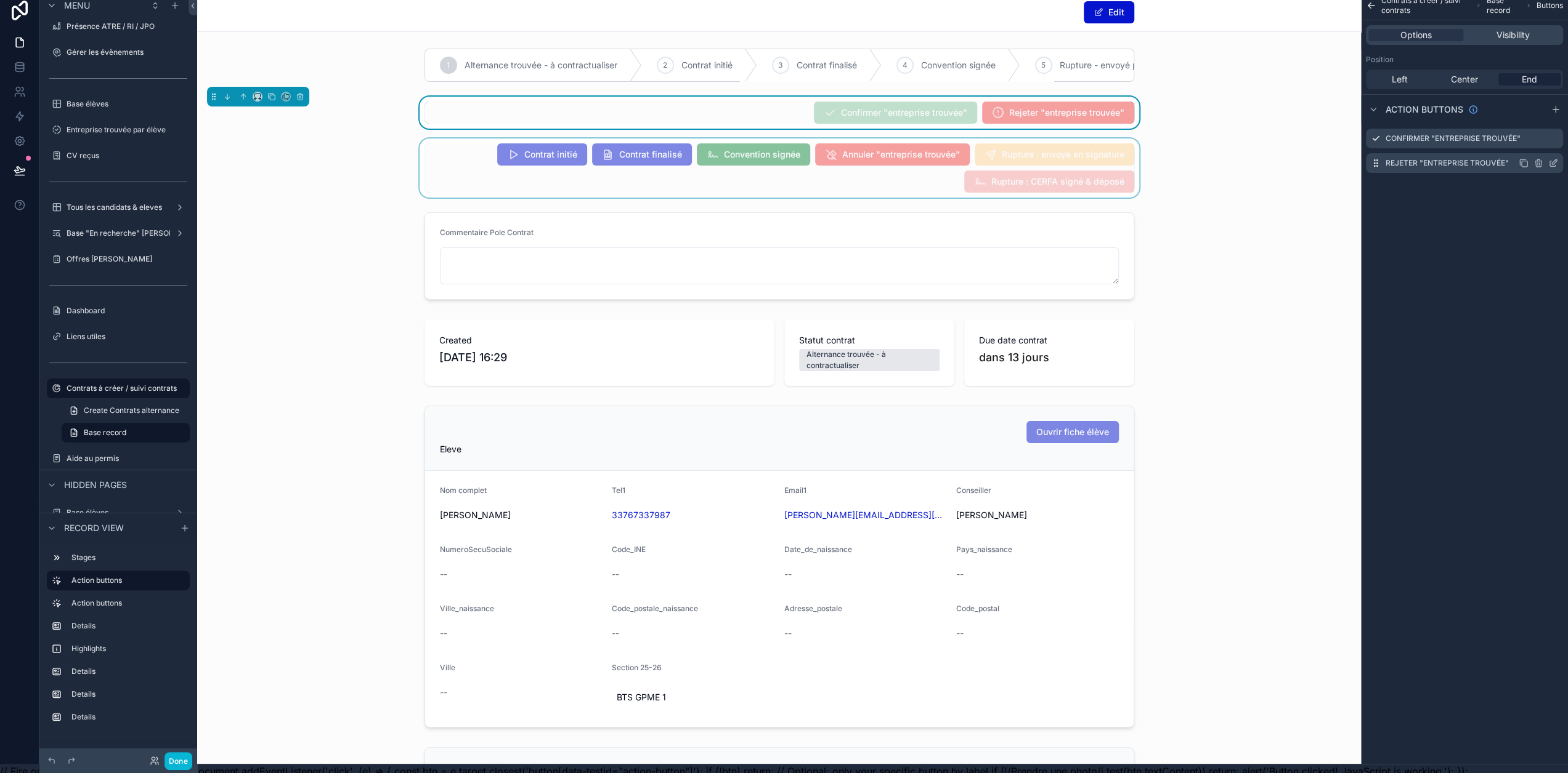
click at [1556, 162] on icon "scrollable content" at bounding box center [1553, 164] width 5 height 5
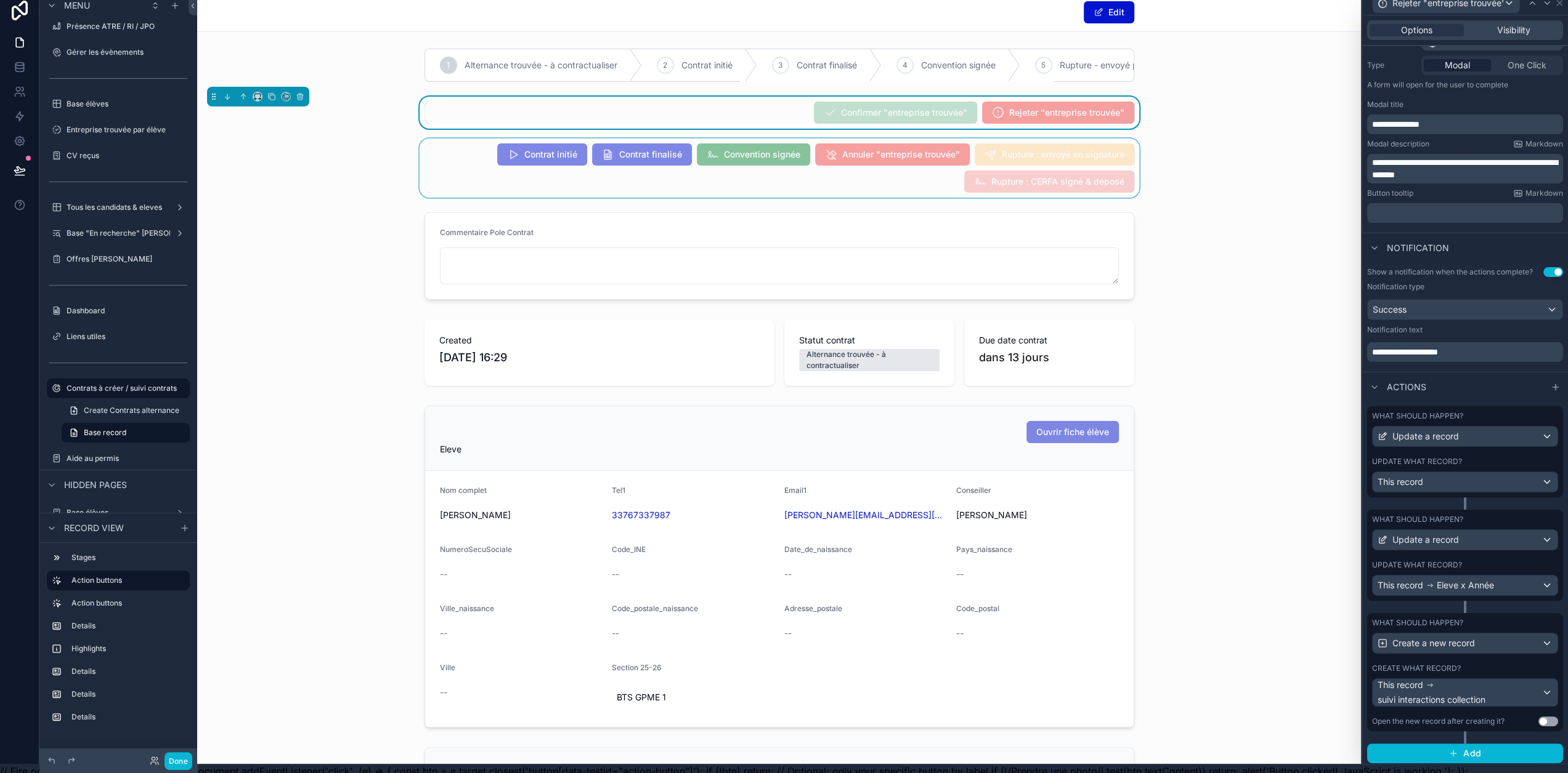
scroll to position [10, 1]
click at [1488, 671] on div "Create what record?" at bounding box center [1466, 668] width 186 height 10
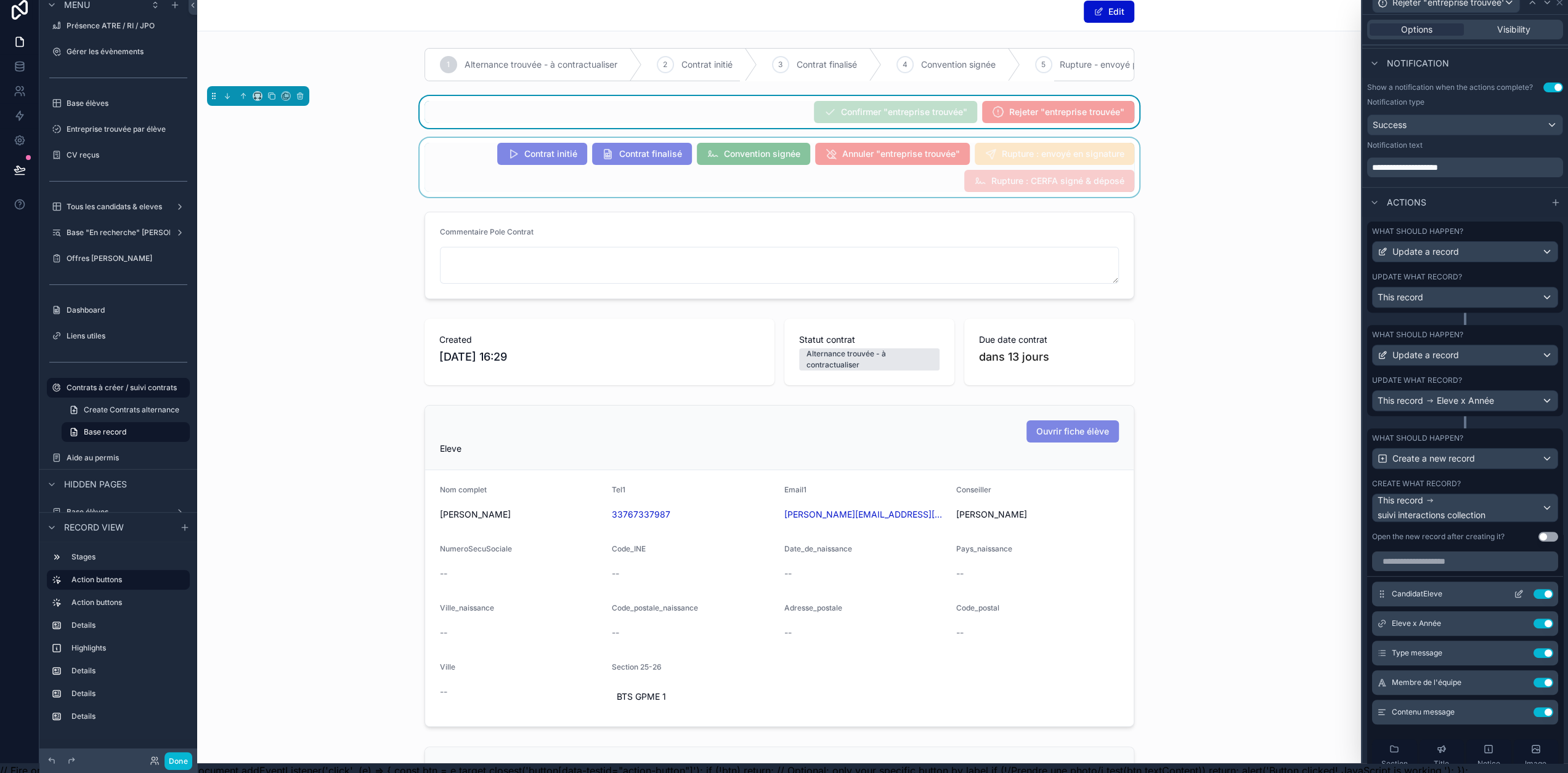
scroll to position [329, 0]
click at [1518, 595] on icon at bounding box center [1520, 591] width 5 height 5
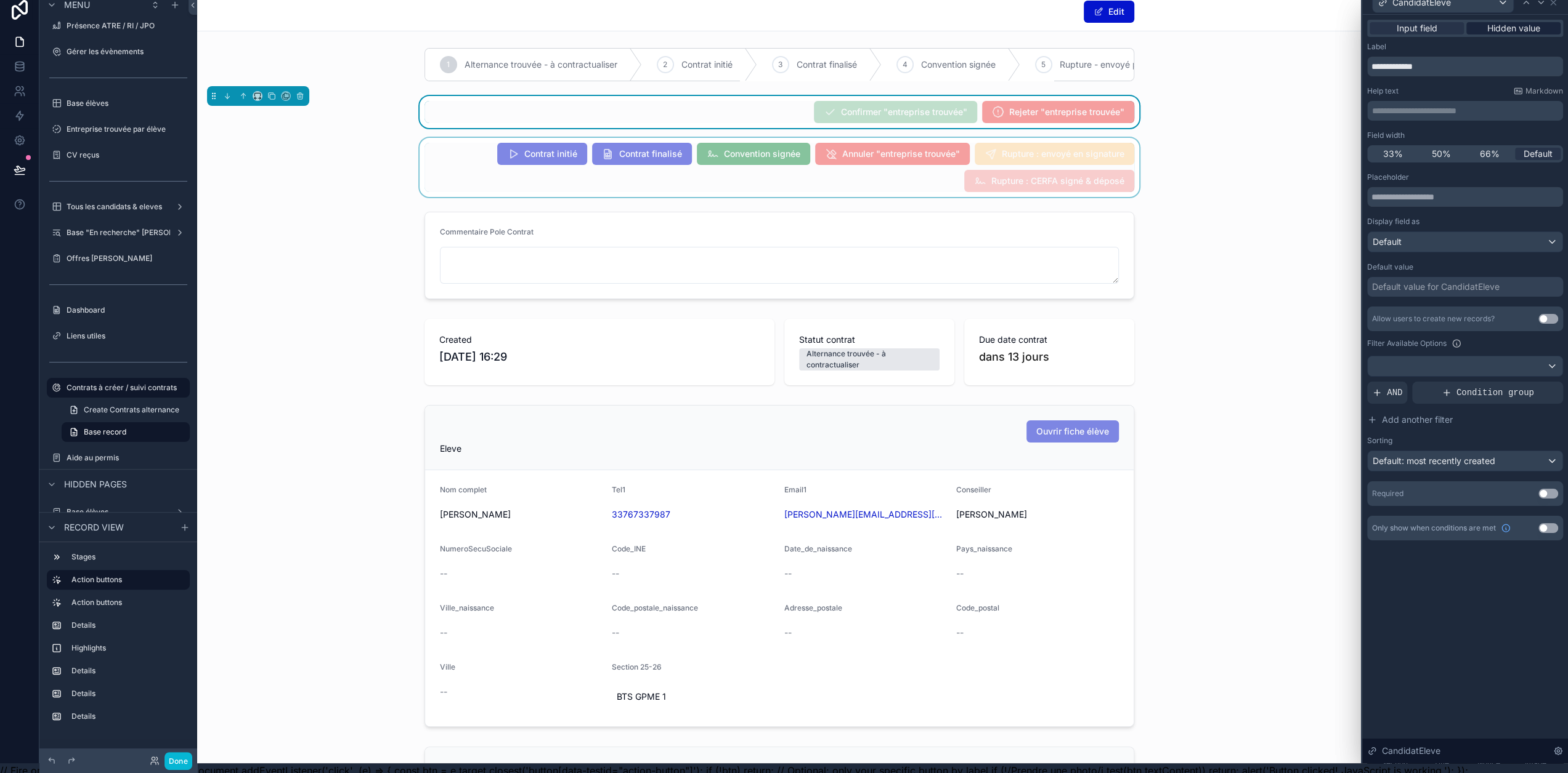
click at [1531, 27] on span "Hidden value" at bounding box center [1514, 27] width 53 height 12
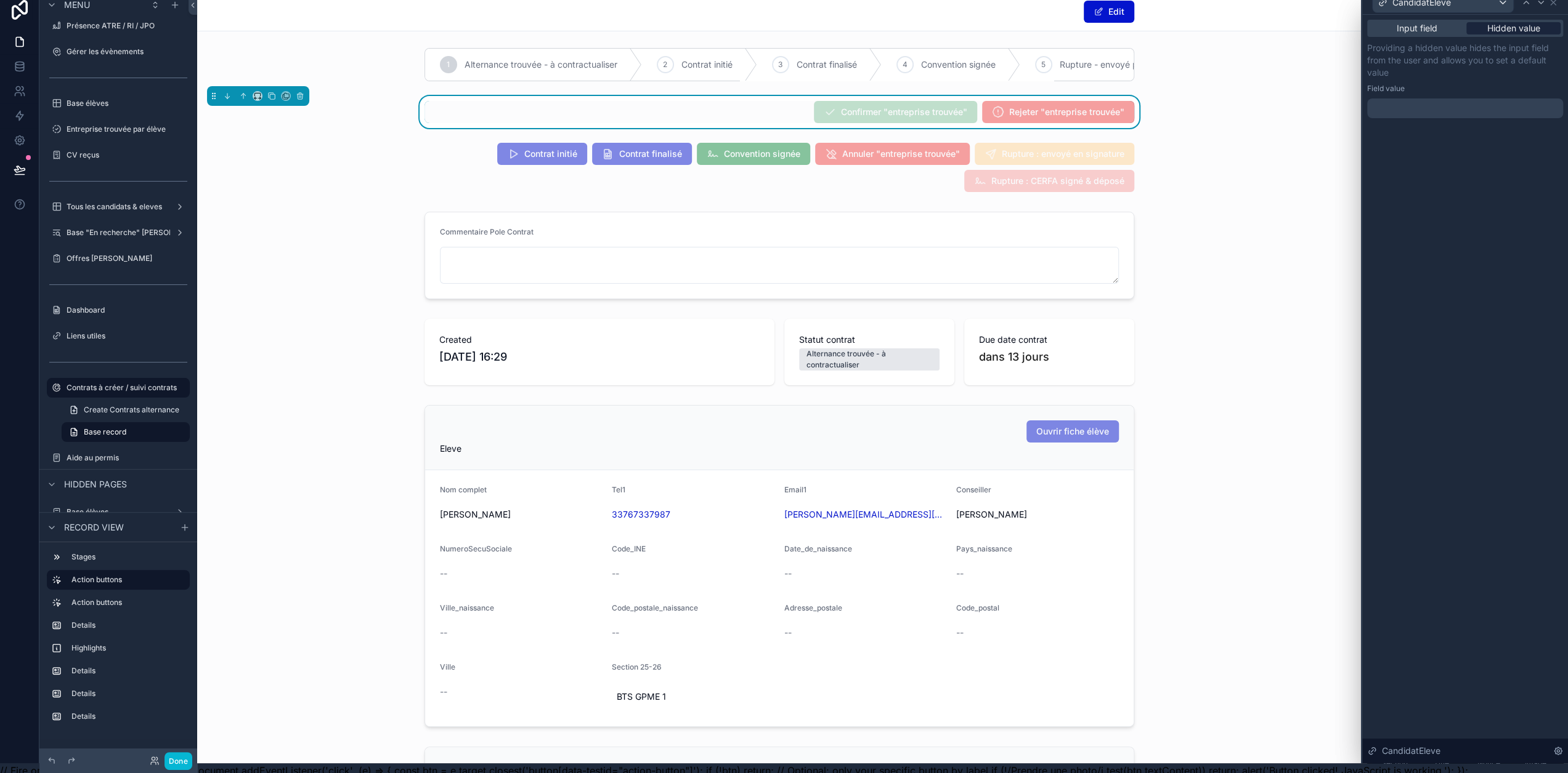
scroll to position [0, 1]
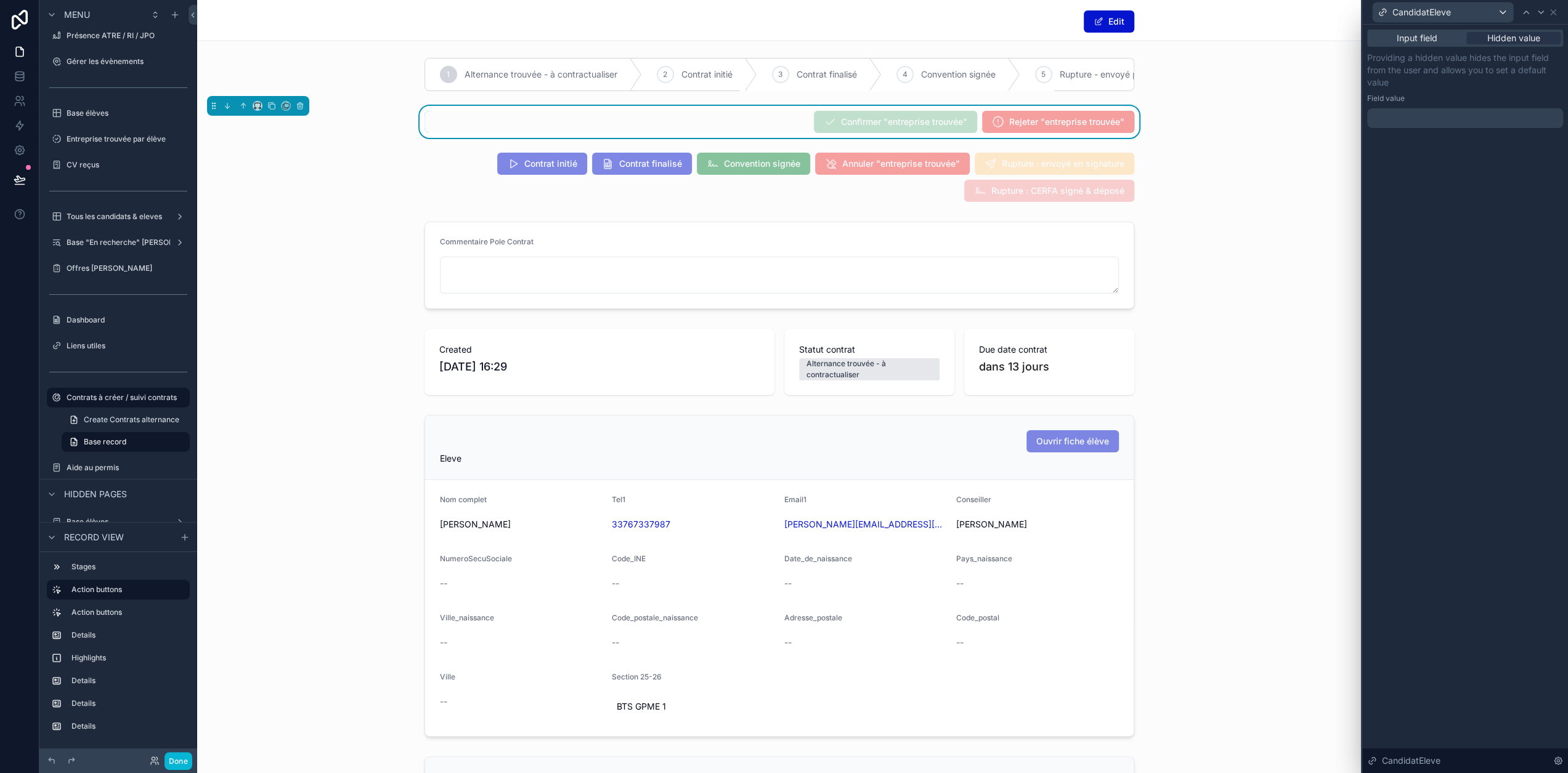
click at [1439, 114] on div at bounding box center [1465, 119] width 196 height 20
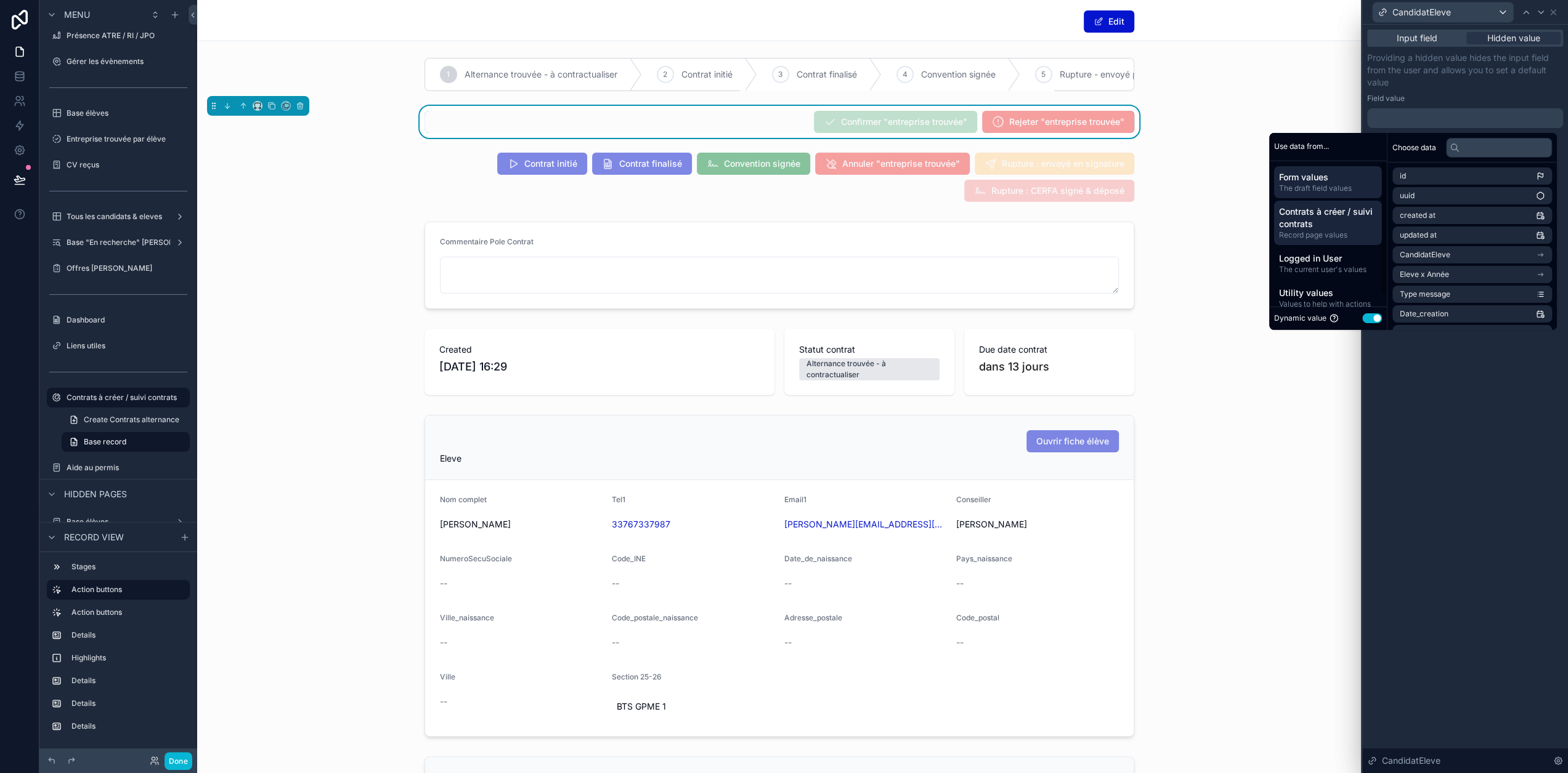
click at [1353, 225] on span "Contrats à créer / suivi contrats" at bounding box center [1328, 217] width 98 height 25
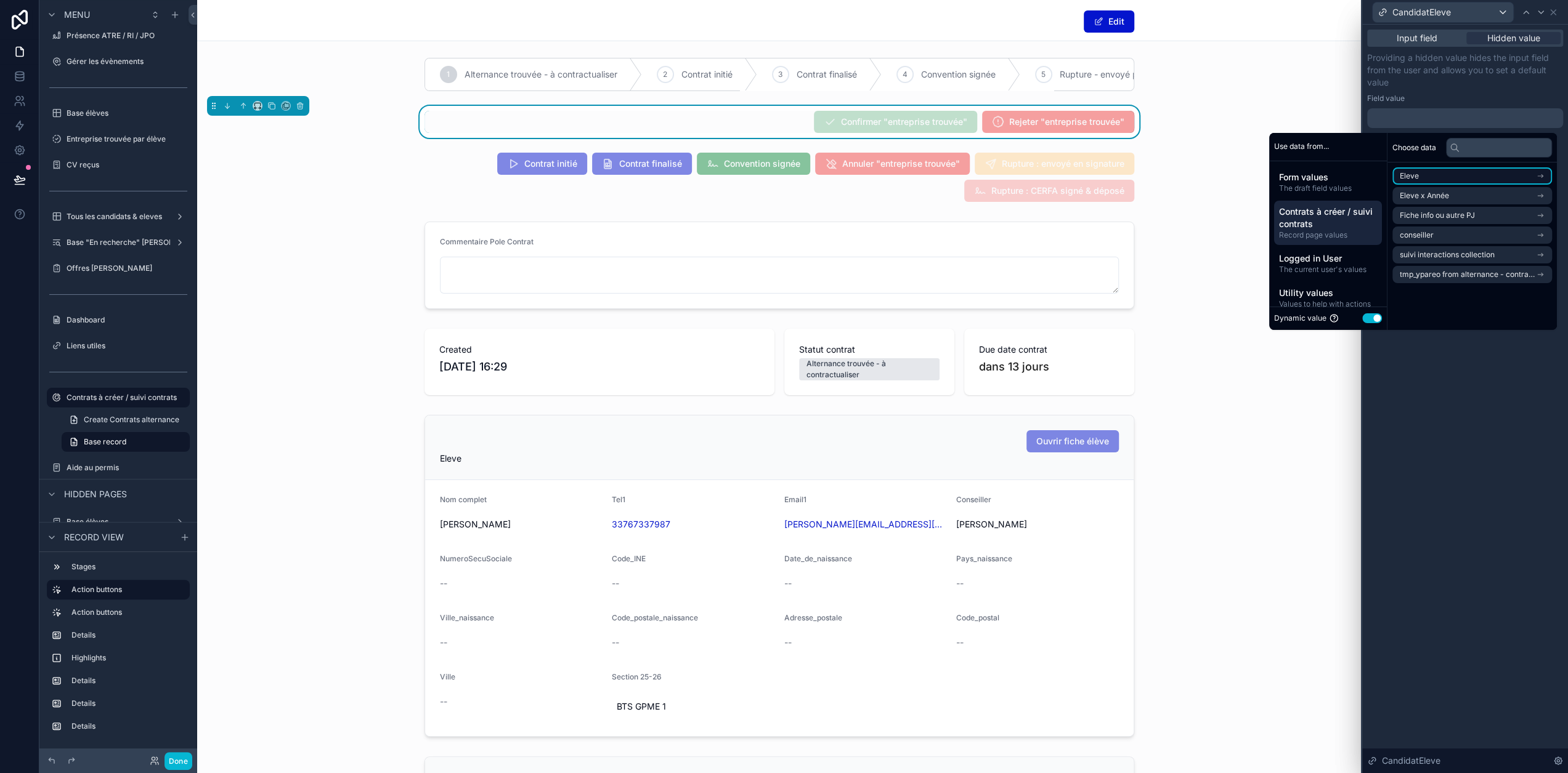
click at [1469, 179] on li "Eleve" at bounding box center [1472, 176] width 160 height 17
click at [1451, 196] on li "Eleve" at bounding box center [1472, 198] width 160 height 17
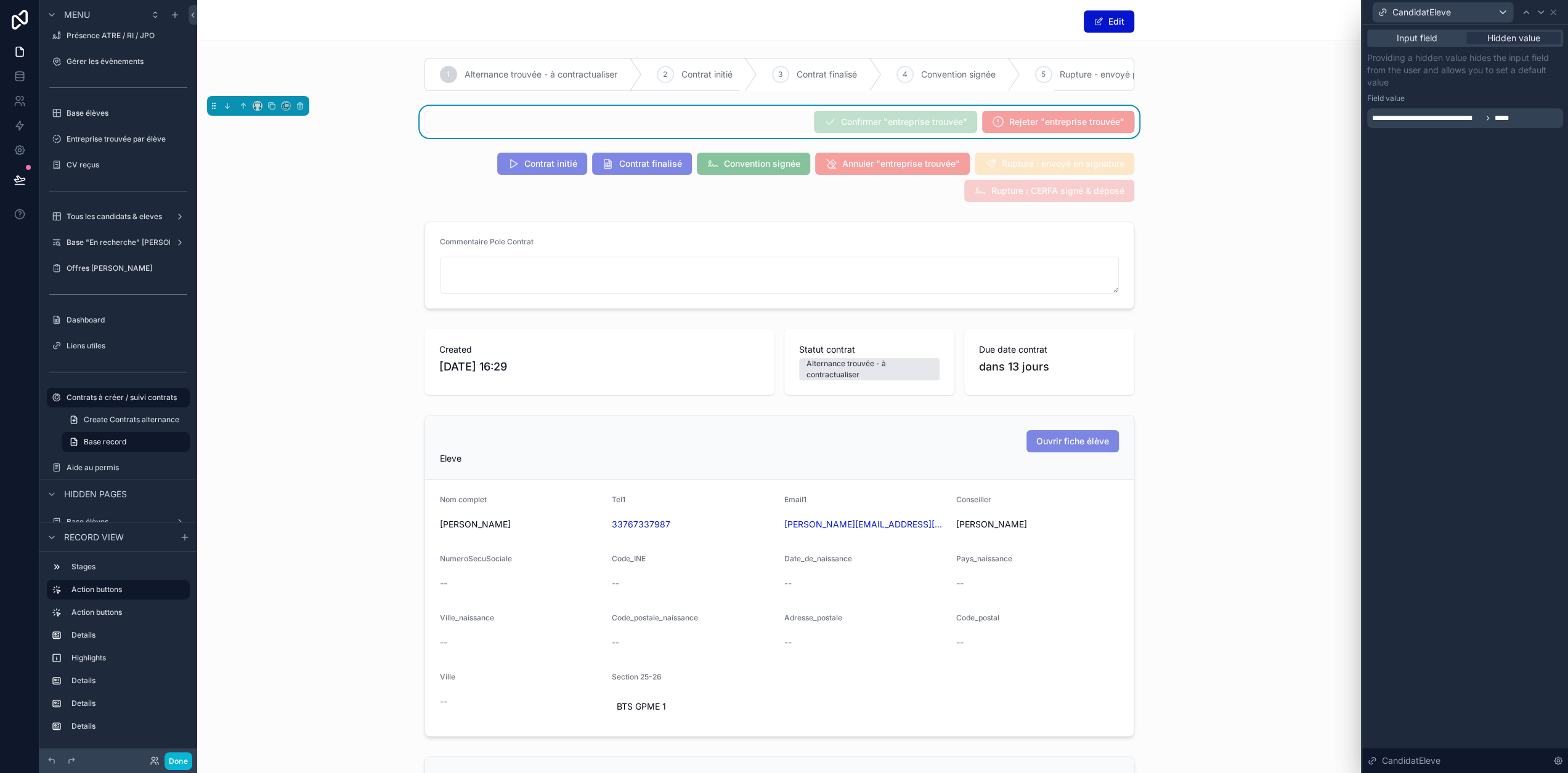
click at [1503, 92] on div "**********" at bounding box center [1465, 90] width 196 height 77
click at [1546, 16] on icon at bounding box center [1541, 12] width 10 height 10
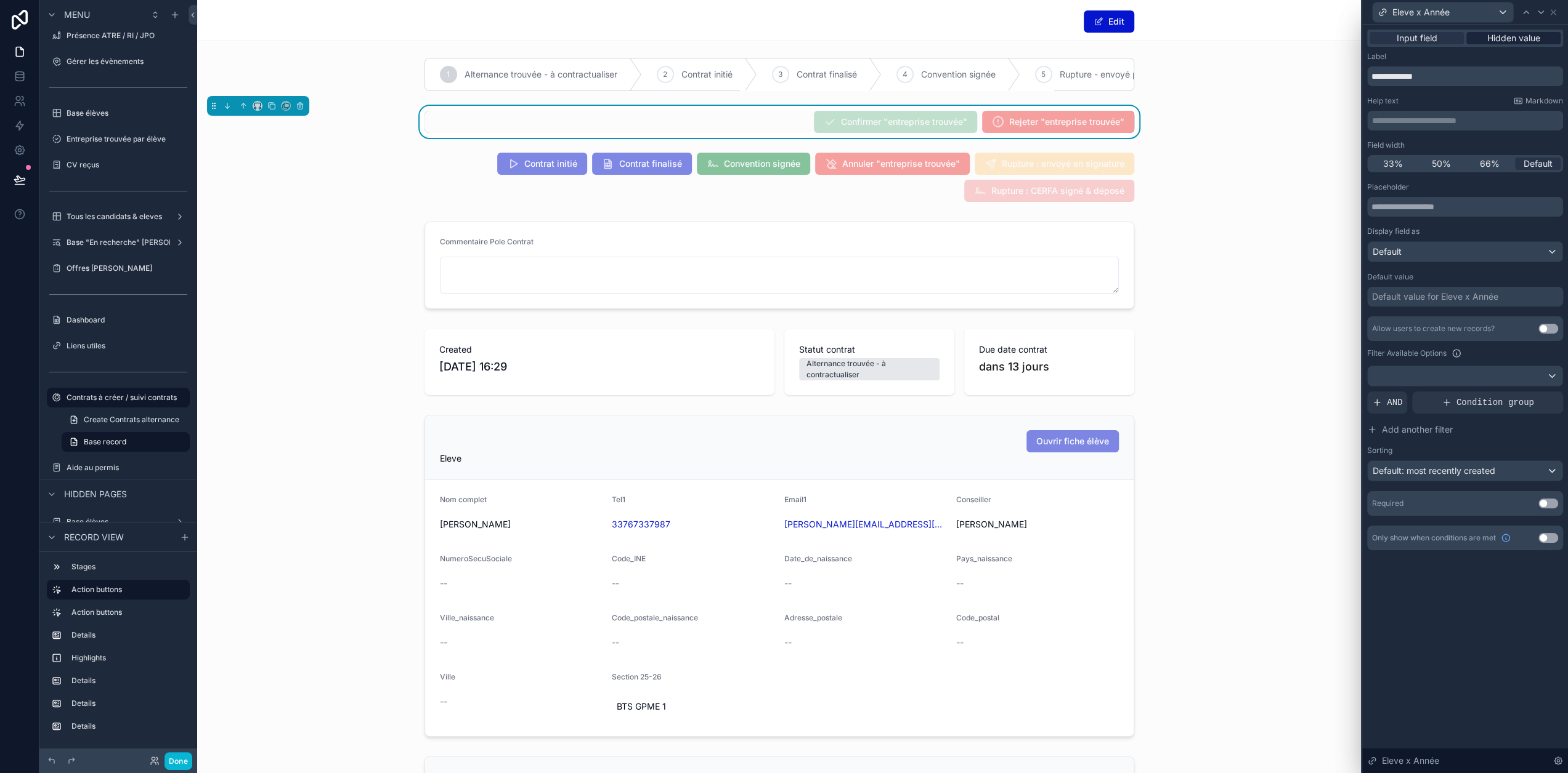
click at [1510, 43] on span "Hidden value" at bounding box center [1514, 37] width 53 height 12
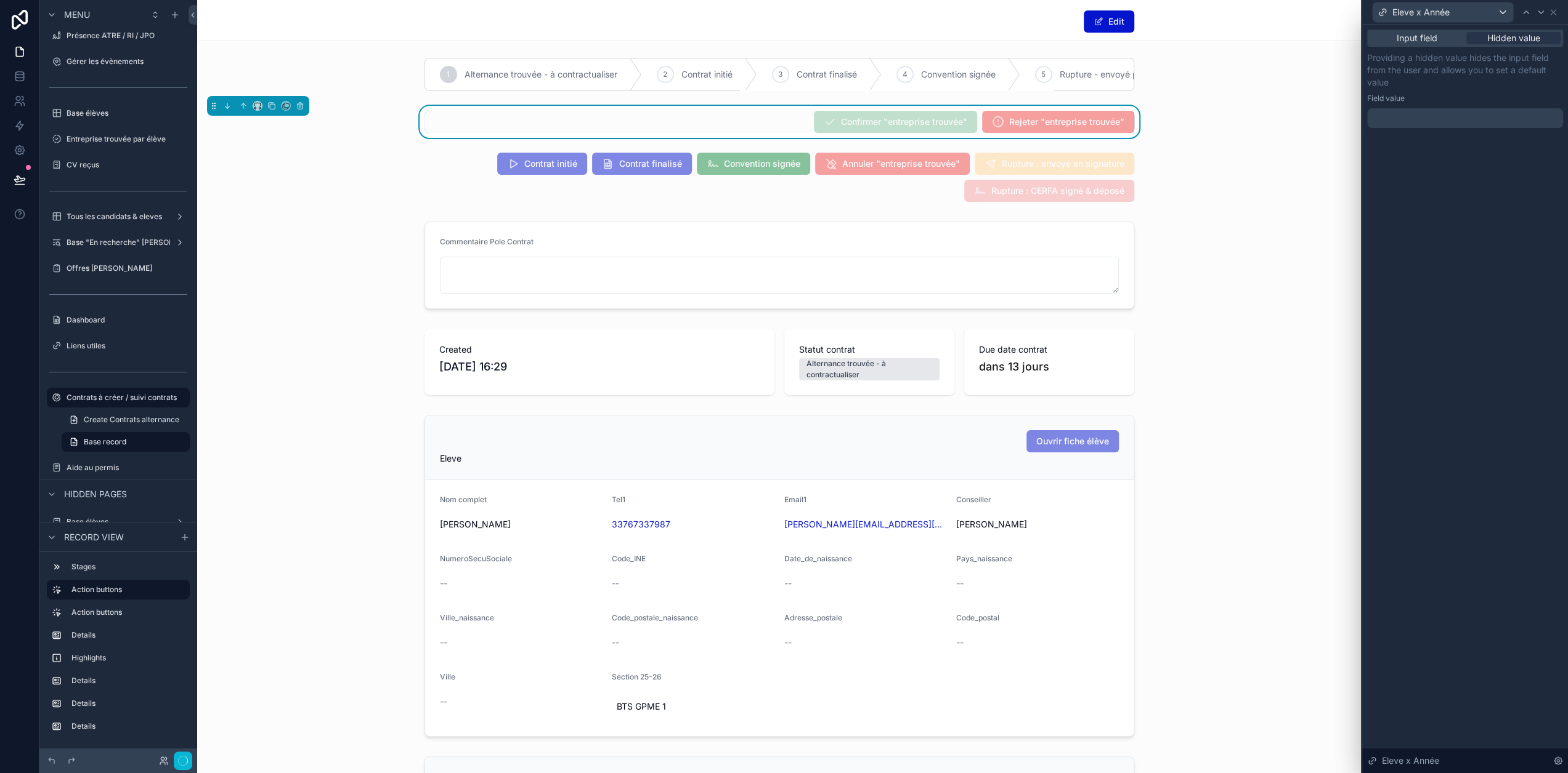
click at [1454, 112] on div at bounding box center [1465, 119] width 196 height 20
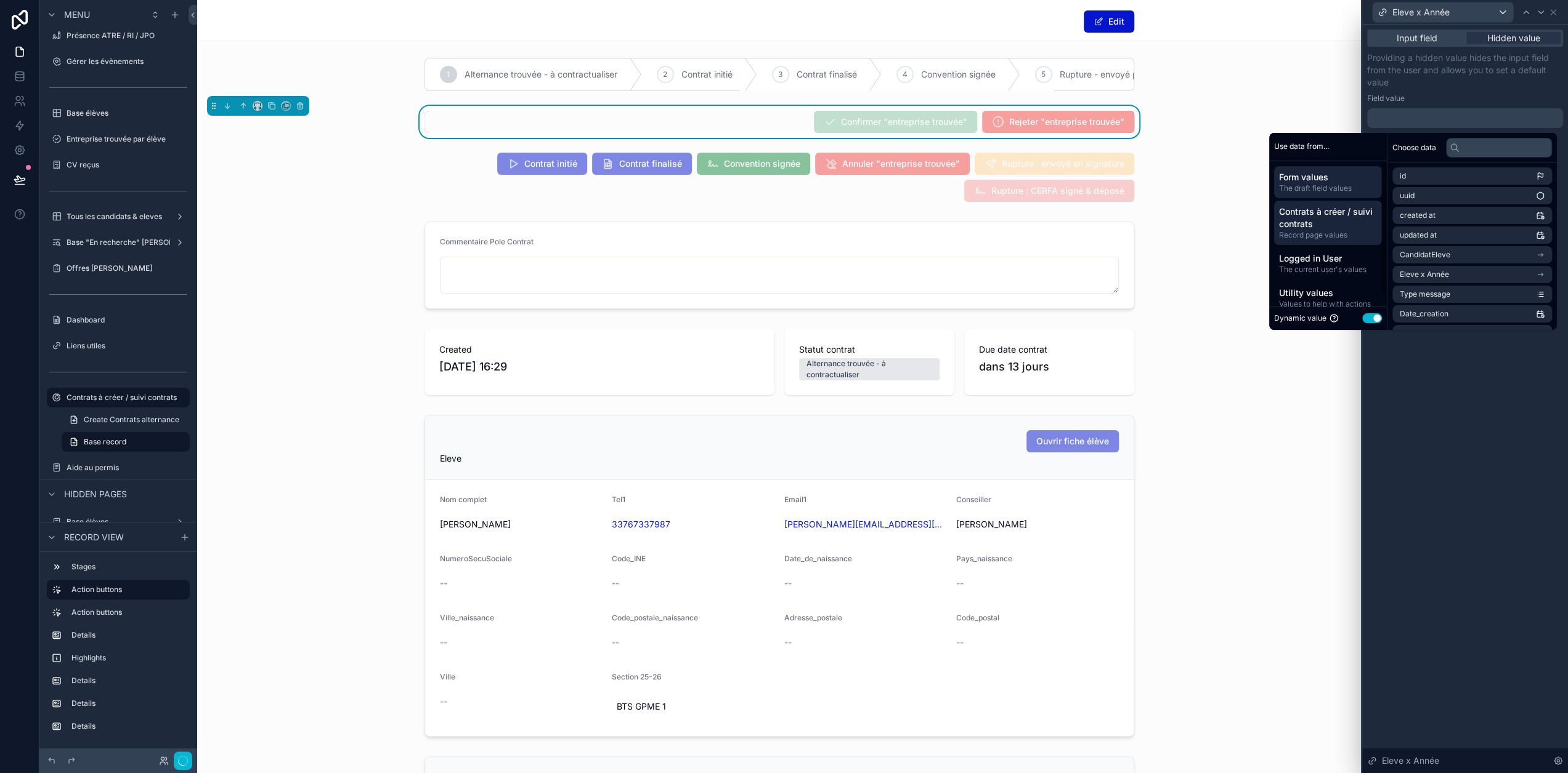
click at [1342, 206] on span "Contrats à créer / suivi contrats" at bounding box center [1328, 217] width 98 height 25
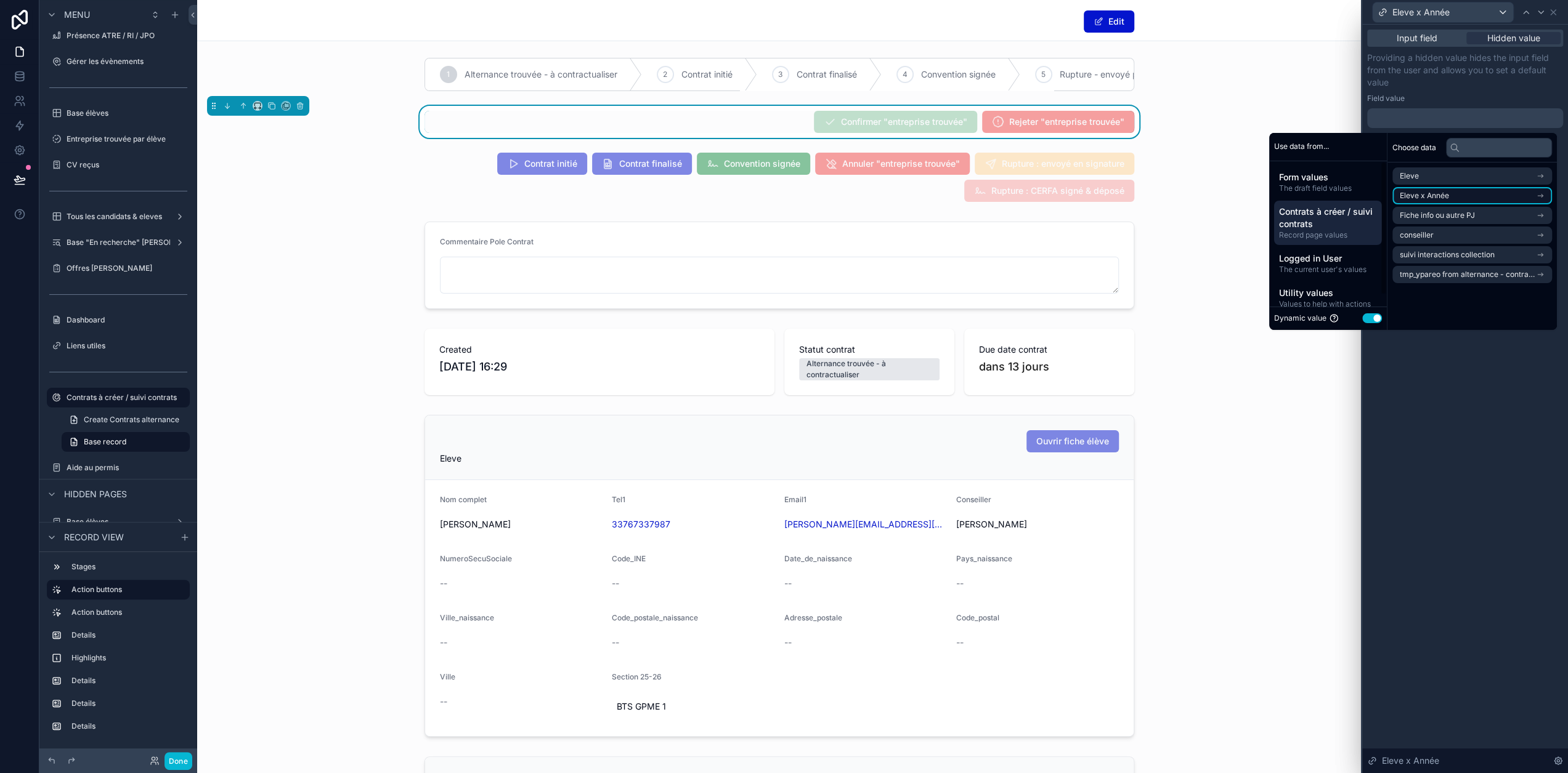
click at [1435, 195] on span "Eleve x Année" at bounding box center [1425, 195] width 49 height 10
click at [1445, 198] on span "Eleve x Année" at bounding box center [1425, 198] width 49 height 10
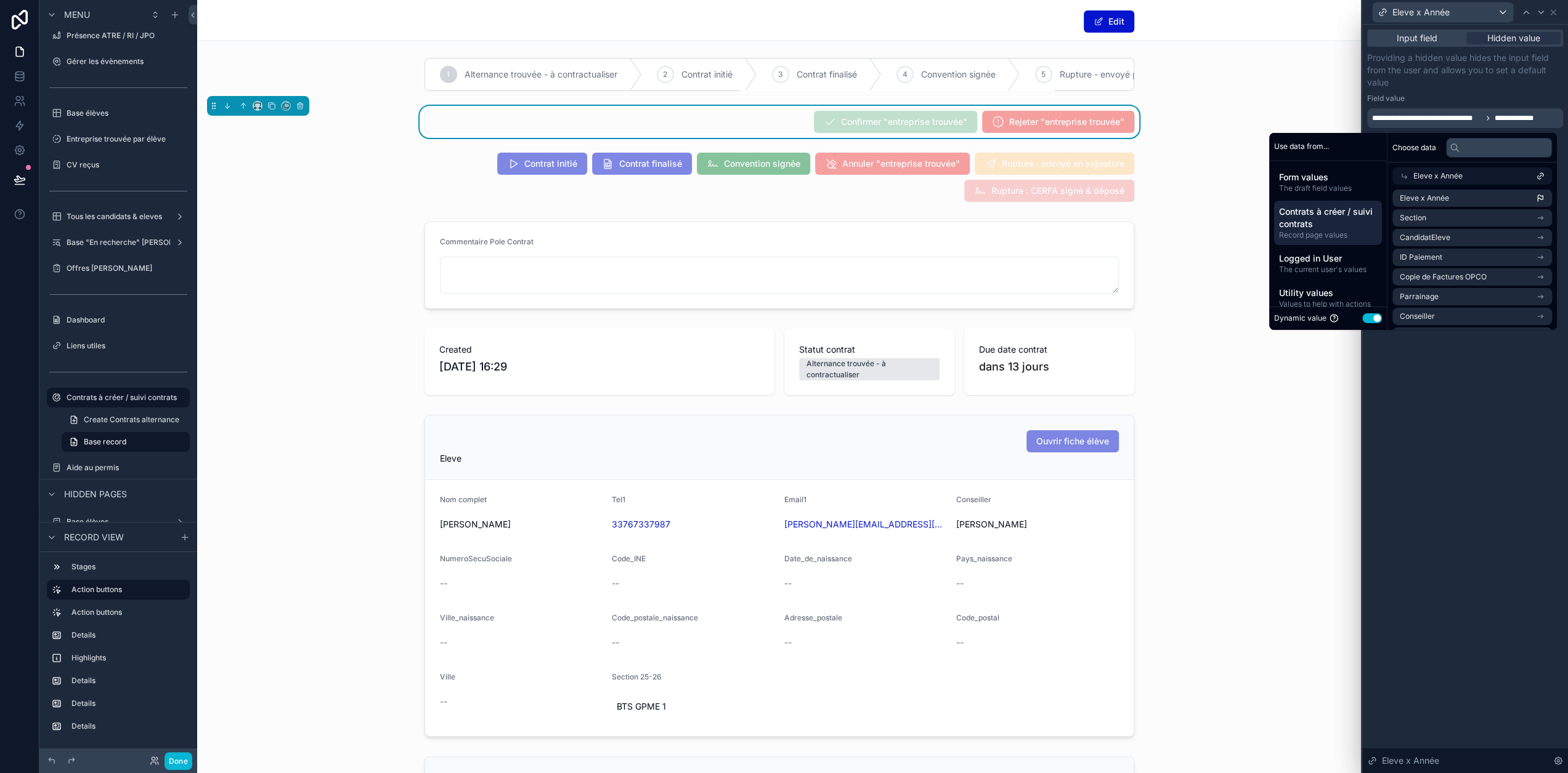
click at [1498, 69] on p "Providing a hidden value hides the input field from the user and allows you to …" at bounding box center [1465, 70] width 196 height 37
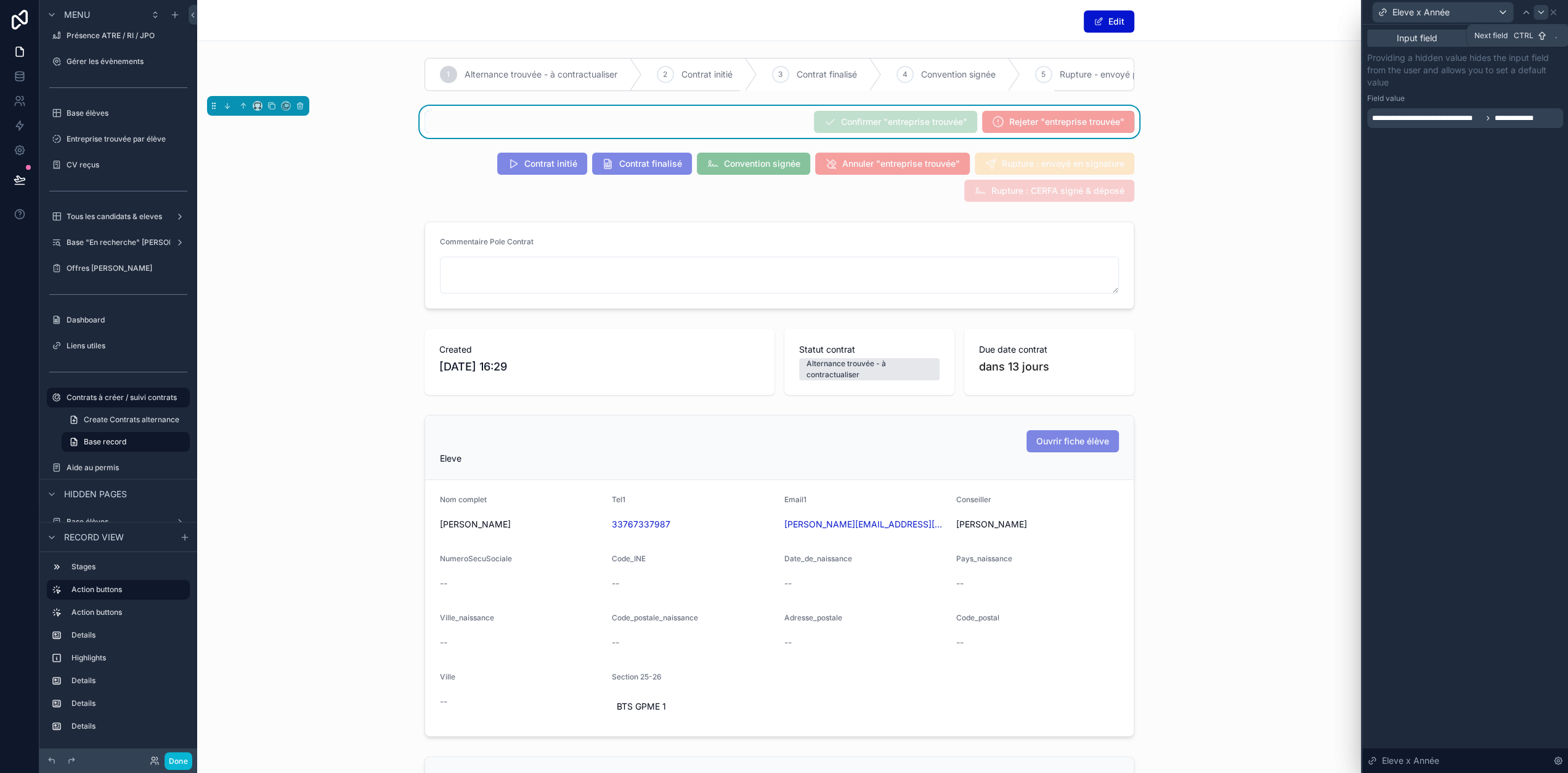
click at [1548, 16] on div at bounding box center [1541, 12] width 15 height 15
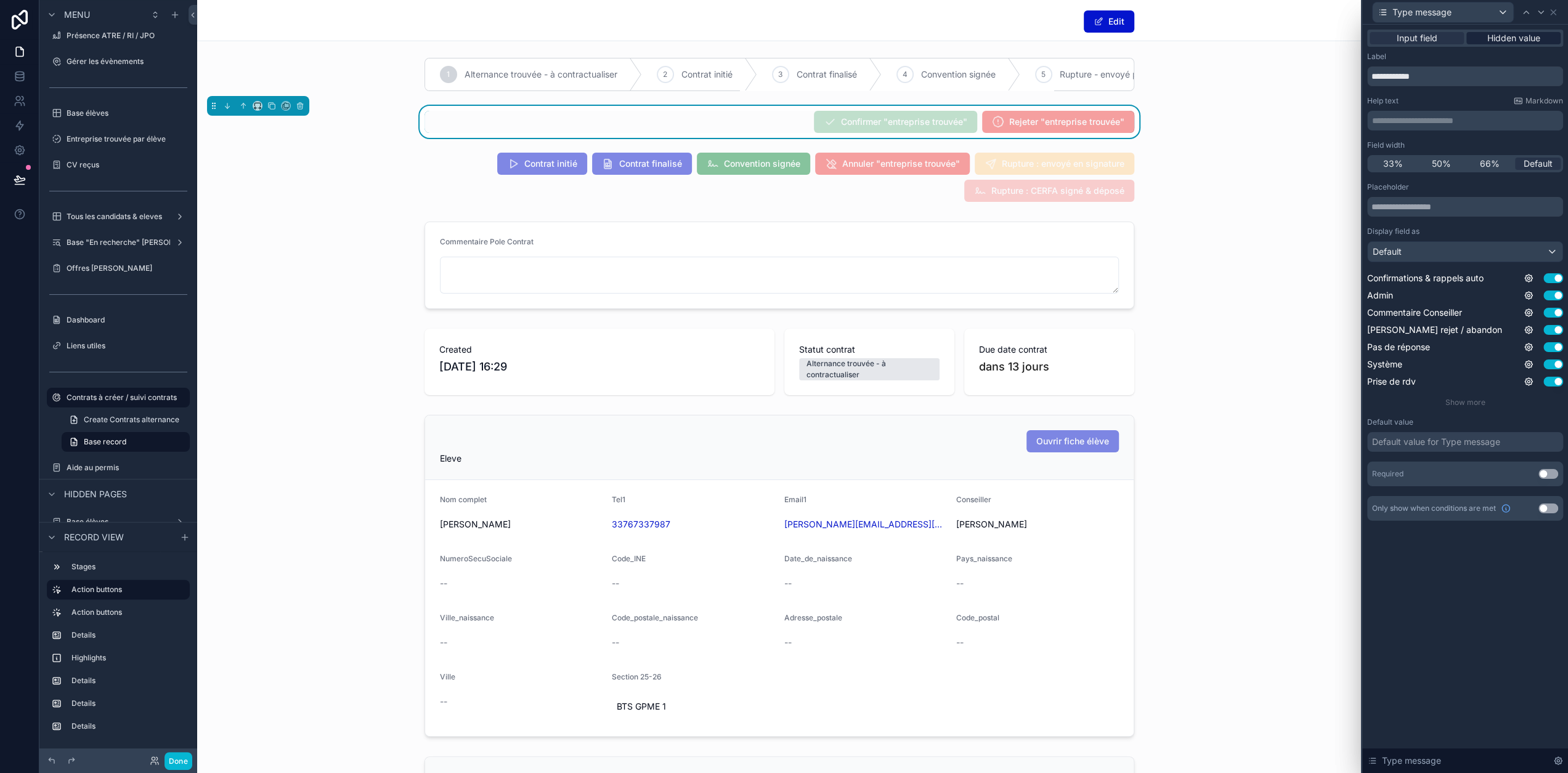
click at [1524, 41] on span "Hidden value" at bounding box center [1514, 37] width 53 height 12
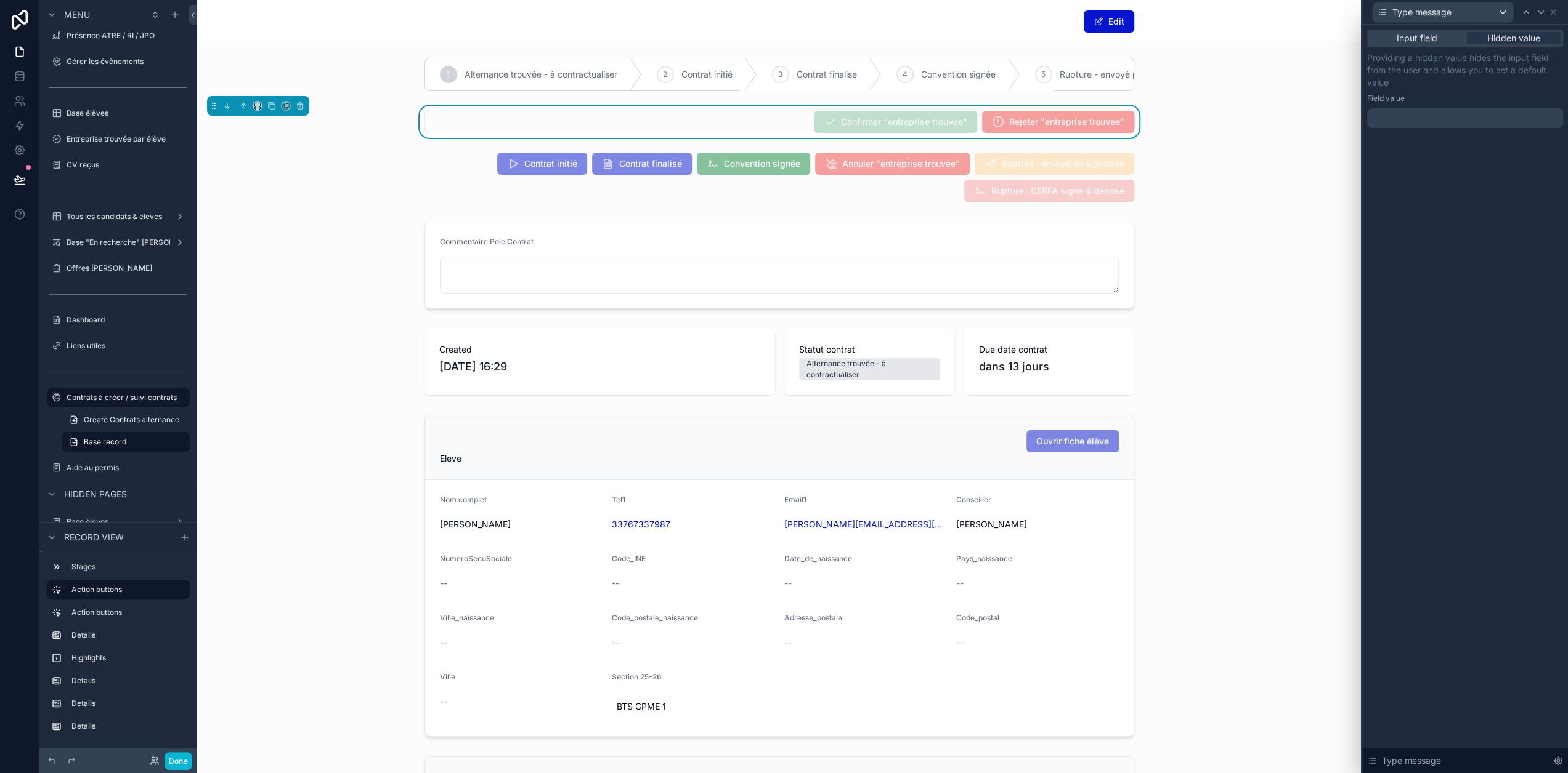
click at [1479, 118] on div at bounding box center [1465, 119] width 196 height 20
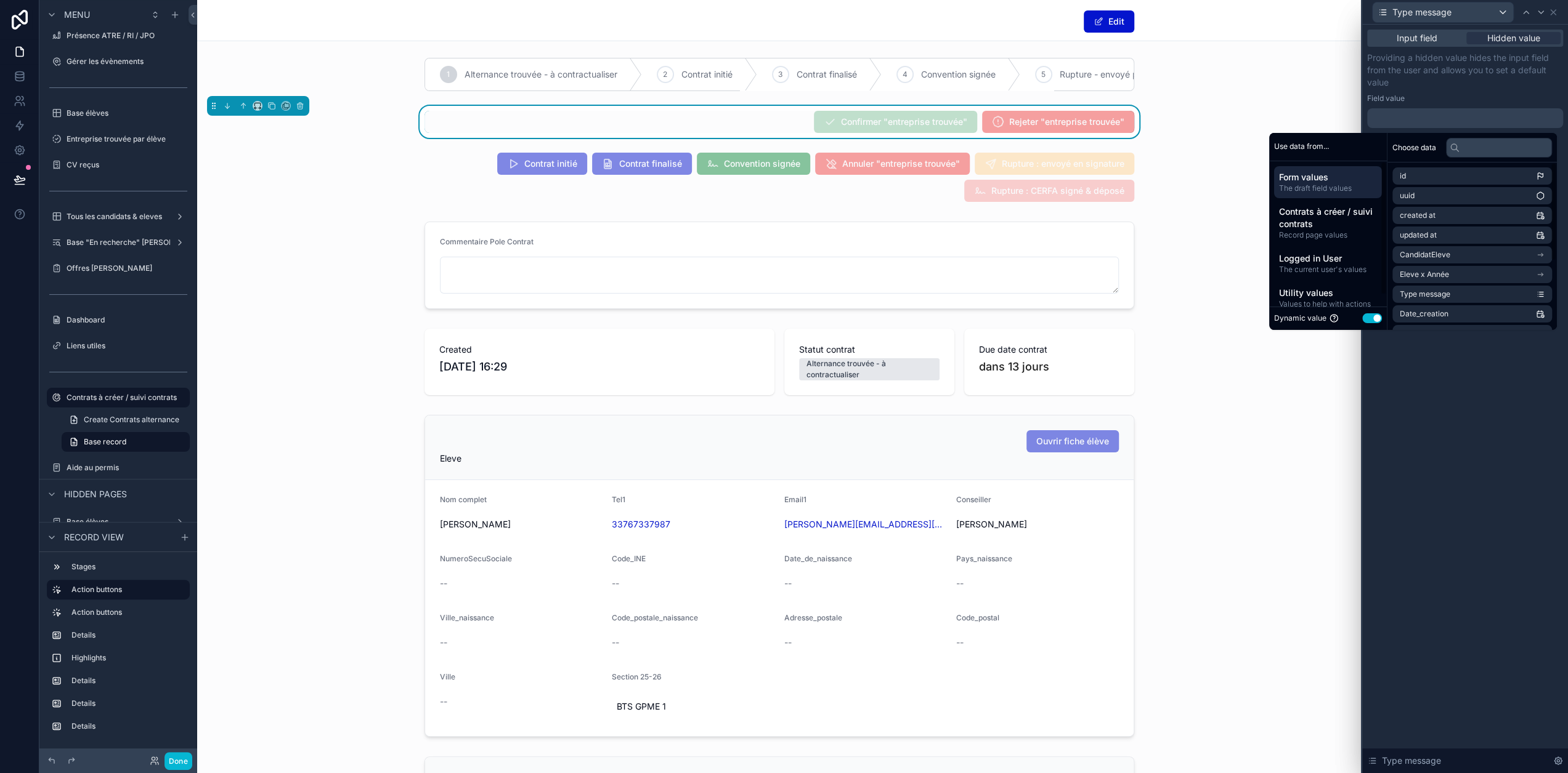
click at [1376, 315] on button "Use setting" at bounding box center [1373, 318] width 20 height 10
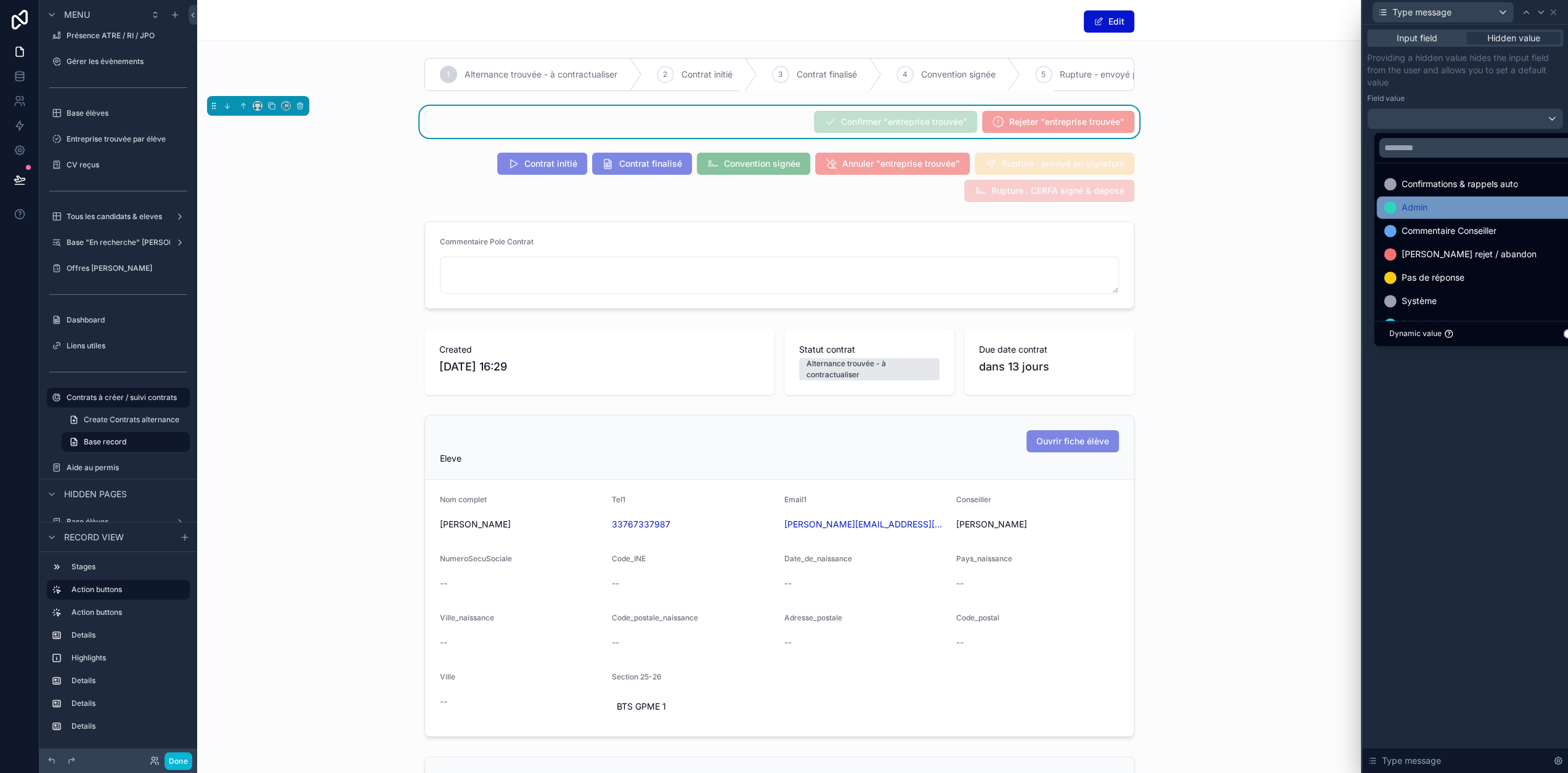
click at [1436, 215] on div "Admin" at bounding box center [1486, 207] width 219 height 22
click at [1480, 99] on div "Field value" at bounding box center [1465, 99] width 196 height 10
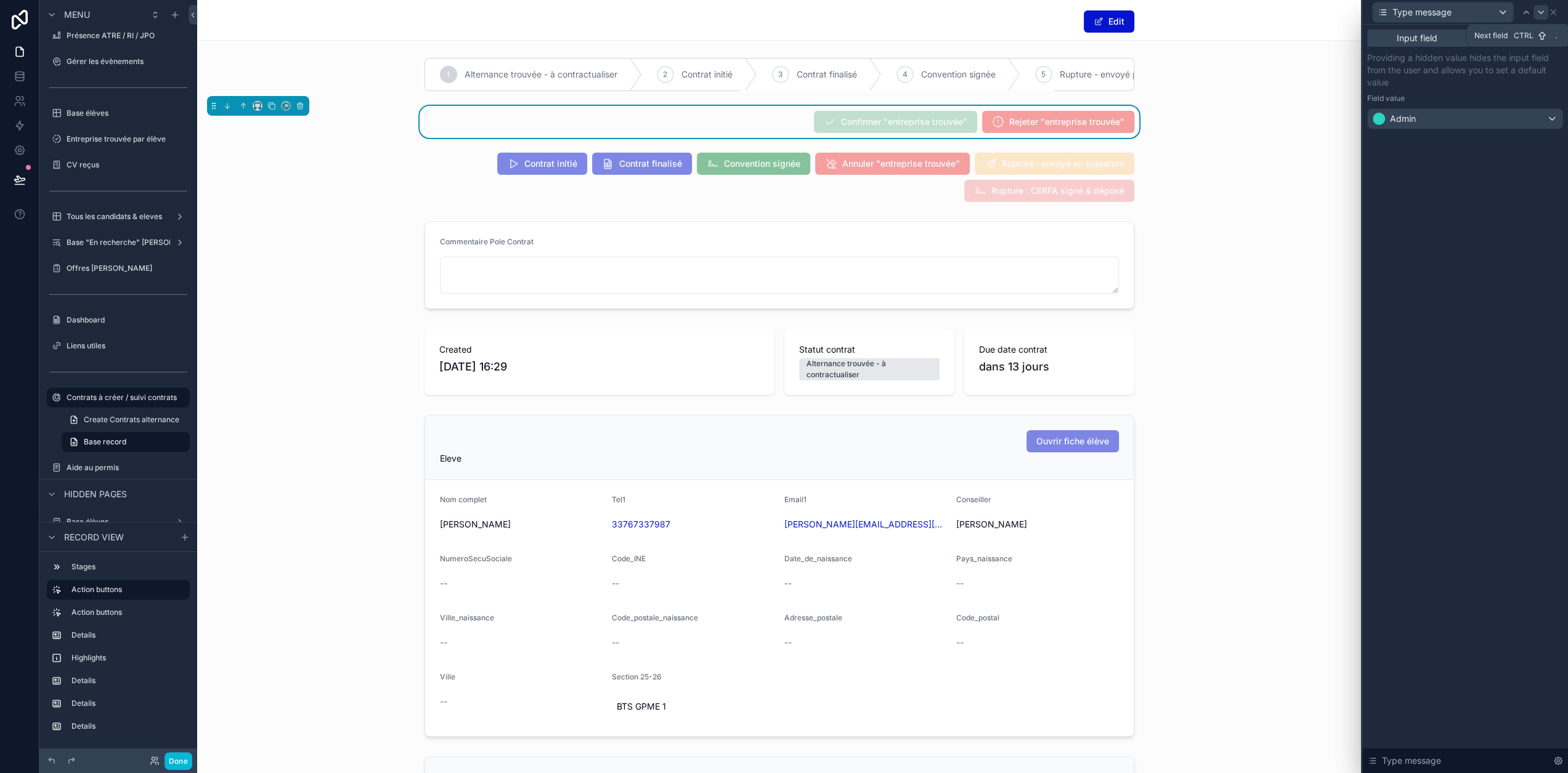
click at [1546, 14] on icon at bounding box center [1541, 12] width 10 height 10
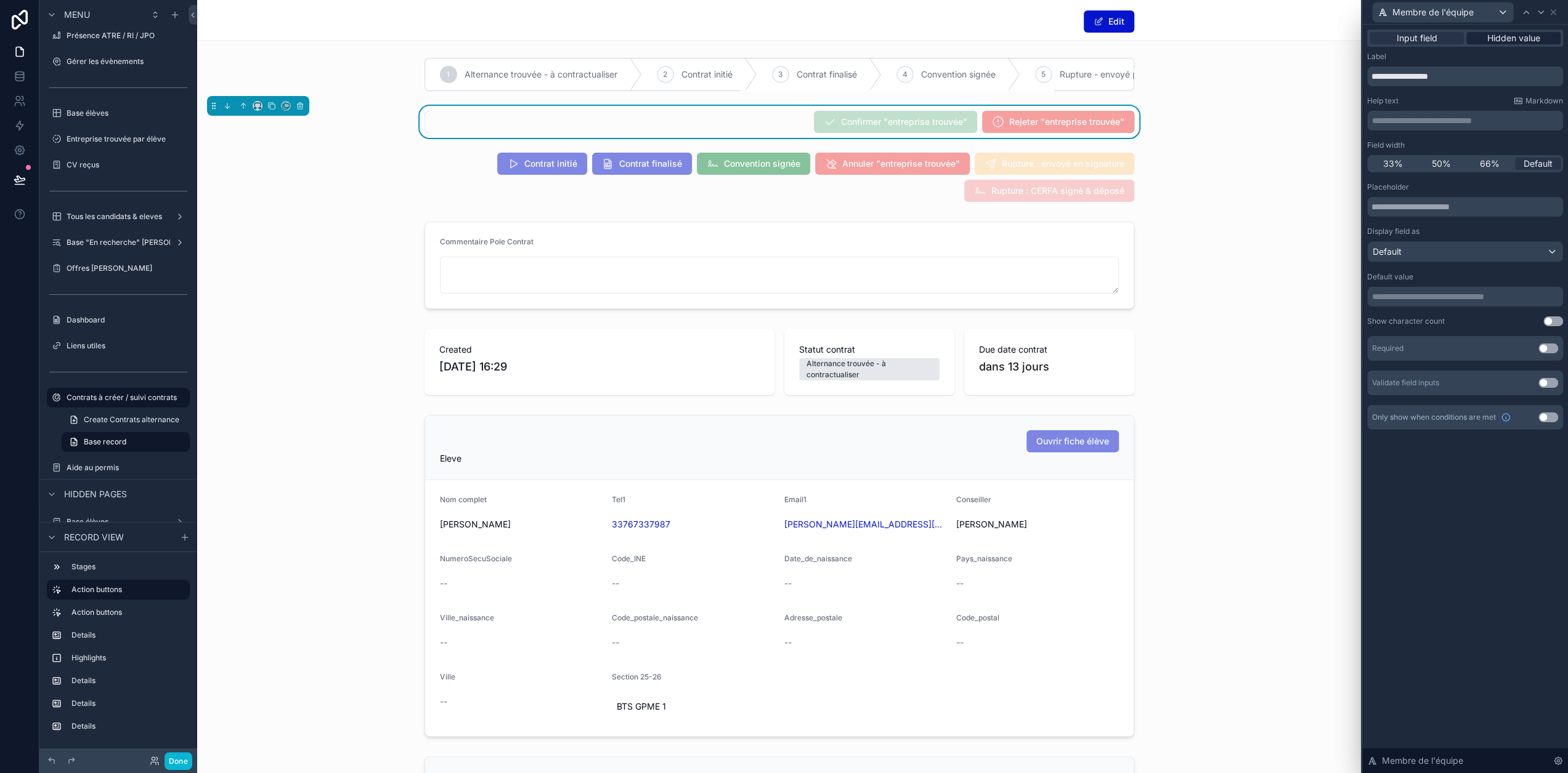
click at [1526, 44] on span "Hidden value" at bounding box center [1514, 37] width 53 height 12
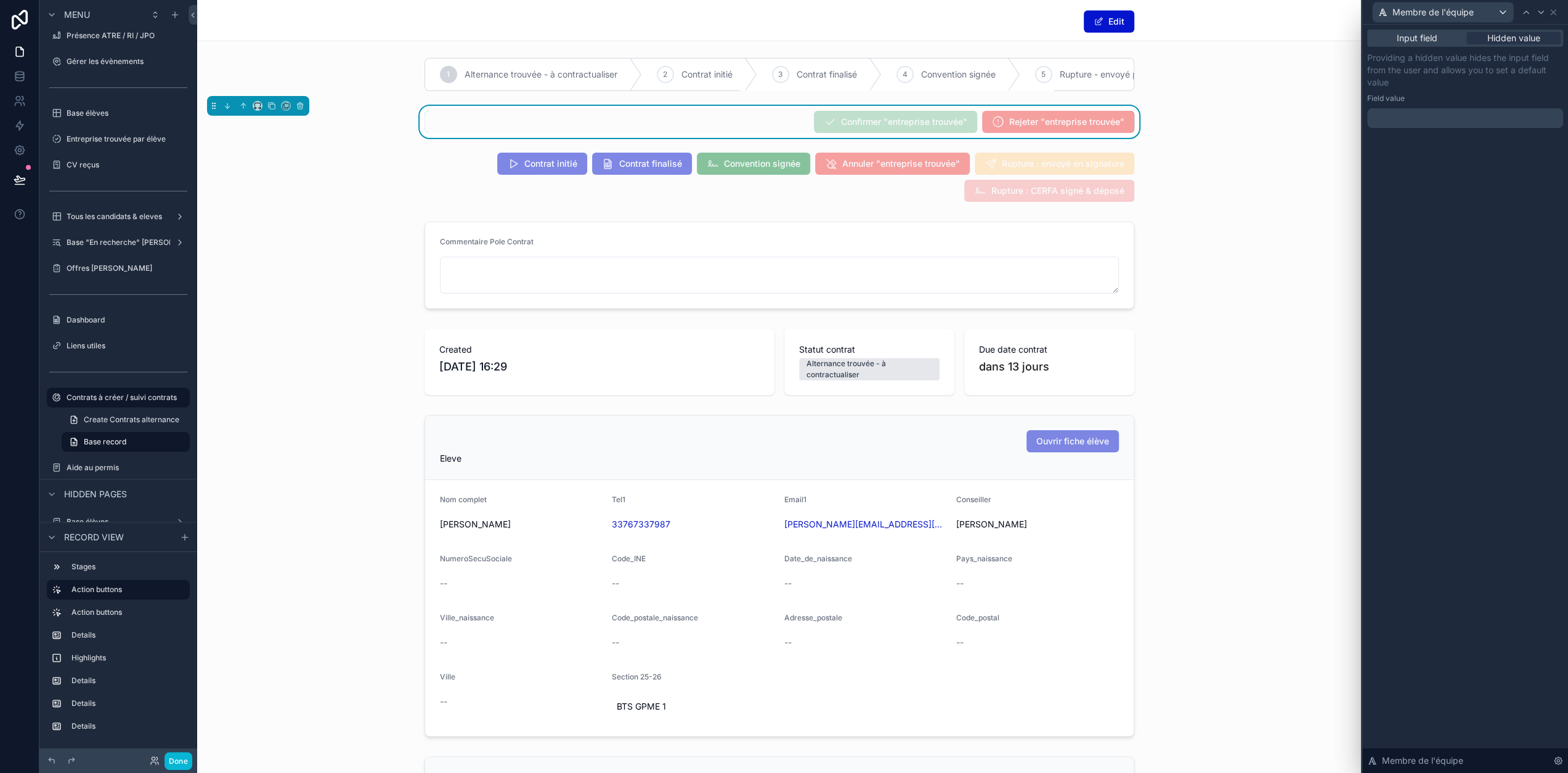
click at [1460, 125] on div "﻿" at bounding box center [1465, 119] width 196 height 20
click at [1460, 121] on p "﻿" at bounding box center [1467, 118] width 188 height 12
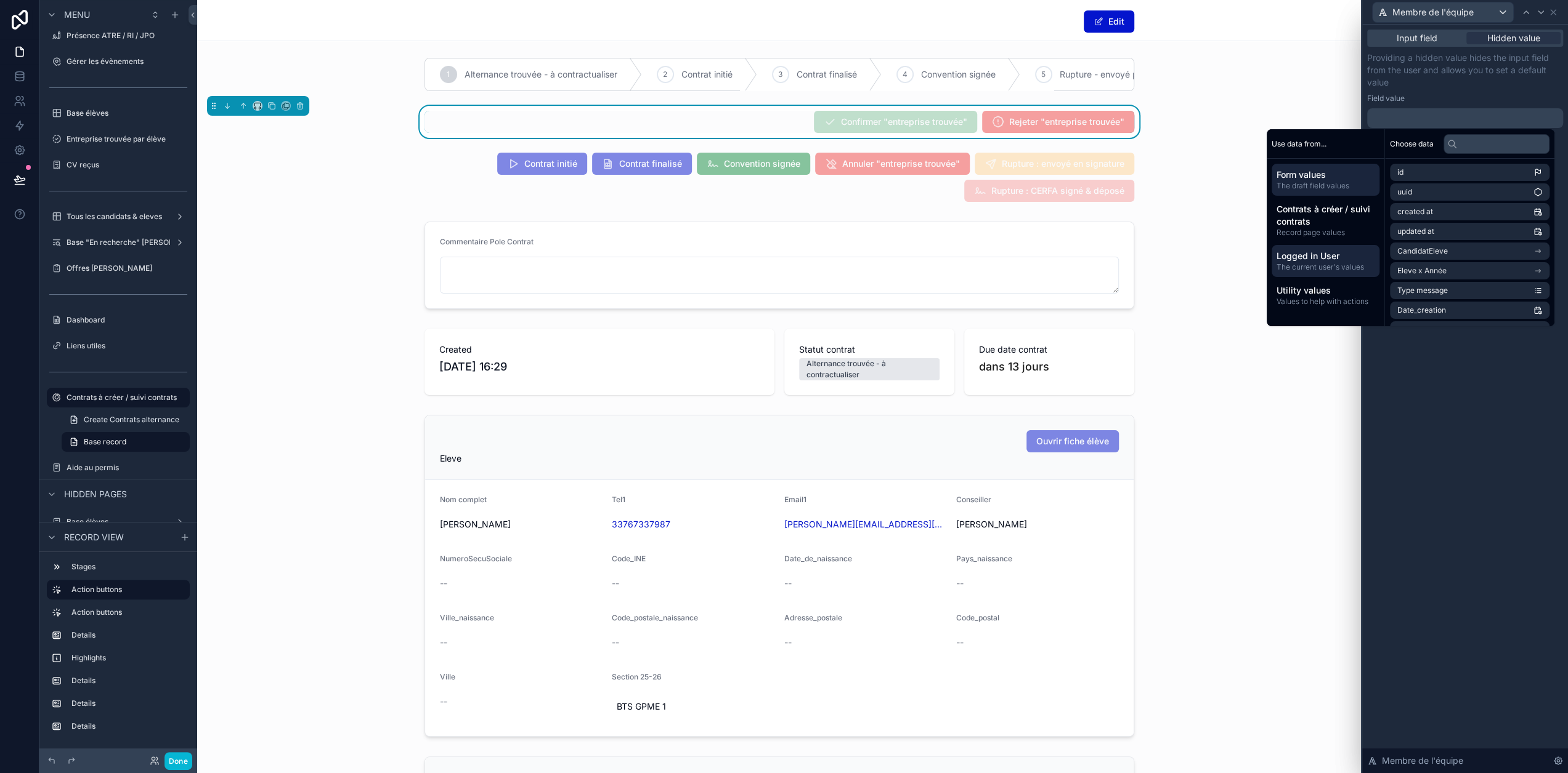
click at [1341, 259] on span "Logged in User" at bounding box center [1325, 256] width 98 height 12
click at [1438, 194] on li "email" at bounding box center [1469, 192] width 160 height 17
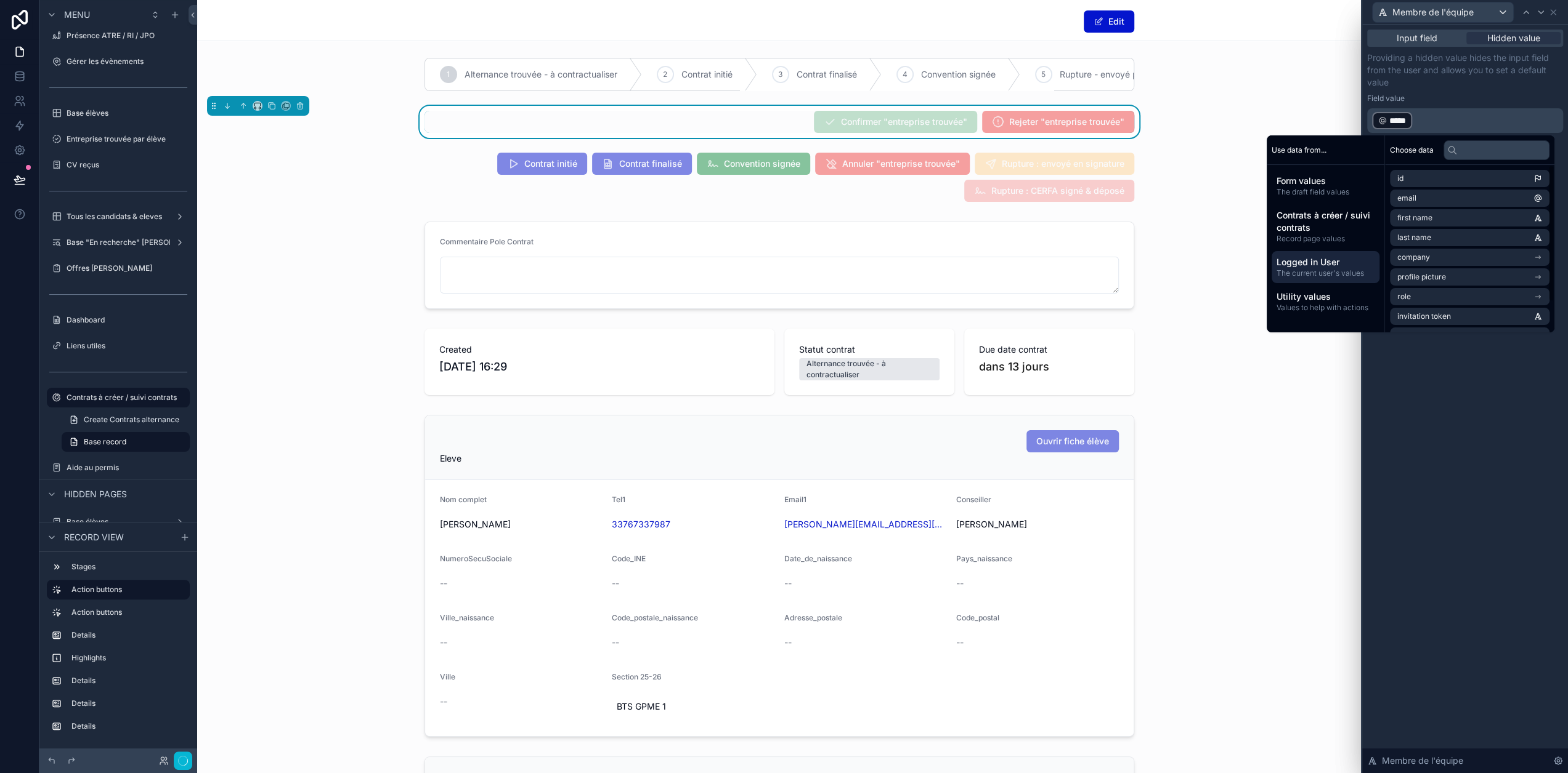
click at [1486, 90] on div "Providing a hidden value hides the input field from the user and allows you to …" at bounding box center [1465, 92] width 196 height 81
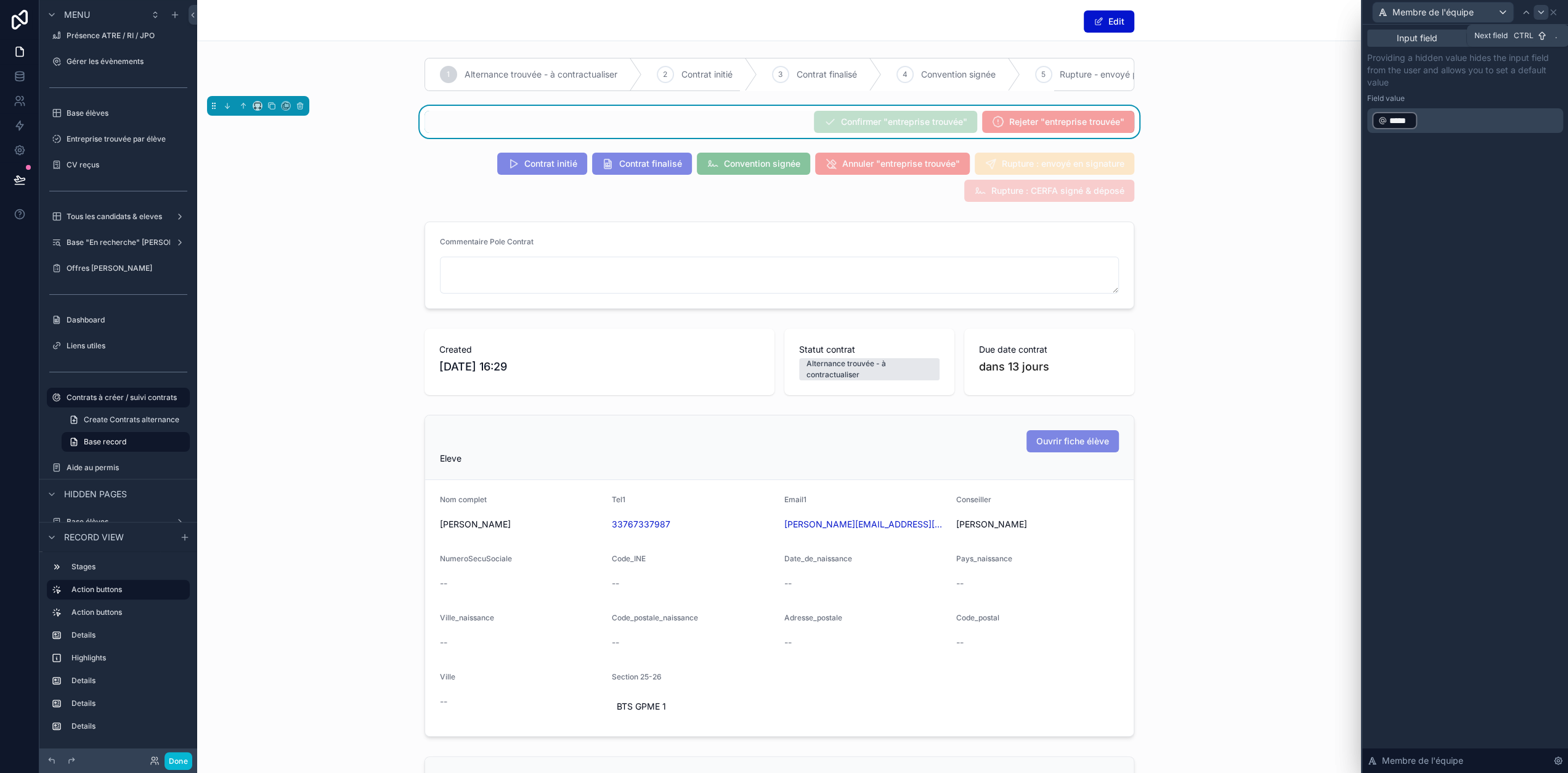
click at [1546, 16] on icon at bounding box center [1541, 12] width 10 height 10
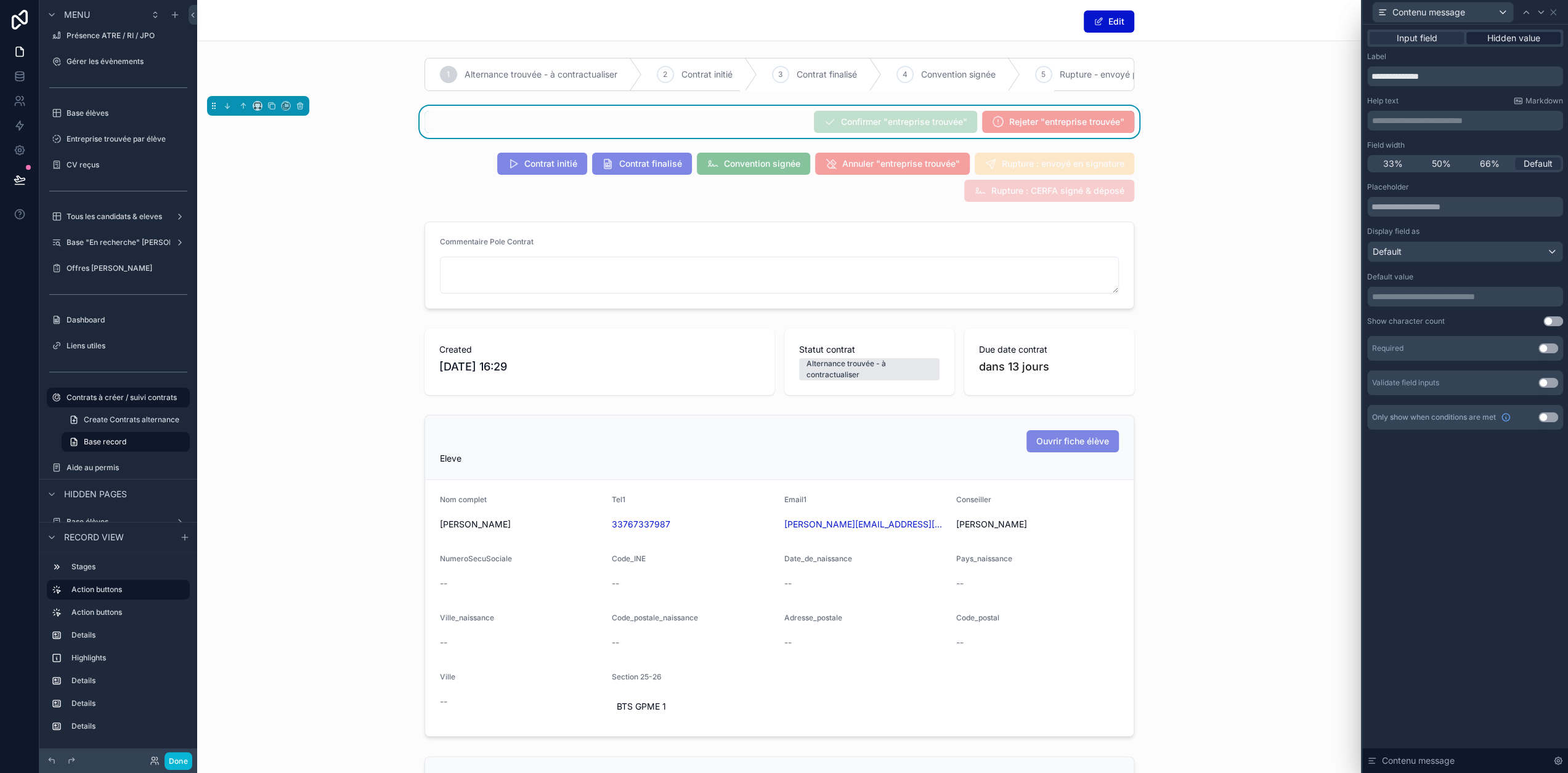
click at [1526, 39] on span "Hidden value" at bounding box center [1514, 37] width 53 height 12
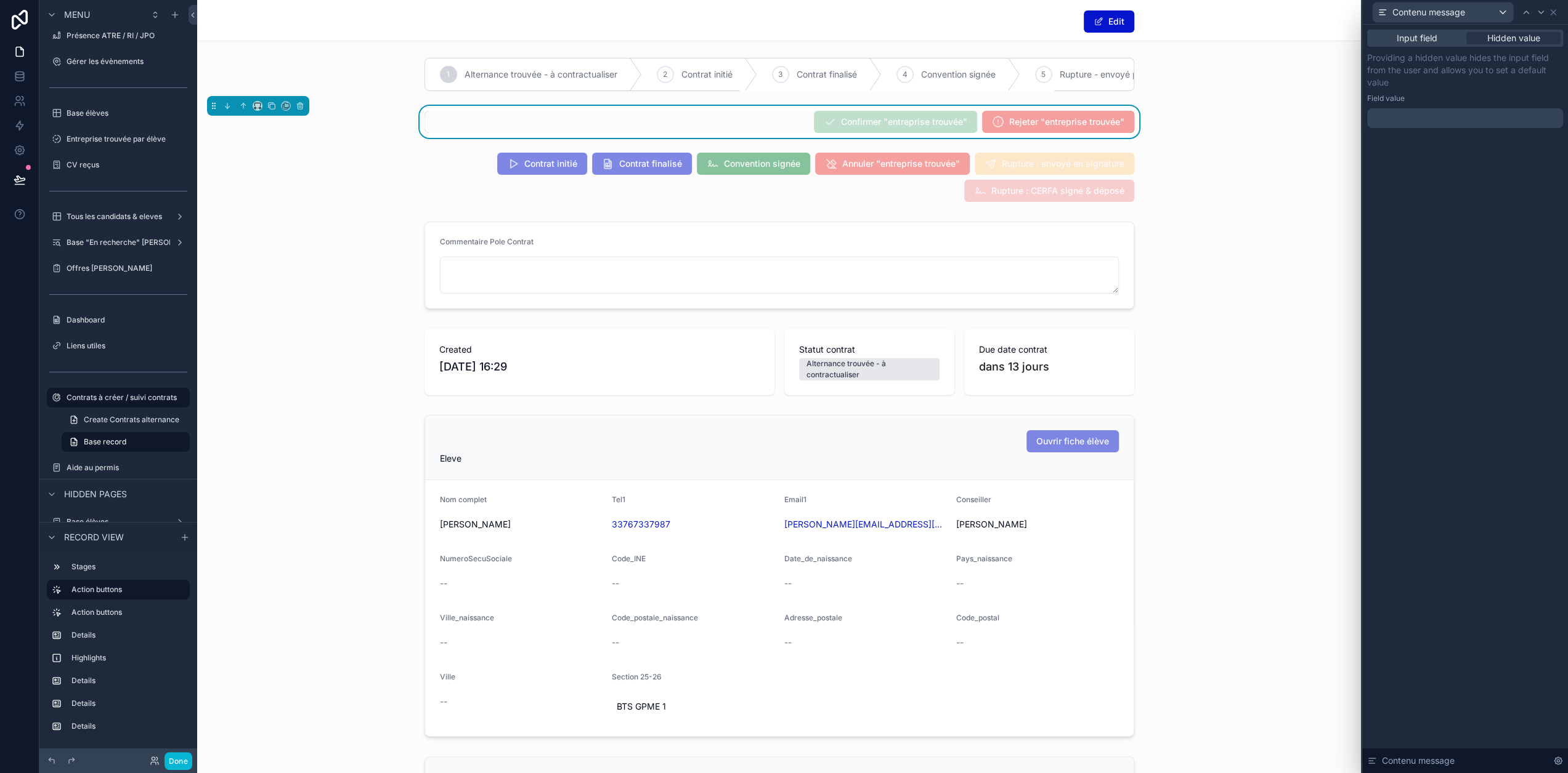
click at [1465, 117] on p "﻿" at bounding box center [1467, 118] width 188 height 12
click at [1507, 90] on div "**********" at bounding box center [1465, 90] width 196 height 77
click at [1556, 13] on icon at bounding box center [1552, 12] width 5 height 5
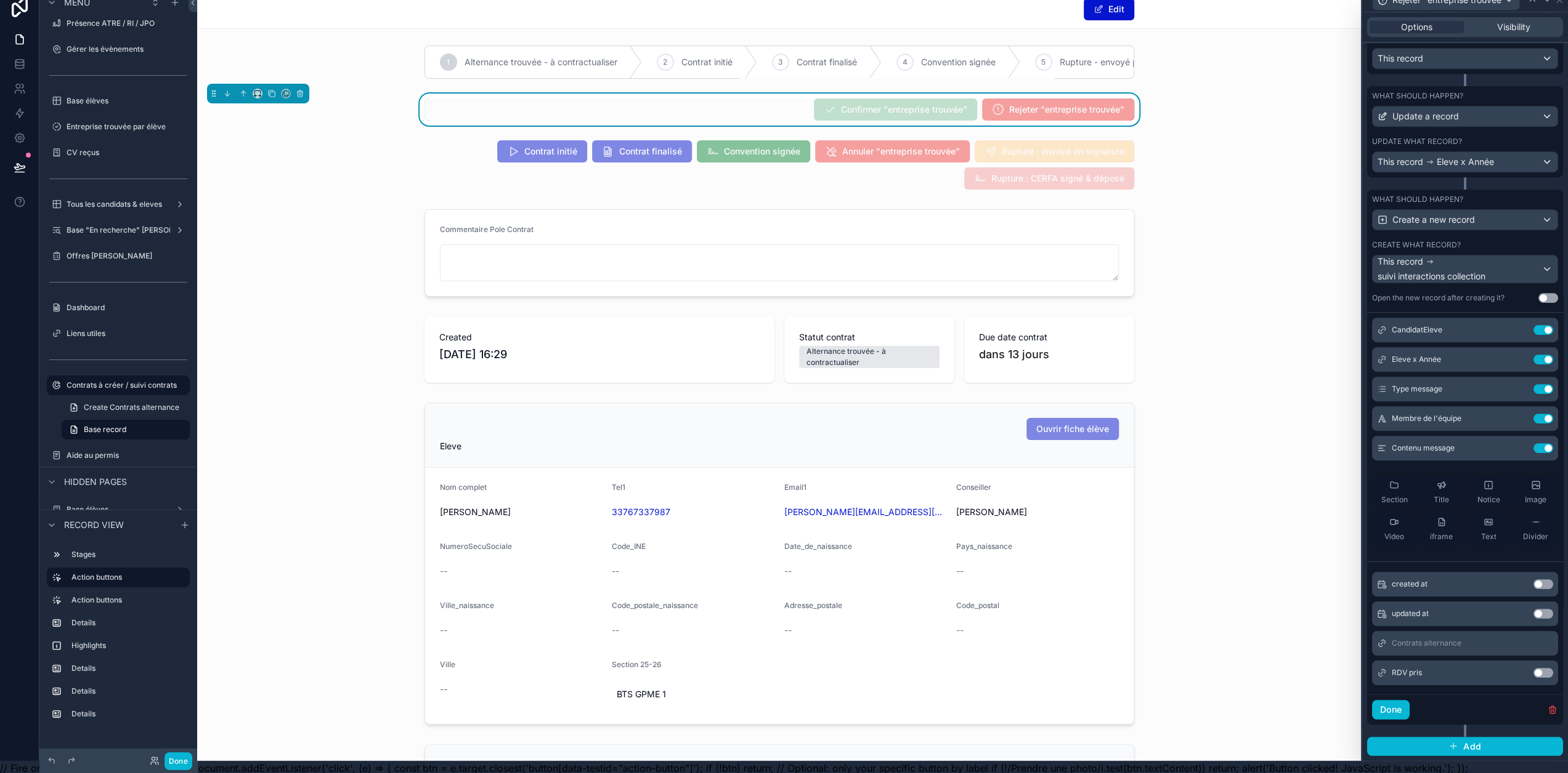
scroll to position [24, 1]
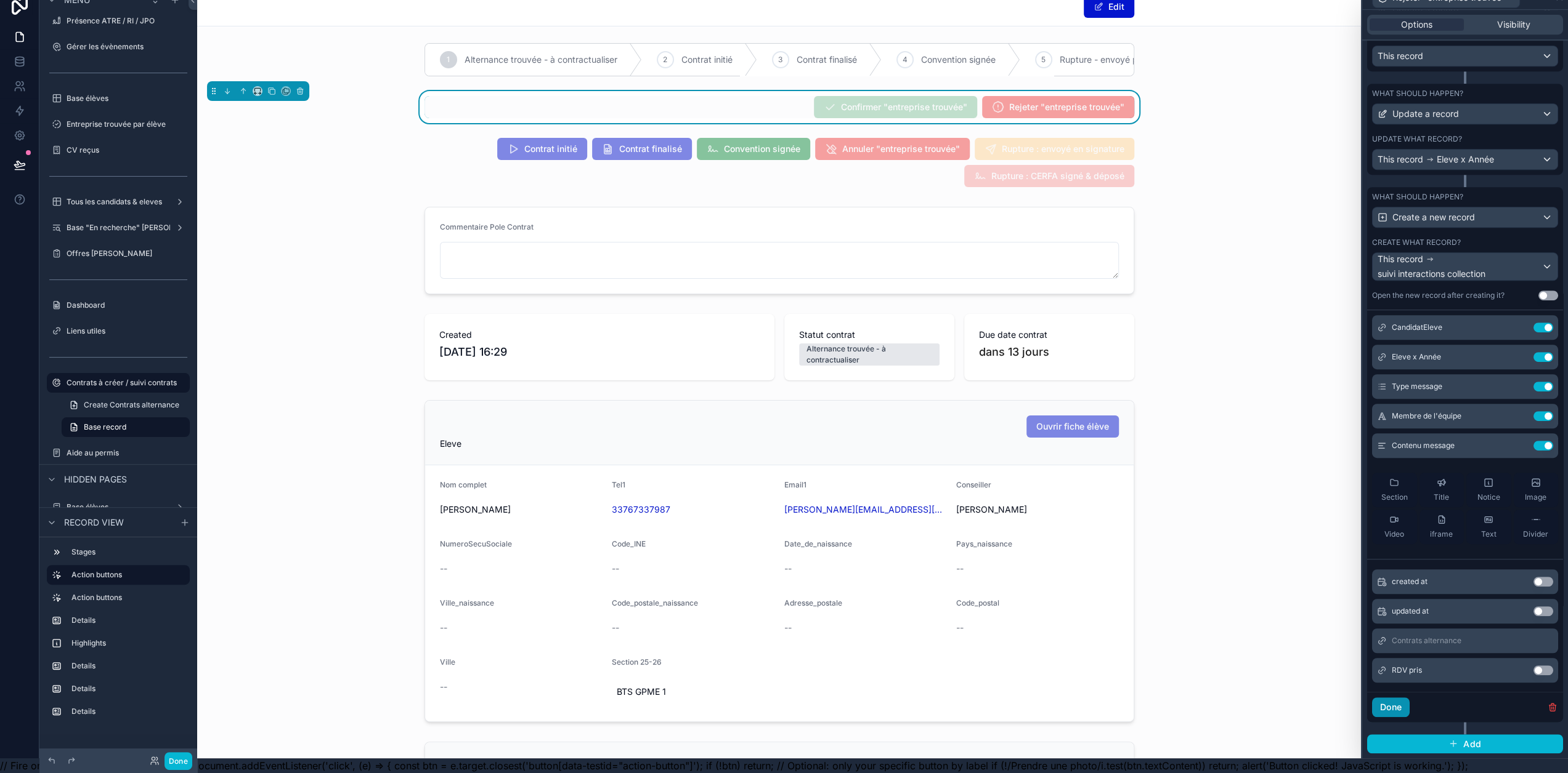
click at [1401, 706] on button "Done" at bounding box center [1391, 707] width 37 height 20
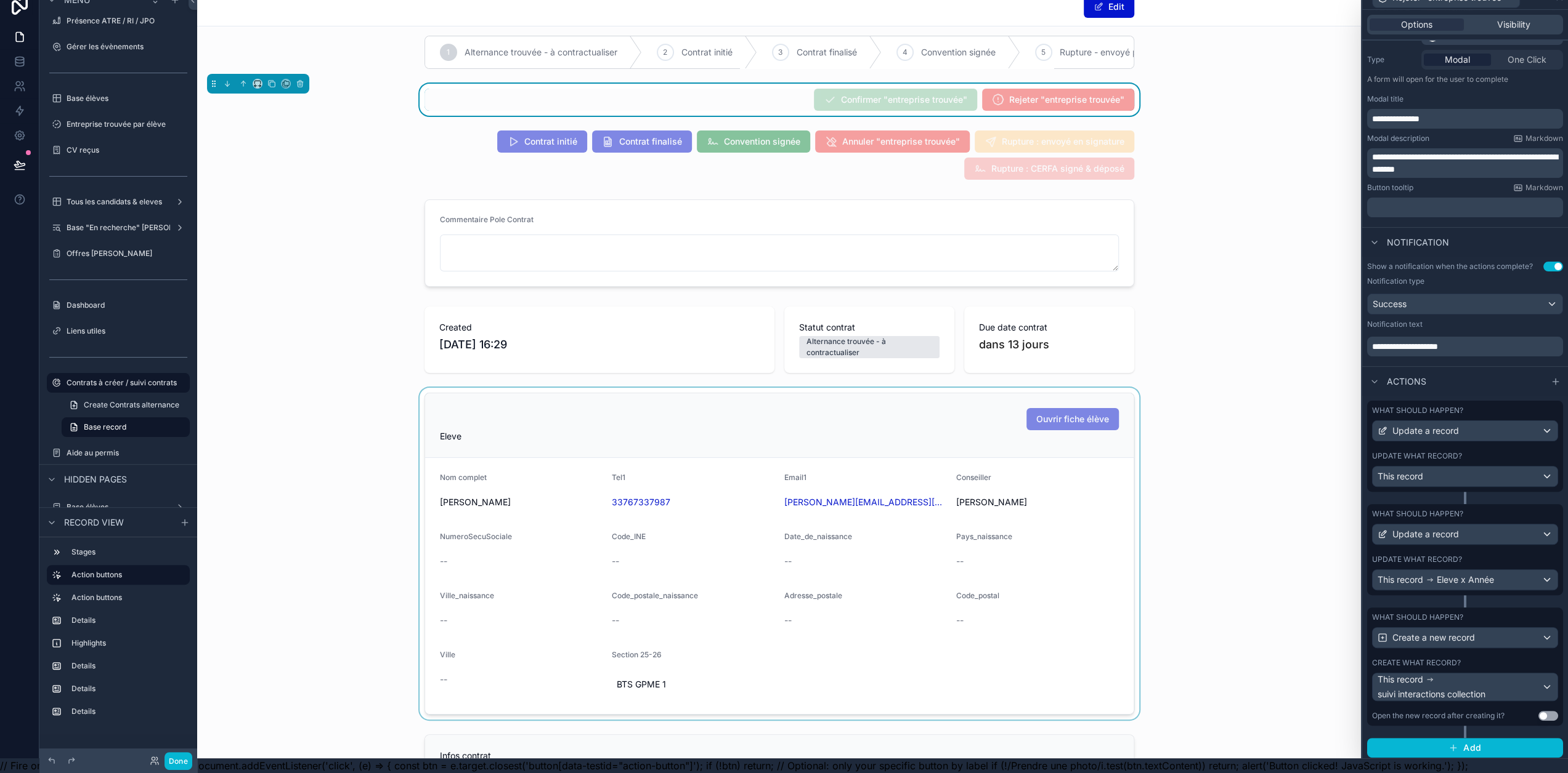
scroll to position [12, 0]
click at [187, 757] on button "Done" at bounding box center [178, 761] width 27 height 18
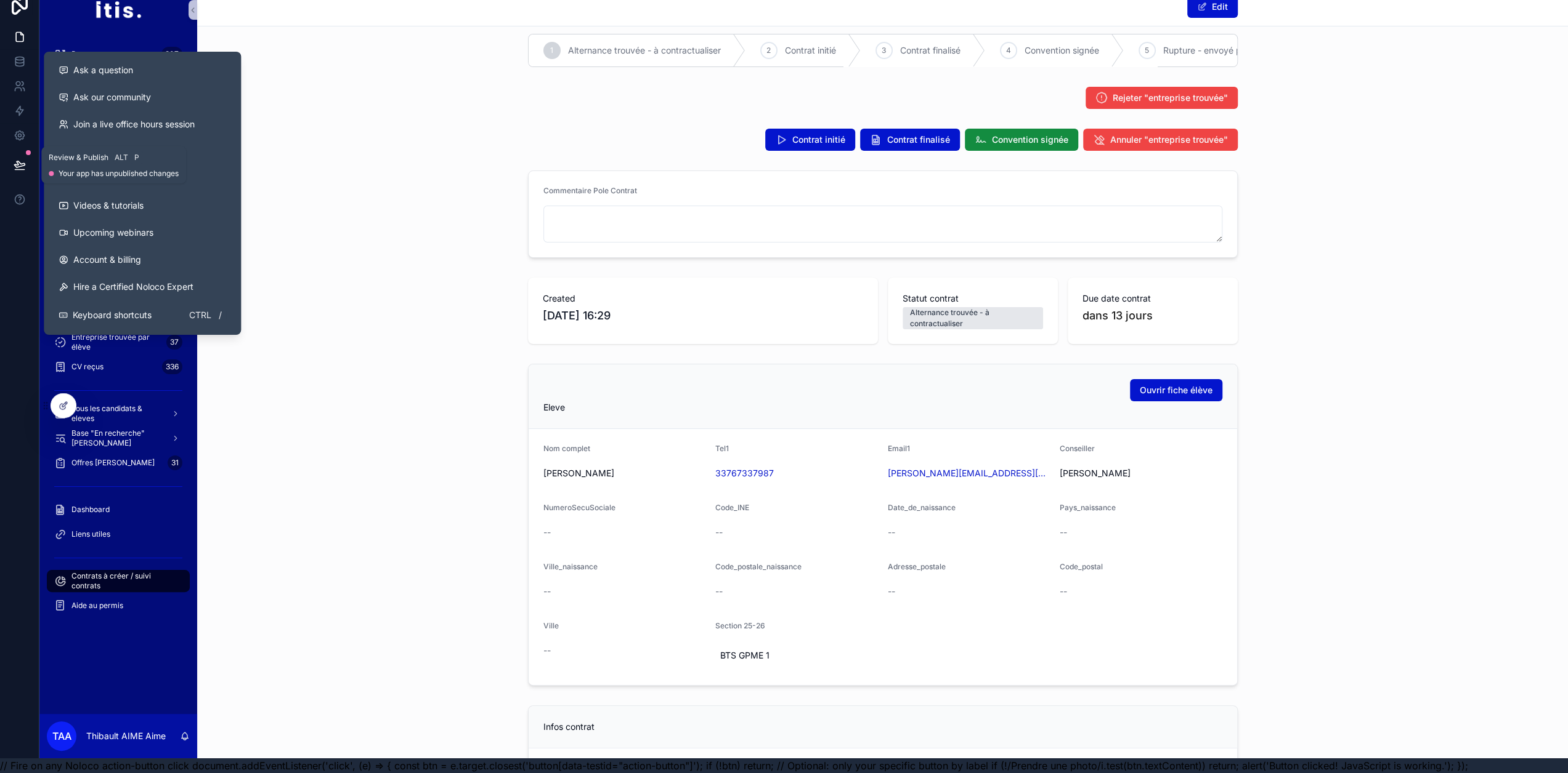
click at [23, 159] on icon at bounding box center [19, 164] width 12 height 12
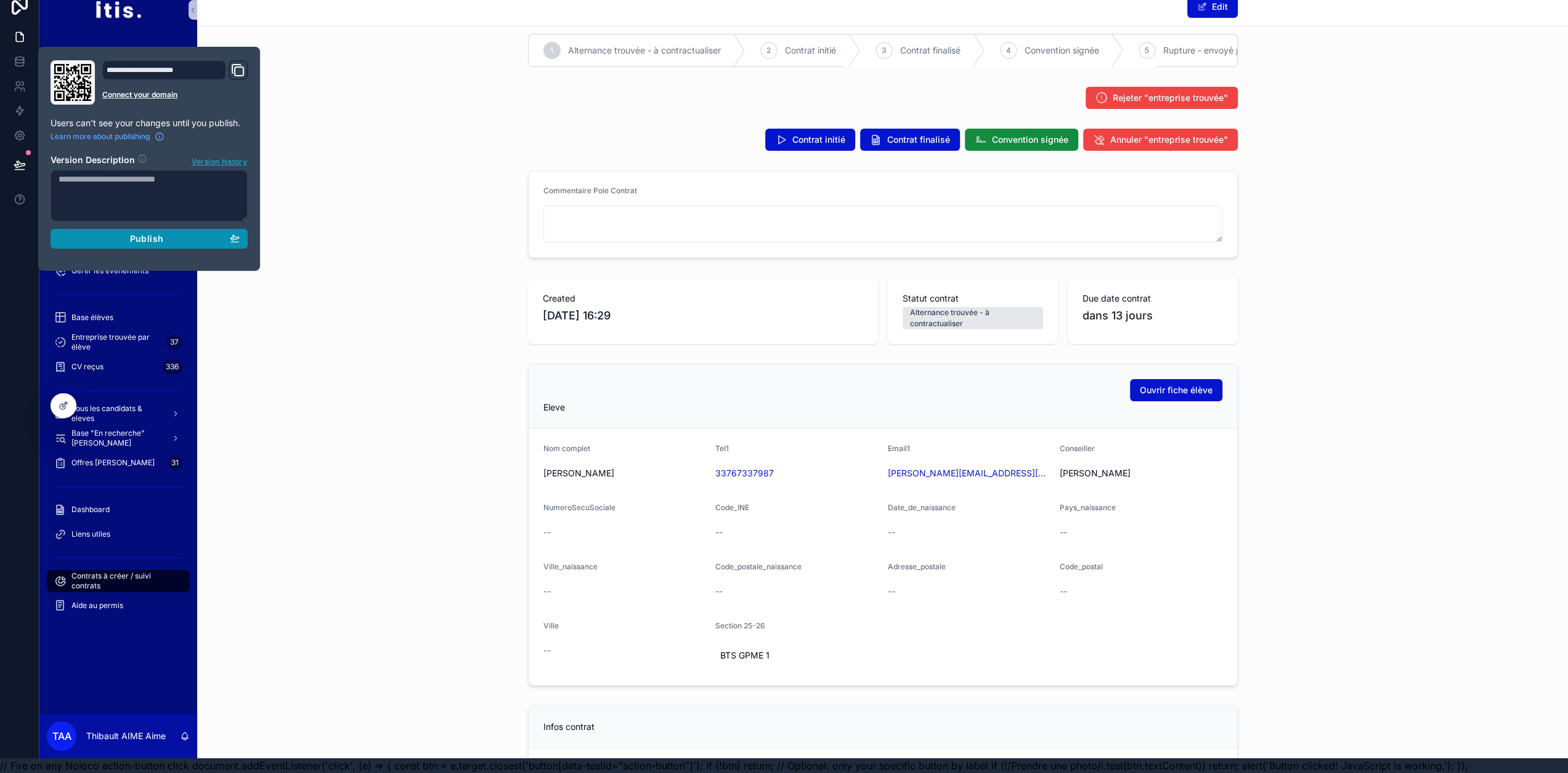
click at [119, 229] on button "Publish" at bounding box center [149, 239] width 197 height 20
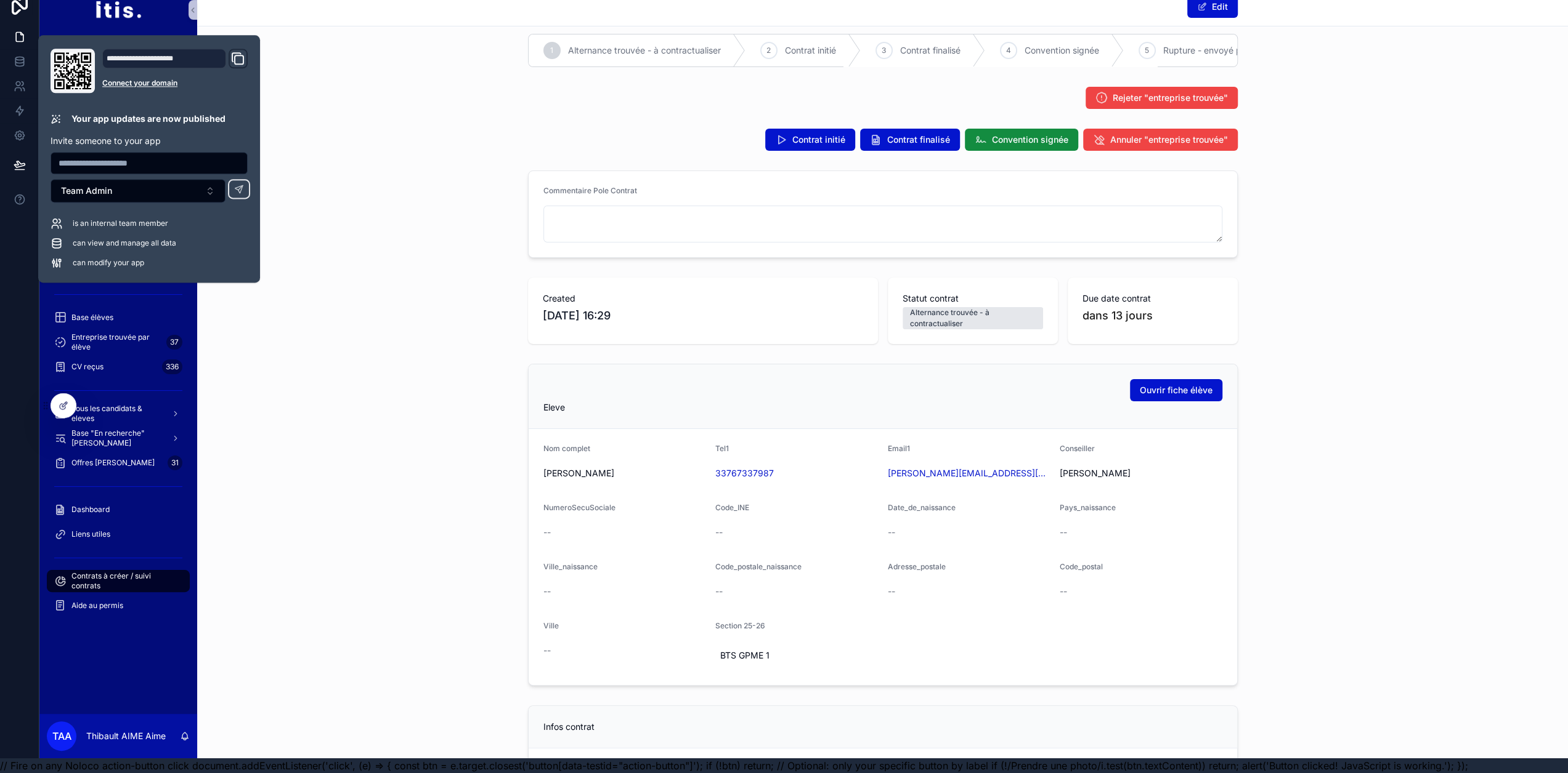
click at [381, 181] on div "Commentaire Pole Contrat" at bounding box center [882, 214] width 1371 height 98
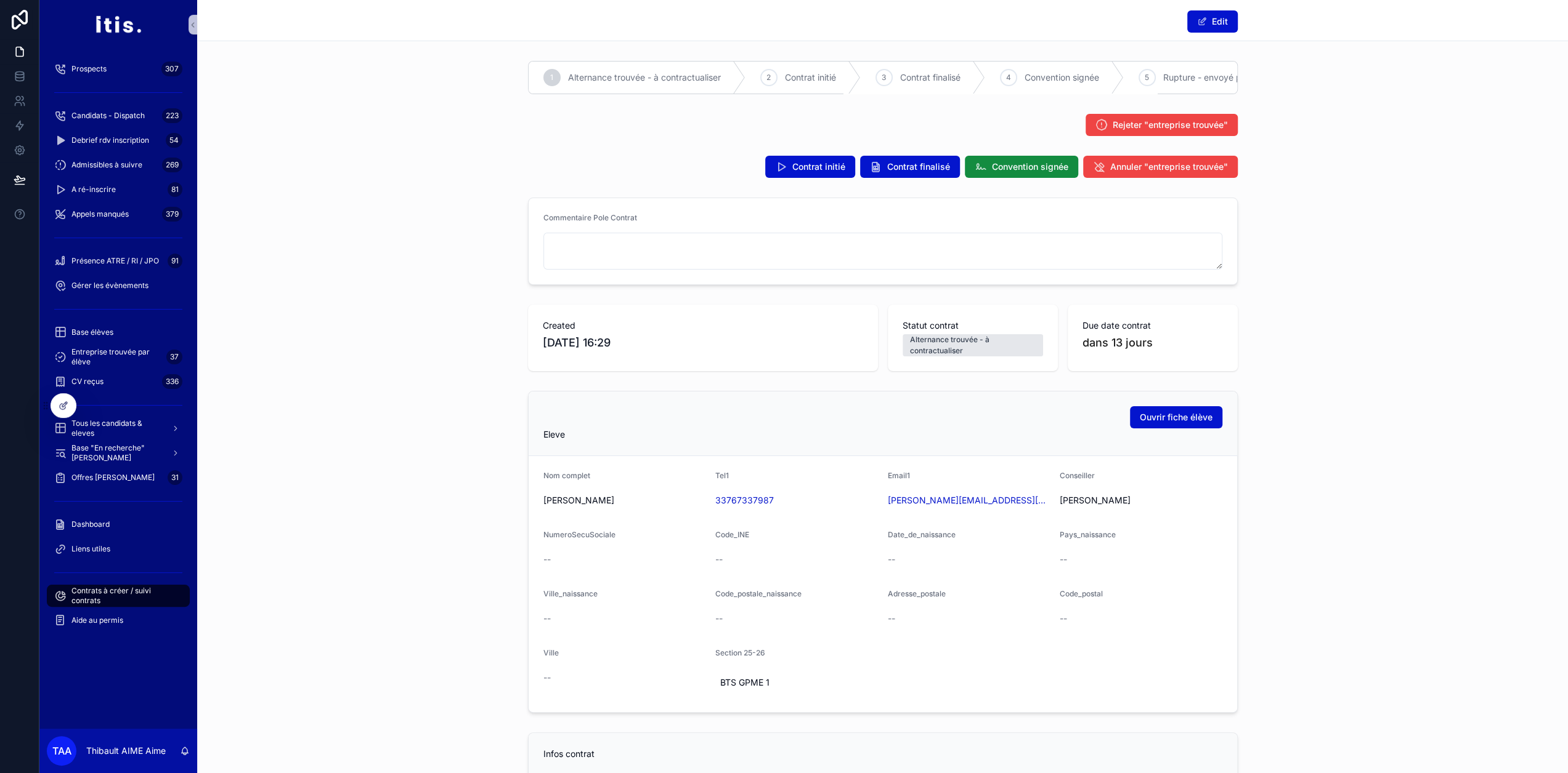
scroll to position [0, 1]
click at [110, 426] on span "Tous les candidats & eleves" at bounding box center [116, 429] width 90 height 20
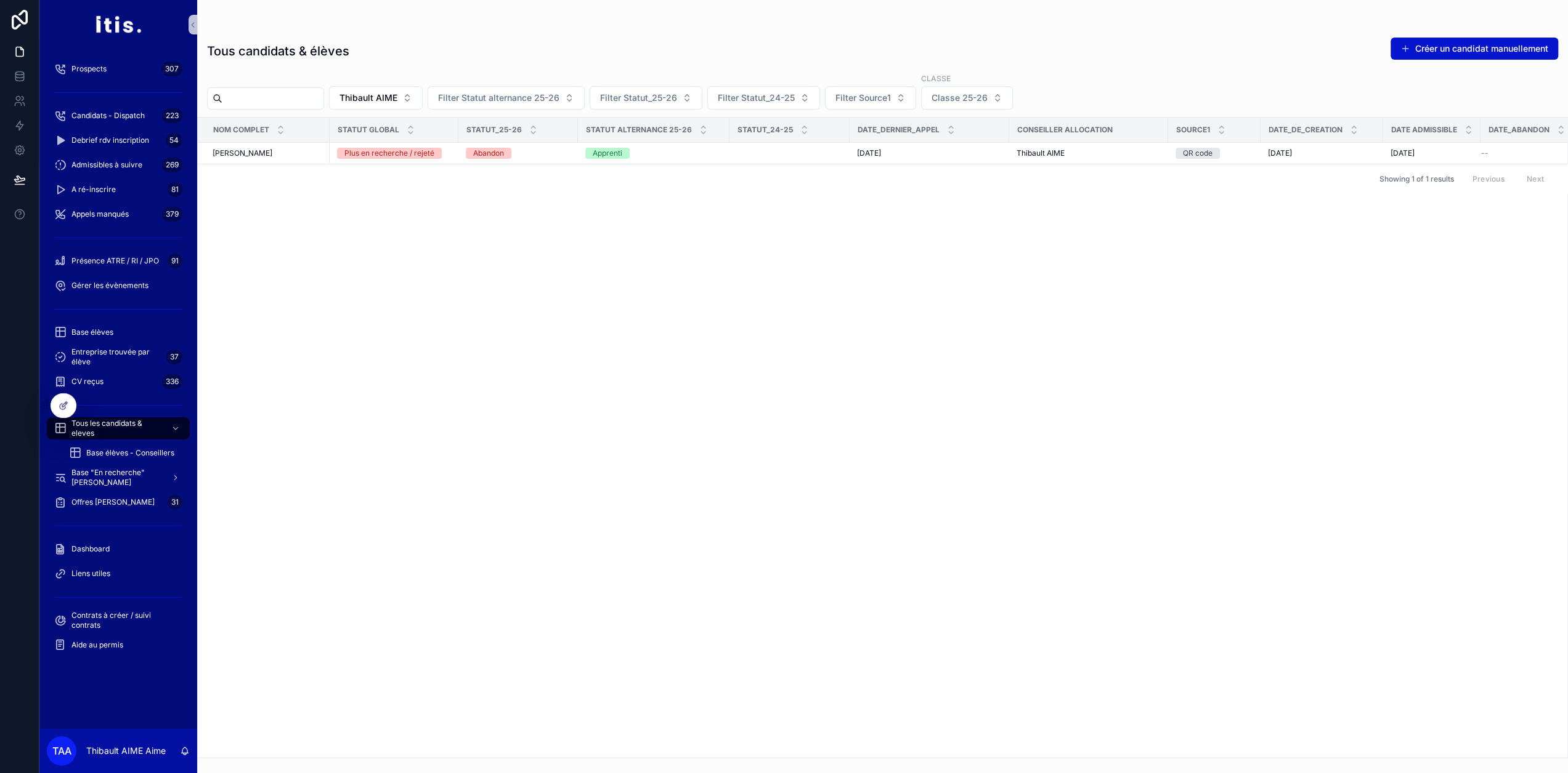
click at [316, 97] on input "scrollable content" at bounding box center [273, 99] width 101 height 17
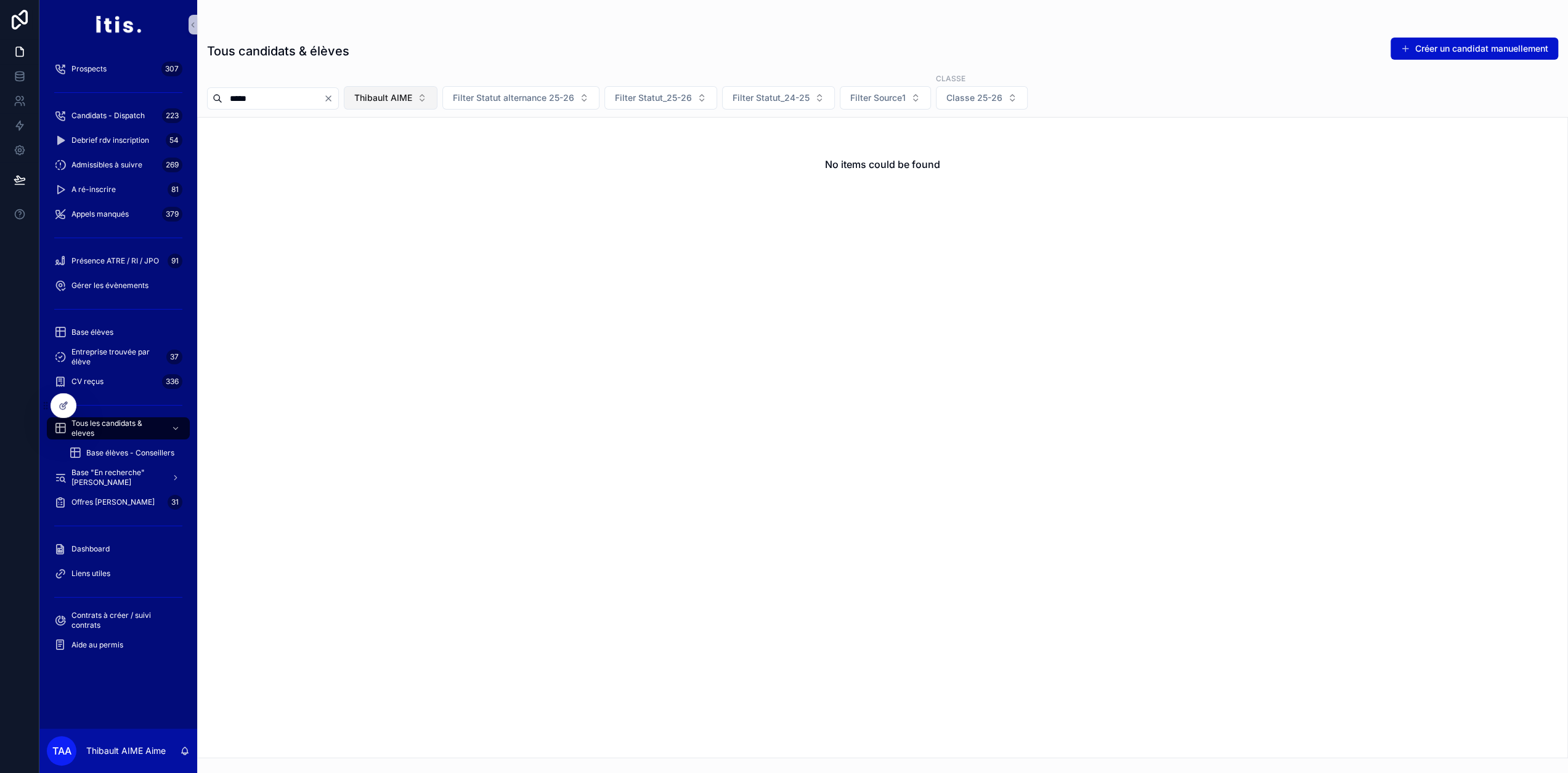
click at [395, 98] on span "Thibault AIME" at bounding box center [383, 98] width 58 height 12
click at [392, 146] on div "None" at bounding box center [416, 147] width 148 height 20
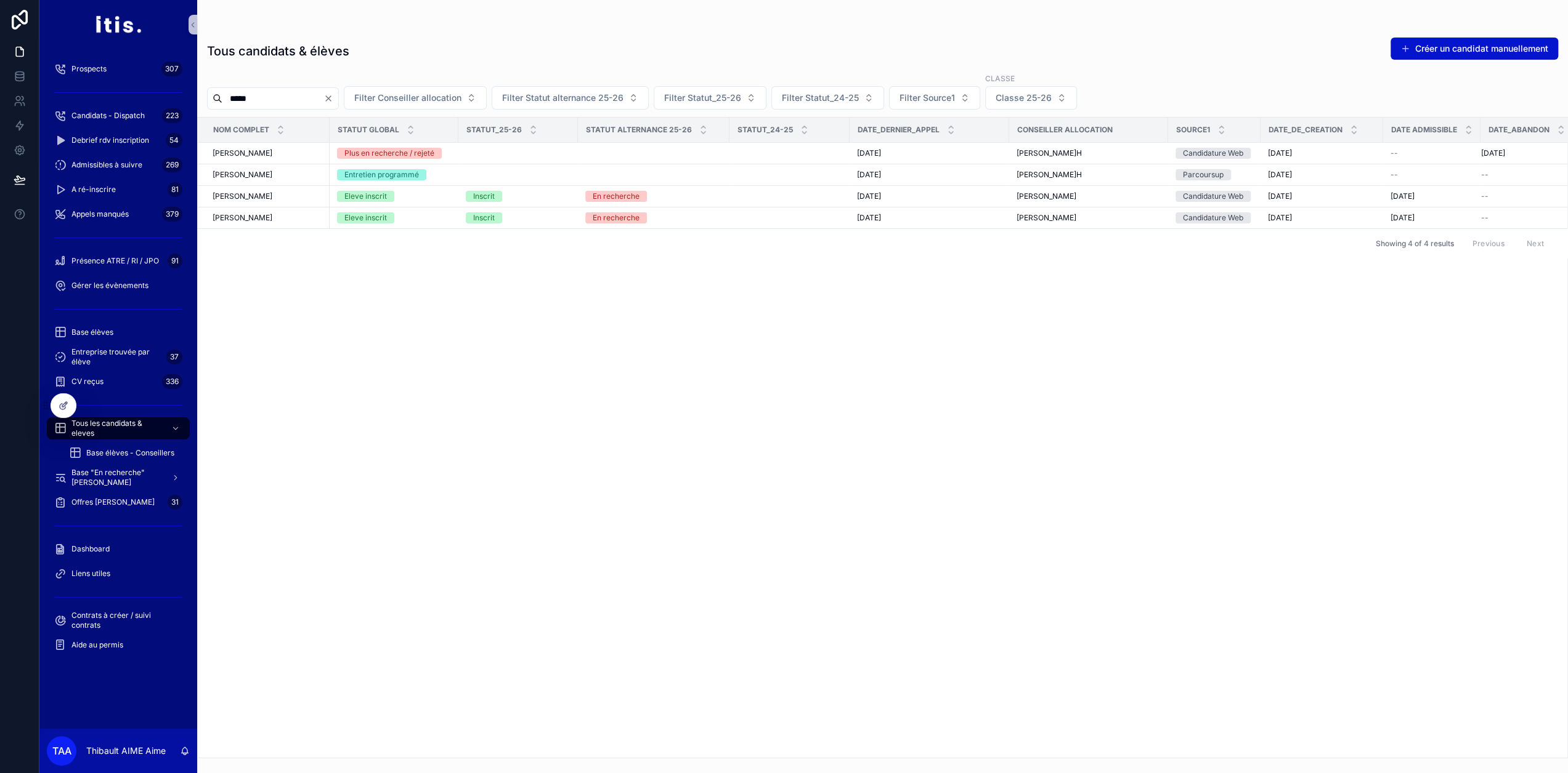
click at [236, 99] on input "*****" at bounding box center [273, 99] width 101 height 17
type input "*****"
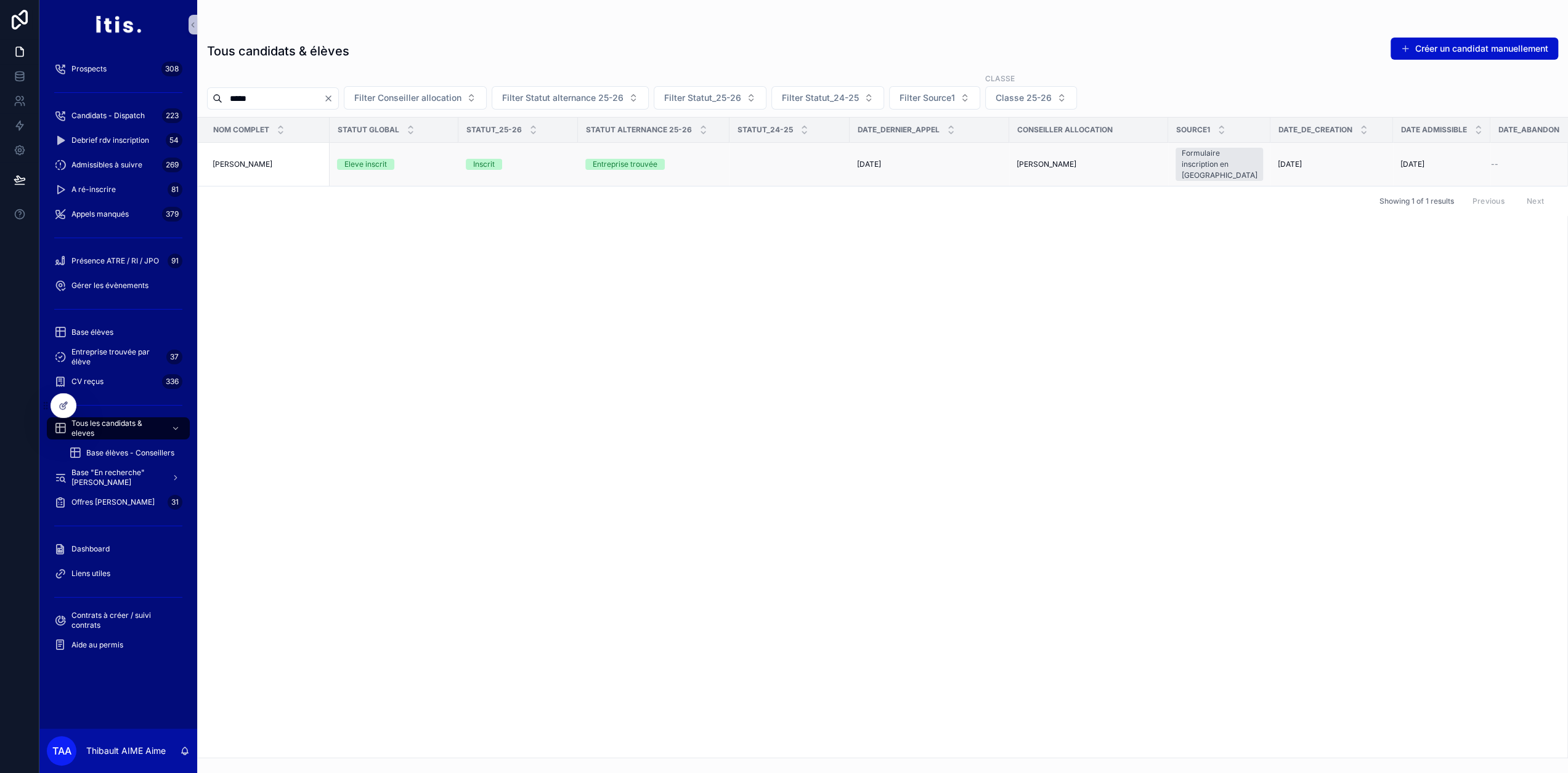
click at [274, 160] on div "[PERSON_NAME]" at bounding box center [268, 164] width 110 height 10
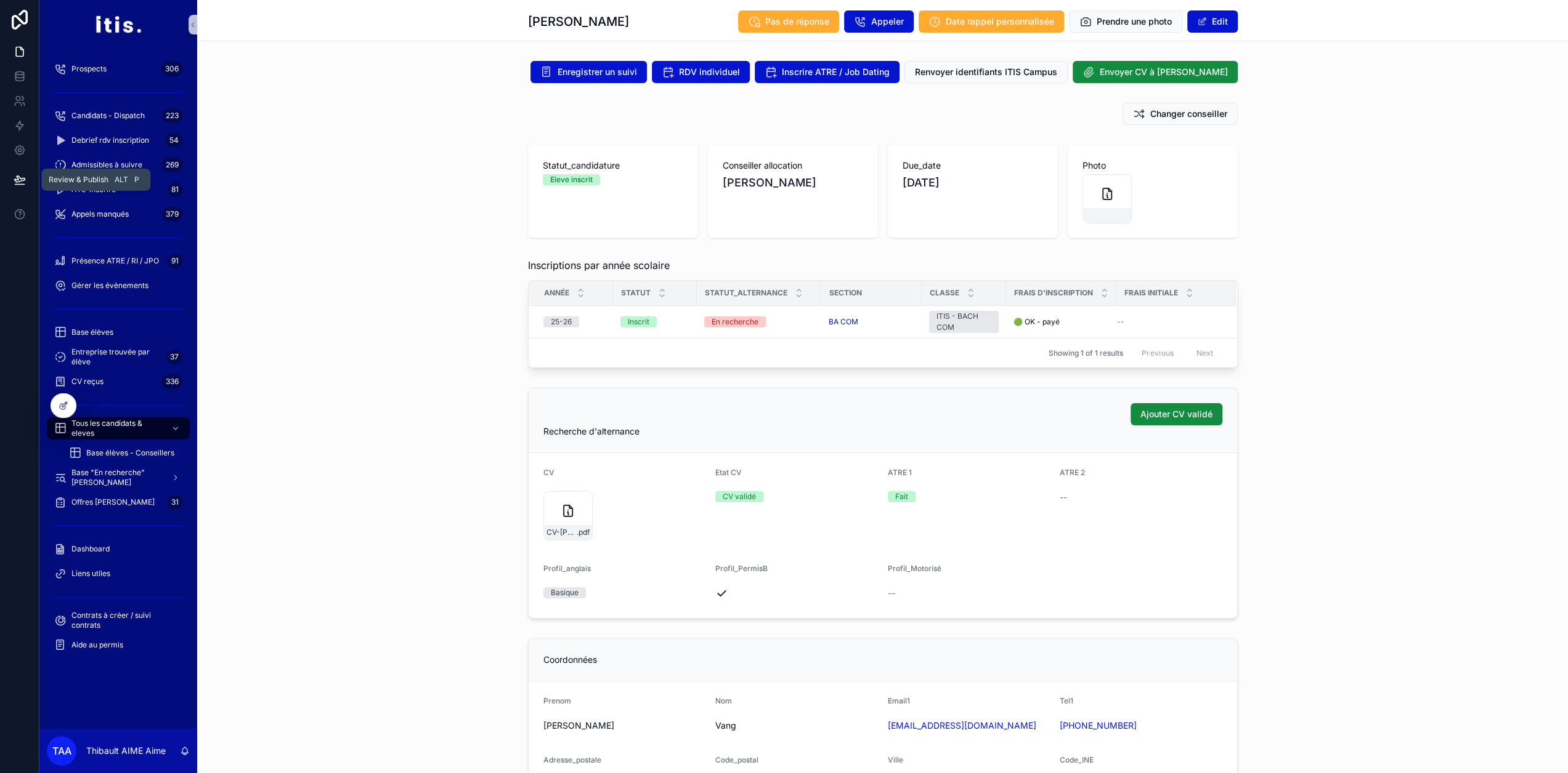
click at [8, 175] on button at bounding box center [20, 180] width 27 height 35
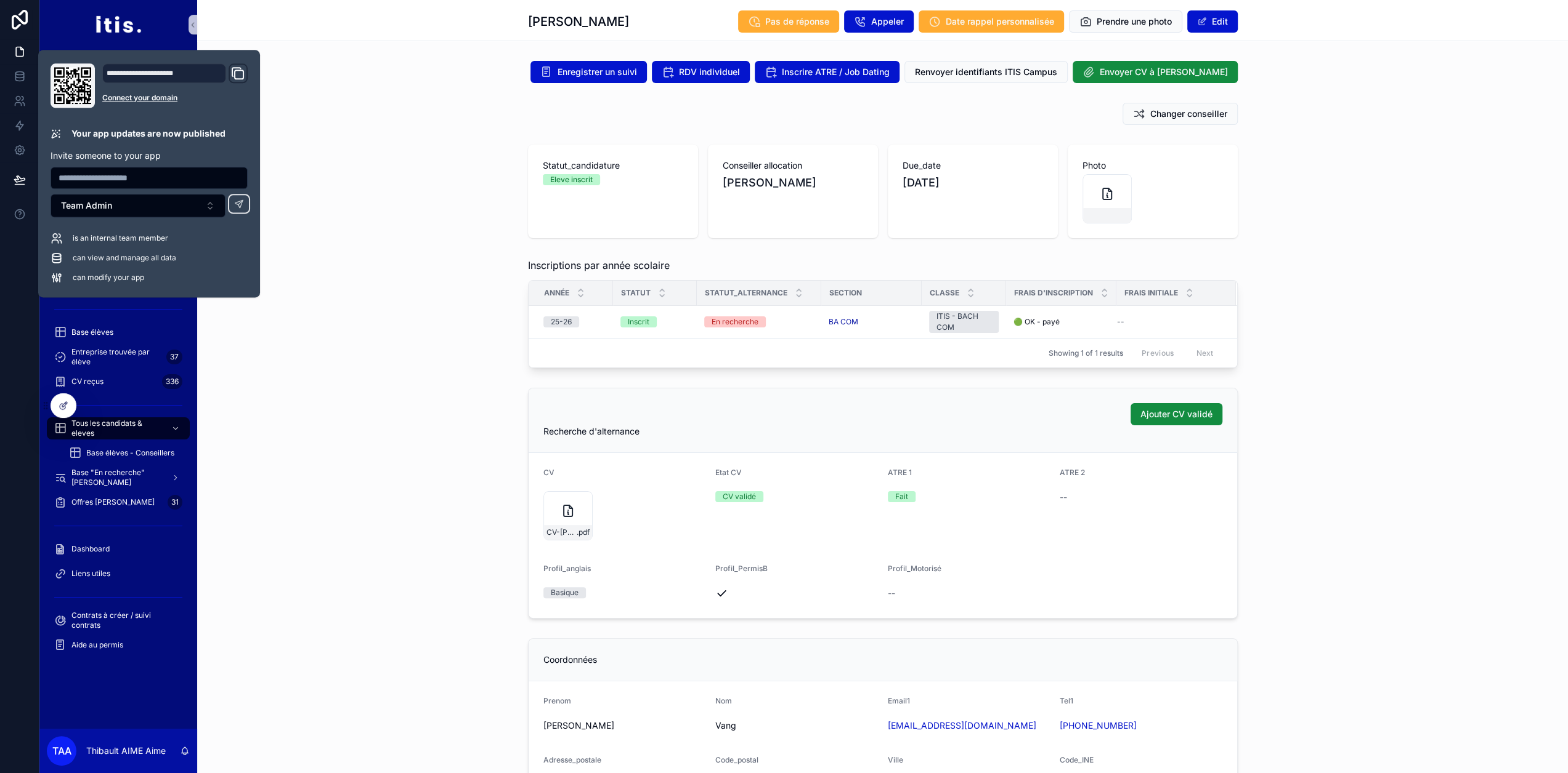
click at [325, 126] on div "Changer conseiller" at bounding box center [882, 113] width 1371 height 32
